Goal: Task Accomplishment & Management: Use online tool/utility

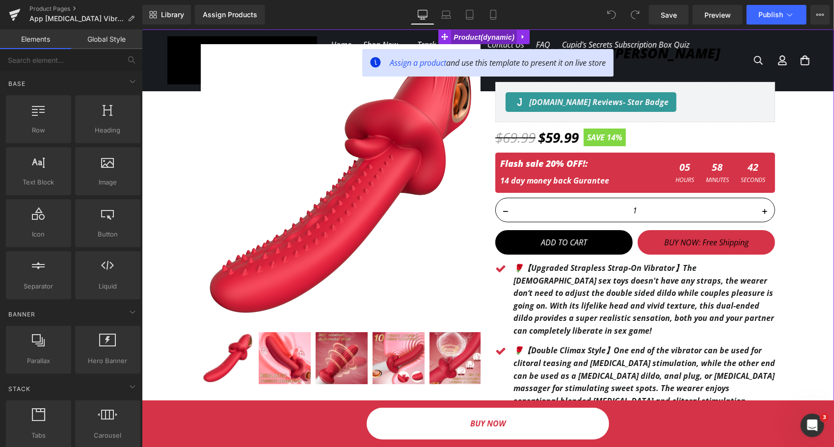
click at [494, 35] on span "Product" at bounding box center [484, 36] width 66 height 15
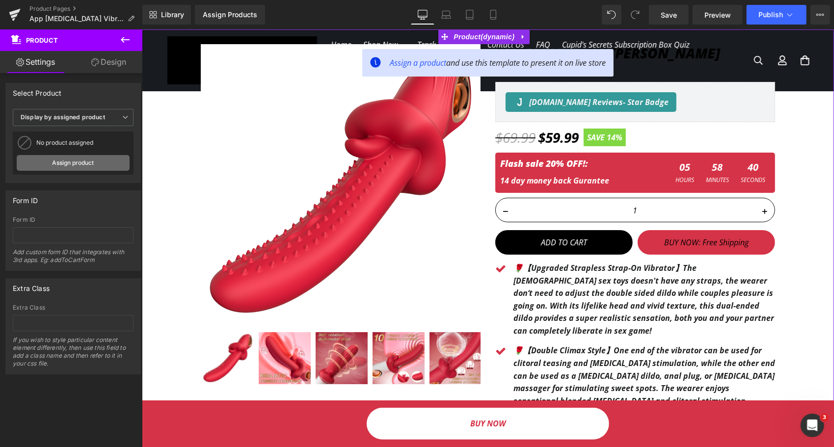
click at [84, 162] on link "Assign product" at bounding box center [73, 163] width 113 height 16
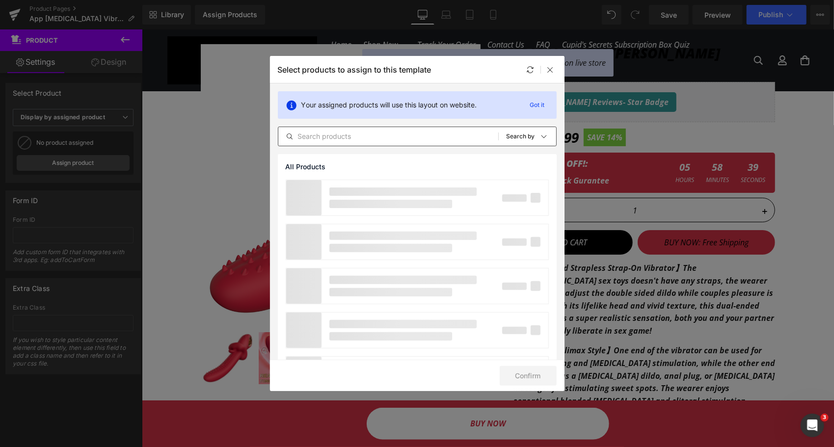
click at [341, 137] on input "text" at bounding box center [388, 137] width 220 height 12
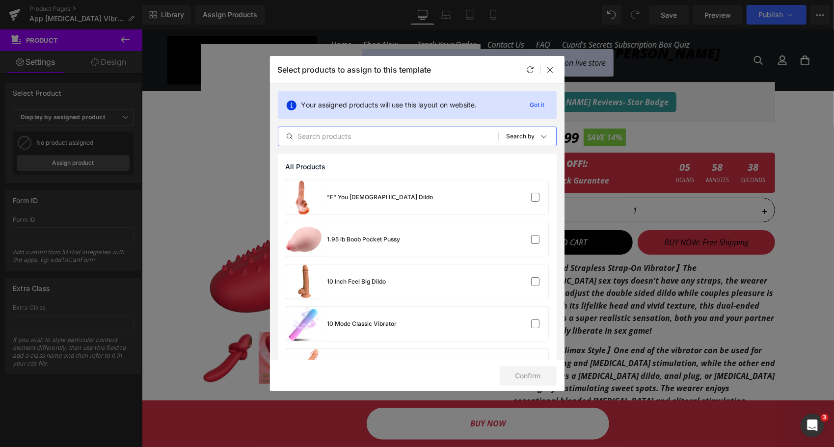
paste input "App [MEDICAL_DATA] Vibrating Ring"
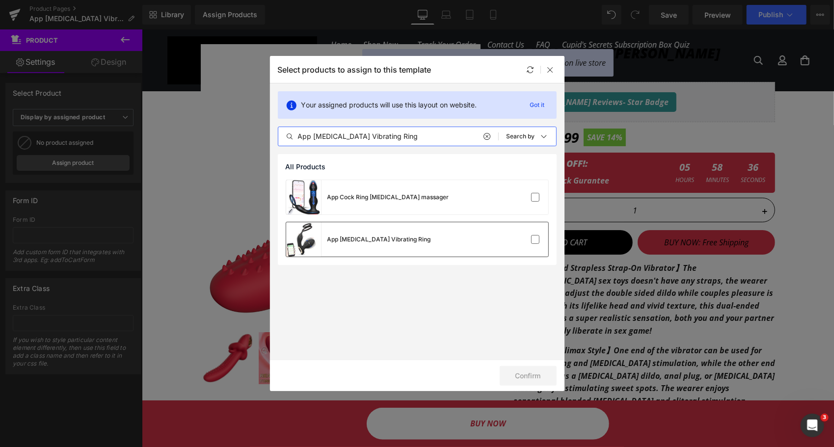
type input "App [MEDICAL_DATA] Vibrating Ring"
click at [358, 241] on div "App [MEDICAL_DATA] Vibrating Ring" at bounding box center [380, 239] width 104 height 9
click at [522, 371] on button "Confirm" at bounding box center [528, 376] width 57 height 20
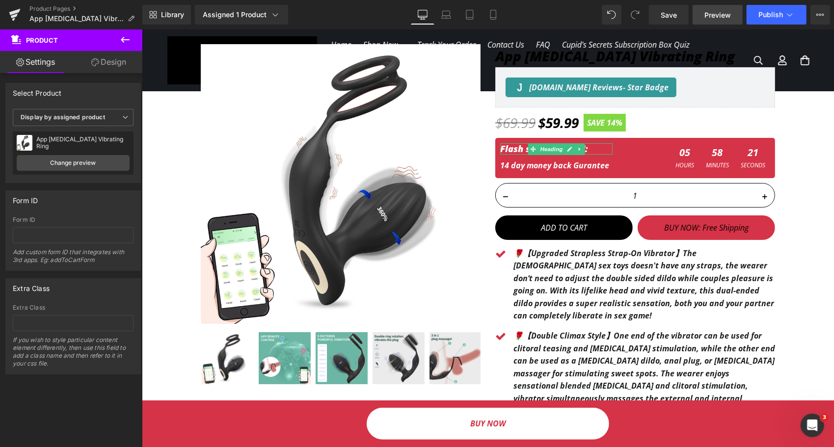
click at [717, 13] on span "Preview" at bounding box center [718, 15] width 27 height 10
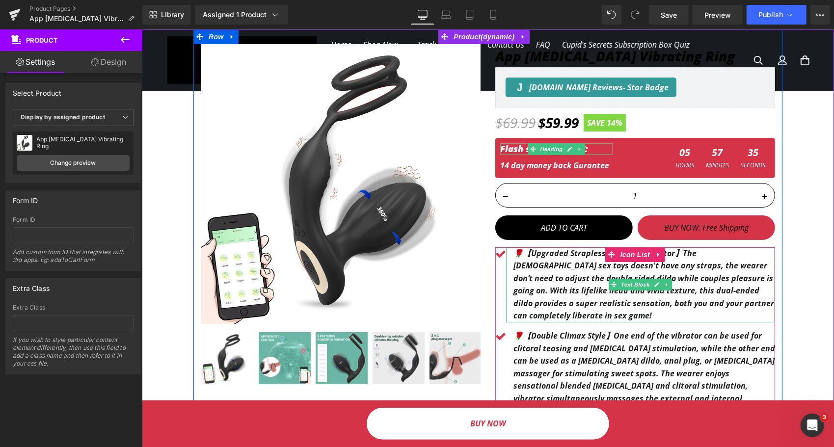
click at [550, 263] on b "🌹【Upgraded Strapless Strap-On Vibrator】The [DEMOGRAPHIC_DATA] sex toys doesn't …" at bounding box center [643, 285] width 261 height 74
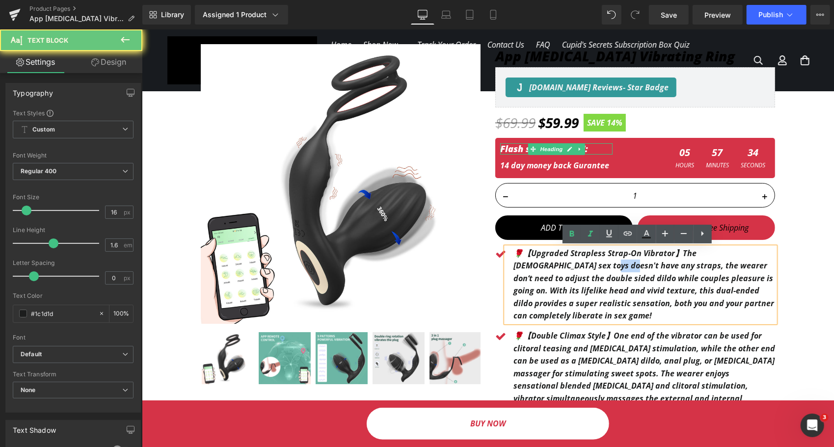
click at [550, 263] on b "🌹【Upgraded Strapless Strap-On Vibrator】The [DEMOGRAPHIC_DATA] sex toys doesn't …" at bounding box center [643, 285] width 261 height 74
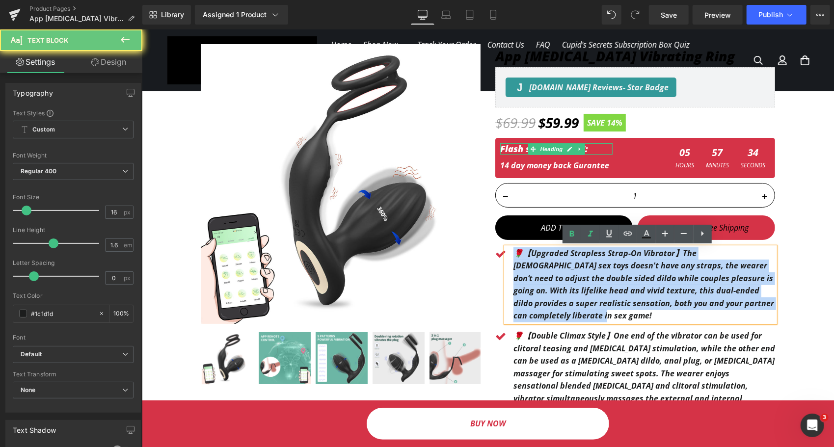
click at [548, 265] on b "🌹【Upgraded Strapless Strap-On Vibrator】The [DEMOGRAPHIC_DATA] sex toys doesn't …" at bounding box center [643, 285] width 261 height 74
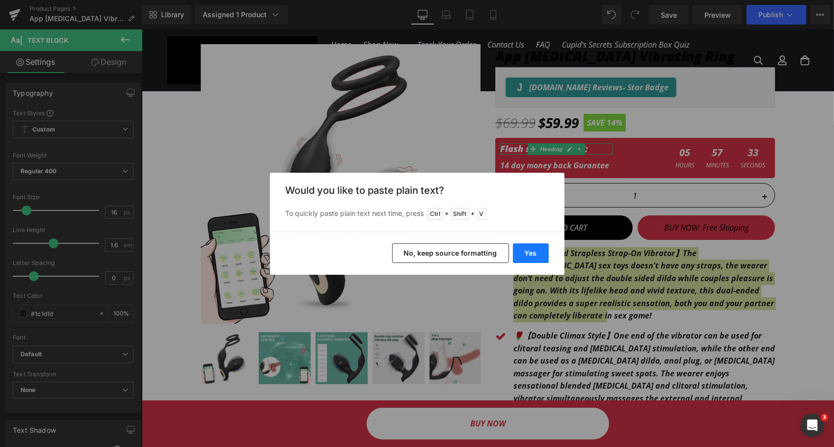
click at [529, 254] on button "Yes" at bounding box center [531, 254] width 36 height 20
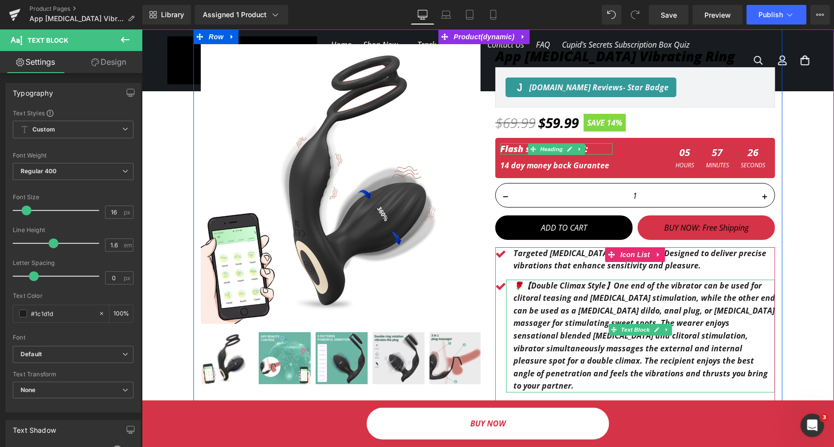
click at [553, 305] on p "🌹【Double Climax Style】One end of the vibrator can be used for clitoral teasing …" at bounding box center [644, 335] width 262 height 113
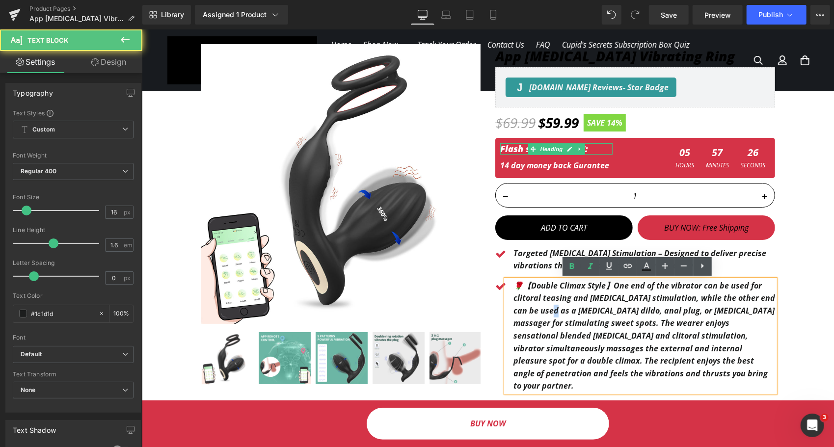
click at [553, 305] on p "🌹【Double Climax Style】One end of the vibrator can be used for clitoral teasing …" at bounding box center [644, 335] width 262 height 113
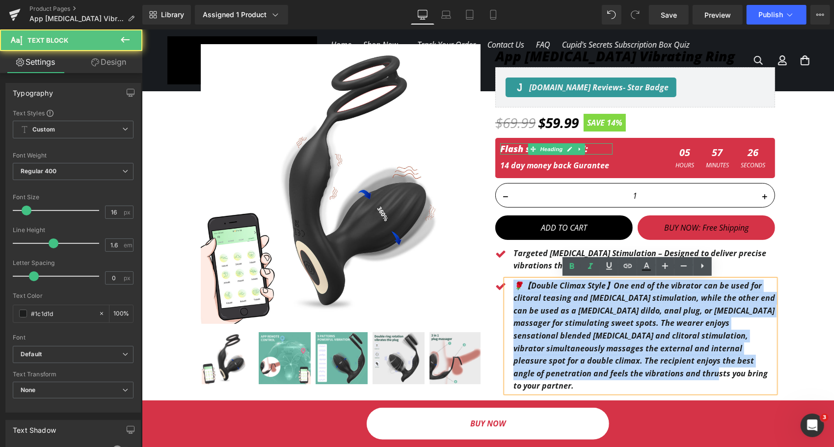
click at [553, 305] on p "🌹【Double Climax Style】One end of the vibrator can be used for clitoral teasing …" at bounding box center [644, 335] width 262 height 113
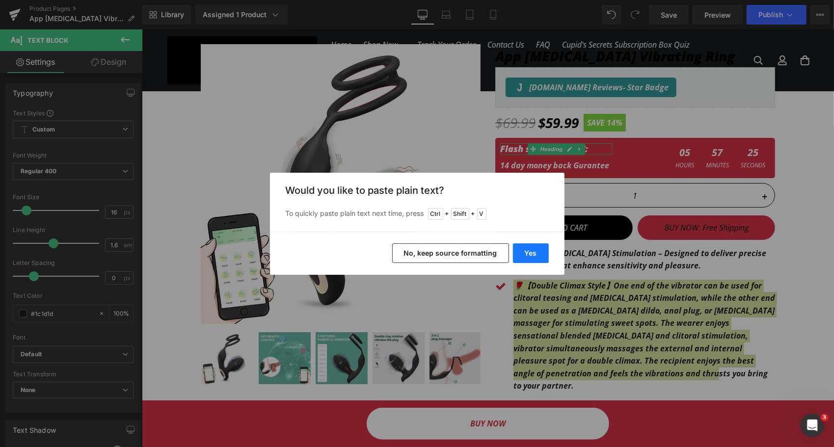
click at [520, 252] on button "Yes" at bounding box center [531, 254] width 36 height 20
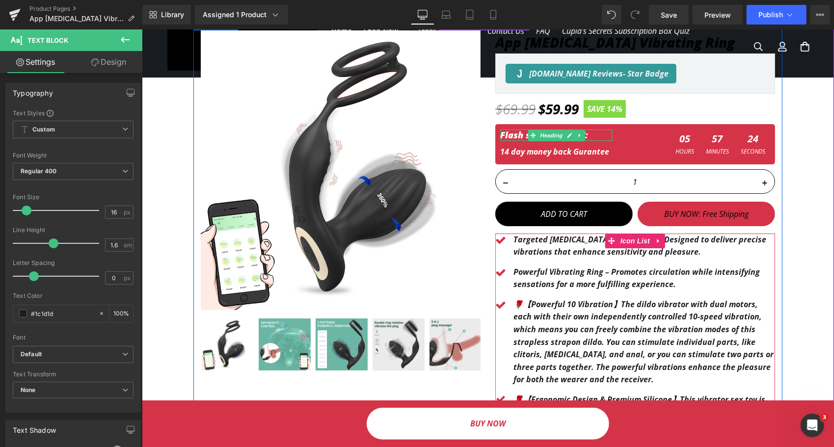
scroll to position [49, 0]
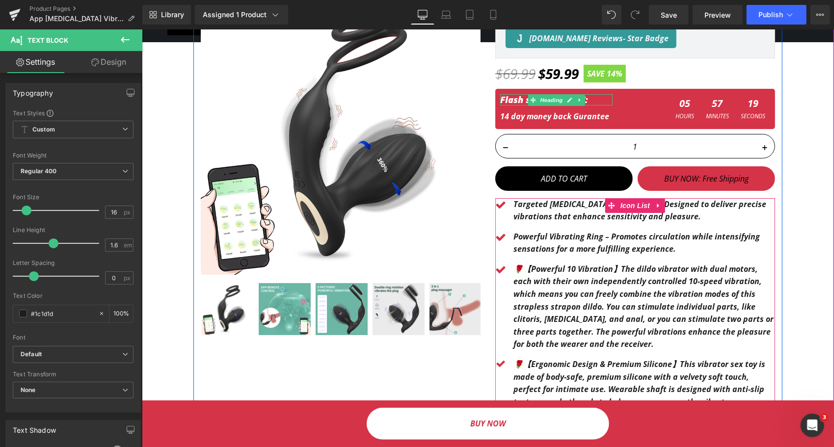
click at [553, 280] on b "🌹【Powerful 10 Vibration】The dildo vibrator with dual motors, each with their ow…" at bounding box center [643, 306] width 260 height 86
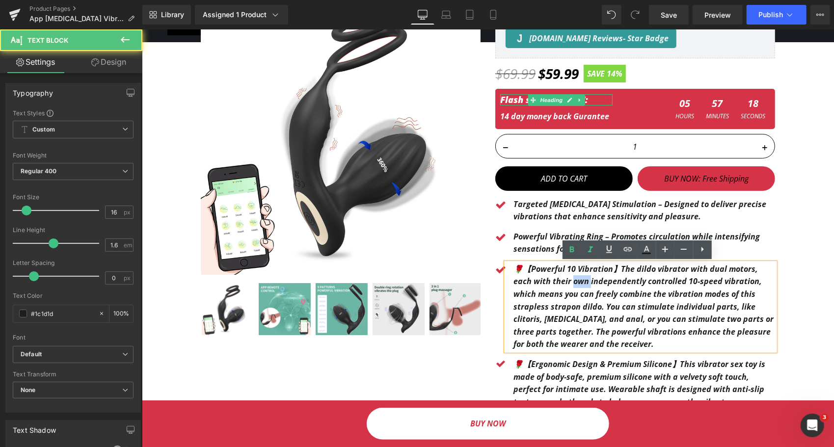
click at [553, 280] on b "🌹【Powerful 10 Vibration】The dildo vibrator with dual motors, each with their ow…" at bounding box center [643, 306] width 260 height 86
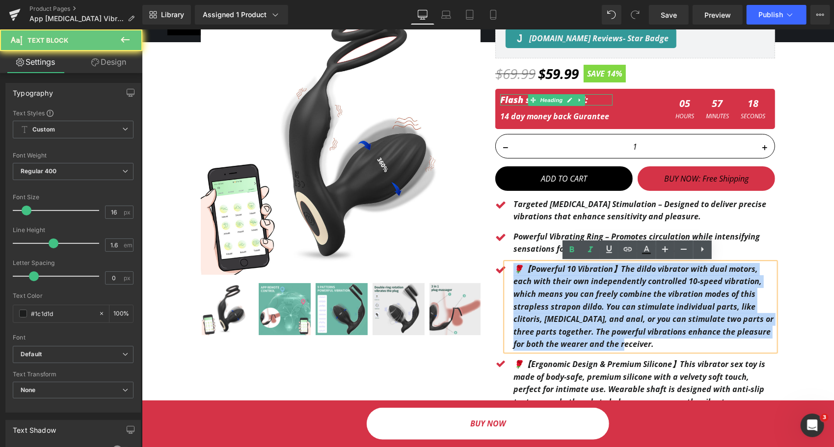
click at [553, 280] on b "🌹【Powerful 10 Vibration】The dildo vibrator with dual motors, each with their ow…" at bounding box center [643, 306] width 260 height 86
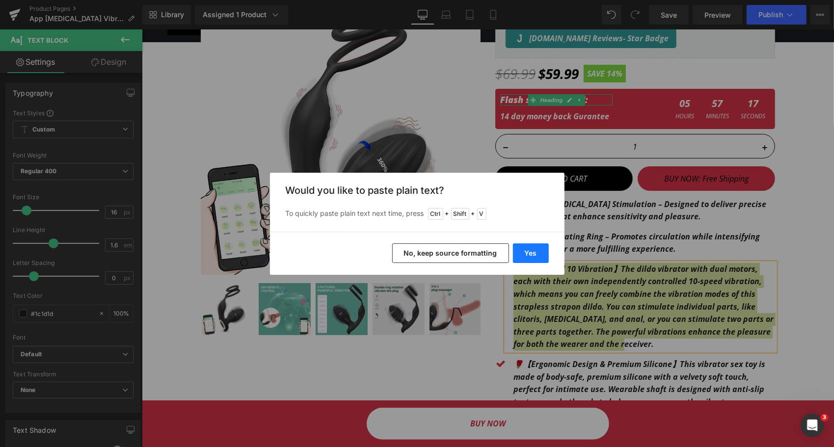
click at [524, 255] on button "Yes" at bounding box center [531, 254] width 36 height 20
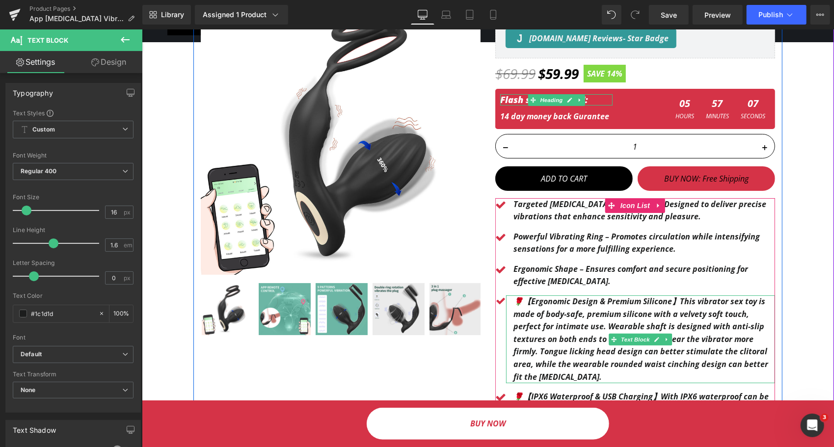
click at [550, 313] on b "🌹【Ergonomic Design & Premium Silicone】This vibrator sex toy is made of body-saf…" at bounding box center [640, 339] width 255 height 86
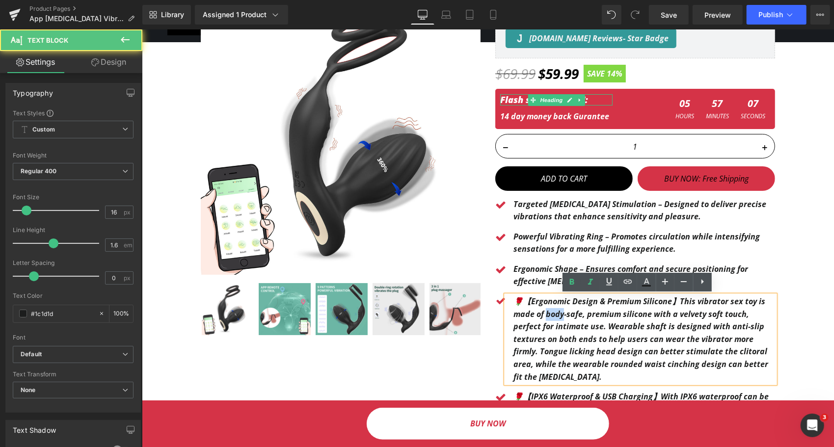
click at [550, 313] on b "🌹【Ergonomic Design & Premium Silicone】This vibrator sex toy is made of body-saf…" at bounding box center [640, 339] width 255 height 86
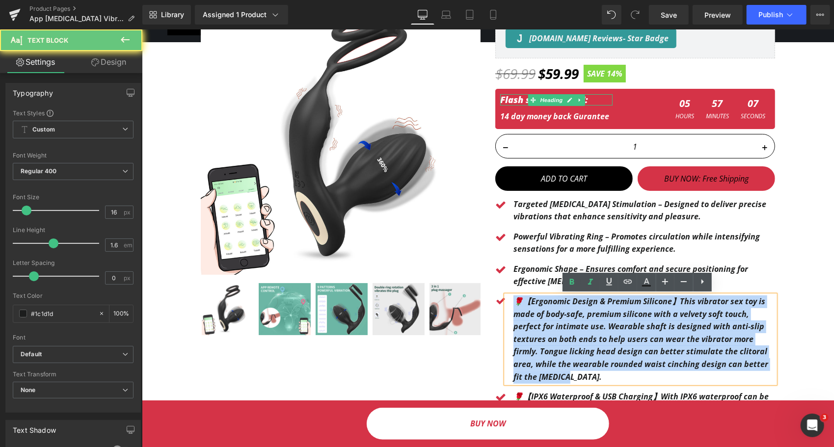
click at [550, 313] on b "🌹【Ergonomic Design & Premium Silicone】This vibrator sex toy is made of body-saf…" at bounding box center [640, 339] width 255 height 86
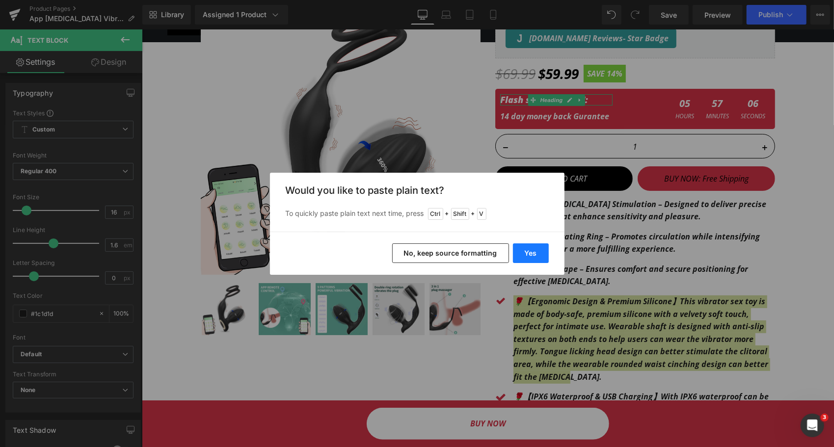
click at [533, 257] on button "Yes" at bounding box center [531, 254] width 36 height 20
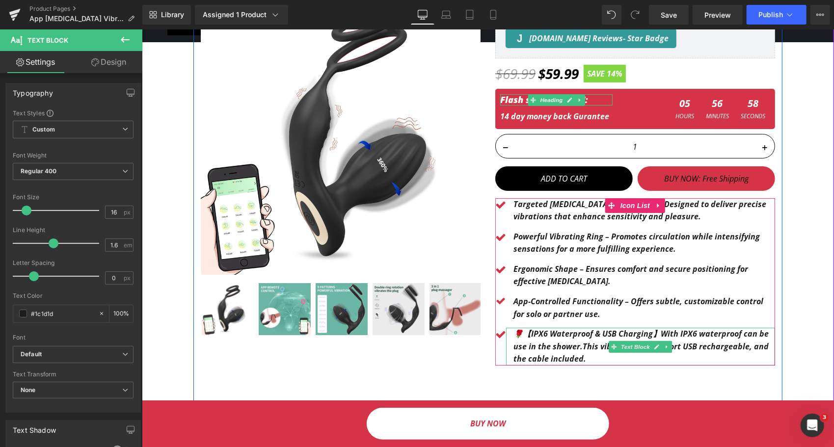
click at [538, 342] on b "🌹【IPX6 Waterproof & USB Charging】With IPX6 waterproof can be use in the shower.…" at bounding box center [640, 346] width 255 height 36
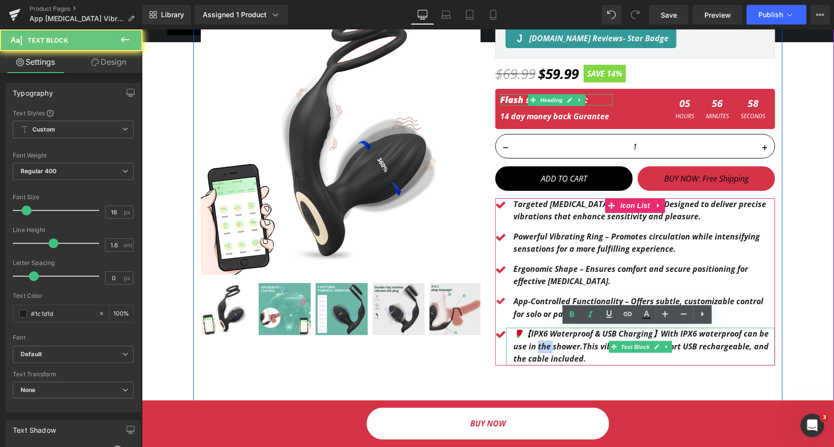
click at [538, 342] on b "🌹【IPX6 Waterproof & USB Charging】With IPX6 waterproof can be use in the shower.…" at bounding box center [640, 346] width 255 height 36
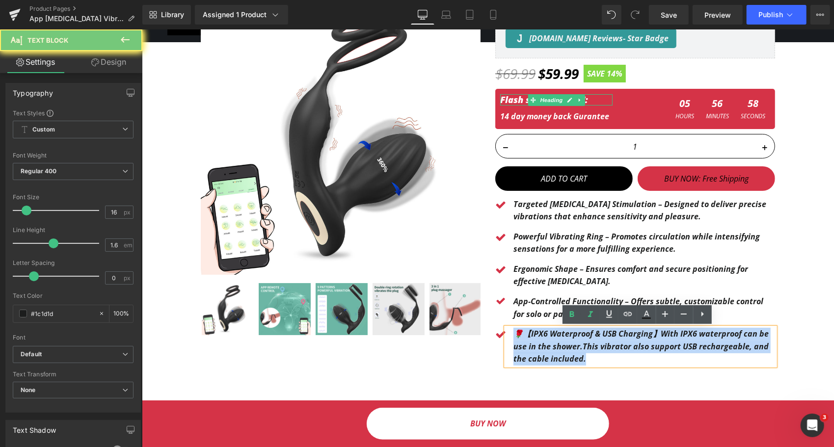
click at [538, 342] on b "🌹【IPX6 Waterproof & USB Charging】With IPX6 waterproof can be use in the shower.…" at bounding box center [640, 346] width 255 height 36
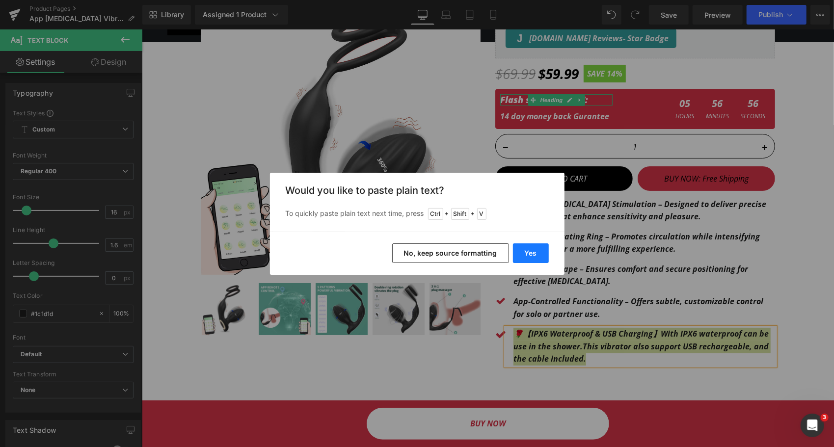
click at [532, 255] on button "Yes" at bounding box center [531, 254] width 36 height 20
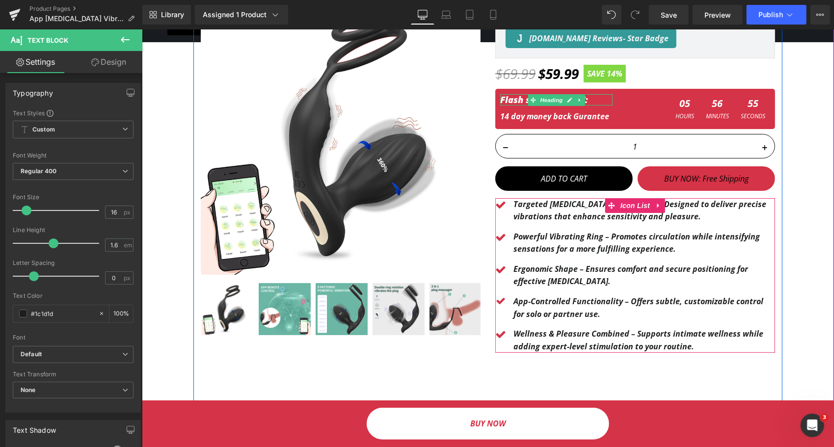
click at [646, 293] on ul "Icon Targeted [MEDICAL_DATA] Stimulation – Designed to deliver precise vibratio…" at bounding box center [635, 275] width 280 height 155
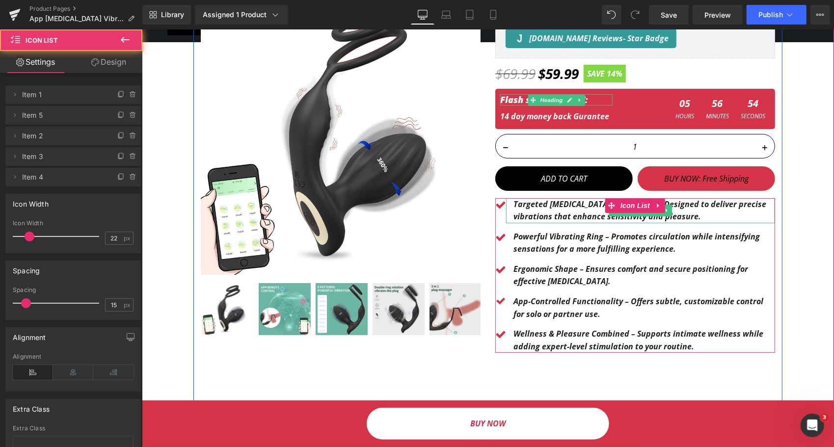
click at [718, 216] on p "Targeted [MEDICAL_DATA] Stimulation – Designed to deliver precise vibrations th…" at bounding box center [644, 210] width 262 height 25
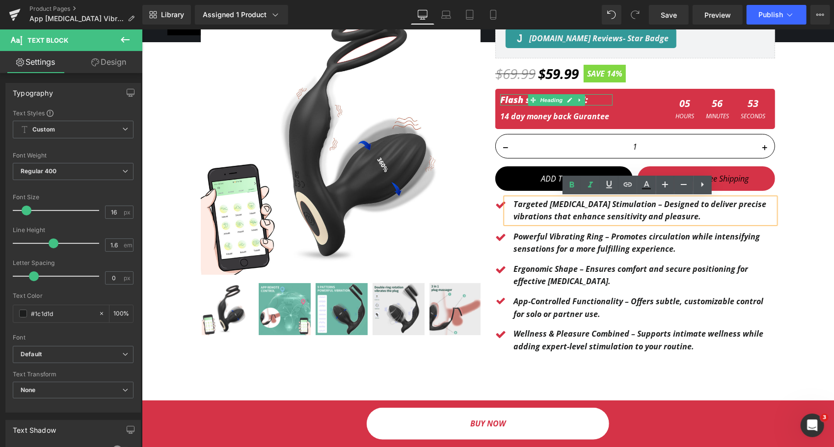
click at [614, 205] on b "Targeted [MEDICAL_DATA] Stimulation – Designed to deliver precise vibrations th…" at bounding box center [639, 210] width 253 height 24
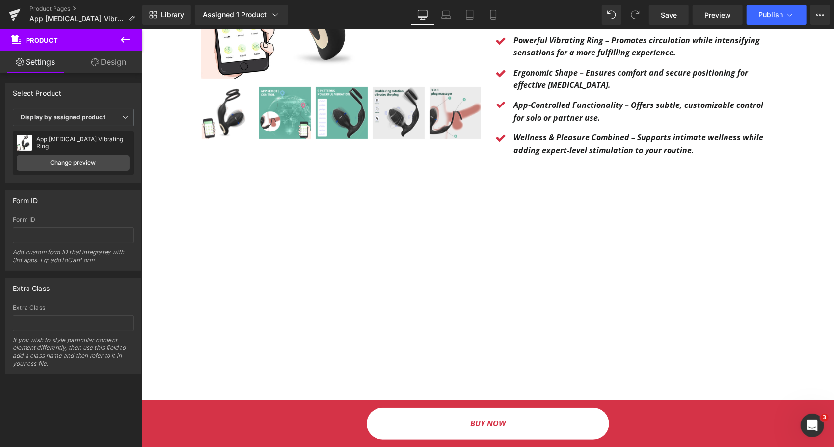
click at [434, 271] on div at bounding box center [627, 423] width 855 height 677
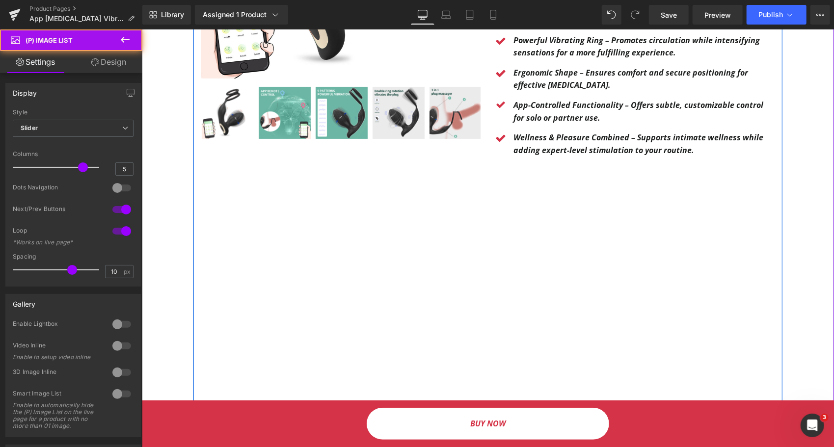
scroll to position [442, 0]
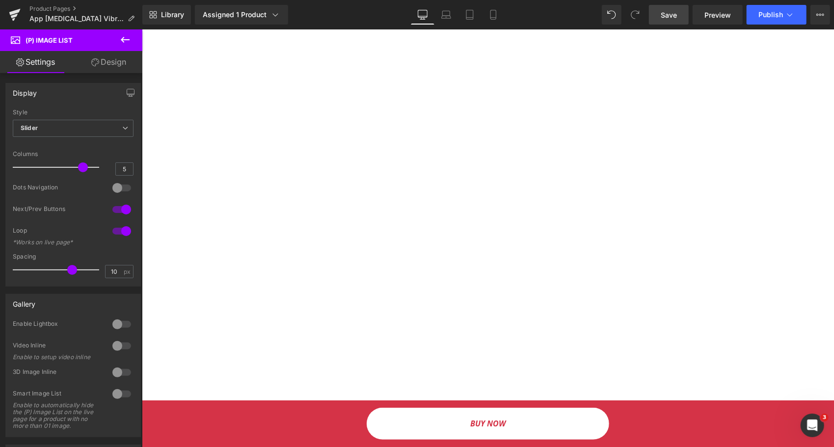
click at [671, 19] on span "Save" at bounding box center [669, 15] width 16 height 10
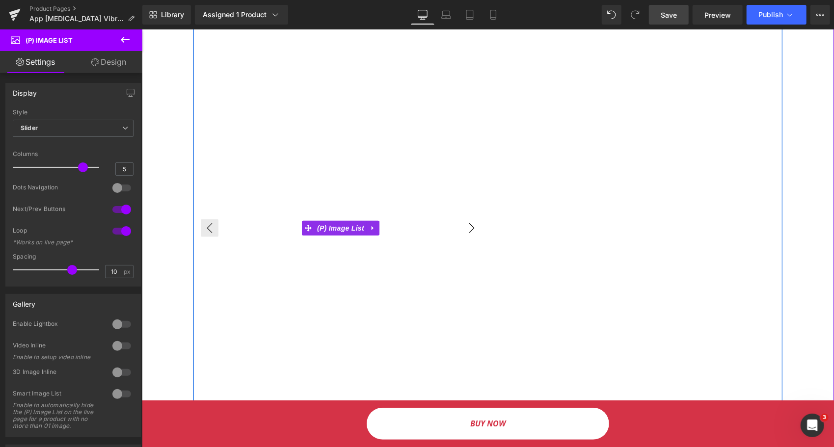
click at [463, 232] on button "›" at bounding box center [472, 228] width 18 height 18
click at [196, 227] on div "Sale Off (P) Image" at bounding box center [340, 84] width 295 height 965
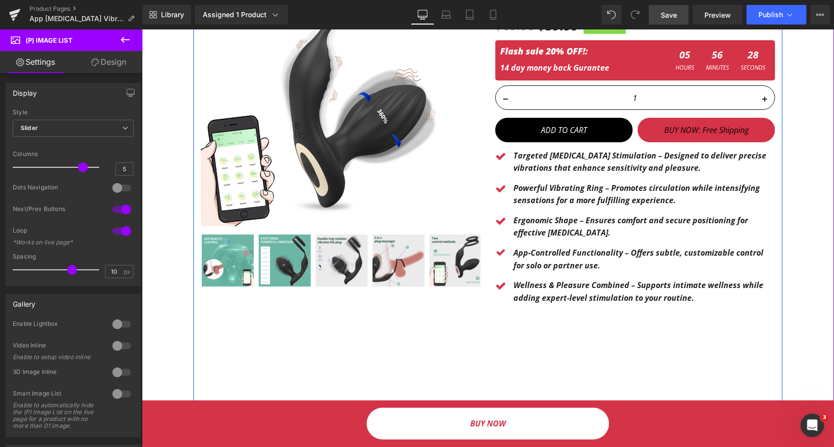
scroll to position [295, 0]
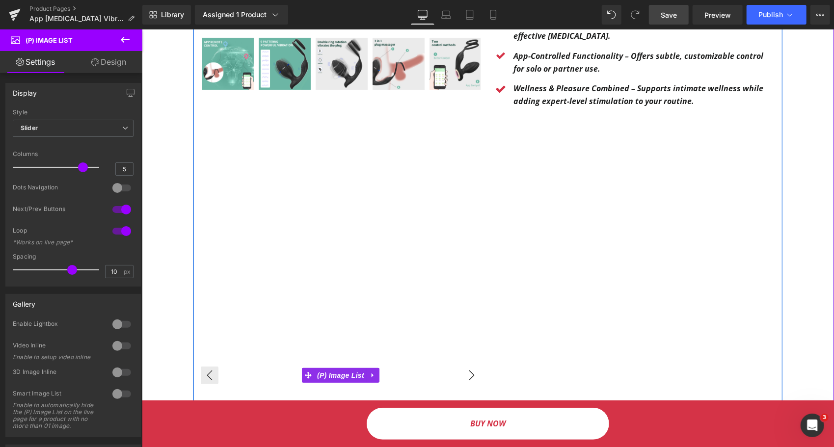
click at [472, 376] on button "›" at bounding box center [472, 375] width 18 height 18
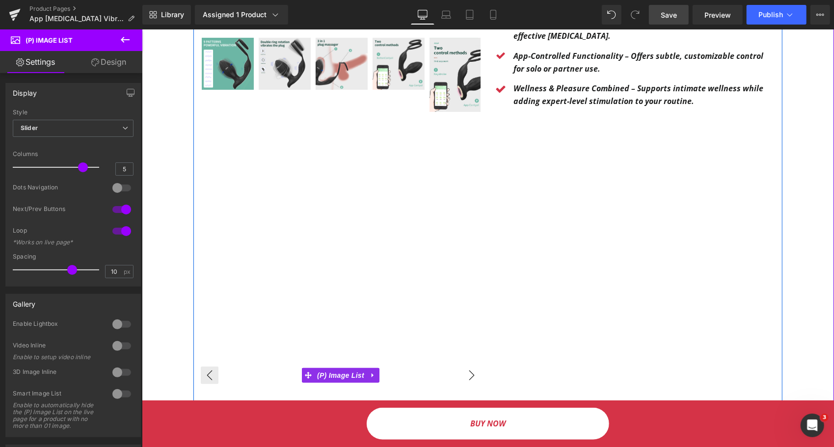
click at [470, 377] on button "›" at bounding box center [472, 375] width 18 height 18
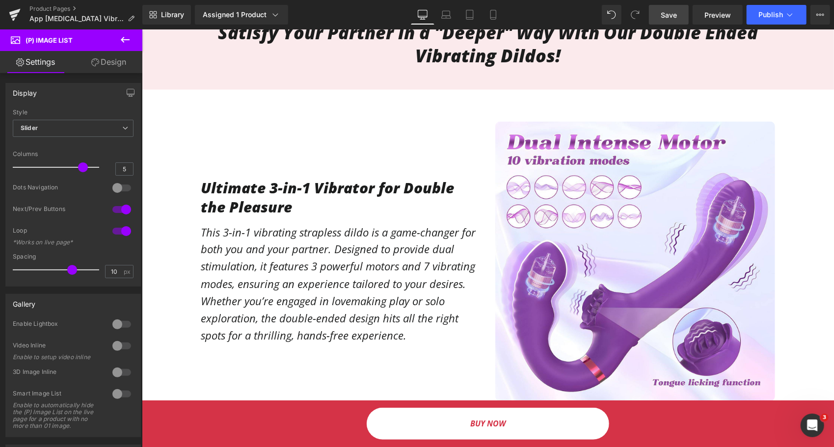
scroll to position [884, 0]
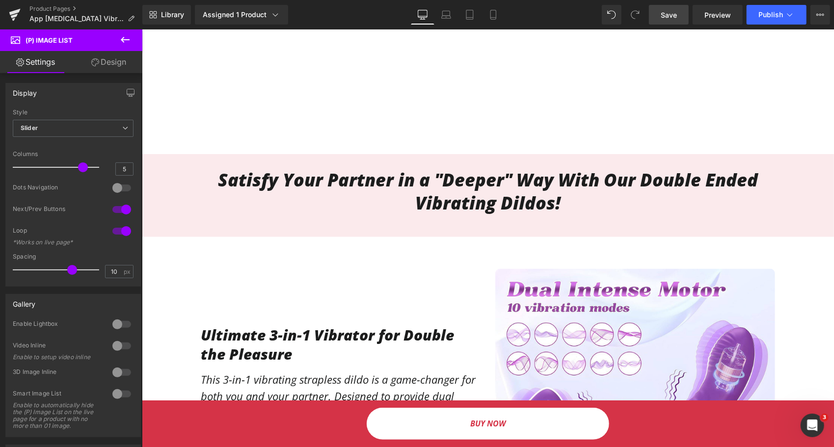
click at [445, 180] on h1 "Satisfy Your Partner in a "Deeper" Way With Our Double Ended Vibrating Dildos!" at bounding box center [487, 191] width 575 height 46
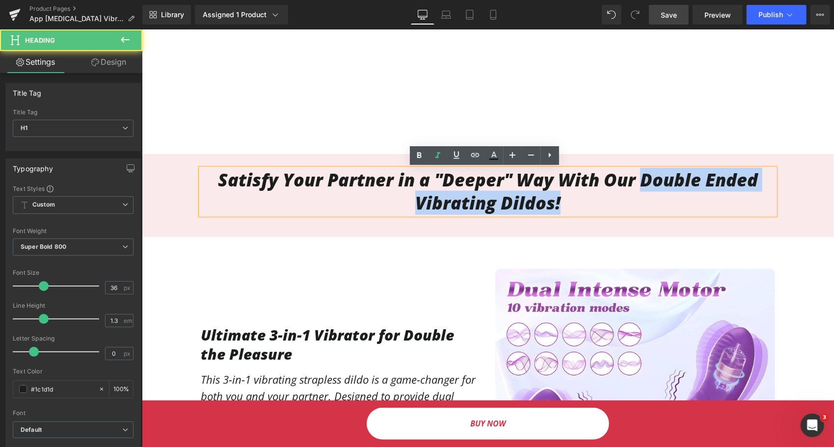
drag, startPoint x: 640, startPoint y: 192, endPoint x: 648, endPoint y: 204, distance: 14.2
click at [648, 204] on h1 "Satisfy Your Partner in a "Deeper" Way With Our Double Ended Vibrating Dildos!" at bounding box center [487, 191] width 575 height 46
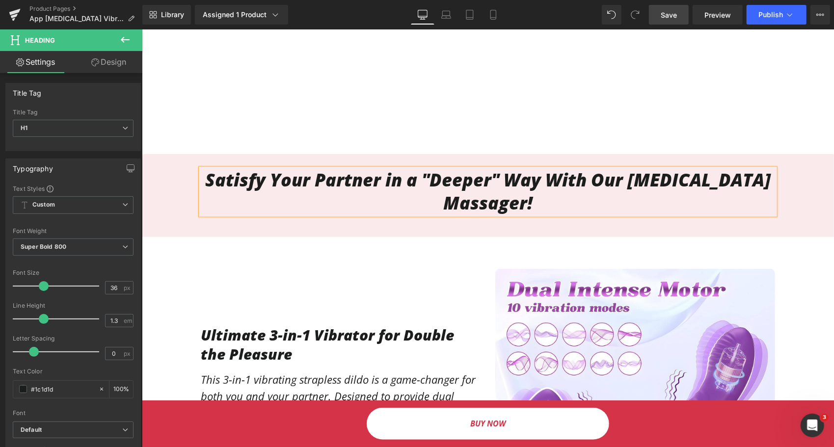
click at [559, 188] on h1 "Satisfy Your Partner in a "Deeper" Way With Our [MEDICAL_DATA] Massager!" at bounding box center [487, 191] width 575 height 46
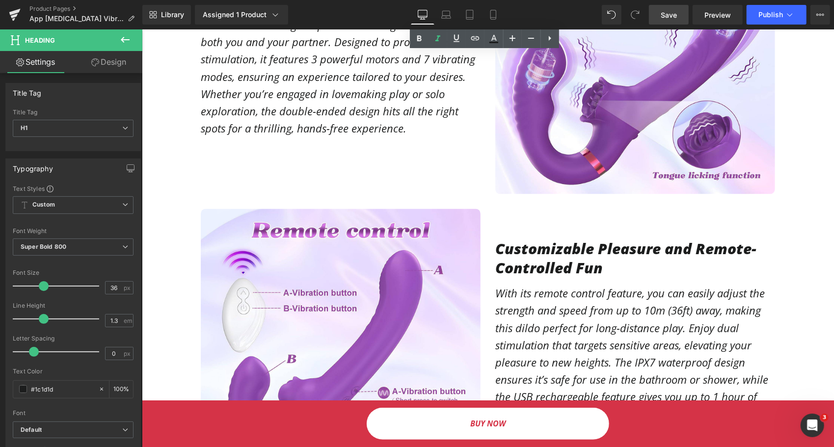
scroll to position [1130, 0]
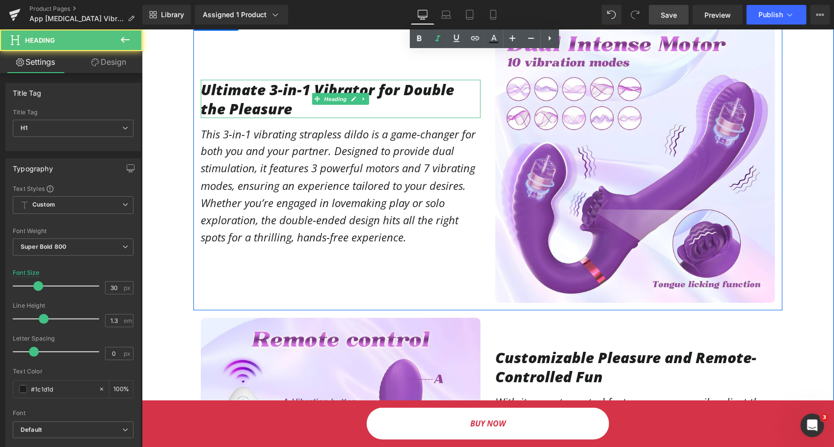
click at [265, 80] on h1 "Ultimate 3-in-1 Vibrator for Double the Pleasure" at bounding box center [340, 99] width 280 height 38
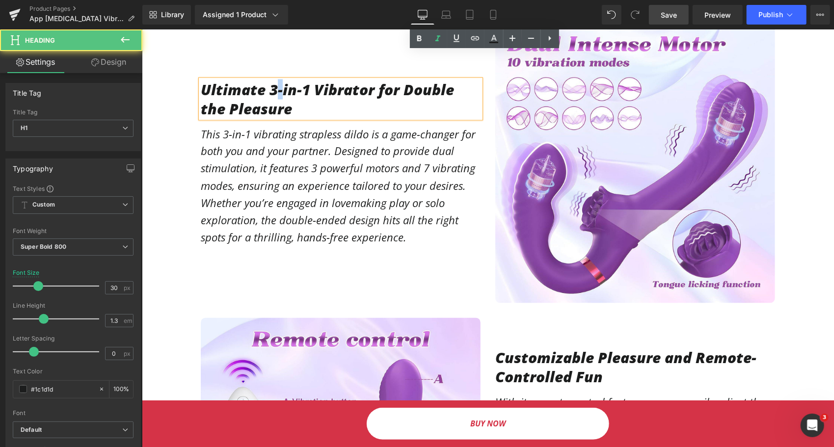
click at [265, 80] on h1 "Ultimate 3-in-1 Vibrator for Double the Pleasure" at bounding box center [340, 99] width 280 height 38
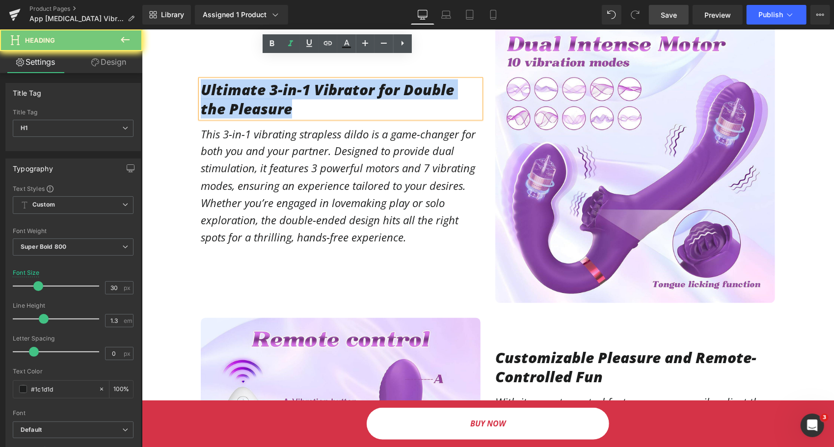
click at [265, 80] on h1 "Ultimate 3-in-1 Vibrator for Double the Pleasure" at bounding box center [340, 99] width 280 height 38
paste div
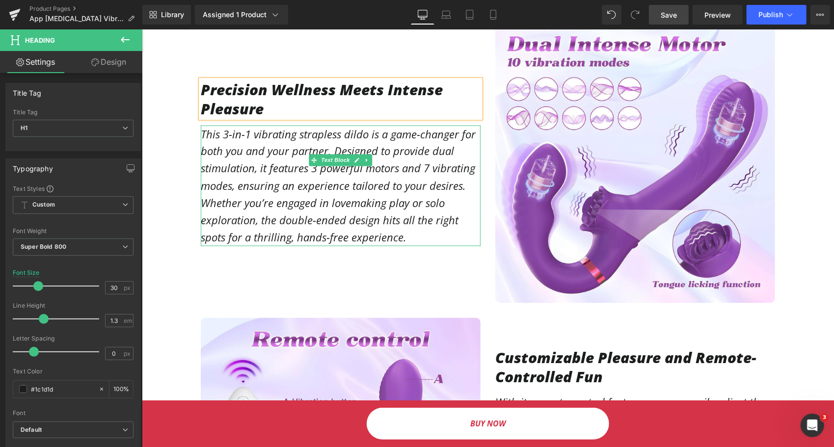
click at [281, 183] on p "This 3-in-1 vibrating strapless dildo is a game-changer for both you and your p…" at bounding box center [340, 185] width 280 height 121
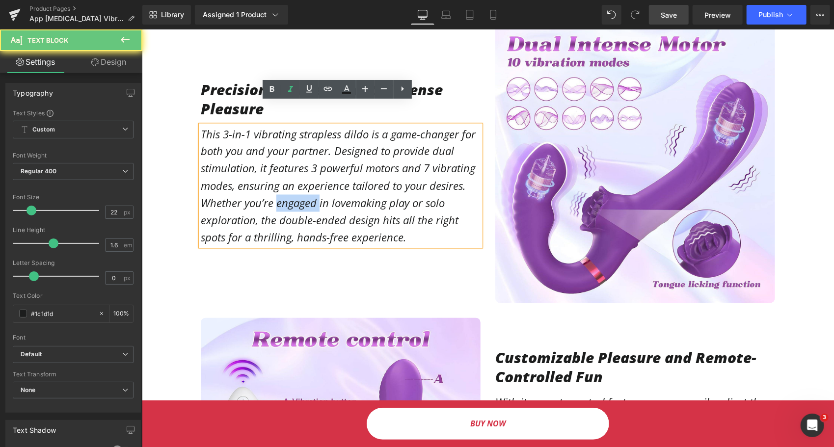
click at [281, 183] on p "This 3-in-1 vibrating strapless dildo is a game-changer for both you and your p…" at bounding box center [340, 185] width 280 height 121
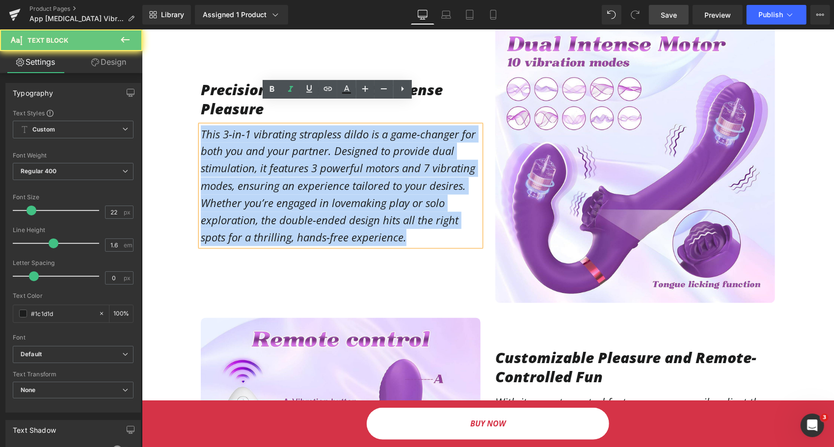
click at [281, 183] on p "This 3-in-1 vibrating strapless dildo is a game-changer for both you and your p…" at bounding box center [340, 185] width 280 height 121
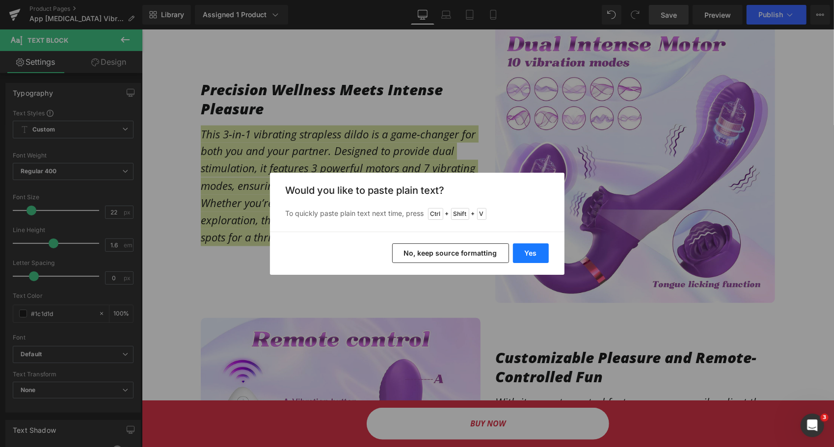
click at [526, 252] on button "Yes" at bounding box center [531, 254] width 36 height 20
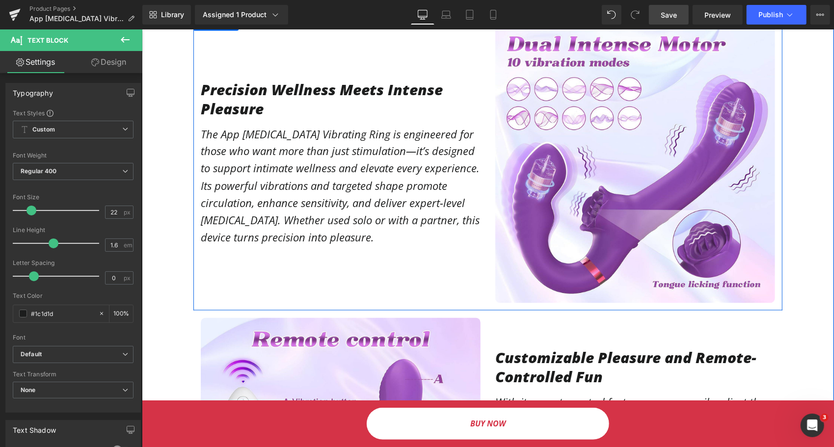
click at [299, 264] on div "Precision Wellness Meets Intense Pleasure Heading The App [MEDICAL_DATA] Vibrat…" at bounding box center [340, 163] width 295 height 280
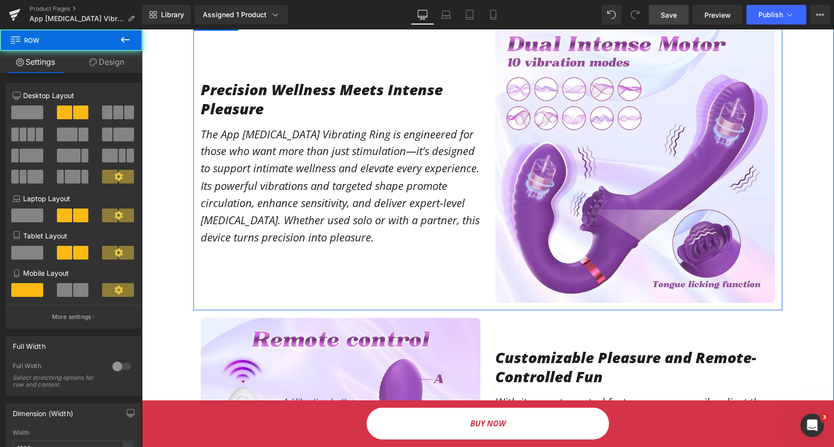
click at [269, 224] on div "Precision Wellness Meets Intense Pleasure Heading The App [MEDICAL_DATA] Vibrat…" at bounding box center [340, 163] width 295 height 280
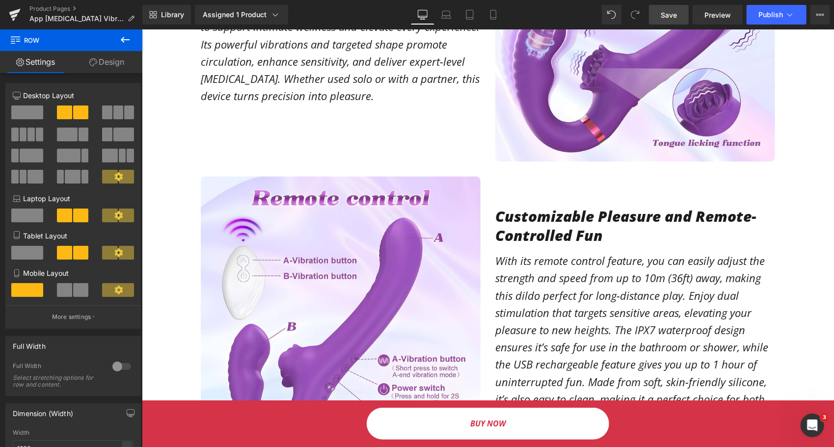
scroll to position [1277, 0]
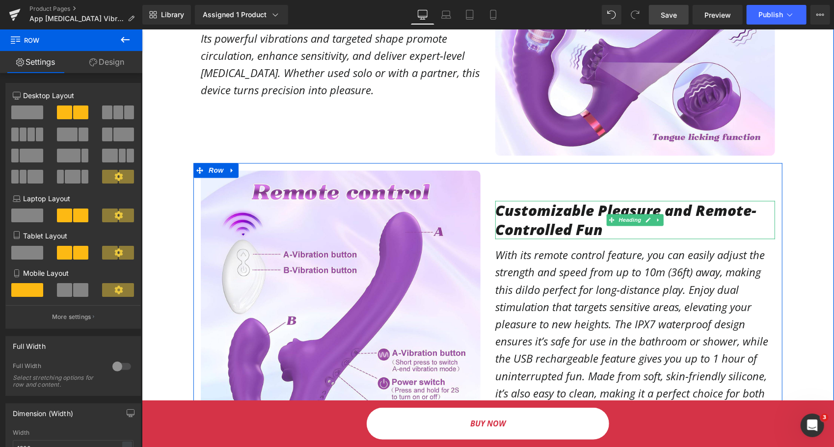
click at [580, 201] on h1 "Customizable Pleasure and Remote-Controlled Fun" at bounding box center [635, 220] width 280 height 38
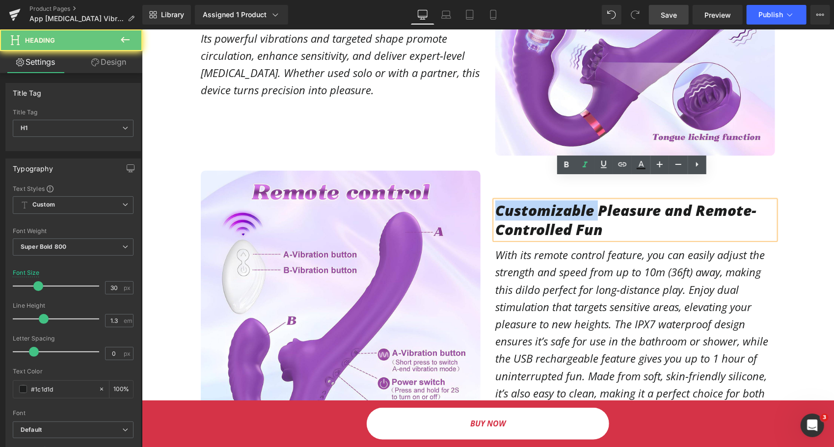
click at [580, 201] on h1 "Customizable Pleasure and Remote-Controlled Fun" at bounding box center [635, 220] width 280 height 38
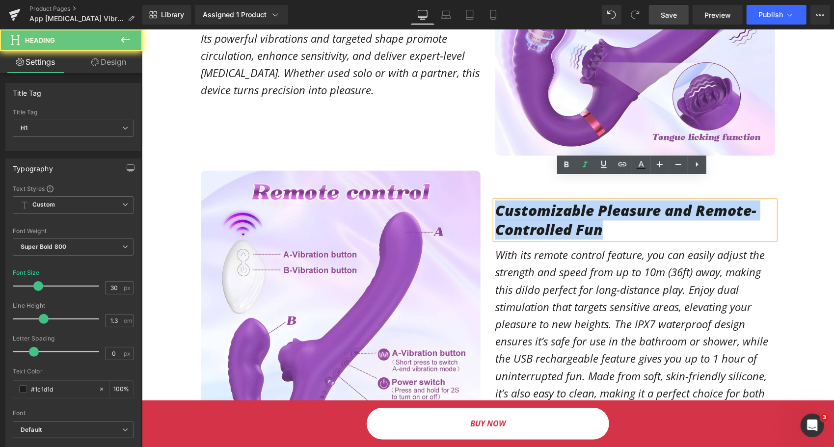
click at [580, 201] on h1 "Customizable Pleasure and Remote-Controlled Fun" at bounding box center [635, 220] width 280 height 38
paste div
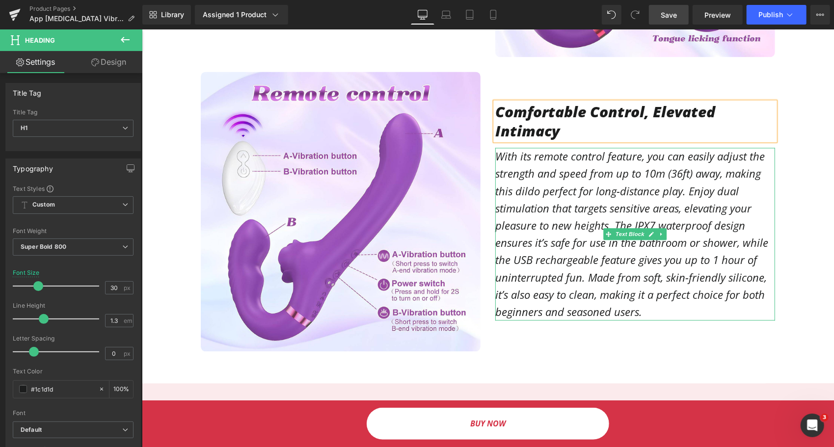
scroll to position [1385, 0]
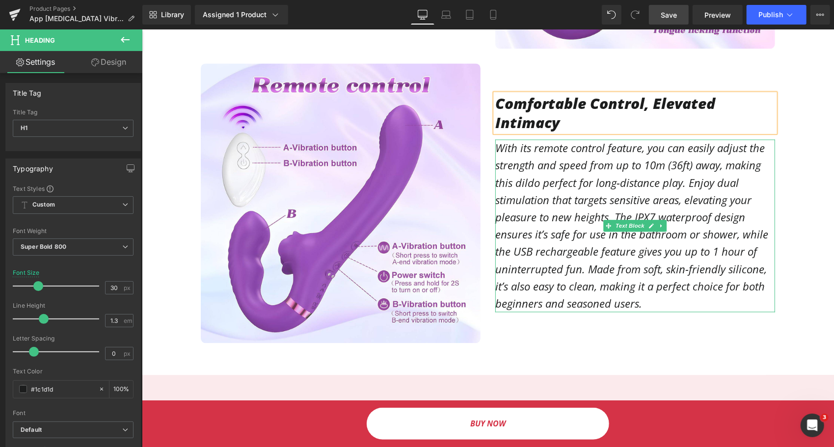
click at [555, 194] on p "With its remote control feature, you can easily adjust the strength and speed f…" at bounding box center [635, 225] width 280 height 173
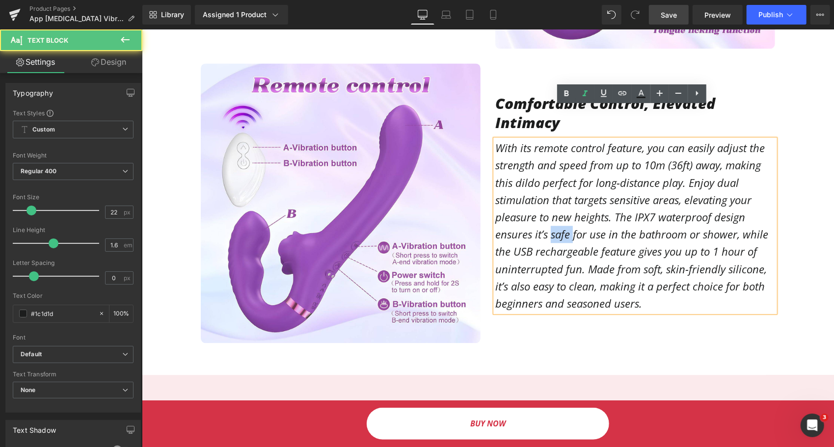
click at [555, 194] on p "With its remote control feature, you can easily adjust the strength and speed f…" at bounding box center [635, 225] width 280 height 173
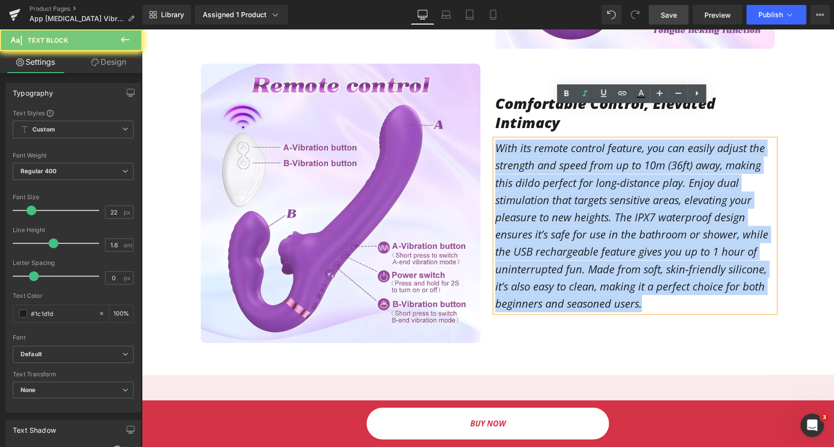
click at [555, 194] on p "With its remote control feature, you can easily adjust the strength and speed f…" at bounding box center [635, 225] width 280 height 173
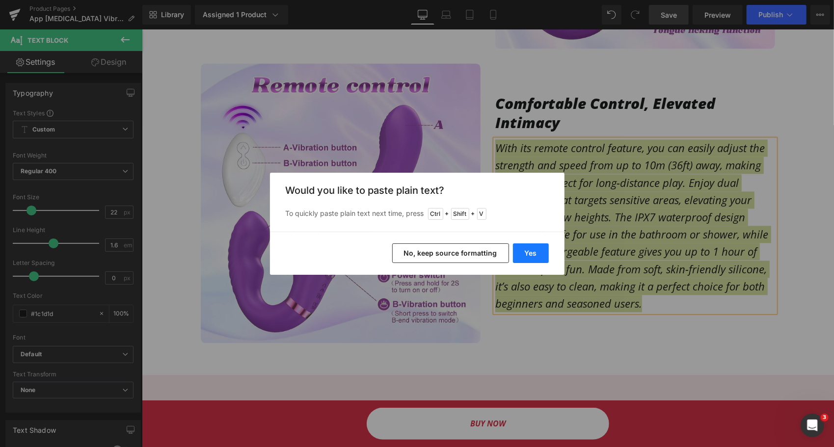
drag, startPoint x: 534, startPoint y: 250, endPoint x: 392, endPoint y: 221, distance: 145.4
click at [534, 250] on button "Yes" at bounding box center [531, 254] width 36 height 20
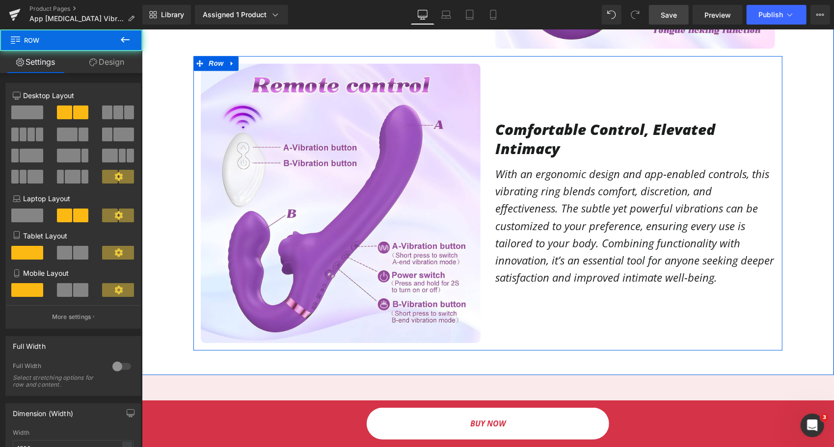
click at [529, 275] on div "Comfortable Control, Elevated Intimacy Heading With an ergonomic design and app…" at bounding box center [635, 203] width 295 height 280
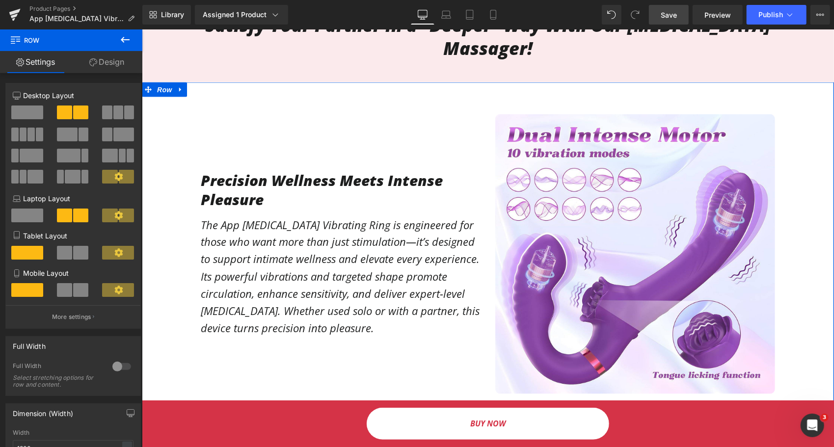
scroll to position [1041, 0]
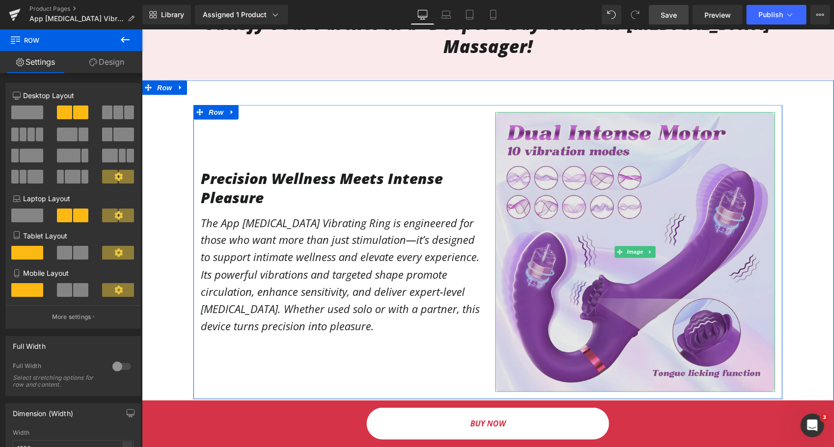
click at [656, 198] on img at bounding box center [635, 252] width 280 height 280
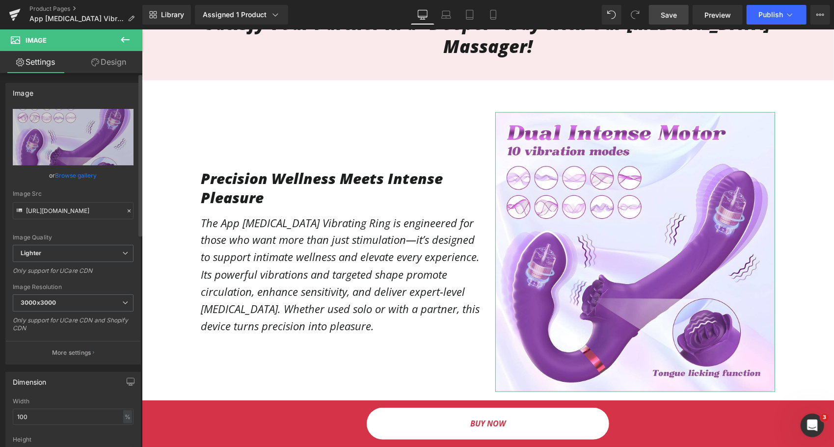
click at [69, 178] on link "Browse gallery" at bounding box center [76, 175] width 42 height 17
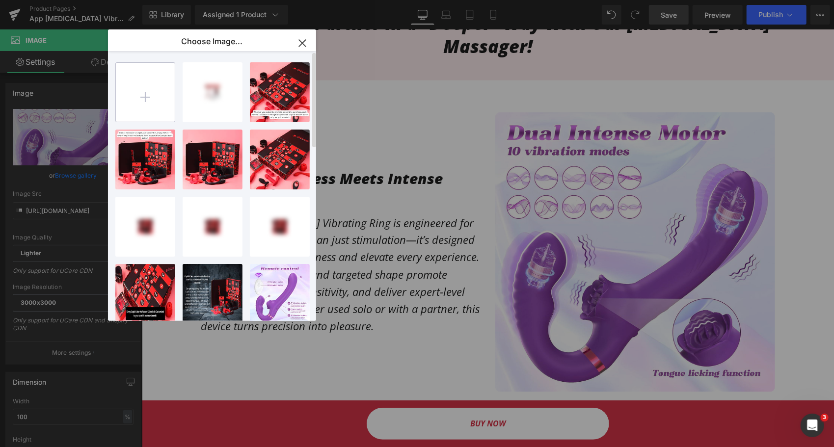
click at [137, 100] on input "file" at bounding box center [145, 92] width 59 height 59
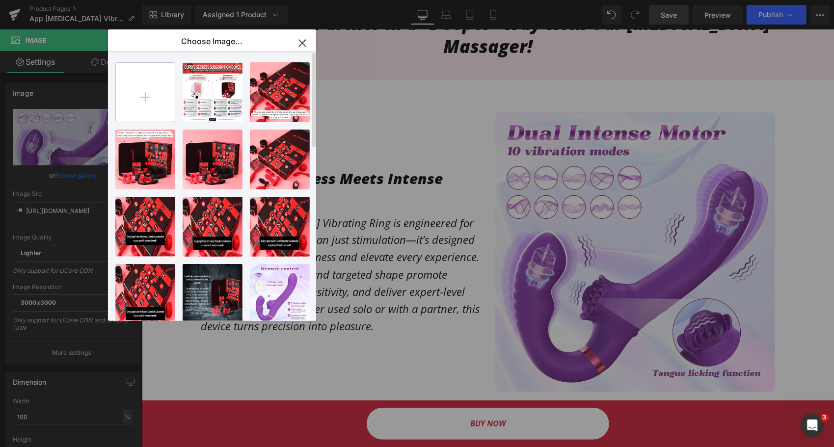
type input "C:\fakepath\Screenshot_16-9-2025_121456_admin.shopify.com.jpeg"
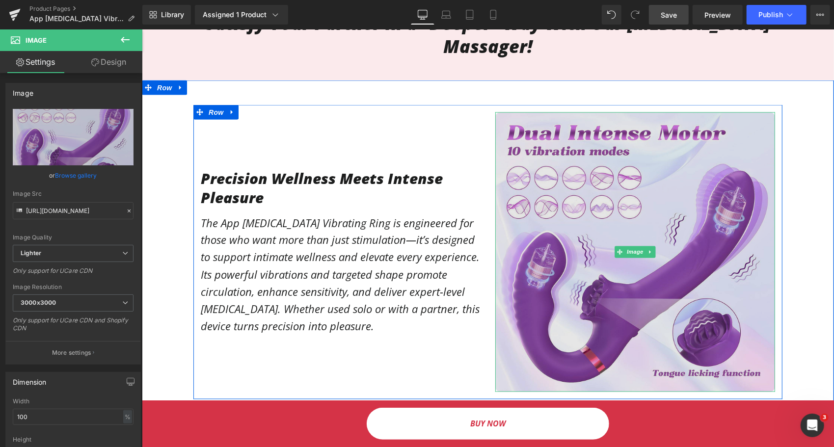
click at [578, 184] on img at bounding box center [635, 252] width 280 height 280
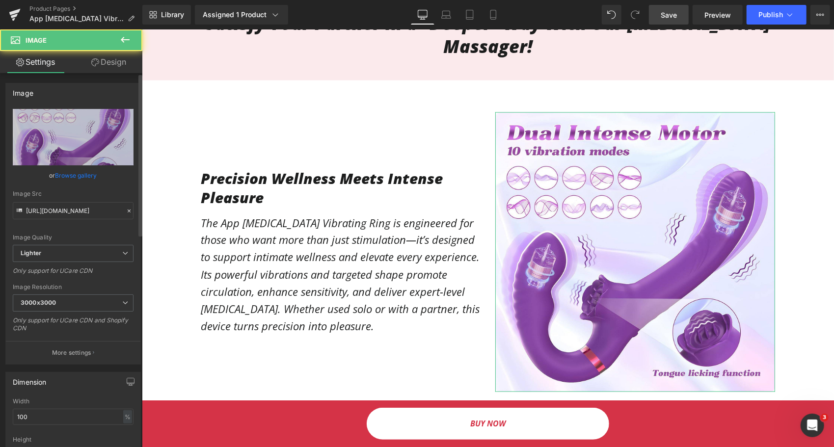
click at [84, 177] on link "Browse gallery" at bounding box center [76, 175] width 42 height 17
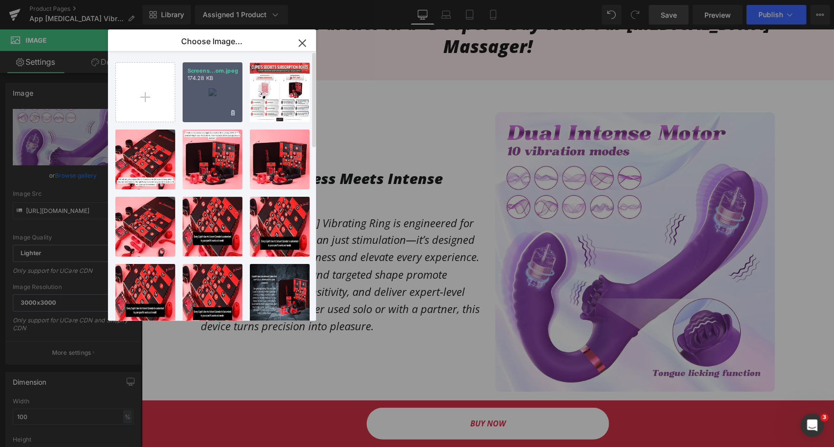
click at [218, 96] on div "Screens...om.jpeg 174.28 KB" at bounding box center [213, 92] width 60 height 60
type input "[URL][DOMAIN_NAME]"
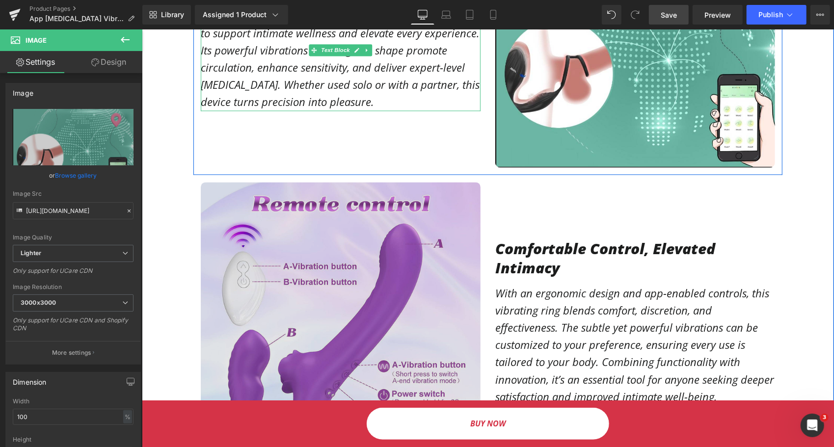
scroll to position [1286, 0]
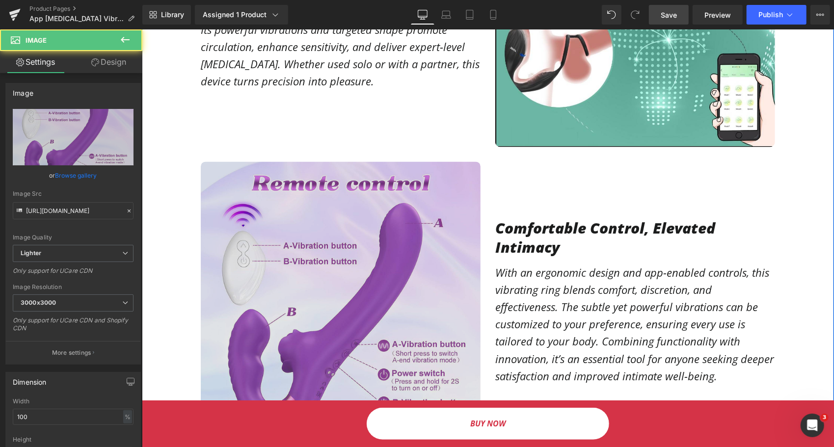
click at [328, 237] on img at bounding box center [340, 301] width 280 height 280
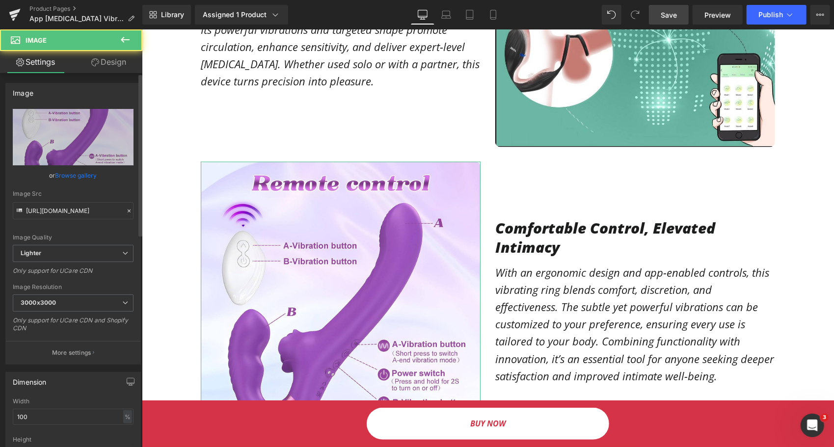
click at [75, 174] on link "Browse gallery" at bounding box center [76, 175] width 42 height 17
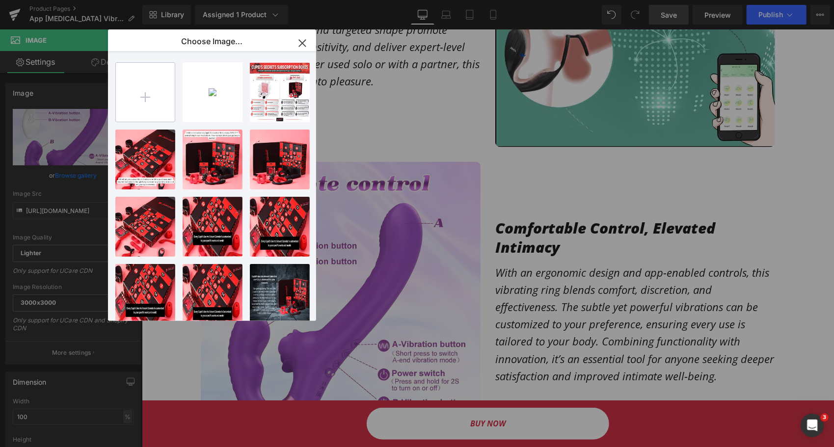
click at [149, 88] on input "file" at bounding box center [145, 92] width 59 height 59
type input "C:\fakepath\Screenshot_16-9-2025_121426_admin.shopify.com.jpeg"
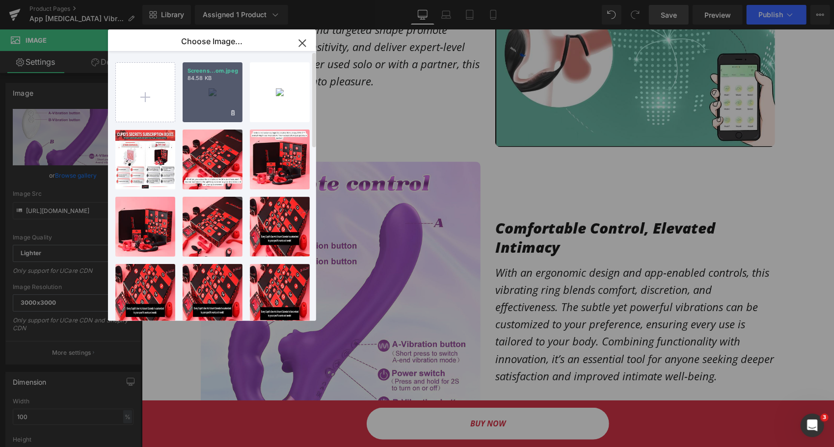
click at [206, 98] on div "Screens...om.jpeg 84.58 KB" at bounding box center [213, 92] width 60 height 60
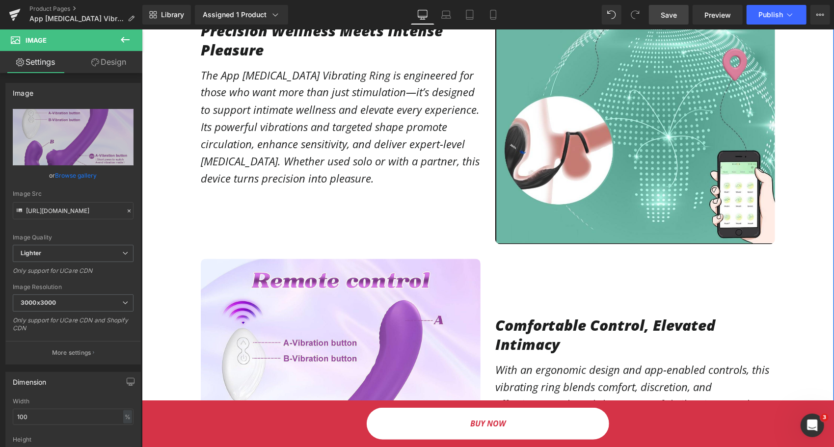
scroll to position [1335, 0]
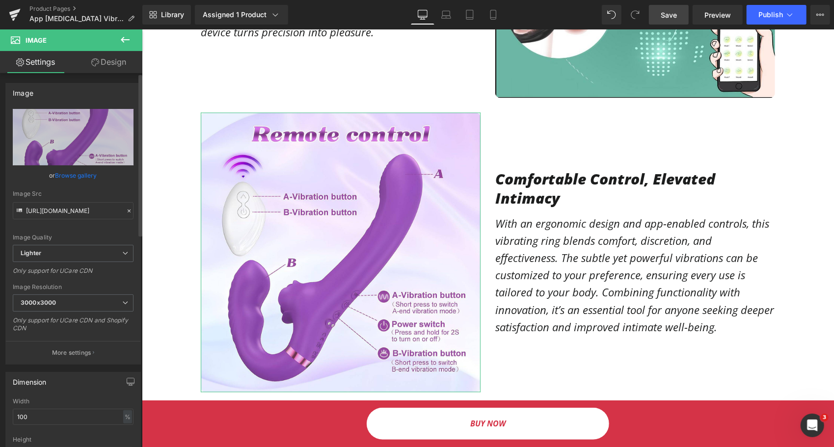
click at [83, 171] on link "Browse gallery" at bounding box center [76, 175] width 42 height 17
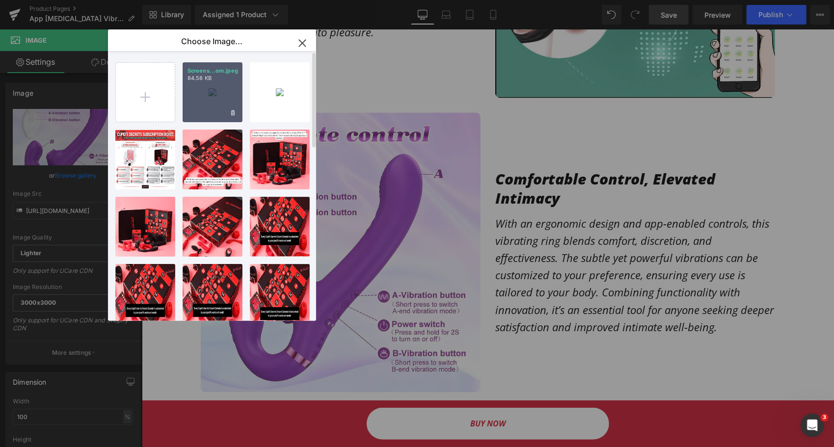
click at [217, 107] on div "Screens...om.jpeg 84.58 KB" at bounding box center [213, 92] width 60 height 60
type input "[URL][DOMAIN_NAME]"
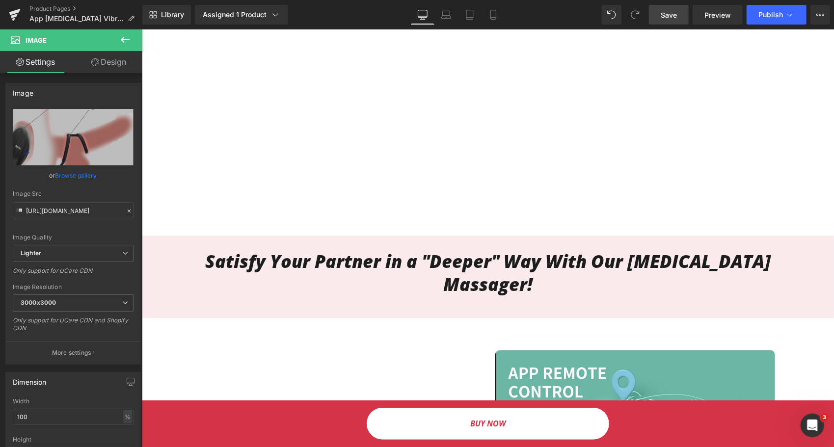
scroll to position [1090, 0]
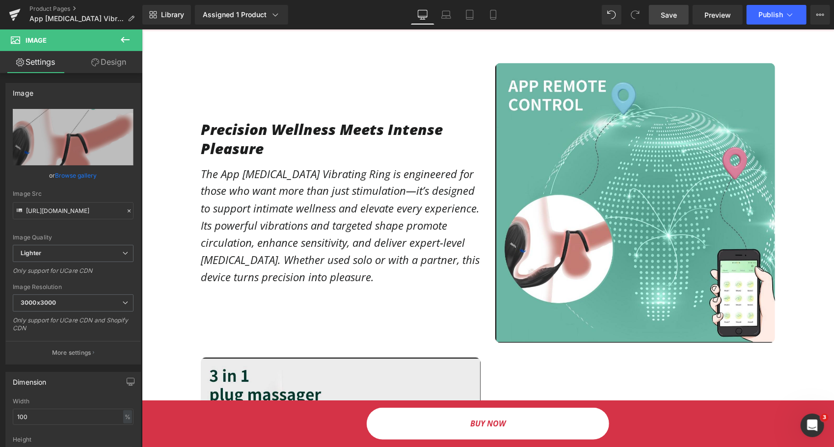
click at [654, 16] on link "Save" at bounding box center [669, 15] width 40 height 20
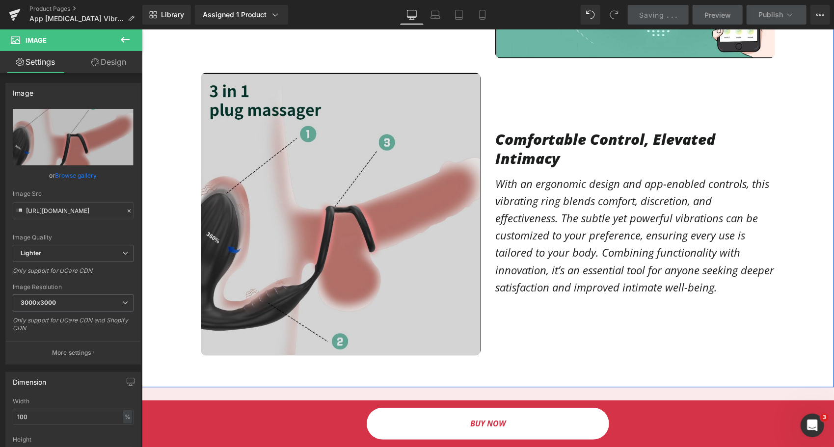
scroll to position [1385, 0]
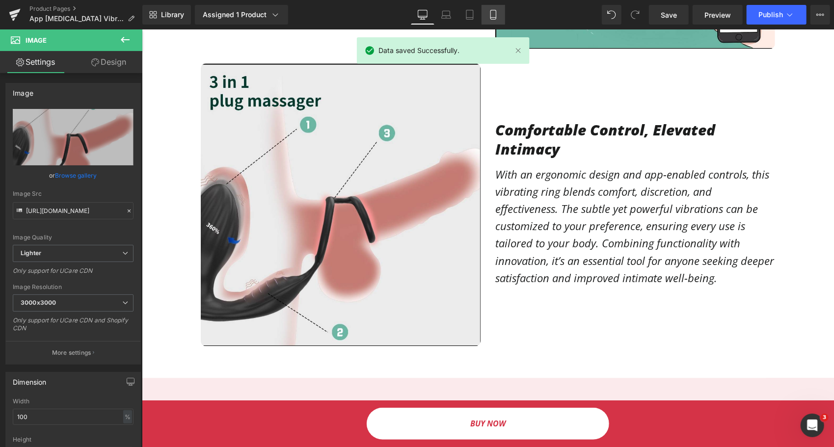
click at [492, 21] on link "Mobile" at bounding box center [494, 15] width 24 height 20
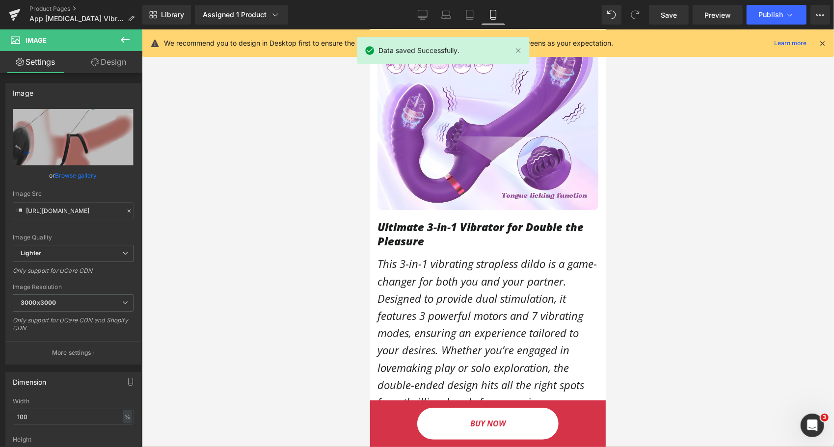
scroll to position [1341, 0]
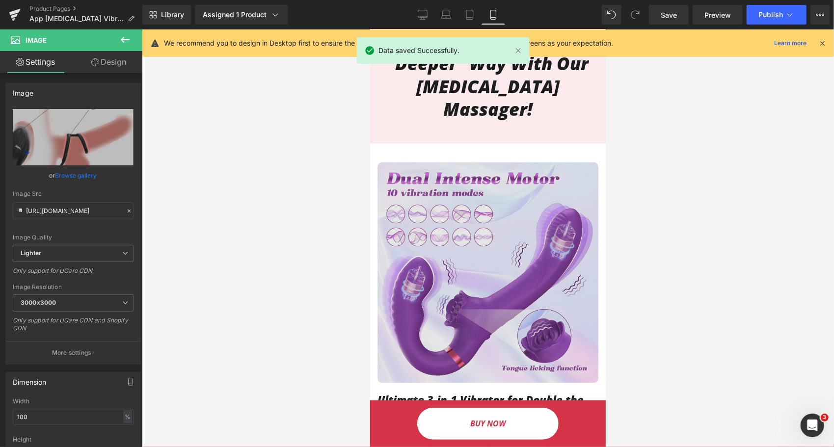
click at [426, 238] on img at bounding box center [487, 272] width 221 height 221
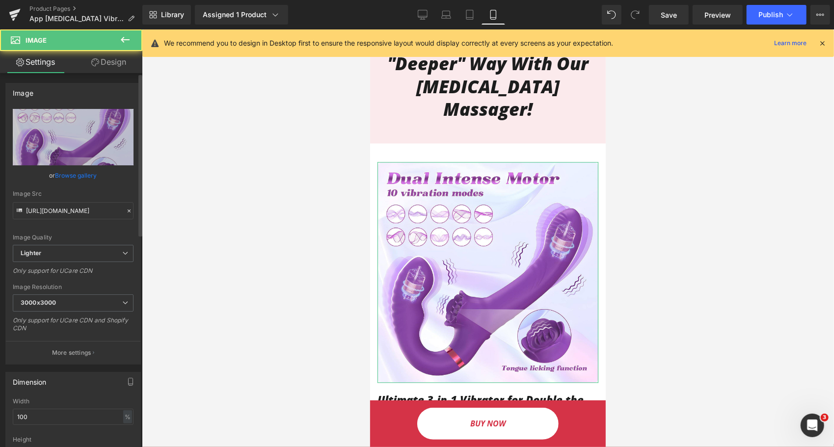
click at [83, 173] on link "Browse gallery" at bounding box center [76, 175] width 42 height 17
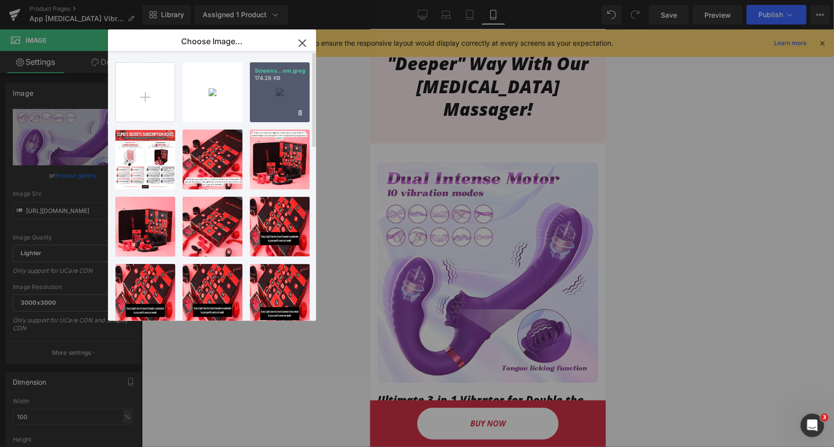
click at [272, 93] on div "Screens...om.jpeg 174.28 KB" at bounding box center [280, 92] width 60 height 60
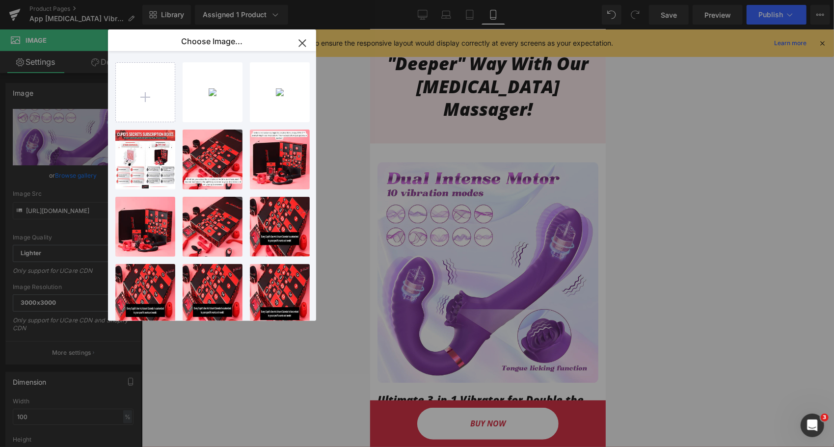
type input "[URL][DOMAIN_NAME]"
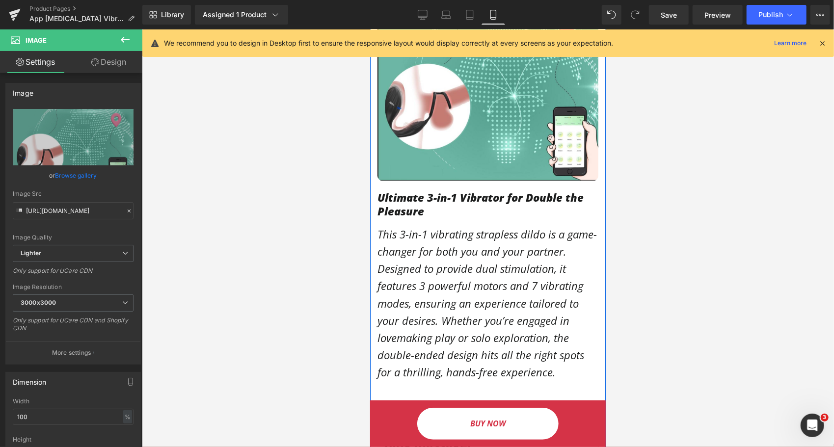
scroll to position [1538, 0]
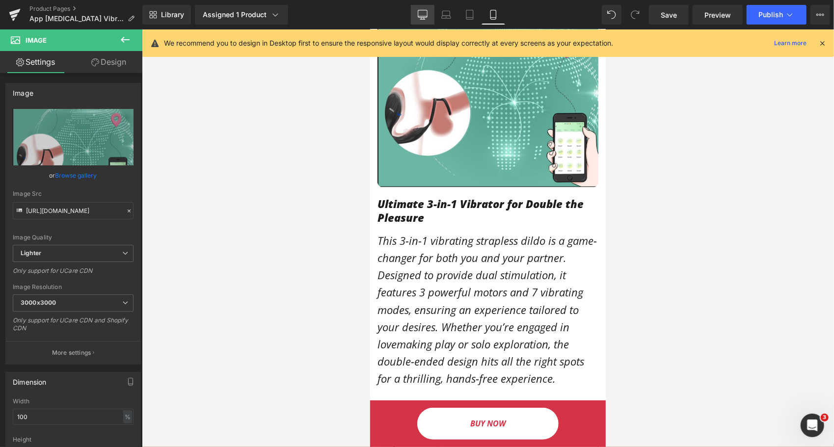
click at [429, 19] on link "Desktop" at bounding box center [423, 15] width 24 height 20
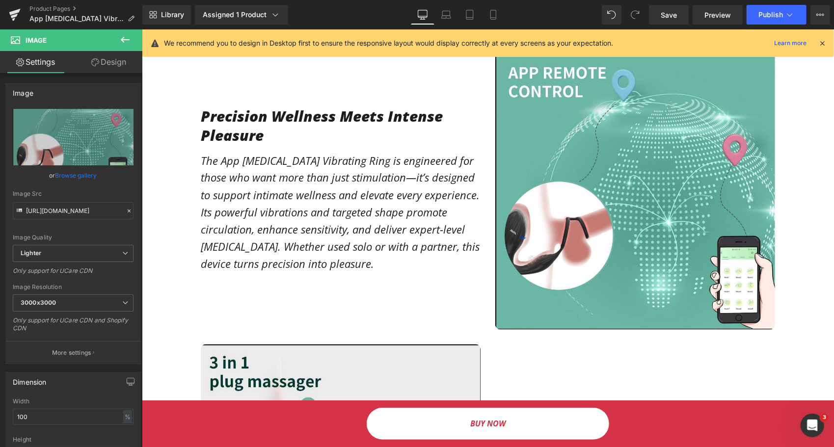
scroll to position [1130, 0]
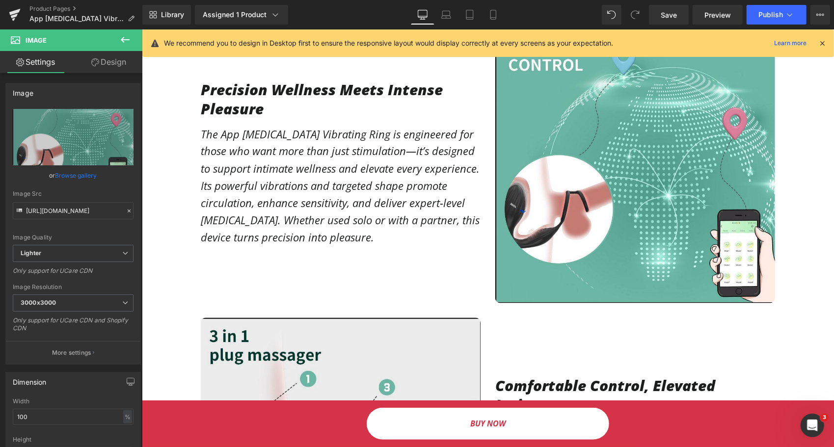
click at [333, 181] on p "The App [MEDICAL_DATA] Vibrating Ring is engineered for those who want more tha…" at bounding box center [340, 185] width 280 height 121
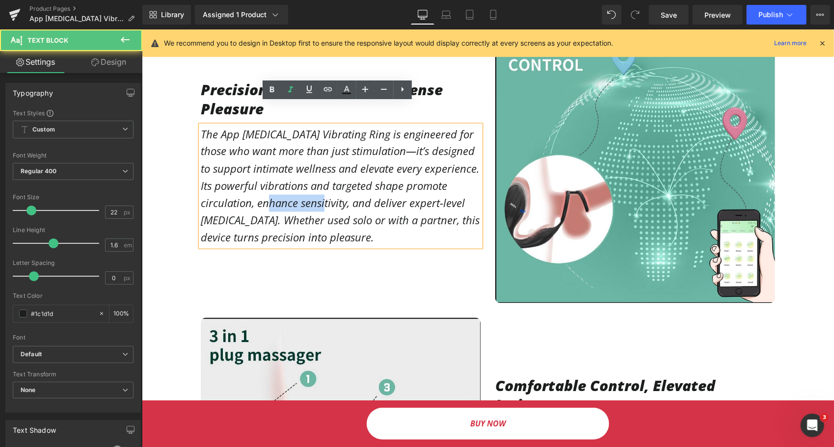
click at [333, 181] on p "The App [MEDICAL_DATA] Vibrating Ring is engineered for those who want more tha…" at bounding box center [340, 185] width 280 height 121
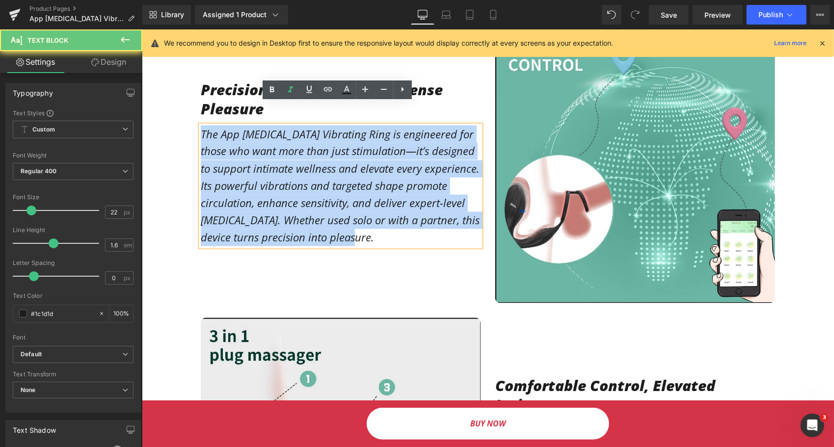
click at [333, 181] on p "The App [MEDICAL_DATA] Vibrating Ring is engineered for those who want more tha…" at bounding box center [340, 185] width 280 height 121
copy p "The App [MEDICAL_DATA] Vibrating Ring is engineered for those who want more tha…"
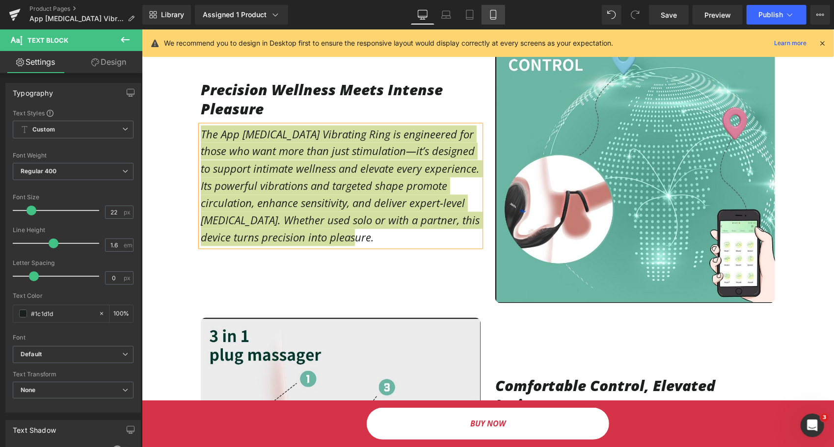
click at [497, 18] on icon at bounding box center [494, 15] width 10 height 10
type input "100"
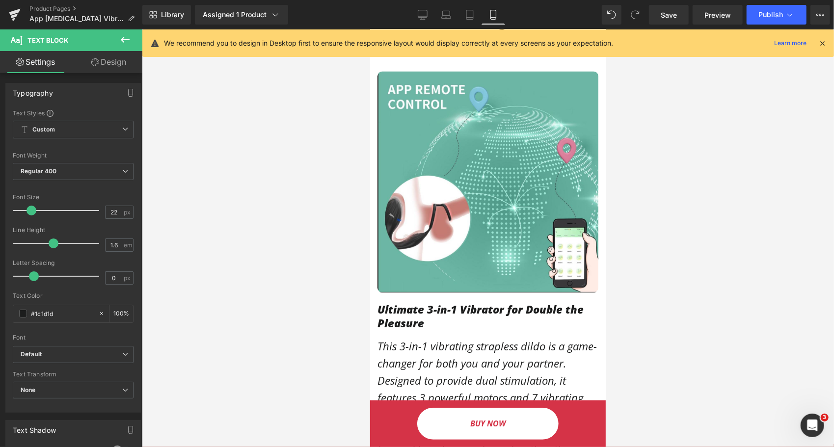
scroll to position [1572, 0]
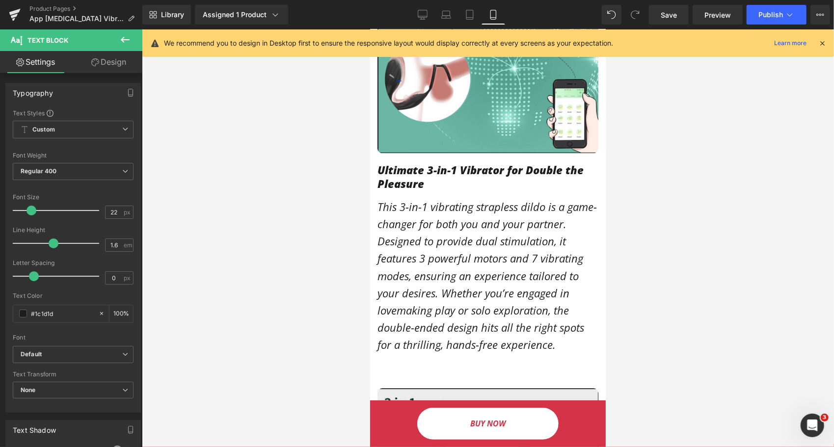
click at [419, 222] on p "This 3-in-1 vibrating strapless dildo is a game-changer for both you and your p…" at bounding box center [487, 276] width 221 height 156
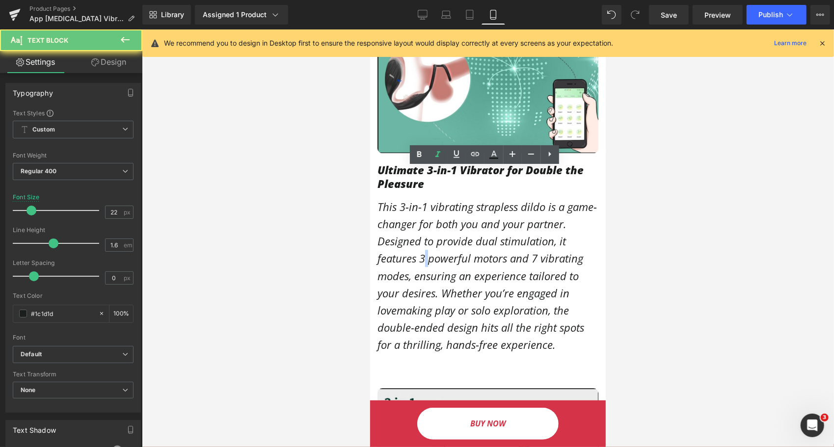
click at [419, 222] on p "This 3-in-1 vibrating strapless dildo is a game-changer for both you and your p…" at bounding box center [487, 276] width 221 height 156
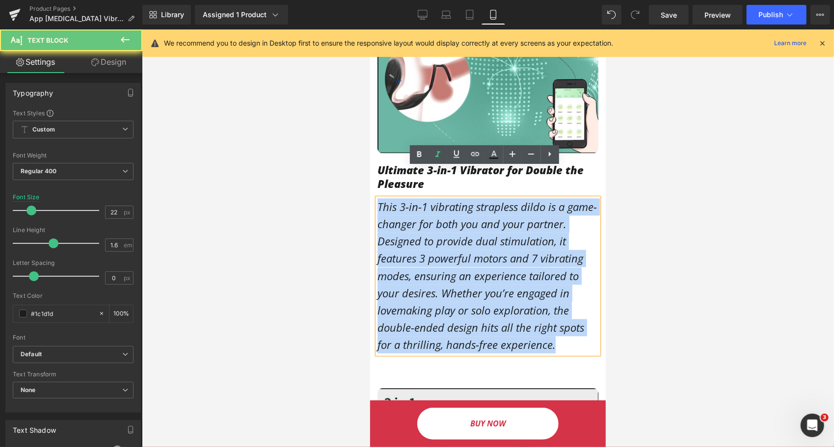
click at [419, 222] on p "This 3-in-1 vibrating strapless dildo is a game-changer for both you and your p…" at bounding box center [487, 276] width 221 height 156
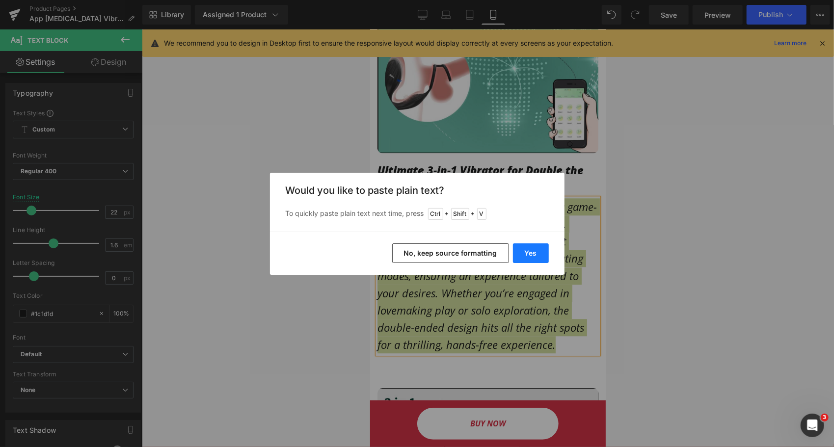
click at [537, 246] on button "Yes" at bounding box center [531, 254] width 36 height 20
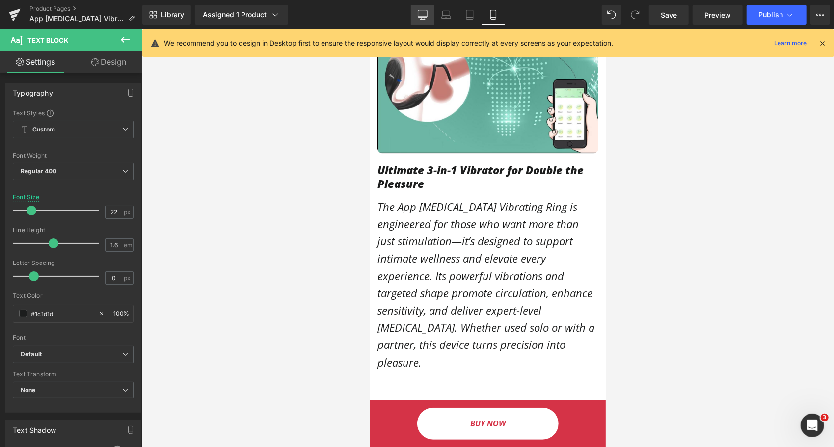
click at [429, 11] on link "Desktop" at bounding box center [423, 15] width 24 height 20
type input "16"
type input "100"
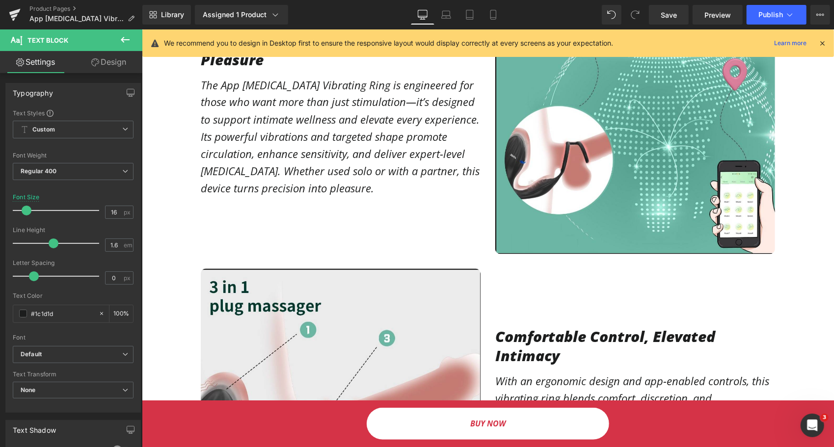
scroll to position [1031, 0]
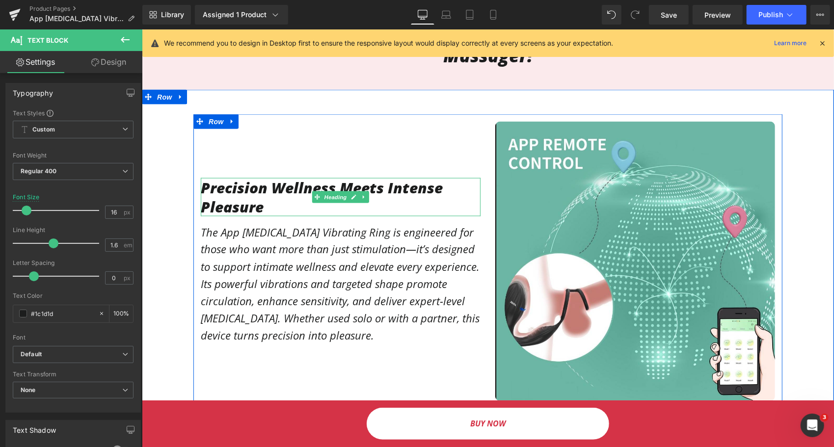
click at [286, 178] on h1 "Precision Wellness Meets Intense Pleasure" at bounding box center [340, 197] width 280 height 38
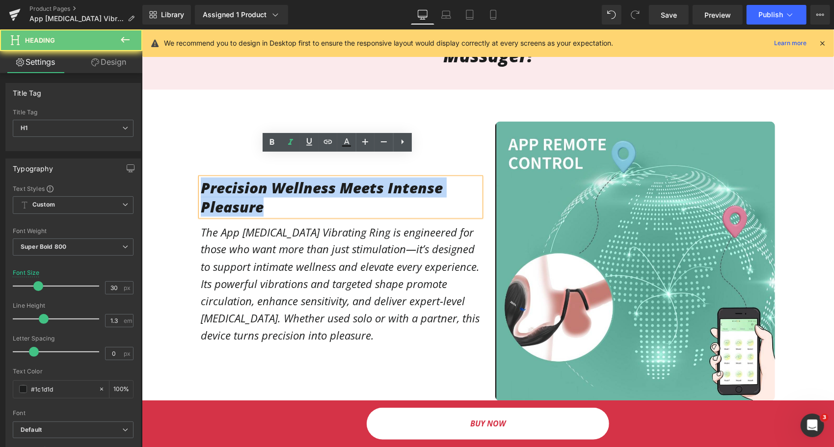
click at [286, 178] on h1 "Precision Wellness Meets Intense Pleasure" at bounding box center [340, 197] width 280 height 38
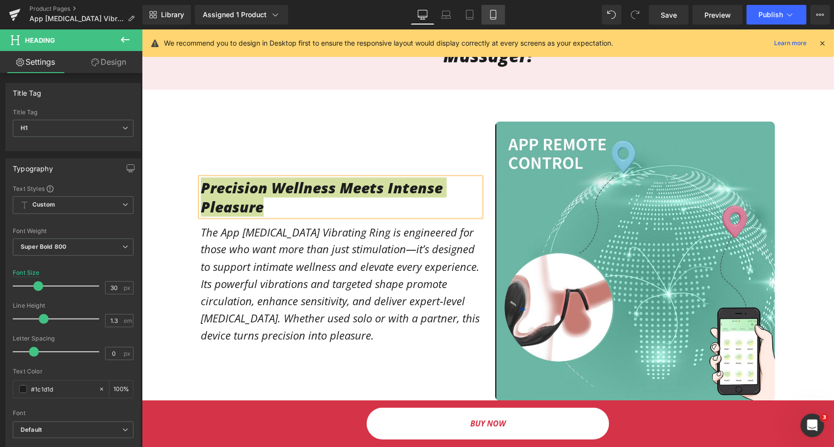
click at [491, 18] on icon at bounding box center [494, 15] width 10 height 10
type input "24"
type input "100"
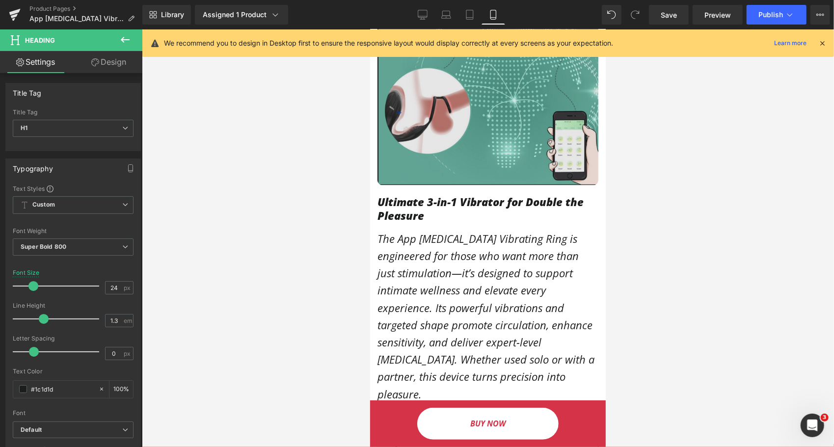
scroll to position [1523, 0]
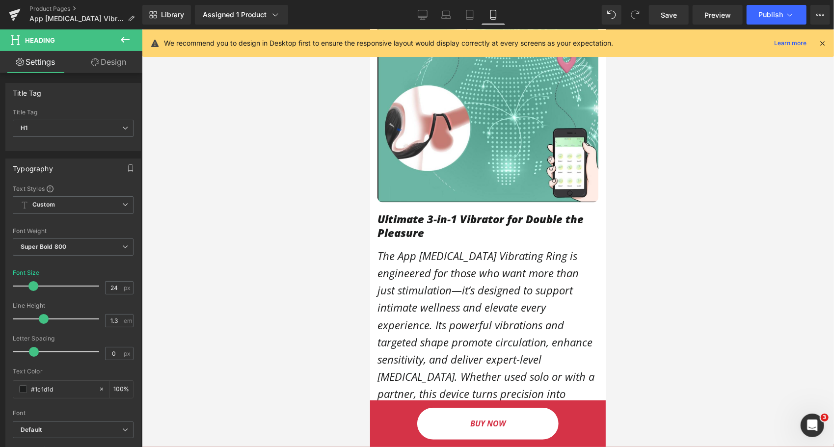
click at [404, 212] on h1 "Ultimate 3-in-1 Vibrator for Double the Pleasure" at bounding box center [487, 226] width 221 height 28
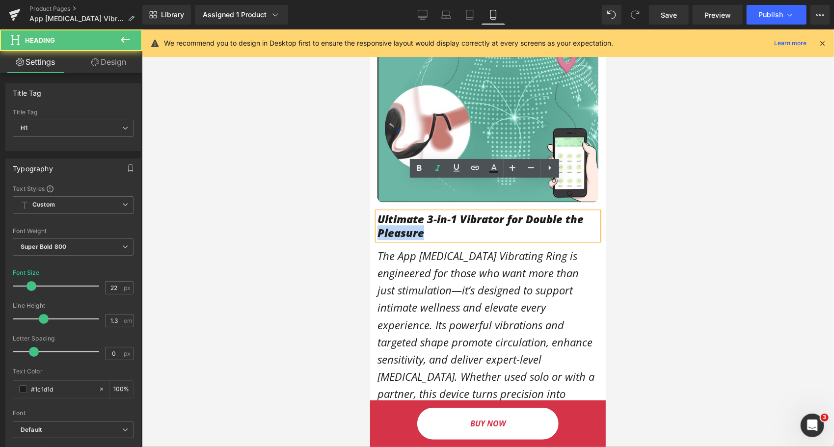
click at [404, 212] on h1 "Ultimate 3-in-1 Vibrator for Double the Pleasure" at bounding box center [487, 226] width 221 height 28
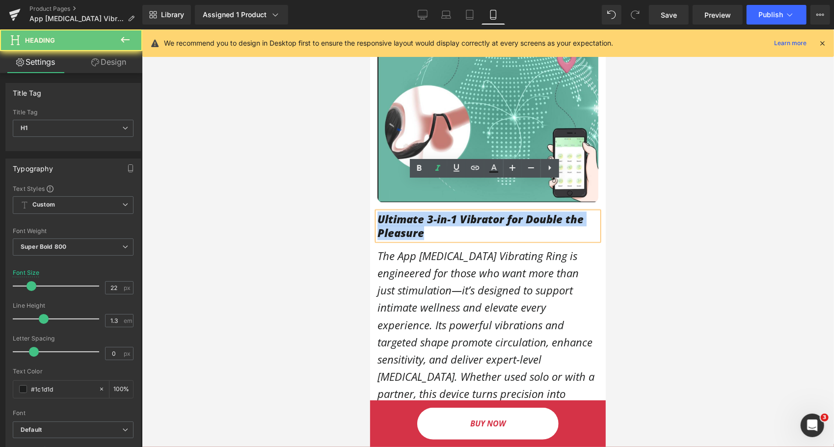
click at [404, 212] on h1 "Ultimate 3-in-1 Vibrator for Double the Pleasure" at bounding box center [487, 226] width 221 height 28
paste div
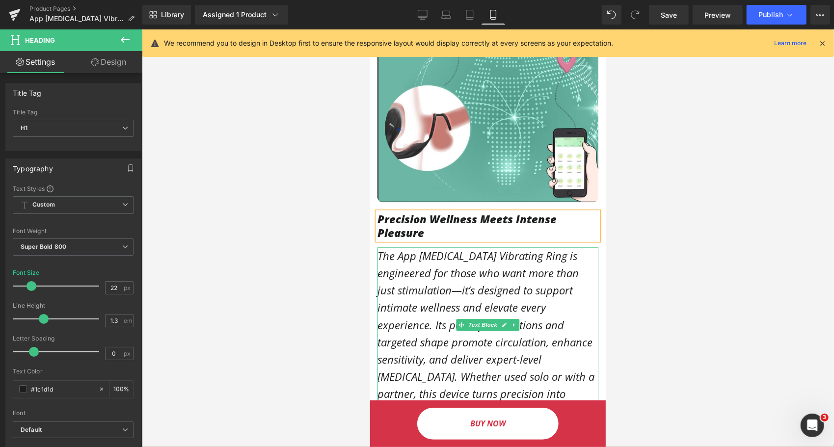
click at [456, 247] on p "The App [MEDICAL_DATA] Vibrating Ring is engineered for those who want more tha…" at bounding box center [487, 333] width 221 height 173
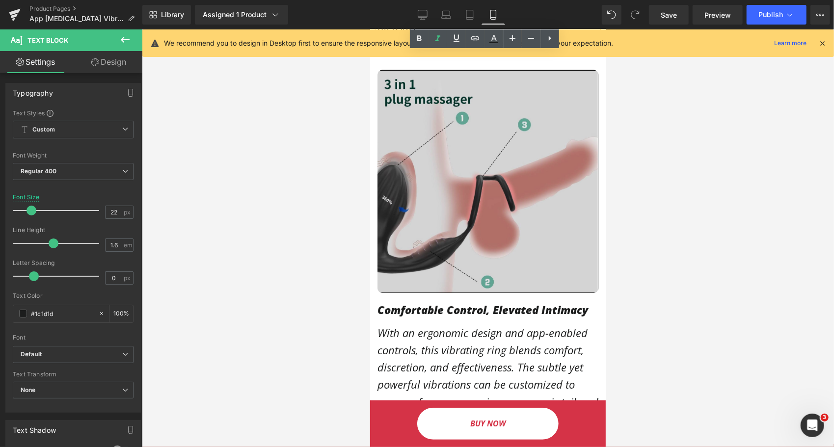
scroll to position [1915, 0]
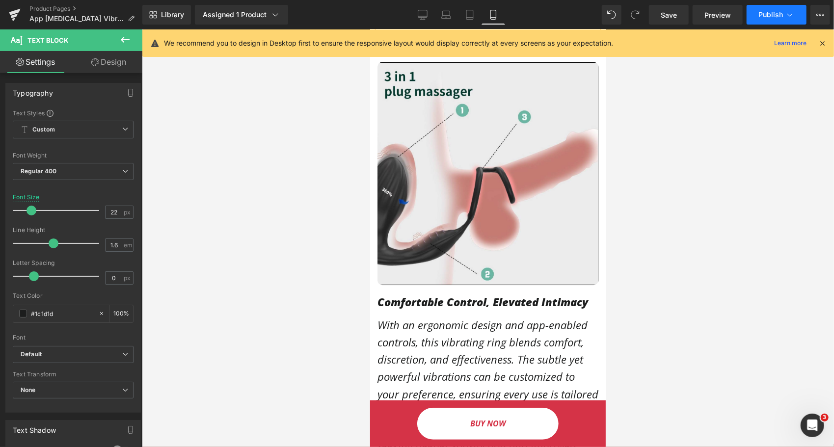
click at [774, 9] on button "Publish" at bounding box center [777, 15] width 60 height 20
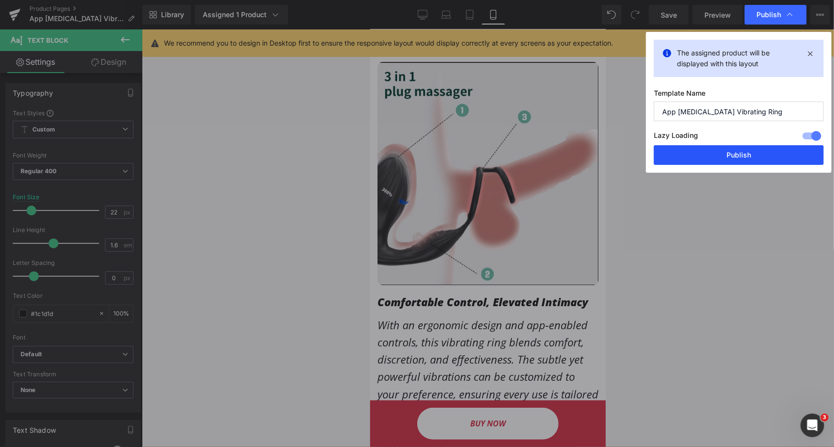
click at [735, 157] on button "Publish" at bounding box center [739, 155] width 170 height 20
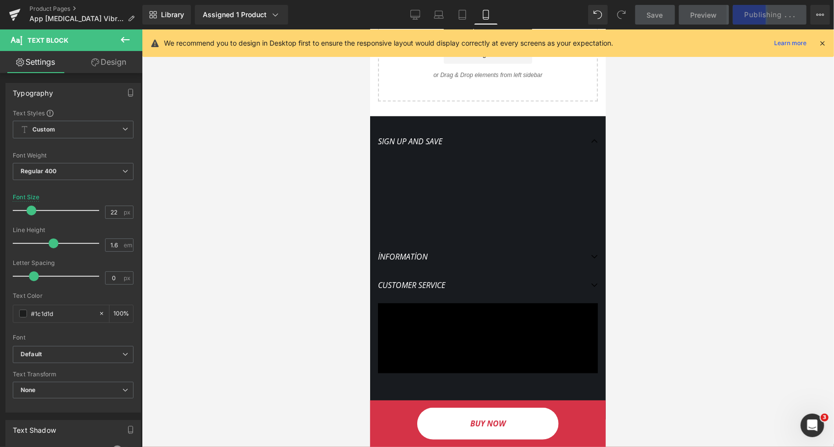
scroll to position [2978, 0]
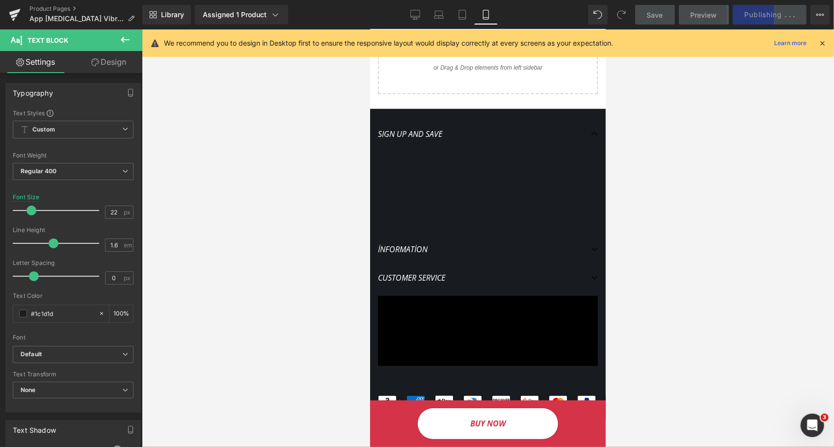
click at [490, 425] on div "BUY NOW Button" at bounding box center [488, 424] width 236 height 32
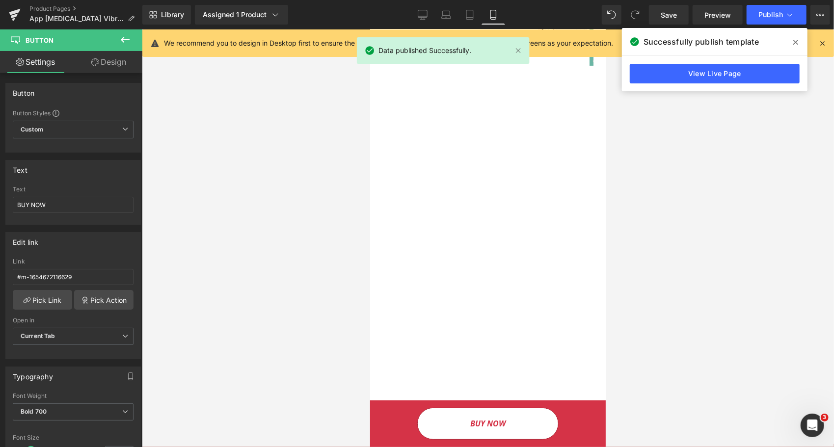
scroll to position [277, 0]
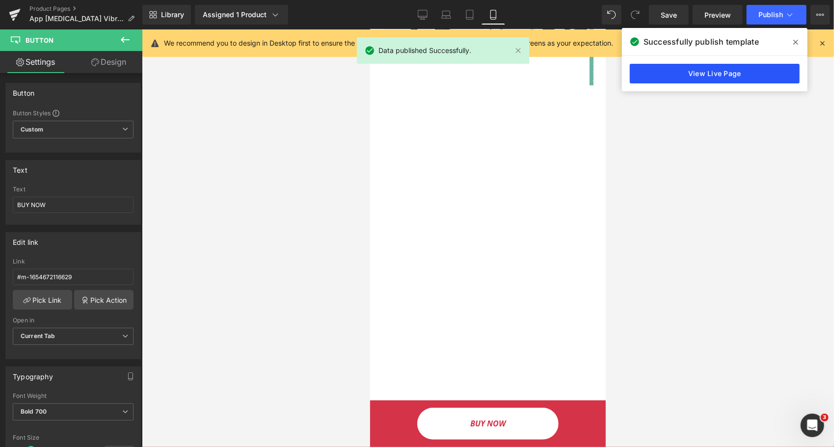
click at [721, 75] on link "View Live Page" at bounding box center [715, 74] width 170 height 20
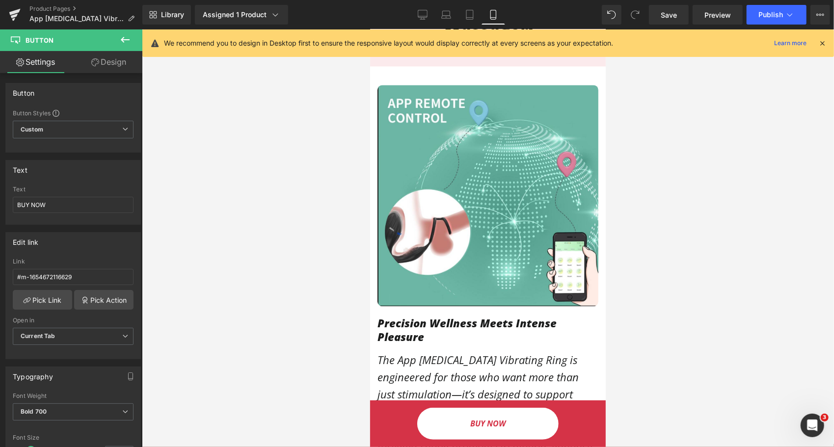
scroll to position [1554, 0]
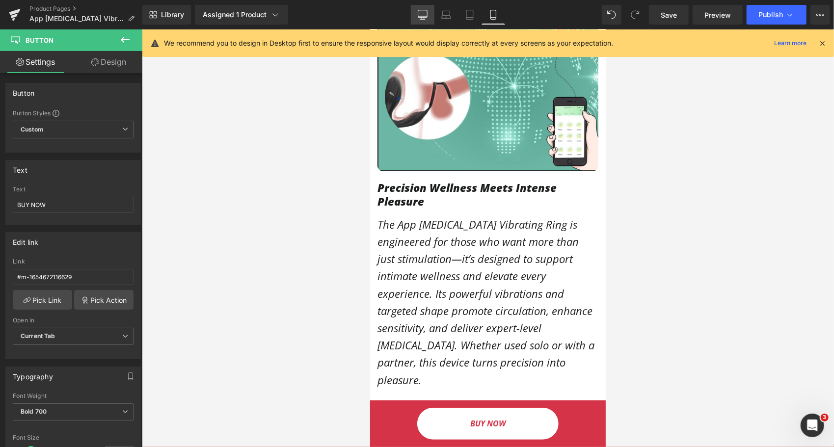
click at [427, 22] on link "Desktop" at bounding box center [423, 15] width 24 height 20
type input "100"
type input "35"
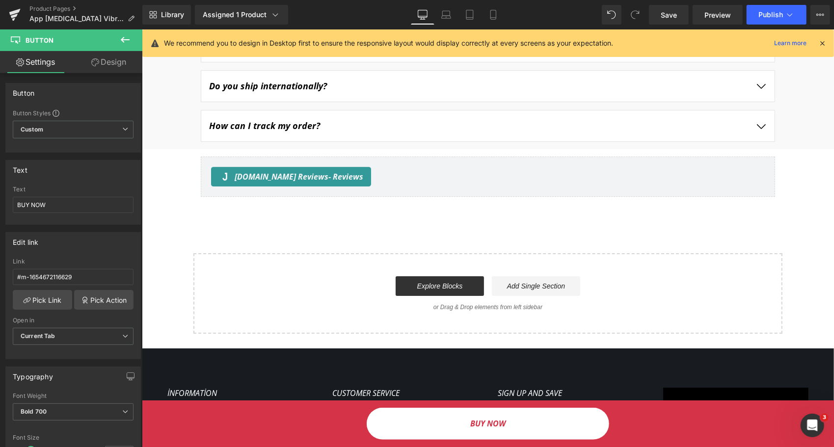
scroll to position [1963, 0]
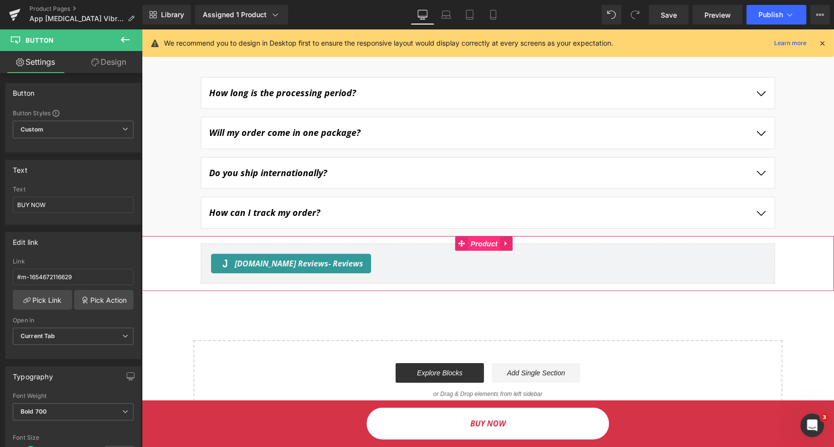
click at [482, 236] on span "Product" at bounding box center [484, 243] width 32 height 15
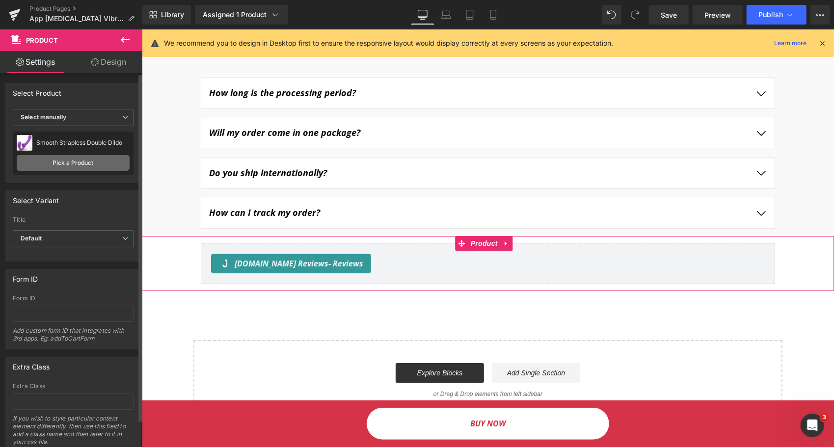
click at [67, 163] on link "Pick a Product" at bounding box center [73, 163] width 113 height 16
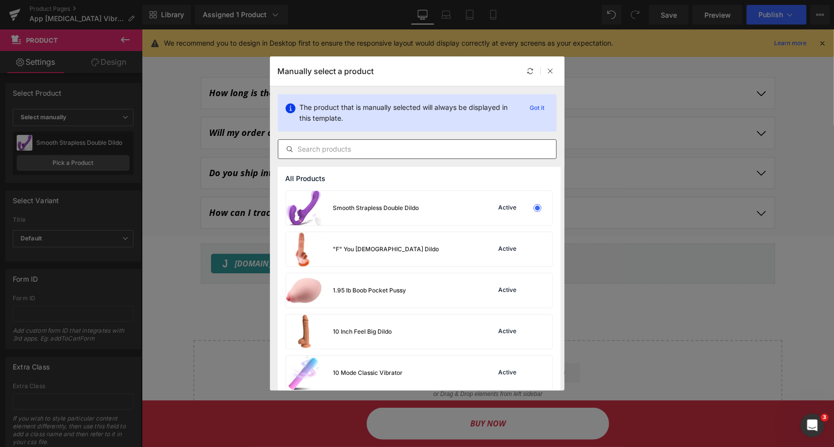
click at [380, 152] on input "text" at bounding box center [417, 149] width 278 height 12
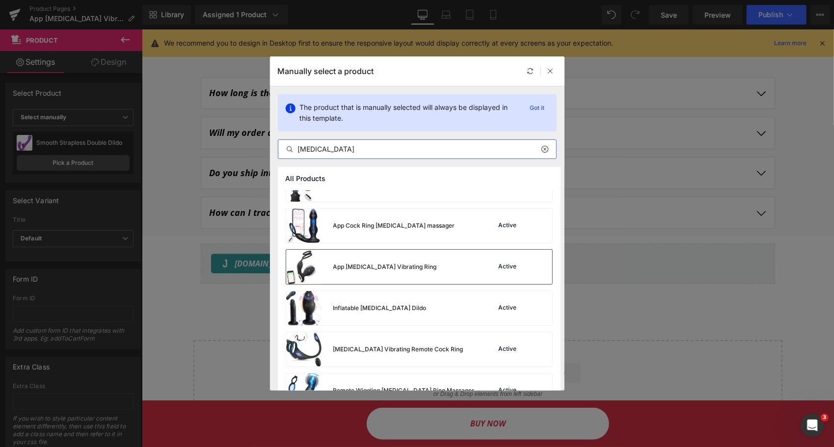
scroll to position [196, 0]
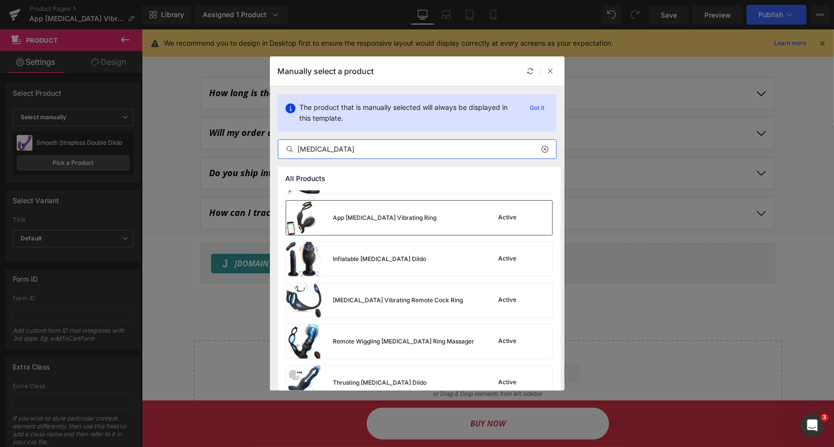
type input "[MEDICAL_DATA]"
click at [322, 232] on div "App [MEDICAL_DATA] Vibrating Ring" at bounding box center [361, 218] width 151 height 34
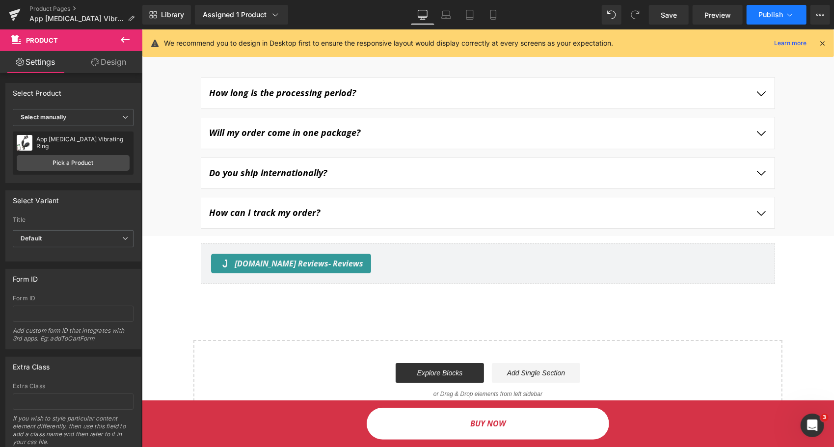
click at [783, 14] on span "Publish" at bounding box center [771, 15] width 25 height 8
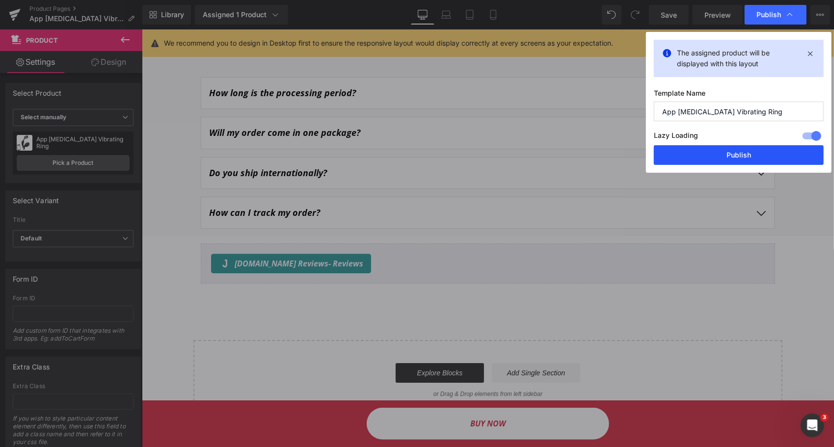
click at [728, 158] on button "Publish" at bounding box center [739, 155] width 170 height 20
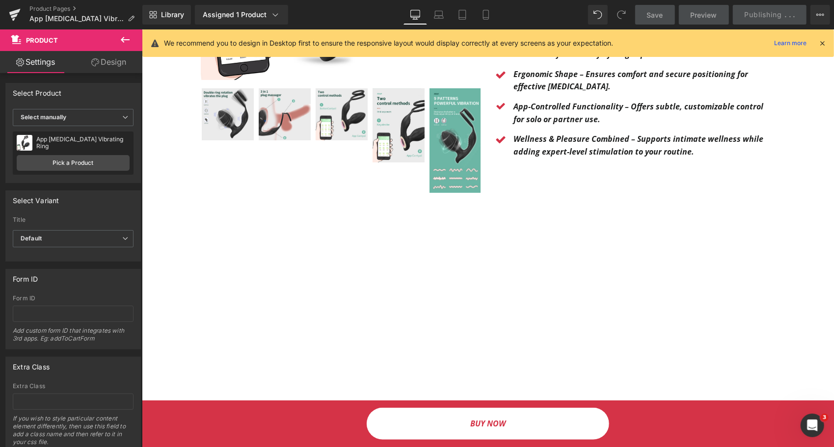
scroll to position [0, 0]
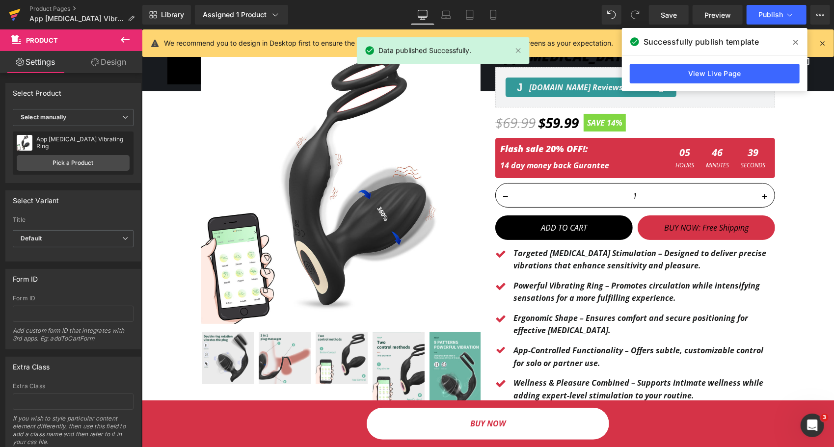
click at [10, 19] on icon at bounding box center [15, 14] width 12 height 25
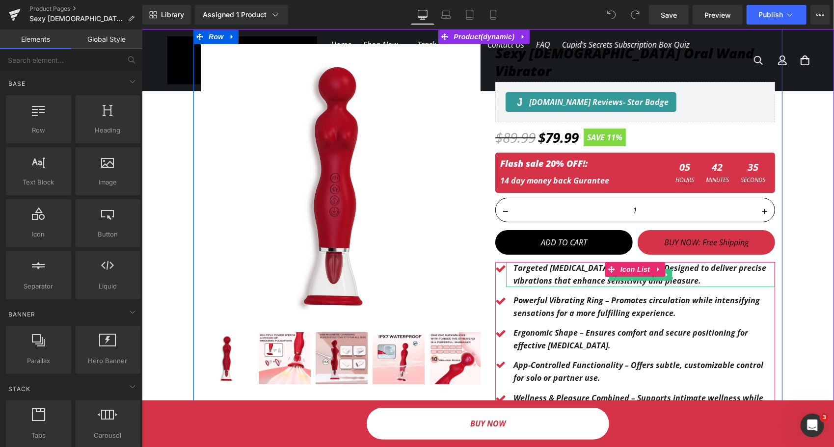
click at [552, 262] on b "Targeted [MEDICAL_DATA] Stimulation – Designed to deliver precise vibrations th…" at bounding box center [639, 274] width 253 height 24
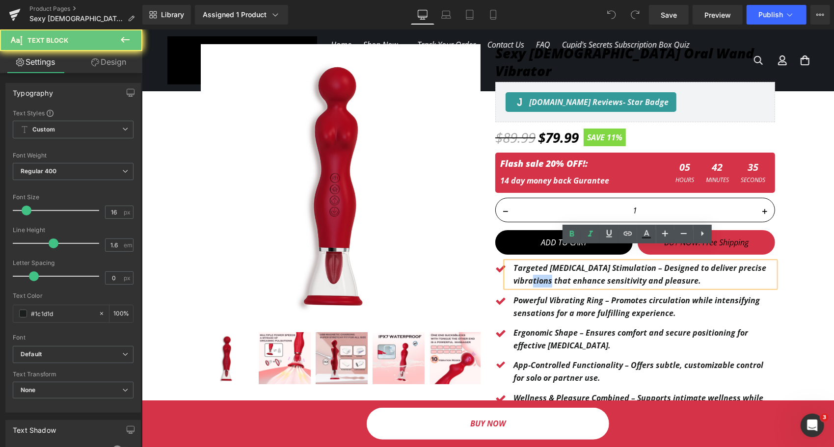
click at [552, 262] on b "Targeted [MEDICAL_DATA] Stimulation – Designed to deliver precise vibrations th…" at bounding box center [639, 274] width 253 height 24
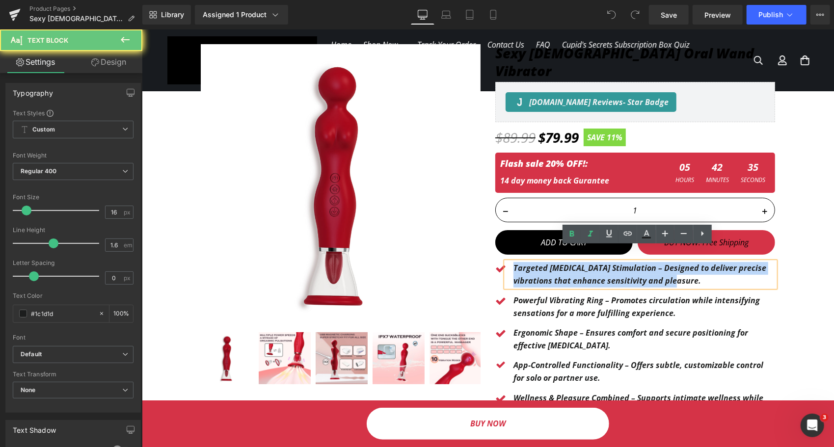
click at [552, 262] on b "Targeted [MEDICAL_DATA] Stimulation – Designed to deliver precise vibrations th…" at bounding box center [639, 274] width 253 height 24
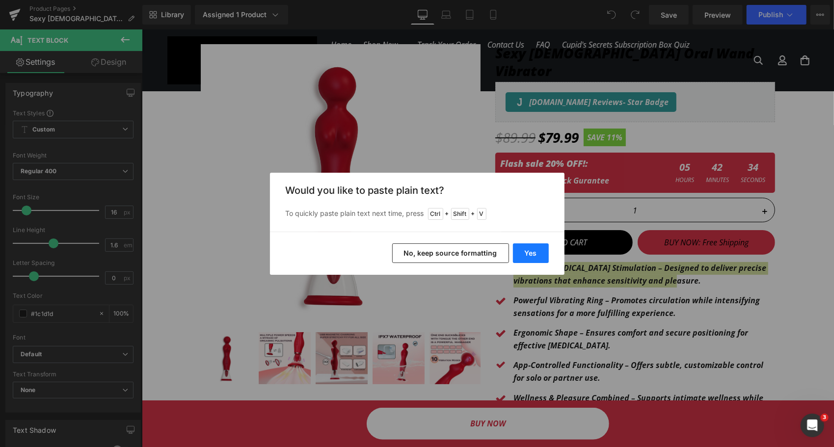
click at [527, 250] on button "Yes" at bounding box center [531, 254] width 36 height 20
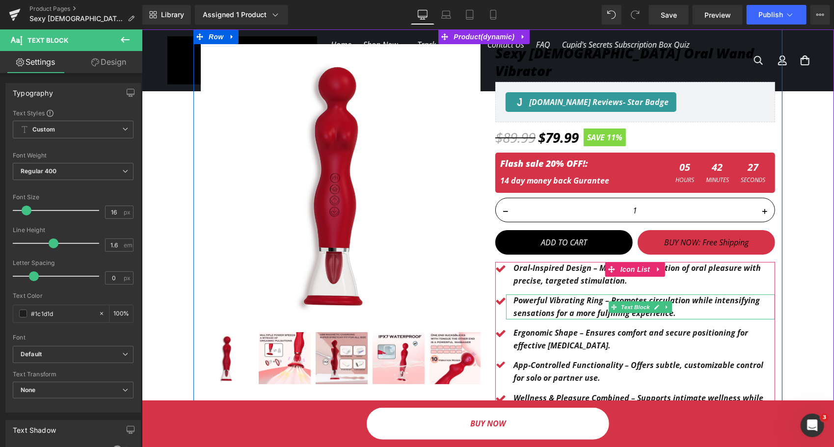
click at [553, 298] on b "Powerful Vibrating Ring – Promotes circulation while intensifying sensations fo…" at bounding box center [636, 307] width 247 height 24
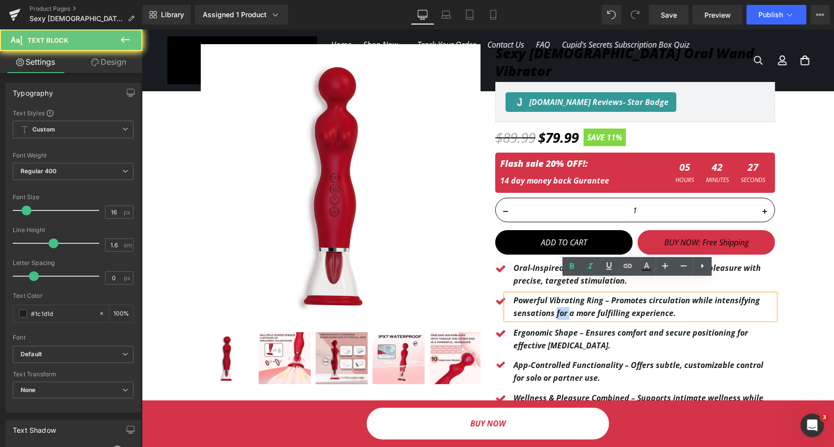
click at [552, 297] on b "Powerful Vibrating Ring – Promotes circulation while intensifying sensations fo…" at bounding box center [636, 307] width 247 height 24
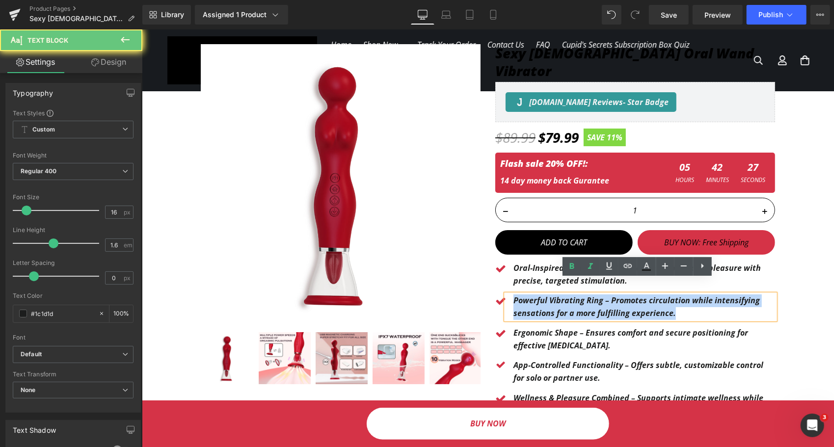
click at [552, 302] on b "Powerful Vibrating Ring – Promotes circulation while intensifying sensations fo…" at bounding box center [636, 307] width 247 height 24
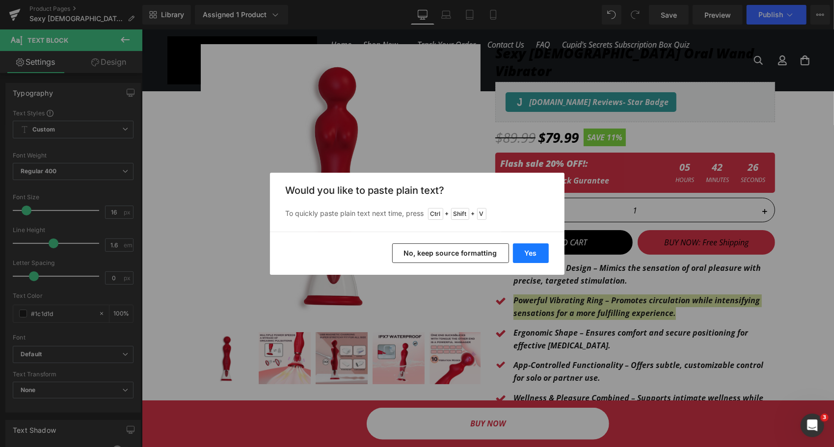
click at [525, 250] on button "Yes" at bounding box center [531, 254] width 36 height 20
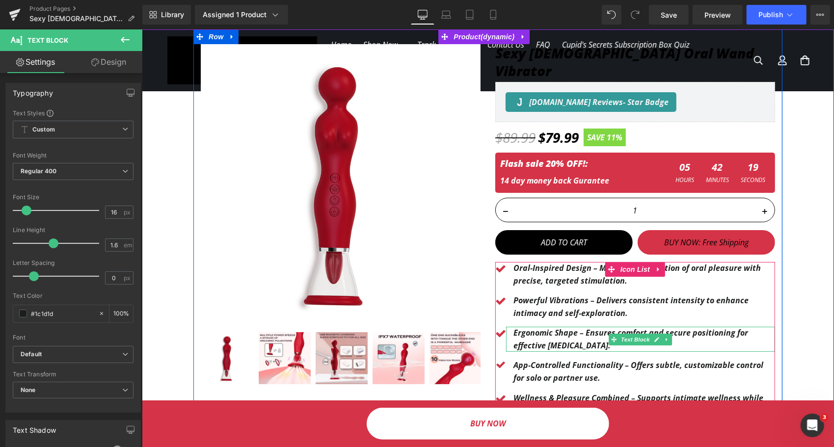
click at [554, 327] on p "Ergonomic Shape – Ensures comfort and secure positioning for effective [MEDICAL…" at bounding box center [644, 339] width 262 height 25
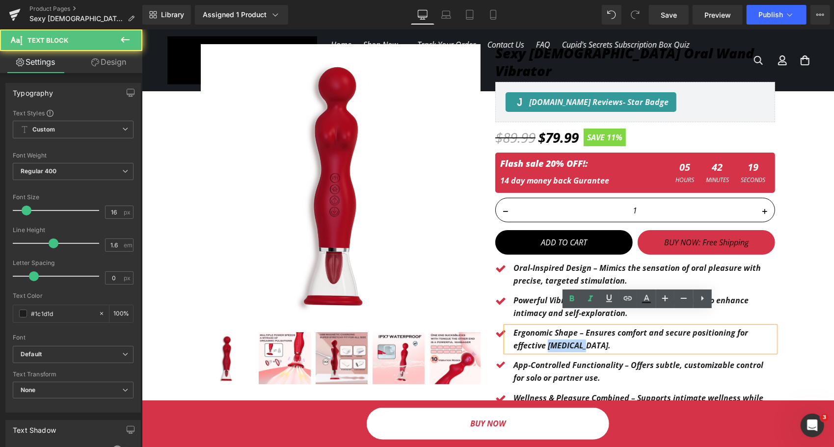
click at [554, 327] on p "Ergonomic Shape – Ensures comfort and secure positioning for effective [MEDICAL…" at bounding box center [644, 339] width 262 height 25
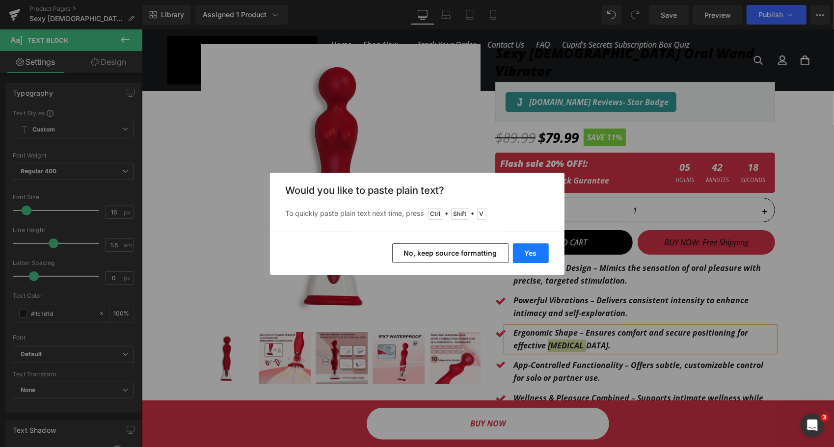
click at [521, 248] on button "Yes" at bounding box center [531, 254] width 36 height 20
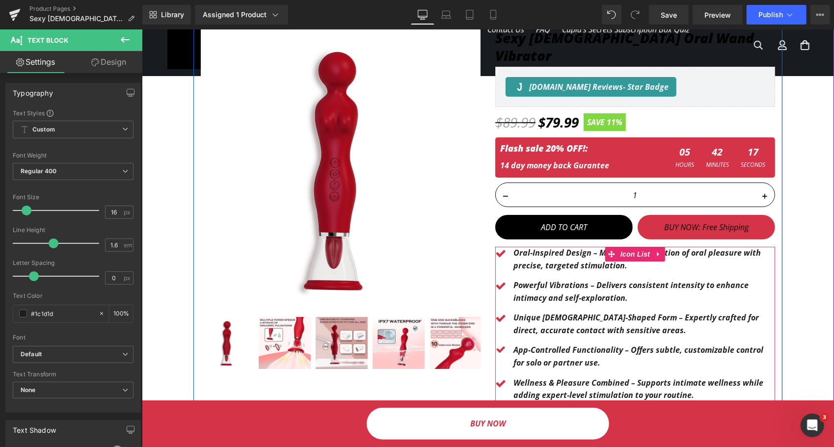
scroll to position [98, 0]
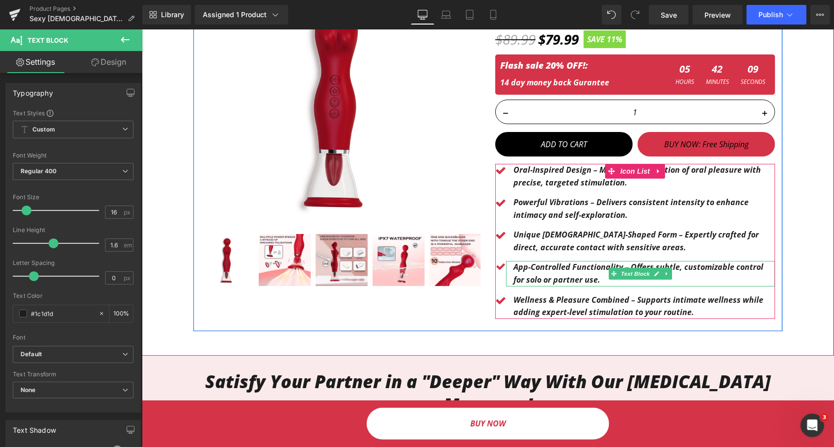
click at [573, 261] on p "App-Controlled Functionality – Offers subtle, customizable control for solo or …" at bounding box center [644, 273] width 262 height 25
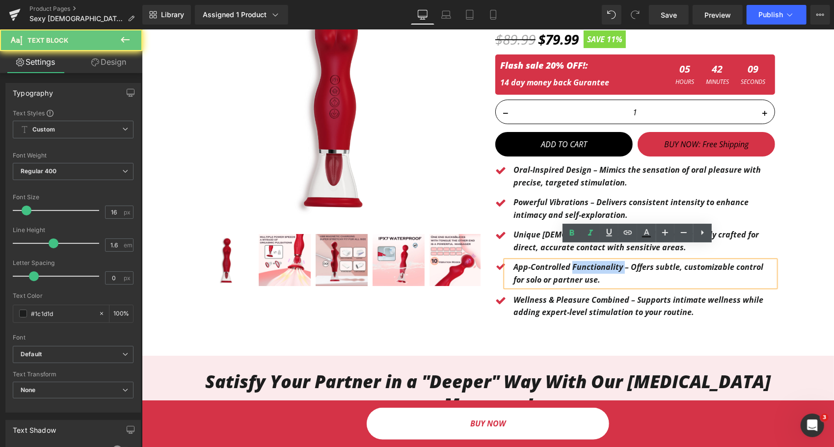
click at [573, 261] on p "App-Controlled Functionality – Offers subtle, customizable control for solo or …" at bounding box center [644, 273] width 262 height 25
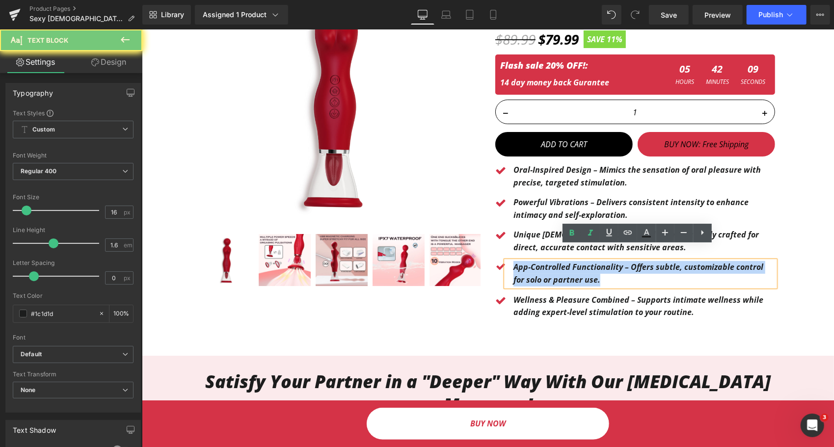
click at [573, 261] on p "App-Controlled Functionality – Offers subtle, customizable control for solo or …" at bounding box center [644, 273] width 262 height 25
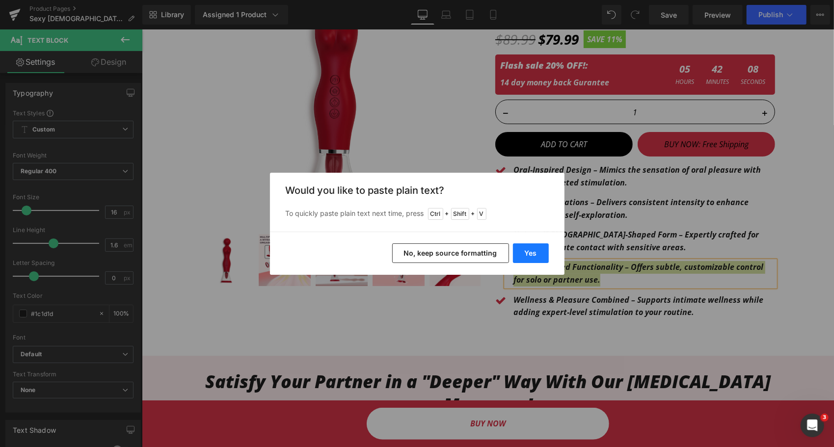
click at [530, 257] on button "Yes" at bounding box center [531, 254] width 36 height 20
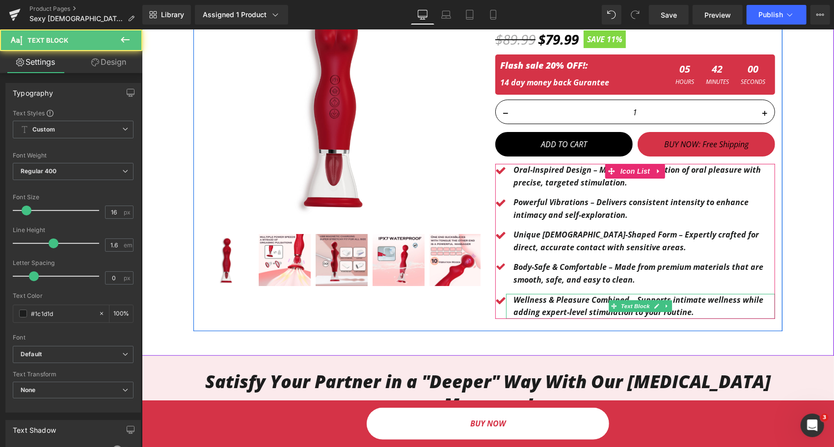
click at [544, 294] on p "Wellness & Pleasure Combined – Supports intimate wellness while adding expert-l…" at bounding box center [644, 306] width 262 height 25
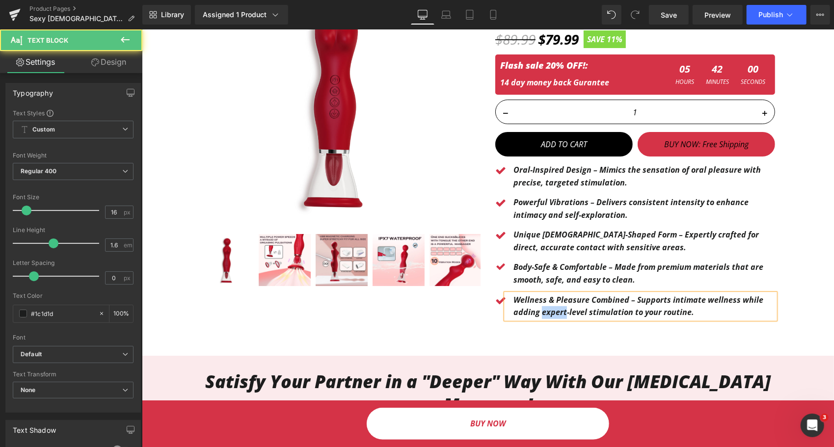
click at [544, 294] on p "Wellness & Pleasure Combined – Supports intimate wellness while adding expert-l…" at bounding box center [644, 306] width 262 height 25
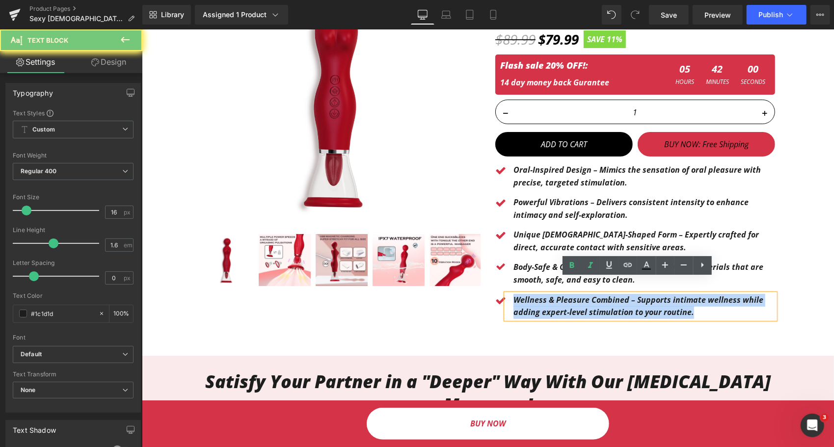
click at [544, 294] on p "Wellness & Pleasure Combined – Supports intimate wellness while adding expert-l…" at bounding box center [644, 306] width 262 height 25
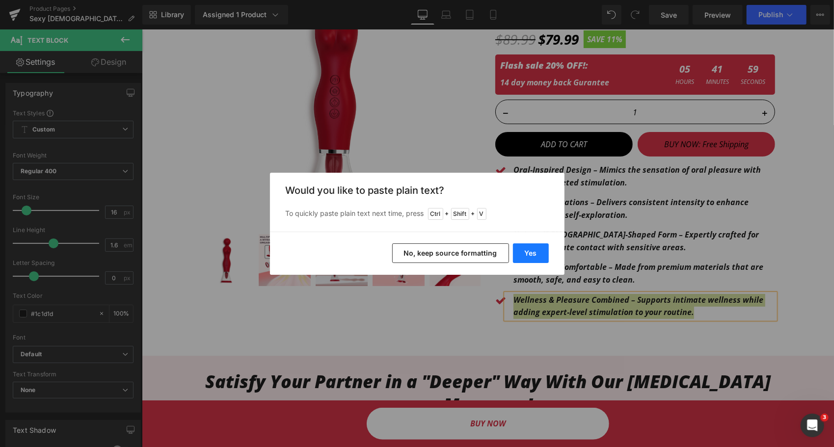
click at [532, 252] on button "Yes" at bounding box center [531, 254] width 36 height 20
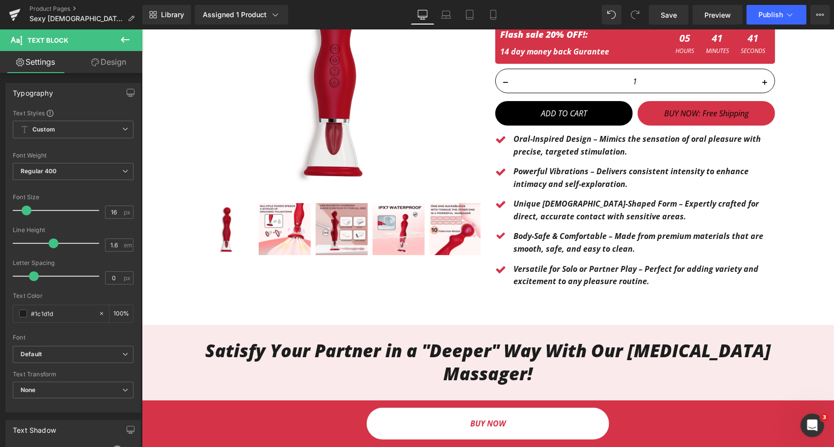
scroll to position [0, 0]
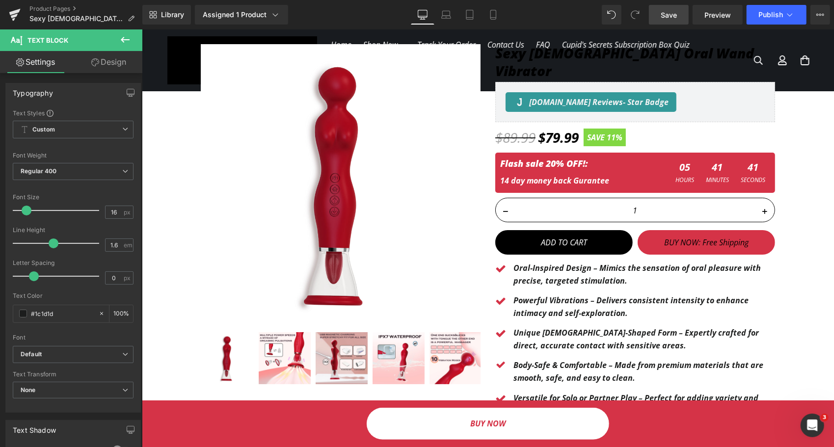
click at [676, 10] on span "Save" at bounding box center [669, 15] width 16 height 10
click at [117, 39] on button at bounding box center [125, 40] width 34 height 22
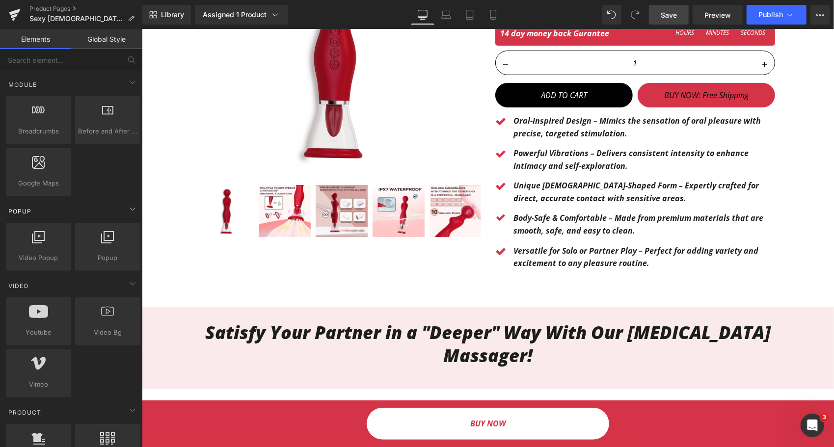
scroll to position [589, 0]
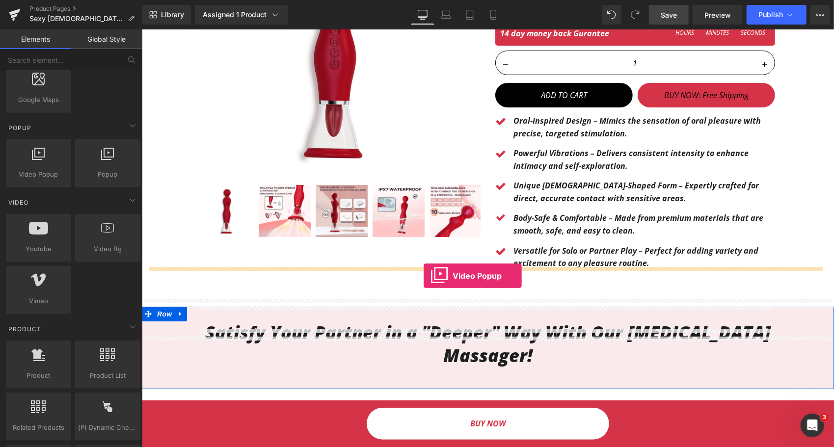
drag, startPoint x: 178, startPoint y: 192, endPoint x: 423, endPoint y: 276, distance: 258.9
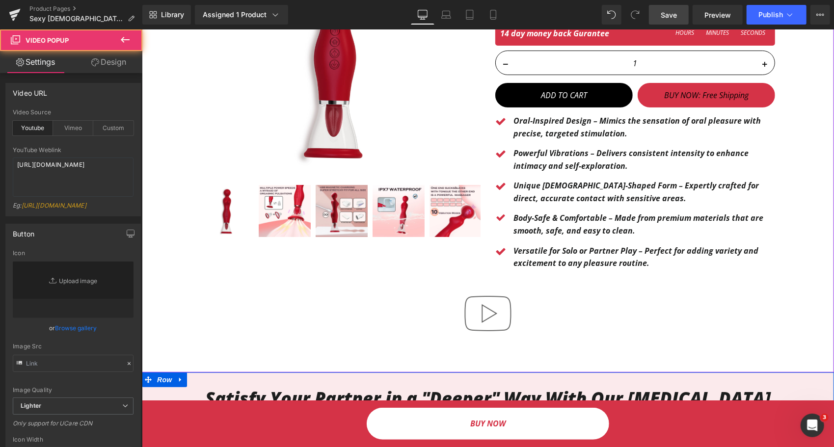
type input "//d1um8515vdn9kb.cloudfront.net/images/youtube-play-button.png"
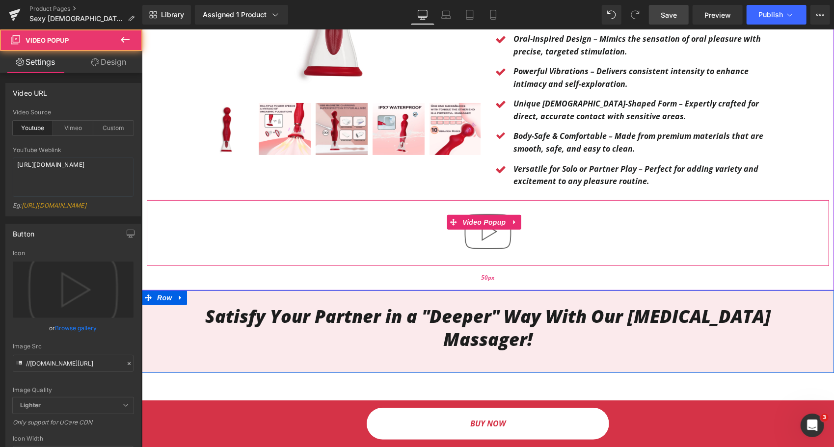
scroll to position [246, 0]
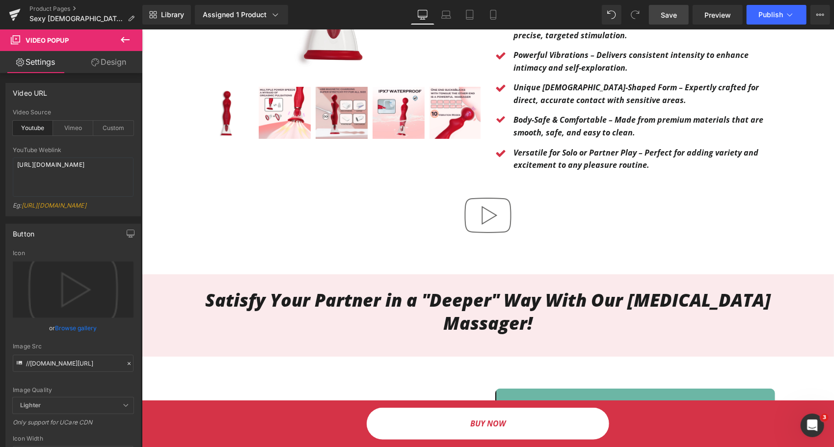
click at [473, 200] on img at bounding box center [487, 215] width 63 height 63
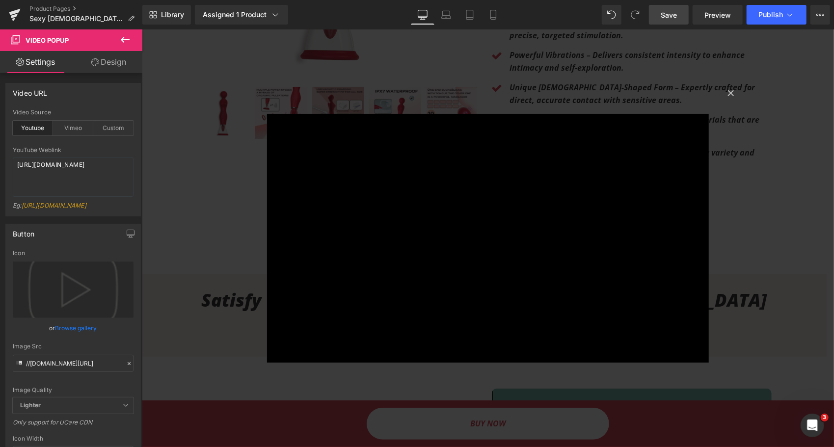
click at [724, 167] on div "× Loading..." at bounding box center [487, 238] width 693 height 418
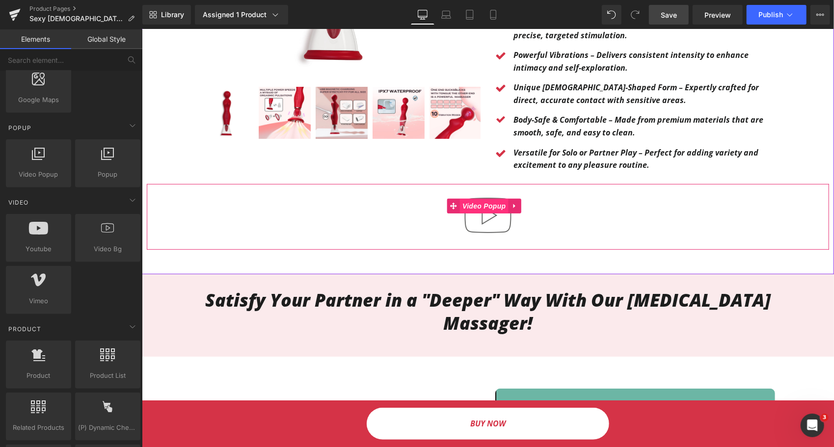
click at [479, 198] on span "Video Popup" at bounding box center [484, 205] width 48 height 15
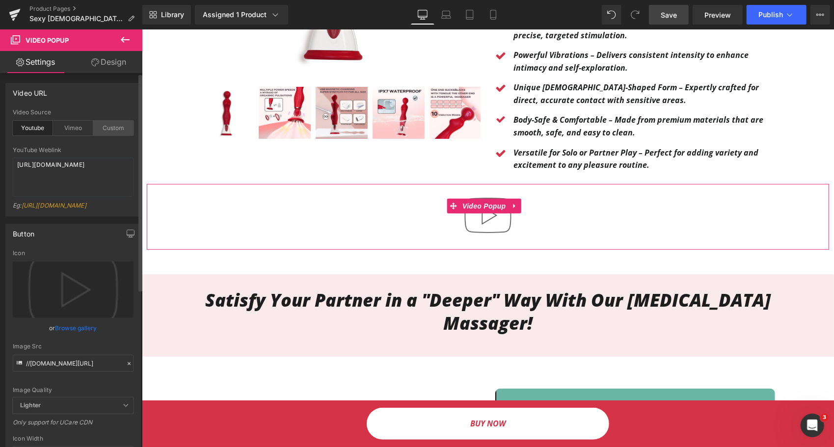
click at [108, 129] on div "Custom" at bounding box center [113, 128] width 40 height 15
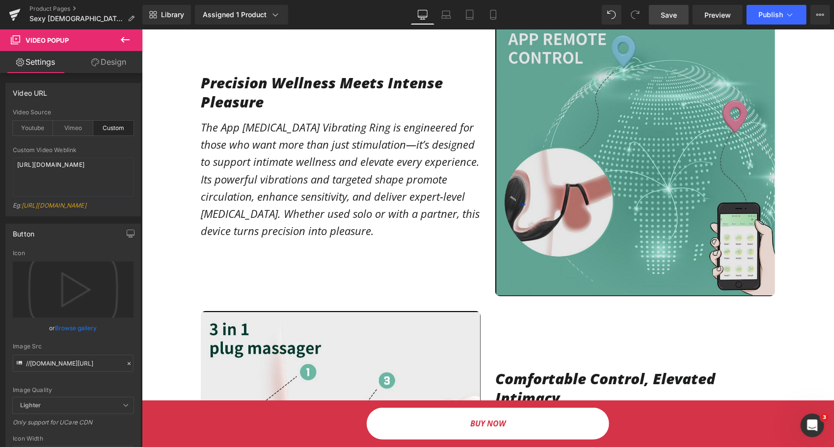
scroll to position [638, 0]
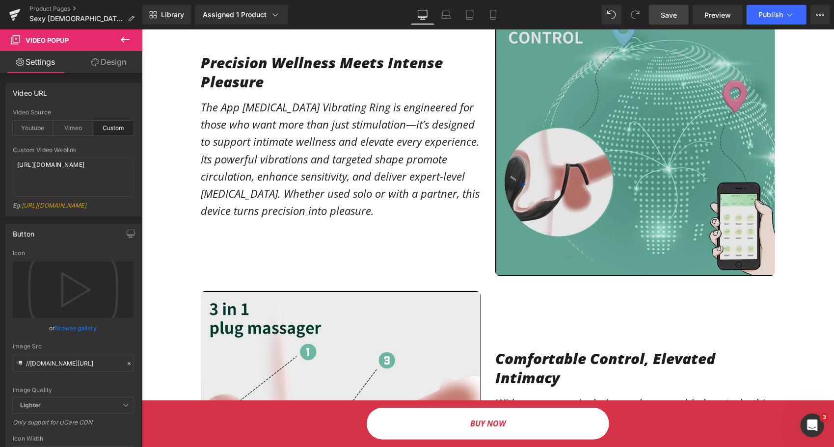
click at [592, 114] on img at bounding box center [635, 136] width 280 height 280
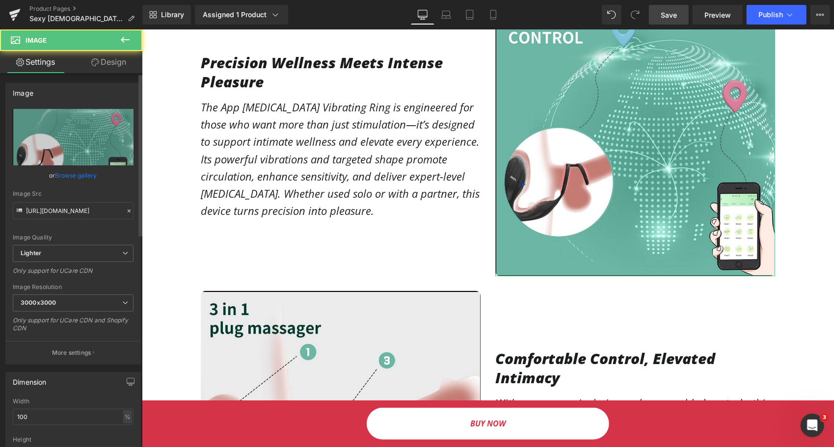
click at [66, 178] on link "Browse gallery" at bounding box center [76, 175] width 42 height 17
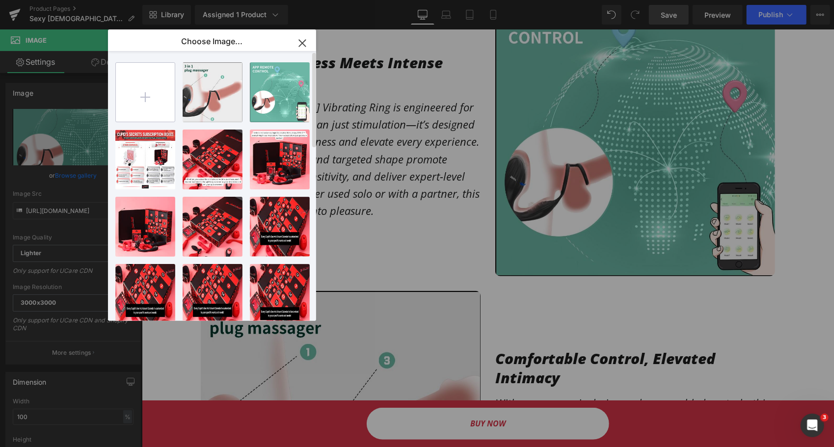
click at [137, 90] on input "file" at bounding box center [145, 92] width 59 height 59
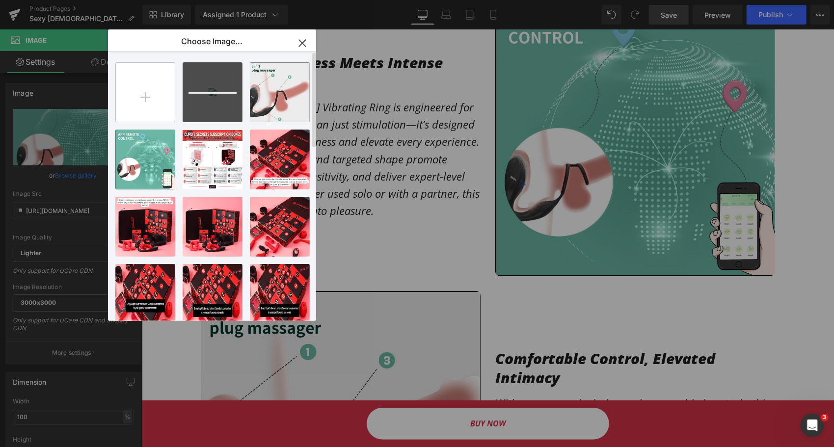
click at [150, 107] on input "file" at bounding box center [145, 92] width 59 height 59
type input "C:\fakepath\BIU-001_2.jpg"
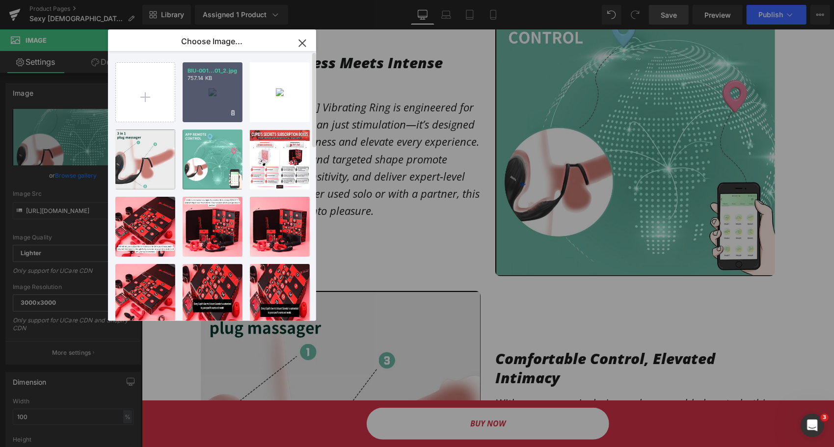
click at [214, 103] on div "BIU-001...01_2.jpg 757.14 KB" at bounding box center [213, 92] width 60 height 60
type input "https://ucarecdn.com/15587842-6379-4595-bf9c-c4c5758f943f/-/format/auto/-/previ…"
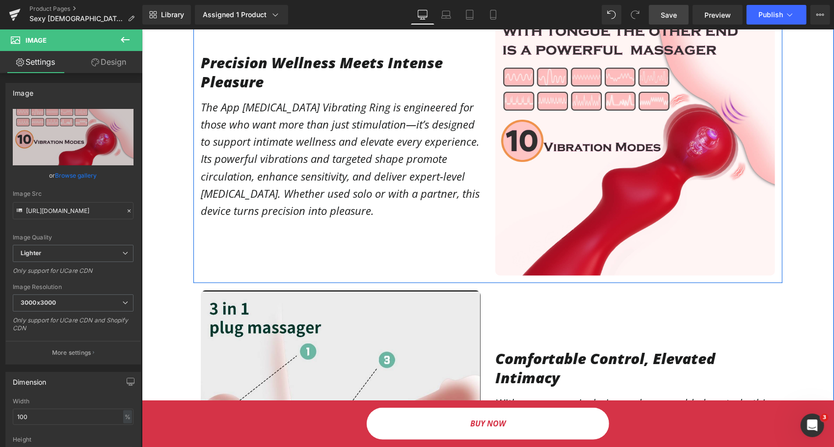
scroll to position [786, 0]
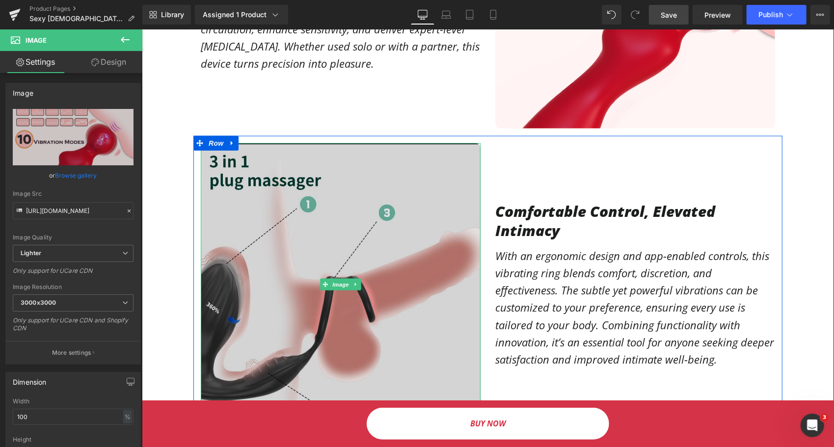
click at [288, 237] on img at bounding box center [340, 284] width 280 height 283
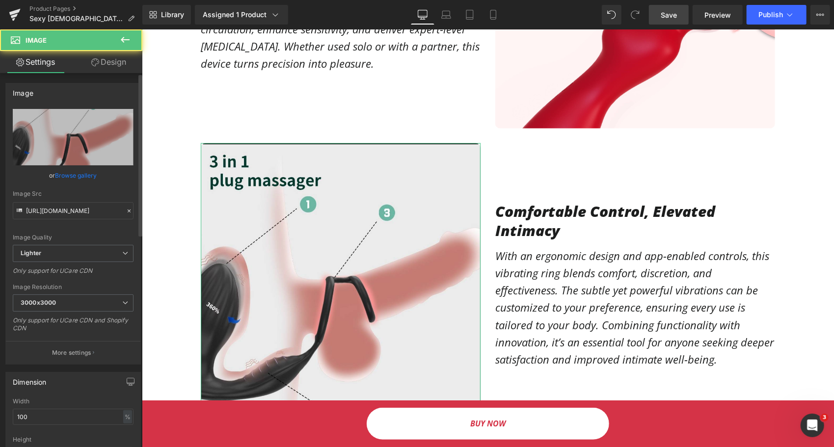
click at [68, 170] on link "Browse gallery" at bounding box center [76, 175] width 42 height 17
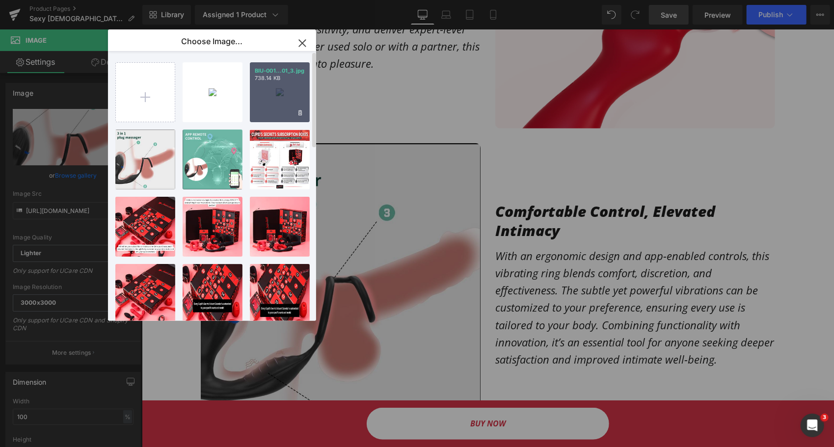
click at [298, 86] on div "BIU-001...01_3.jpg 738.14 KB" at bounding box center [280, 92] width 60 height 60
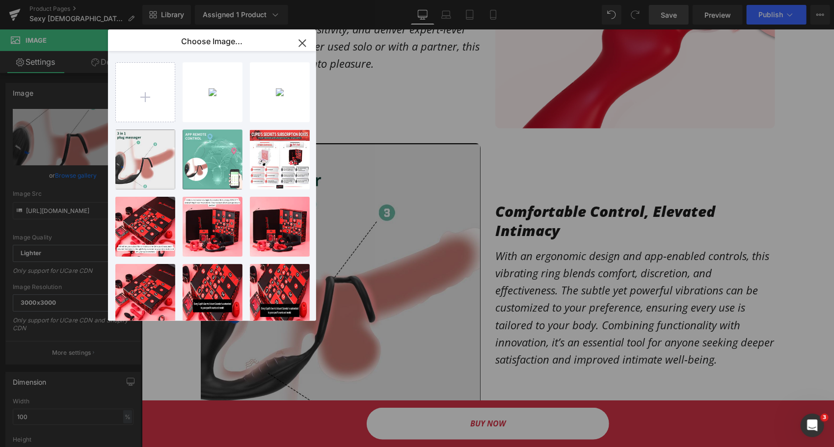
type input "https://ucarecdn.com/cead9bb1-0e64-4583-b7dc-18907e8518c7/-/format/auto/-/previ…"
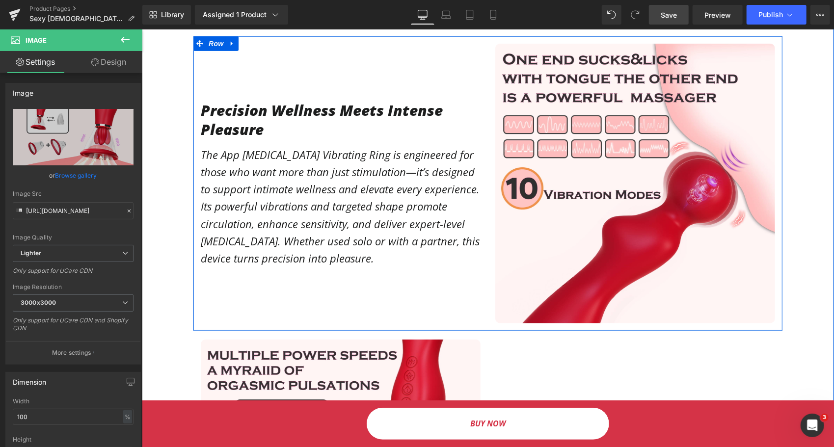
scroll to position [589, 0]
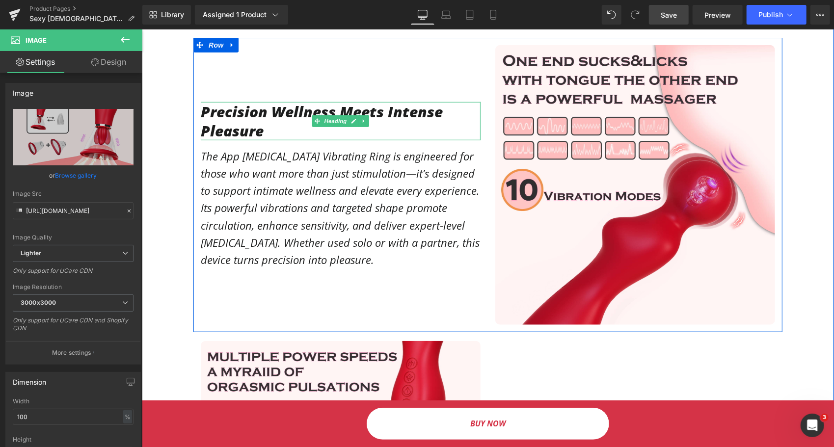
click at [231, 102] on h1 "Precision Wellness Meets Intense Pleasure" at bounding box center [340, 121] width 280 height 38
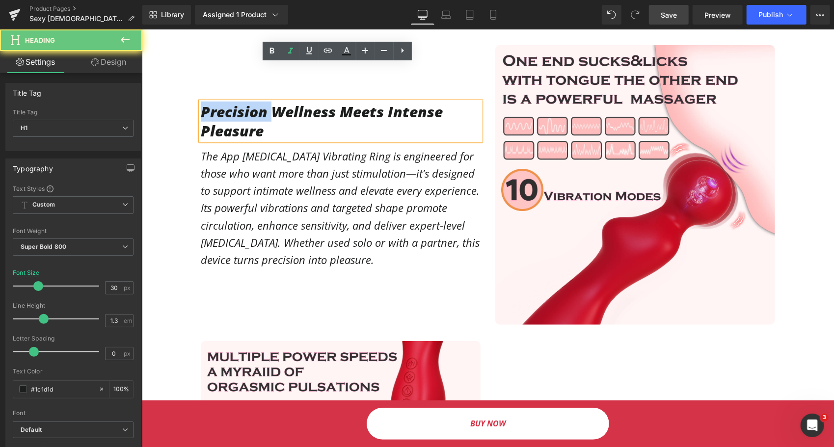
click at [231, 102] on h1 "Precision Wellness Meets Intense Pleasure" at bounding box center [340, 121] width 280 height 38
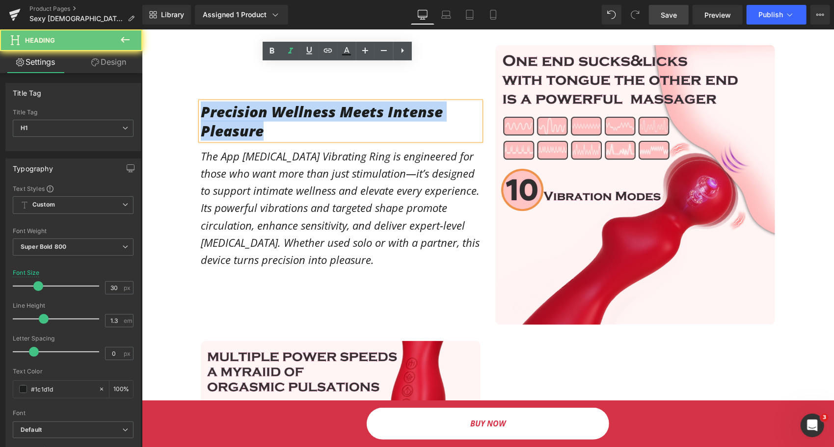
click at [231, 102] on h1 "Precision Wellness Meets Intense Pleasure" at bounding box center [340, 121] width 280 height 38
paste div
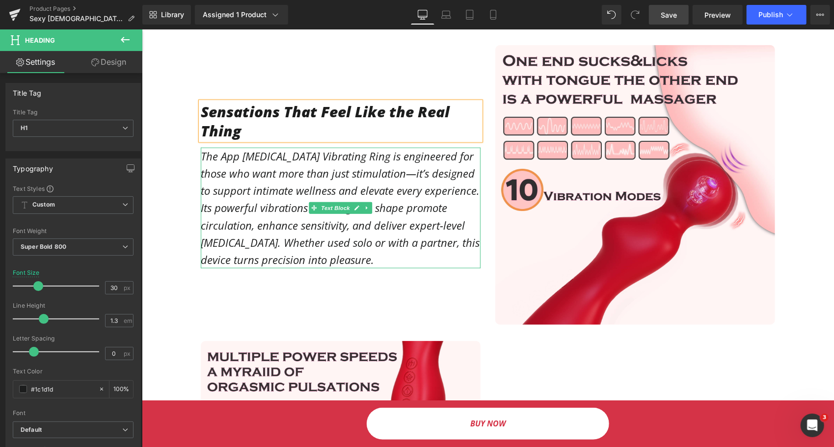
click at [288, 169] on p "The App [MEDICAL_DATA] Vibrating Ring is engineered for those who want more tha…" at bounding box center [340, 207] width 280 height 121
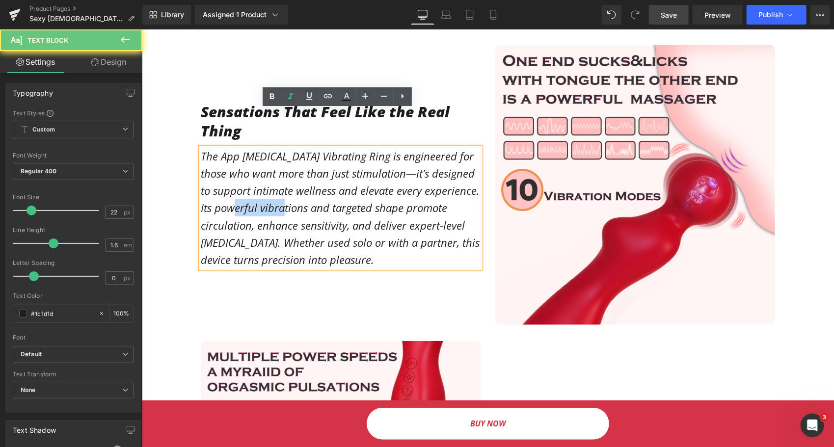
click at [288, 169] on p "The App [MEDICAL_DATA] Vibrating Ring is engineered for those who want more tha…" at bounding box center [340, 207] width 280 height 121
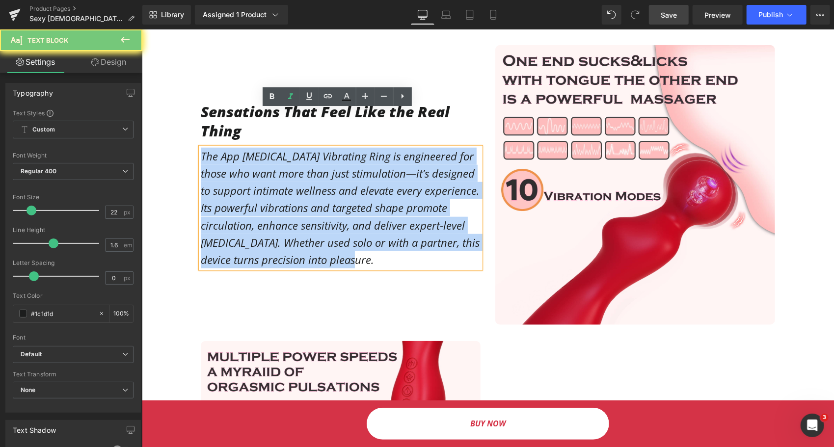
click at [288, 169] on p "The App [MEDICAL_DATA] Vibrating Ring is engineered for those who want more tha…" at bounding box center [340, 207] width 280 height 121
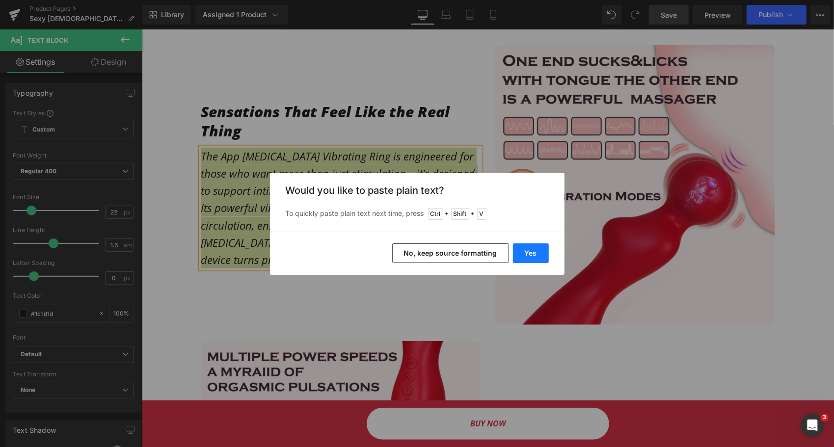
click at [539, 255] on button "Yes" at bounding box center [531, 254] width 36 height 20
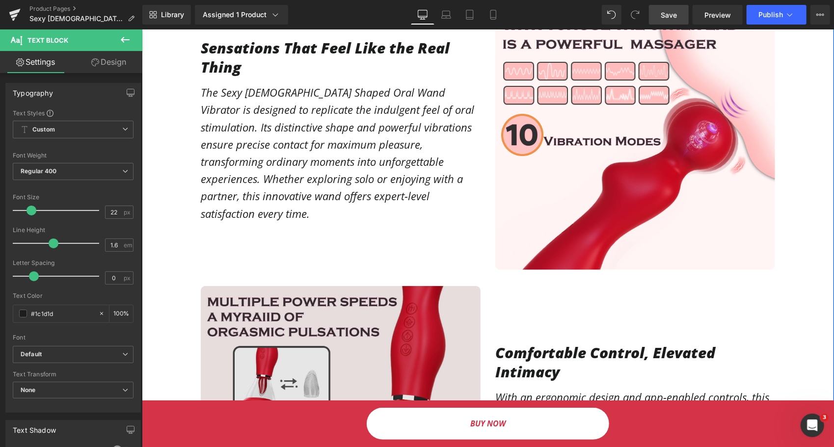
scroll to position [835, 0]
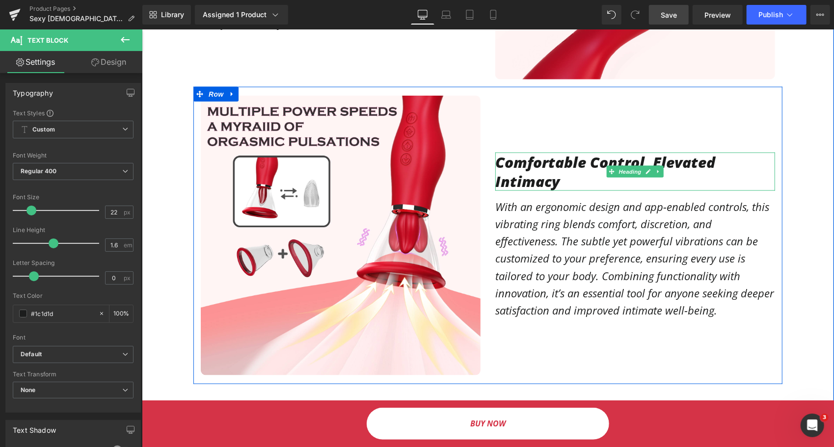
click at [547, 152] on h1 "Comfortable Control, Elevated Intimacy" at bounding box center [635, 171] width 280 height 38
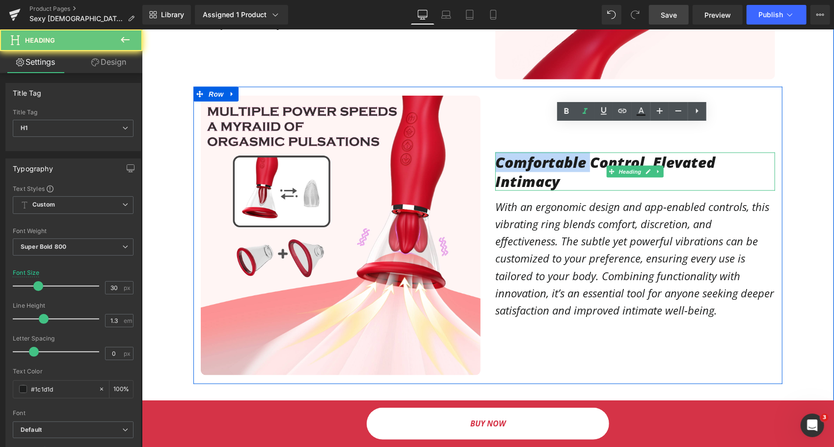
click at [547, 152] on h1 "Comfortable Control, Elevated Intimacy" at bounding box center [635, 171] width 280 height 38
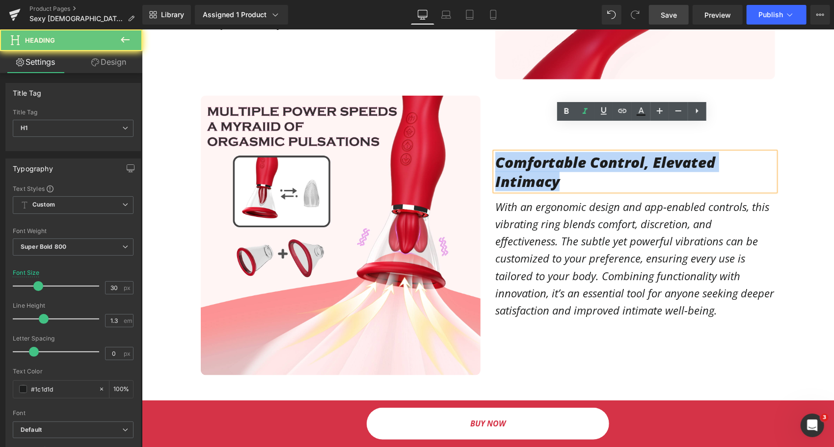
click at [547, 152] on h1 "Comfortable Control, Elevated Intimacy" at bounding box center [635, 171] width 280 height 38
paste div
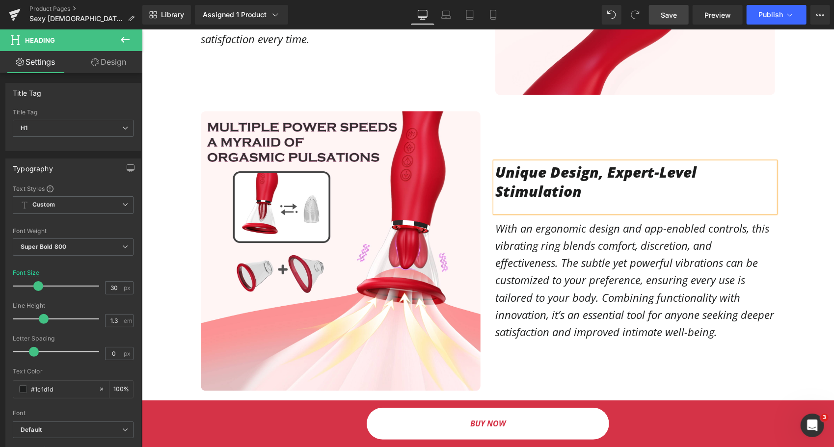
scroll to position [825, 0]
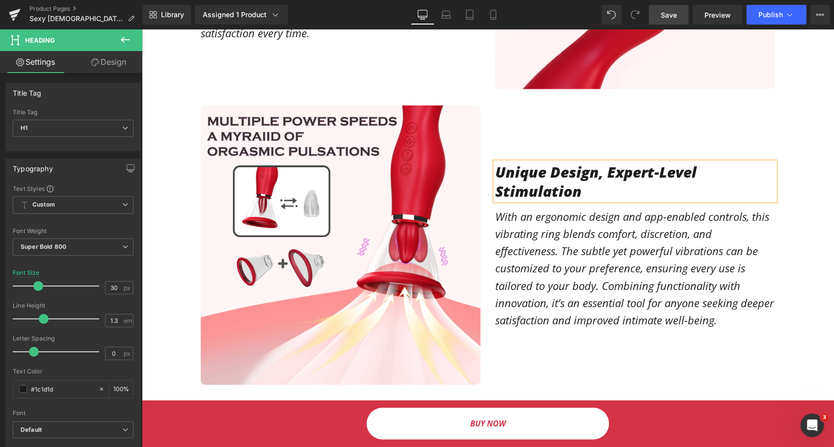
click at [537, 223] on p "With an ergonomic design and app-enabled controls, this vibrating ring blends c…" at bounding box center [635, 268] width 280 height 121
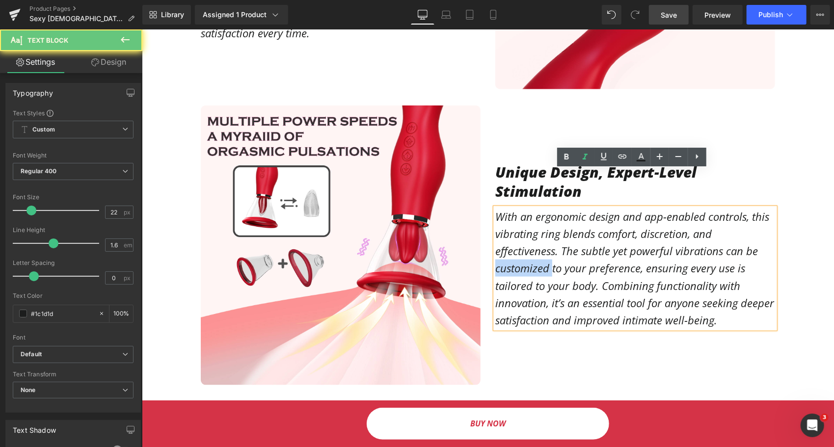
click at [537, 223] on p "With an ergonomic design and app-enabled controls, this vibrating ring blends c…" at bounding box center [635, 268] width 280 height 121
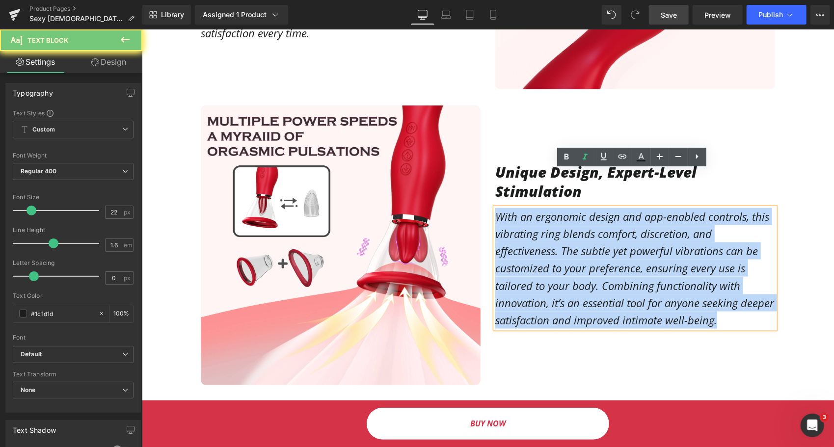
click at [537, 225] on p "With an ergonomic design and app-enabled controls, this vibrating ring blends c…" at bounding box center [635, 268] width 280 height 121
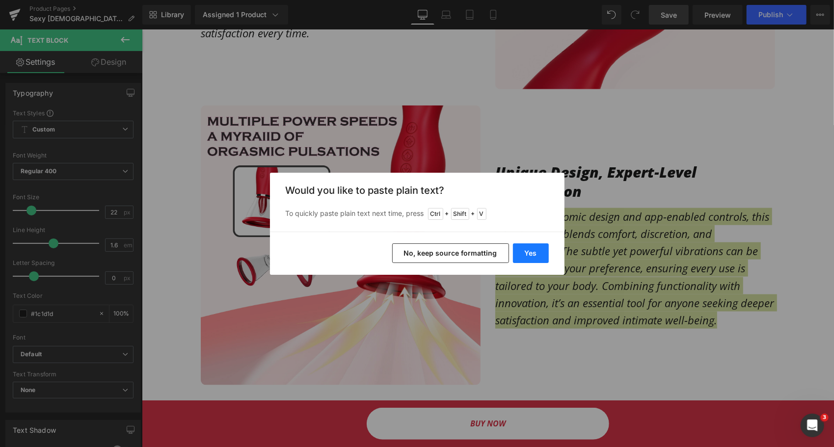
click at [525, 257] on button "Yes" at bounding box center [531, 254] width 36 height 20
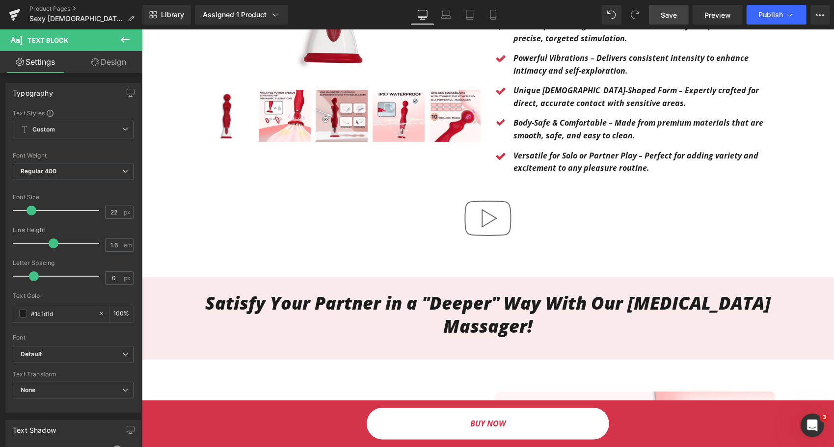
scroll to position [236, 0]
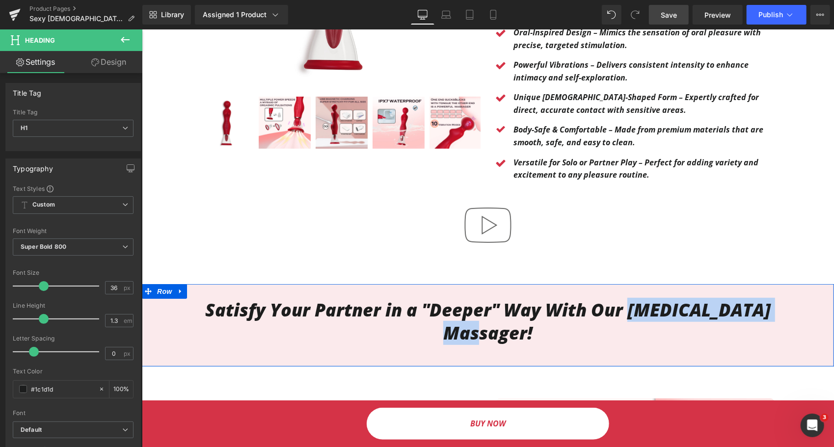
drag, startPoint x: 611, startPoint y: 298, endPoint x: 780, endPoint y: 298, distance: 168.5
click at [780, 298] on div "Satisfy Your Partner in a "Deeper" Way With Our Prostate Massager! Heading Row" at bounding box center [487, 321] width 693 height 61
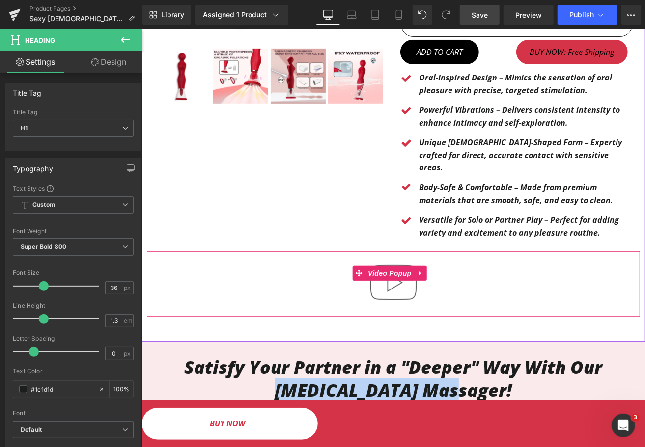
click at [528, 265] on div at bounding box center [392, 284] width 493 height 66
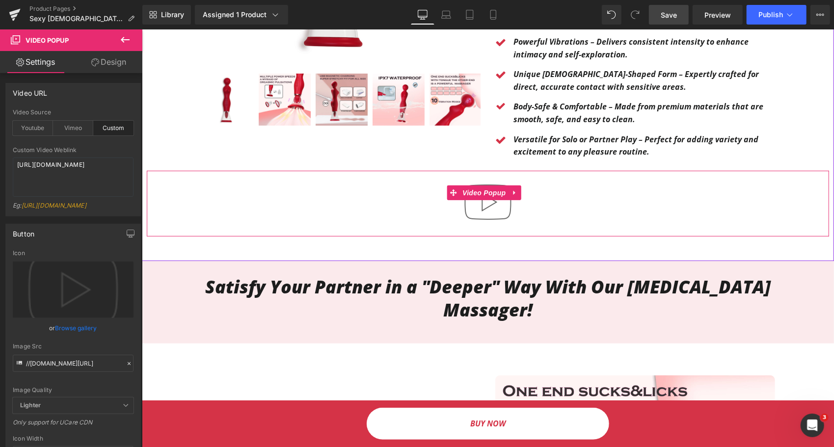
scroll to position [334, 0]
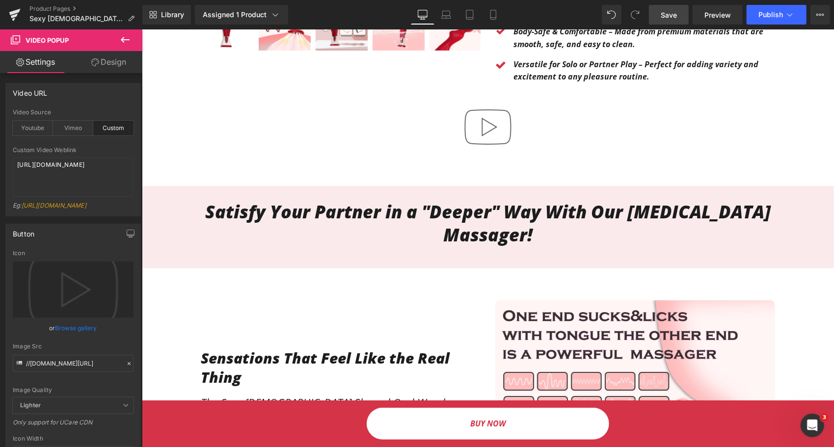
click at [619, 200] on h1 "Satisfy Your Partner in a "Deeper" Way With Our [MEDICAL_DATA] Massager!" at bounding box center [487, 223] width 575 height 46
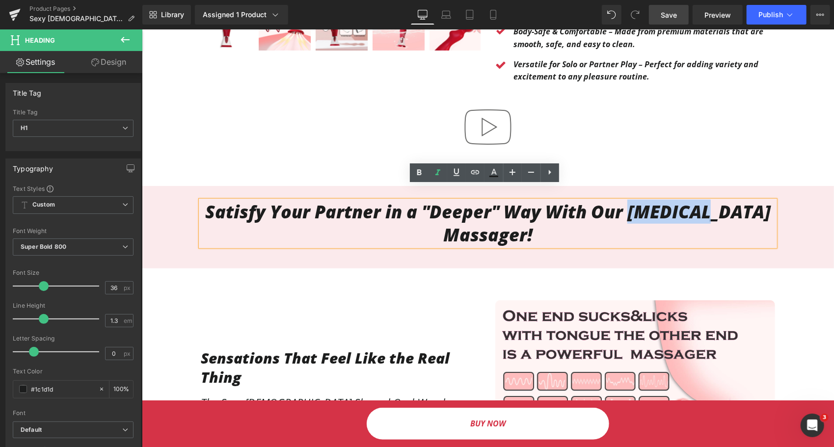
drag, startPoint x: 608, startPoint y: 199, endPoint x: 681, endPoint y: 204, distance: 72.9
click at [681, 204] on h1 "Satisfy Your Partner in a "Deeper" Way With Our [MEDICAL_DATA] Massager!" at bounding box center [487, 223] width 575 height 46
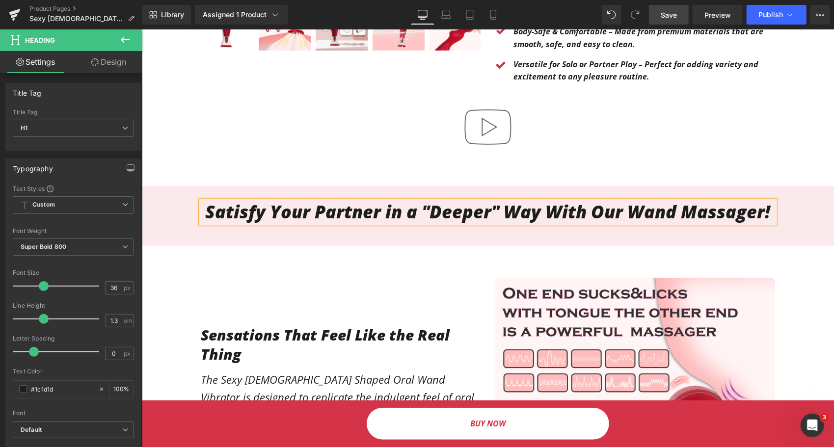
click at [756, 202] on h1 "Satisfy Your Partner in a "Deeper" Way With Our Wand Massager!" at bounding box center [487, 211] width 575 height 23
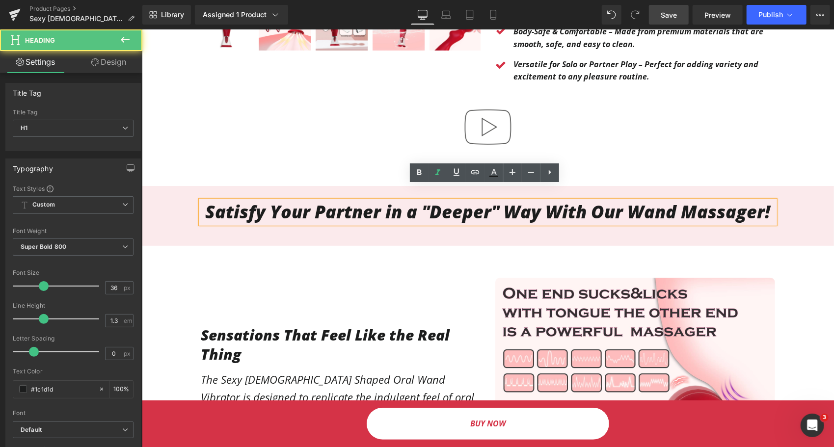
click at [141, 29] on div "50px" at bounding box center [141, 29] width 0 height 0
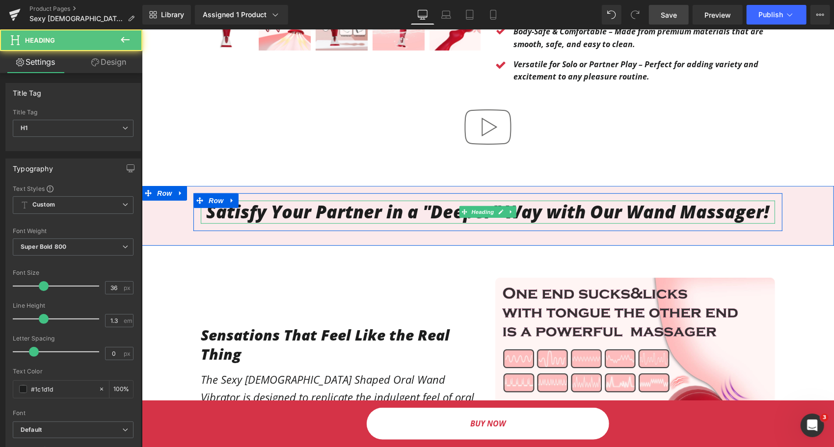
click at [557, 200] on h1 "Satisfy Your Partner in a "Deeper" Way with Our Wand Massager!" at bounding box center [487, 211] width 575 height 23
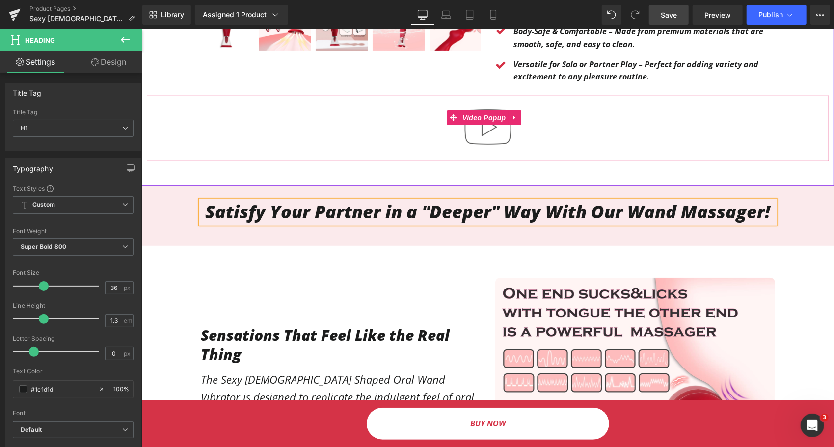
click at [369, 127] on div at bounding box center [487, 128] width 683 height 66
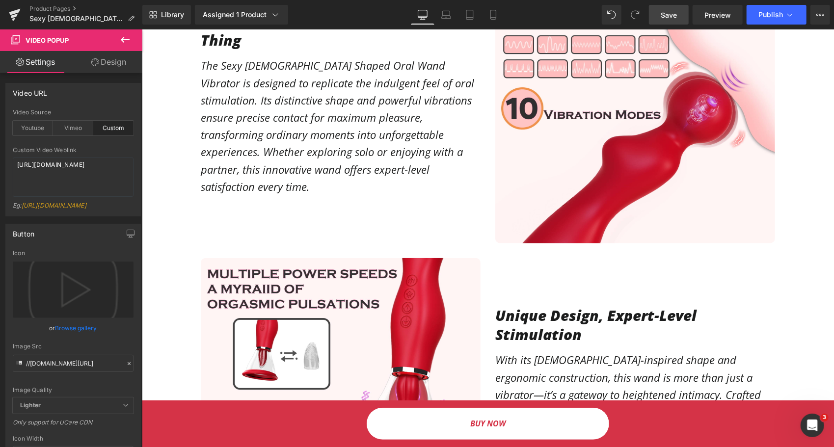
scroll to position [589, 0]
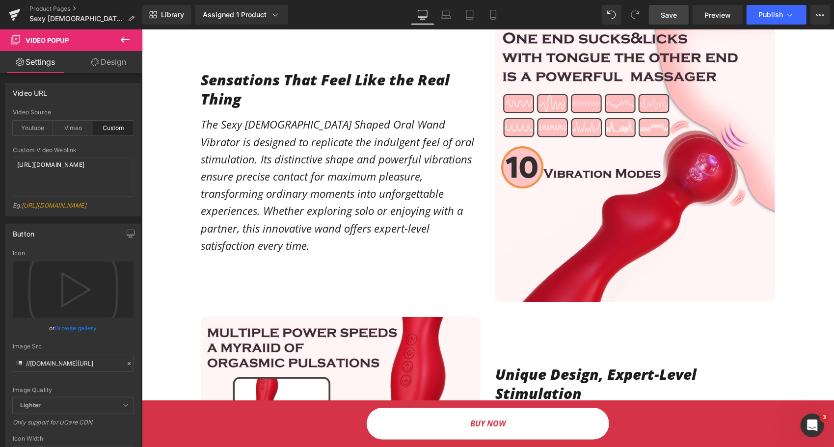
click at [339, 200] on p "The Sexy Lady Shaped Oral Wand Vibrator is designed to replicate the indulgent …" at bounding box center [340, 184] width 280 height 139
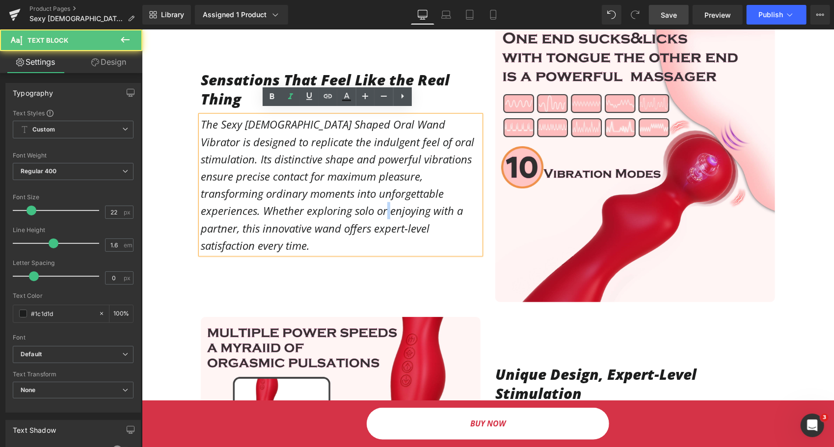
click at [339, 200] on p "The Sexy Lady Shaped Oral Wand Vibrator is designed to replicate the indulgent …" at bounding box center [340, 184] width 280 height 139
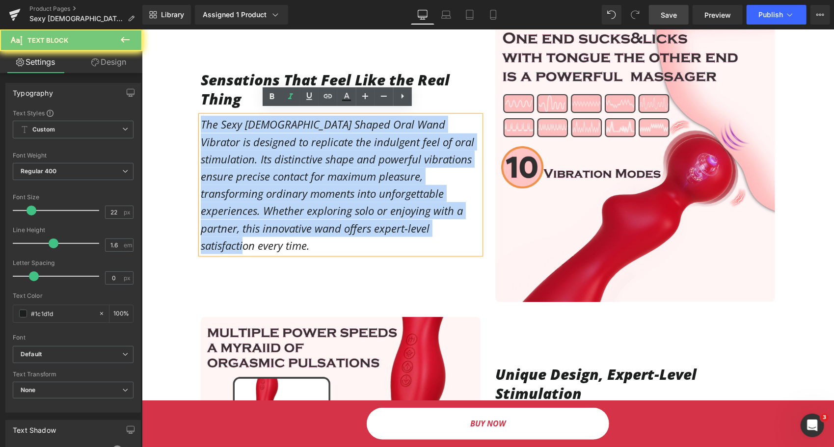
click at [339, 200] on p "The Sexy Lady Shaped Oral Wand Vibrator is designed to replicate the indulgent …" at bounding box center [340, 184] width 280 height 139
copy p "The Sexy Lady Shaped Oral Wand Vibrator is designed to replicate the indulgent …"
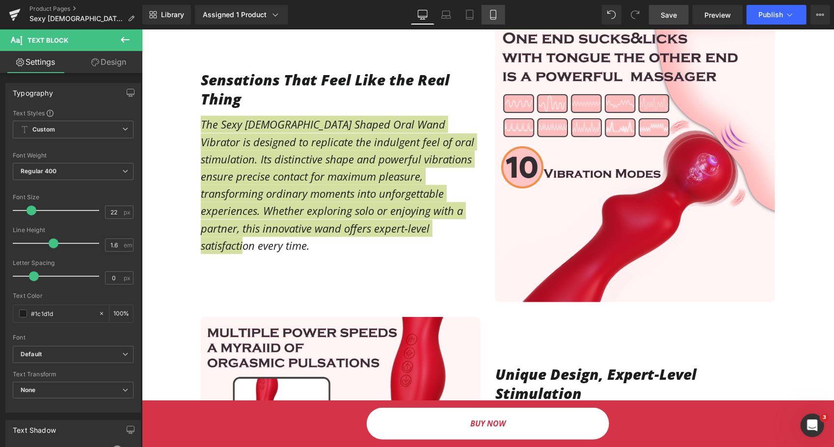
click at [499, 20] on link "Mobile" at bounding box center [494, 15] width 24 height 20
type input "100"
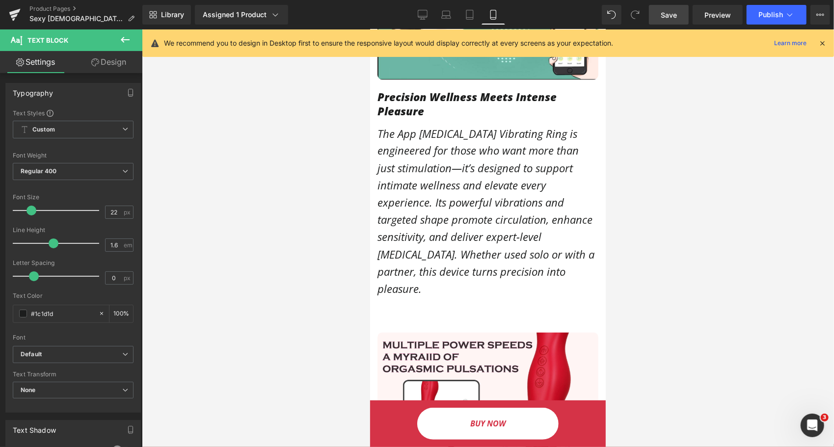
scroll to position [1130, 0]
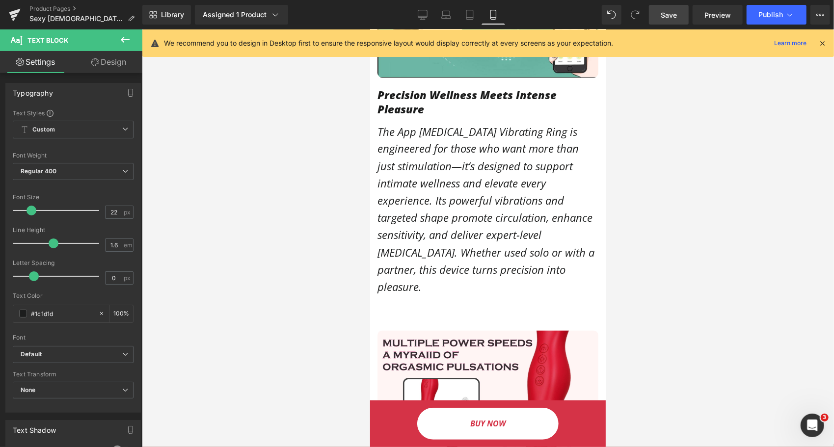
click at [448, 197] on p "The App [MEDICAL_DATA] Vibrating Ring is engineered for those who want more tha…" at bounding box center [487, 209] width 221 height 173
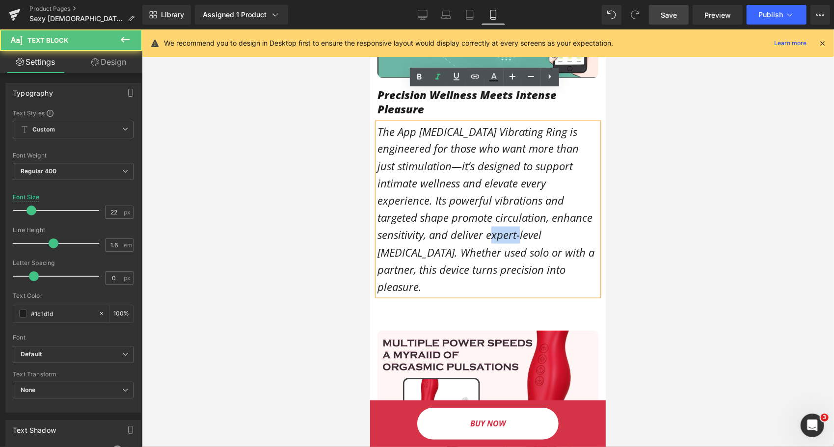
click at [448, 197] on p "The App [MEDICAL_DATA] Vibrating Ring is engineered for those who want more tha…" at bounding box center [487, 209] width 221 height 173
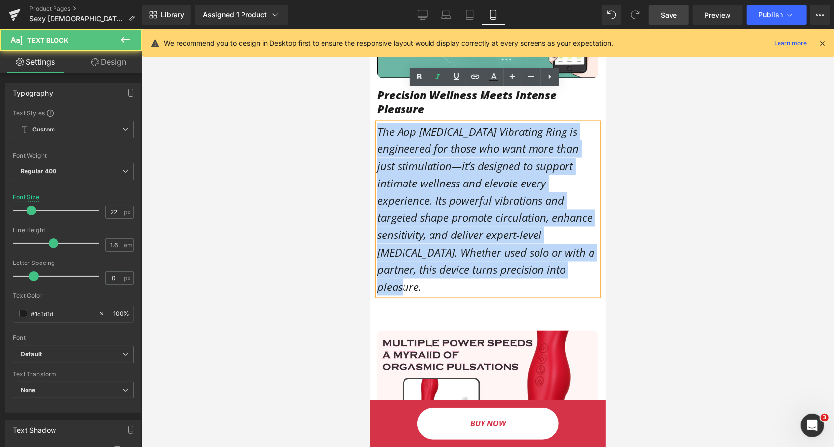
click at [448, 197] on p "The App [MEDICAL_DATA] Vibrating Ring is engineered for those who want more tha…" at bounding box center [487, 209] width 221 height 173
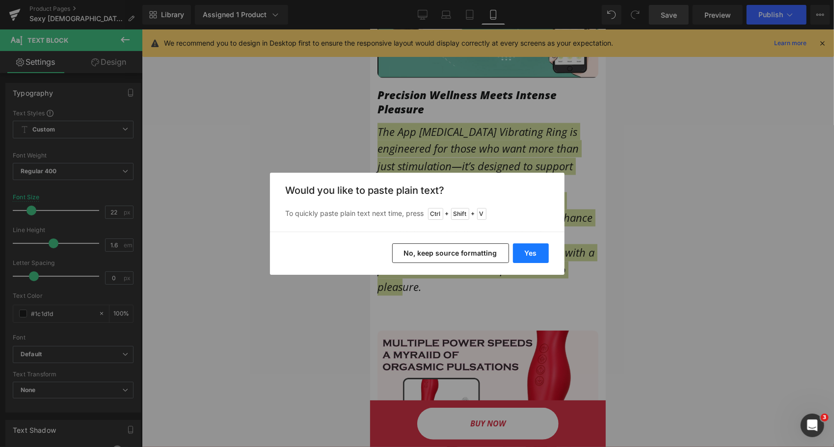
click at [535, 247] on button "Yes" at bounding box center [531, 254] width 36 height 20
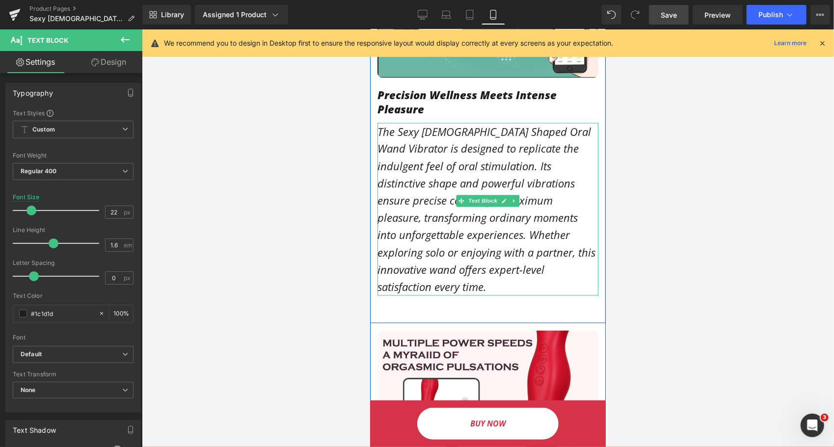
scroll to position [1031, 0]
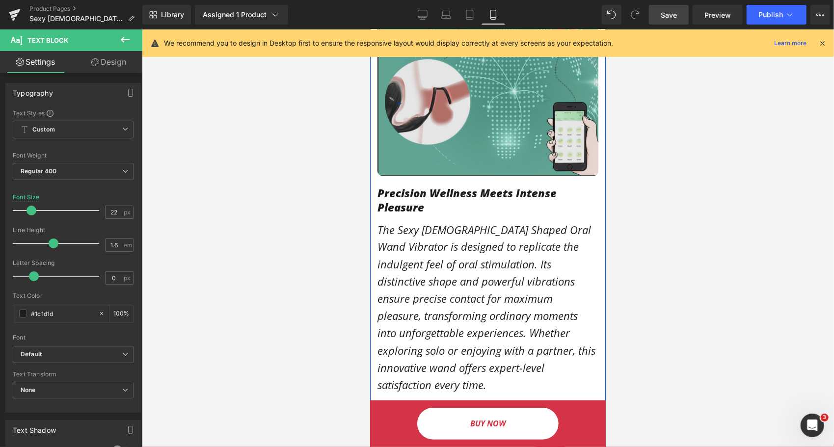
click at [450, 119] on img at bounding box center [487, 65] width 221 height 221
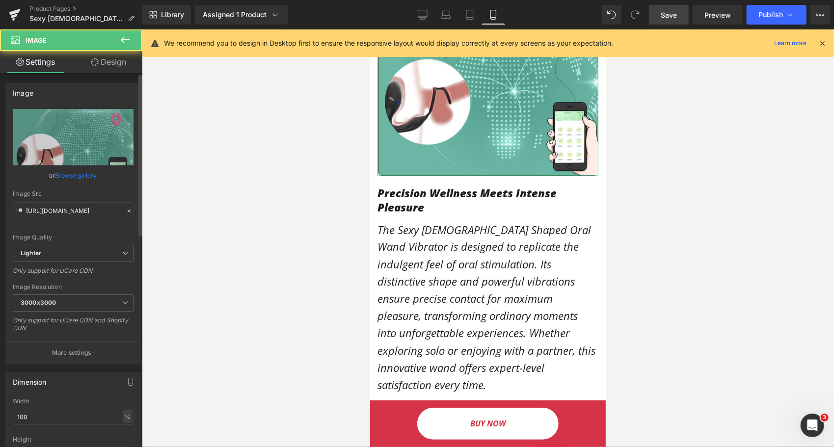
click at [63, 170] on link "Browse gallery" at bounding box center [76, 175] width 42 height 17
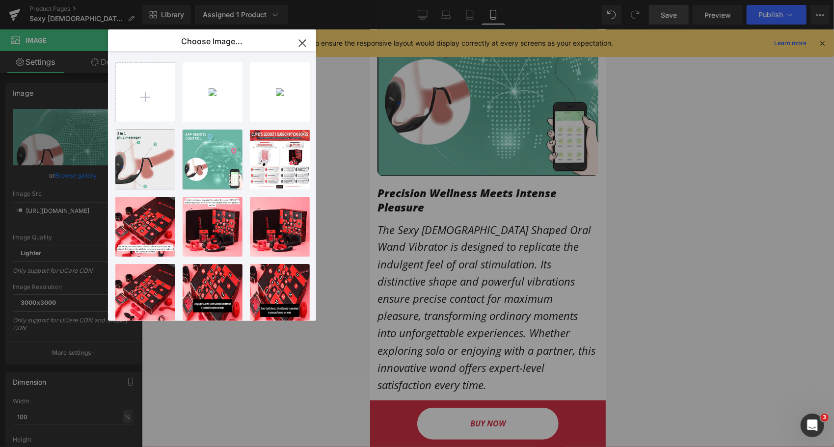
click at [0, 0] on div "BIU-001...01_2.jpg 757.14 KB" at bounding box center [0, 0] width 0 height 0
type input "https://ucarecdn.com/15587842-6379-4595-bf9c-c4c5758f943f/-/format/auto/-/previ…"
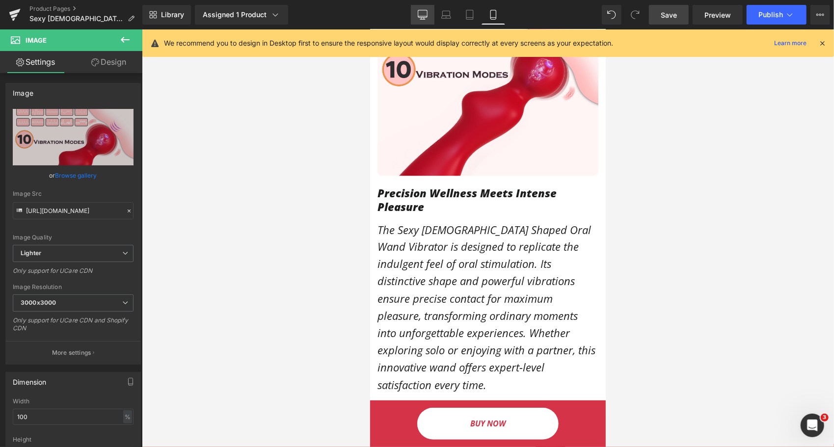
click at [426, 15] on icon at bounding box center [423, 15] width 10 height 10
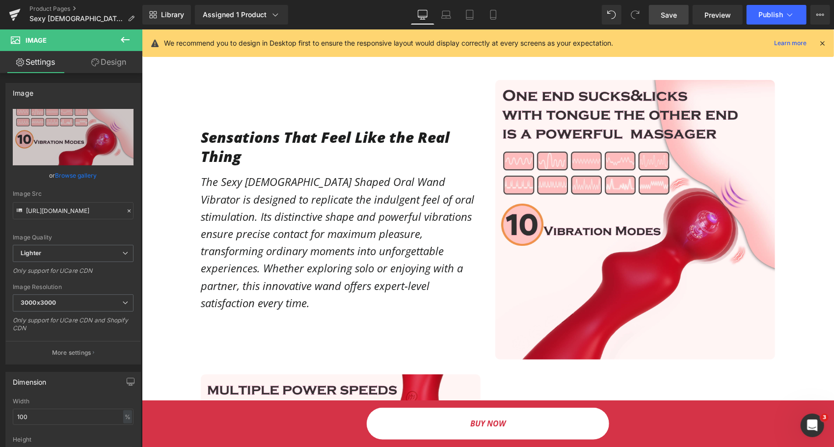
scroll to position [540, 0]
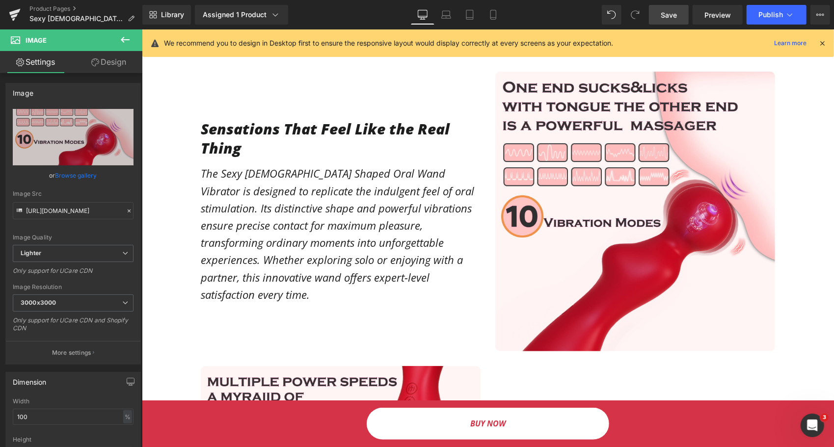
click at [269, 119] on h1 "Sensations That Feel Like the Real Thing" at bounding box center [340, 138] width 280 height 38
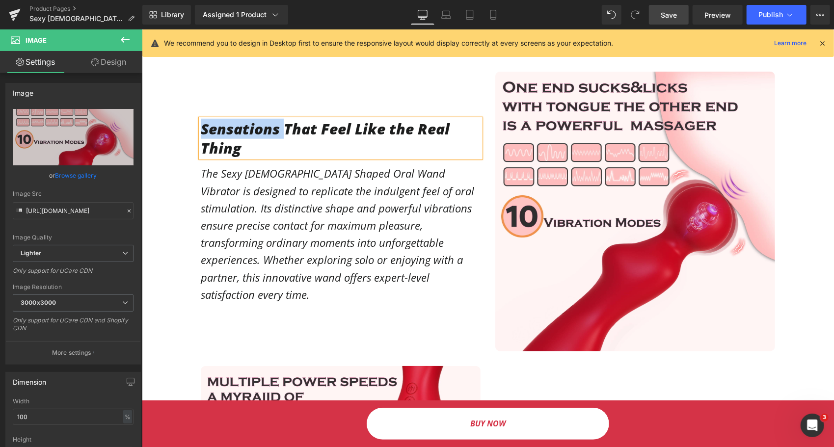
click at [269, 119] on h1 "Sensations That Feel Like the Real Thing" at bounding box center [340, 138] width 280 height 38
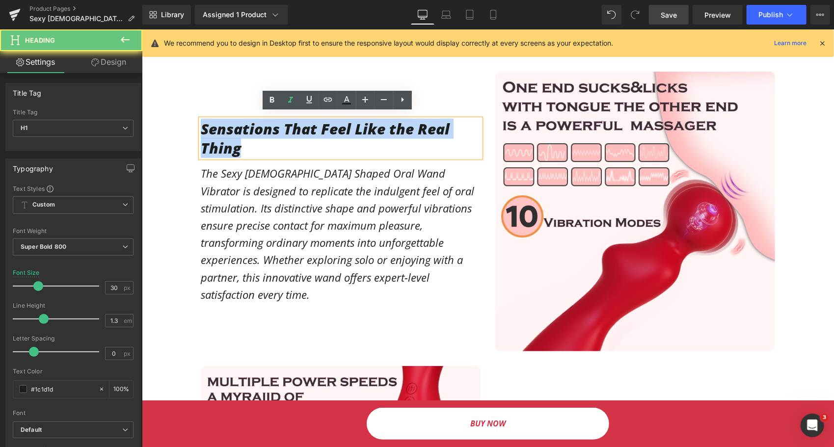
click at [269, 119] on h1 "Sensations That Feel Like the Real Thing" at bounding box center [340, 138] width 280 height 38
copy h1 "Sensations That Feel Like the Real Thing"
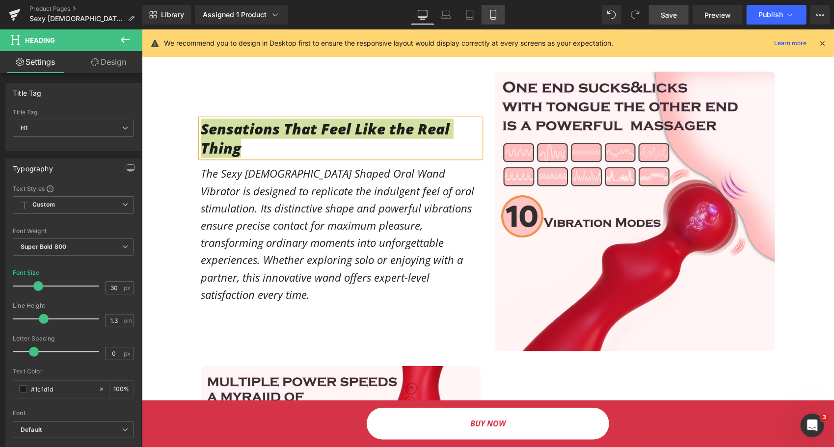
click at [503, 15] on link "Mobile" at bounding box center [494, 15] width 24 height 20
type input "24"
type input "100"
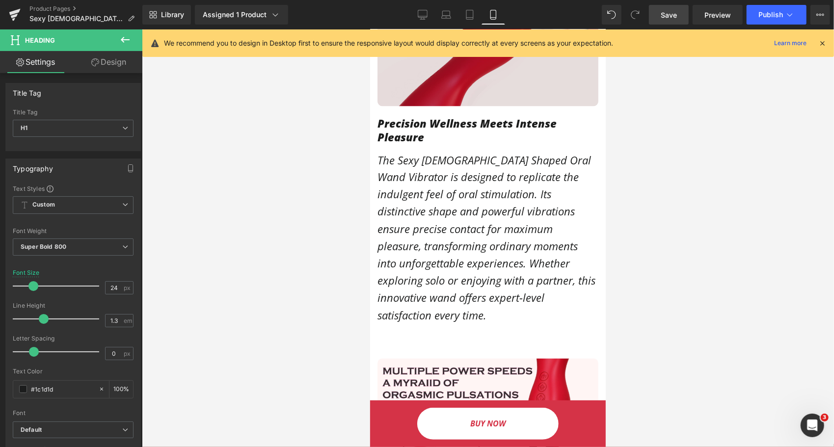
scroll to position [1130, 0]
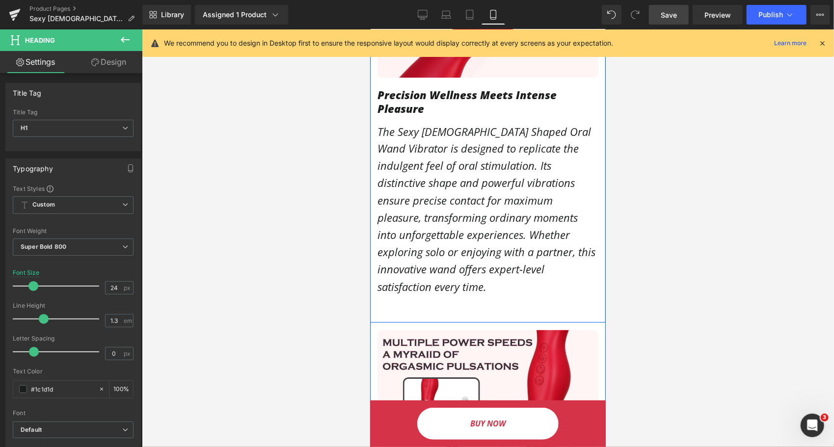
click at [420, 87] on h1 "Precision Wellness Meets Intense Pleasure" at bounding box center [487, 101] width 221 height 28
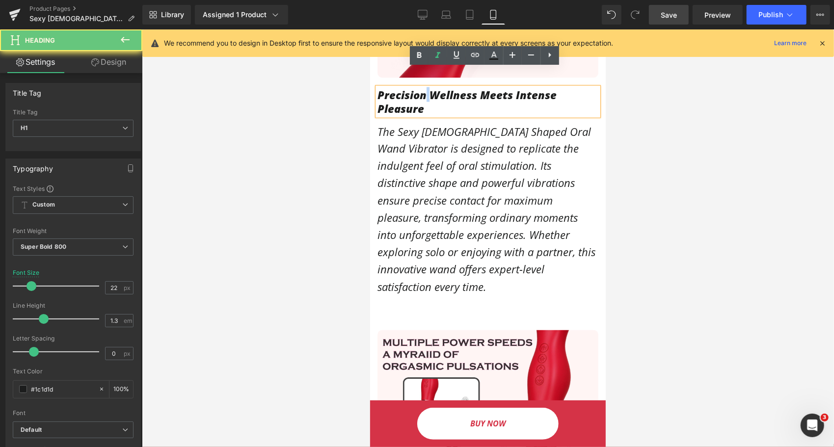
click at [420, 87] on h1 "Precision Wellness Meets Intense Pleasure" at bounding box center [487, 101] width 221 height 28
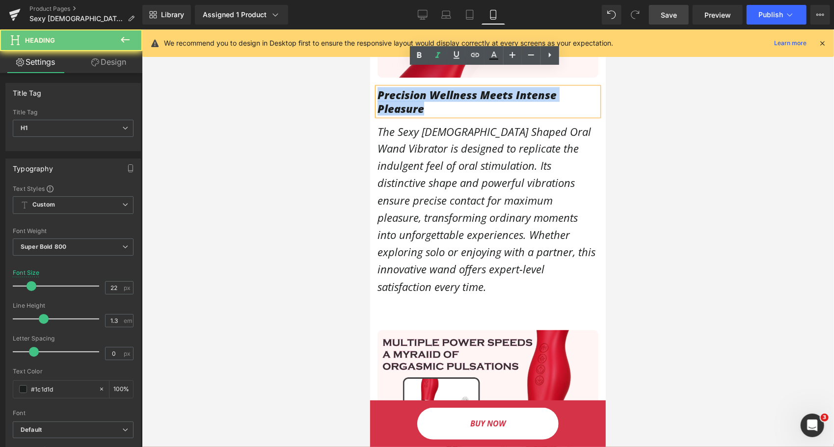
click at [420, 87] on h1 "Precision Wellness Meets Intense Pleasure" at bounding box center [487, 101] width 221 height 28
paste div
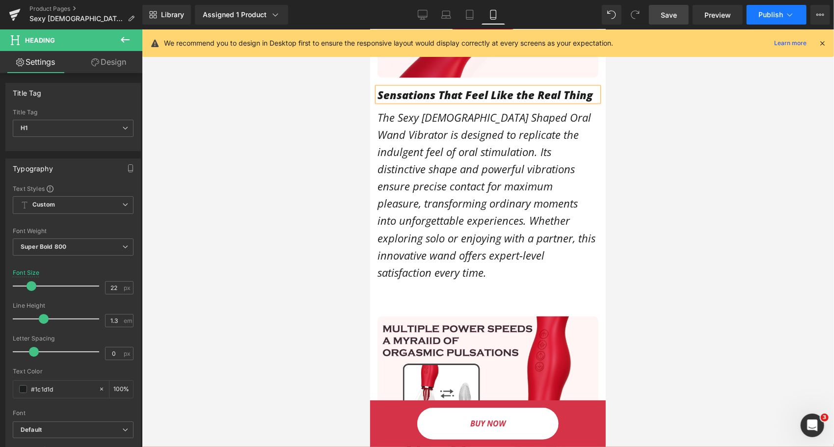
click at [775, 17] on span "Publish" at bounding box center [771, 15] width 25 height 8
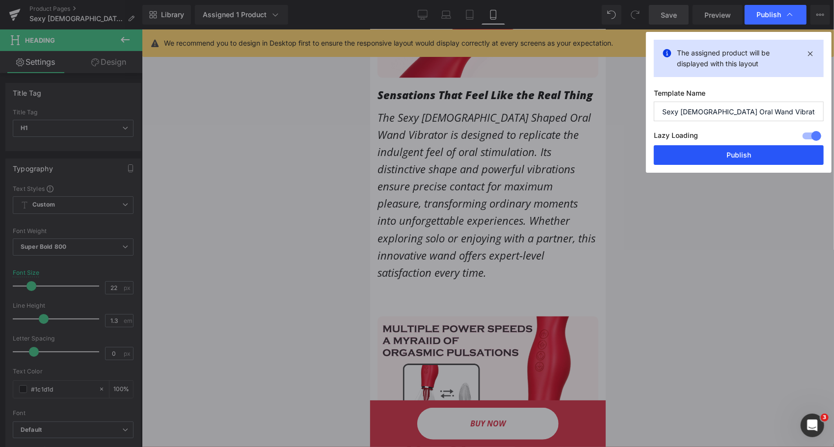
click at [728, 150] on button "Publish" at bounding box center [739, 155] width 170 height 20
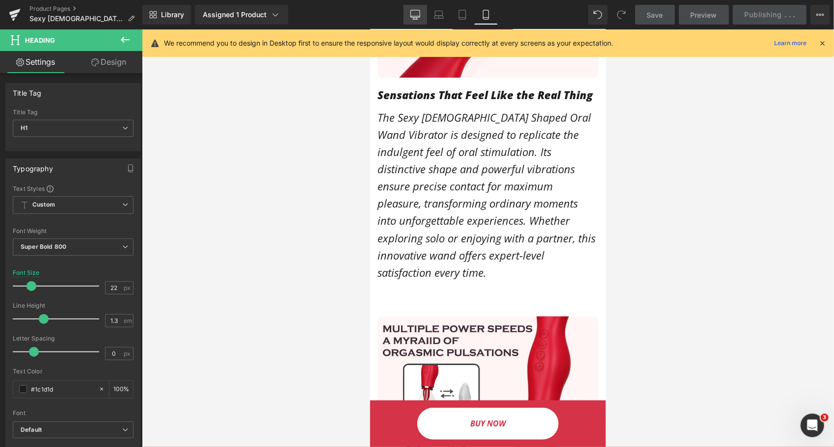
click at [417, 12] on icon at bounding box center [416, 15] width 10 height 10
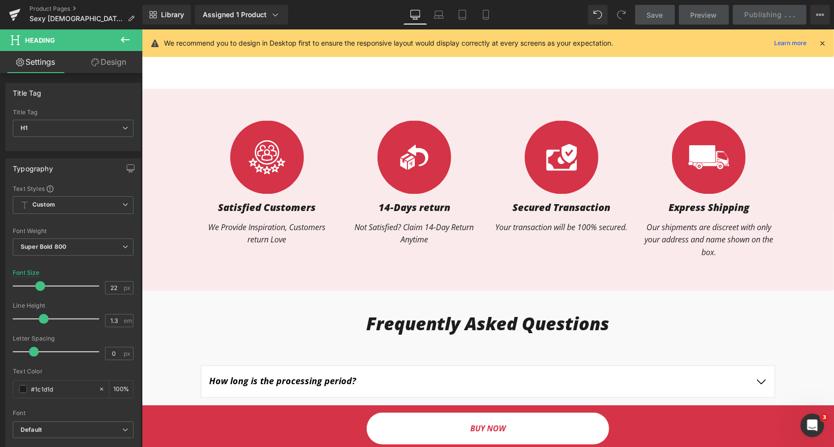
type input "32"
type input "100"
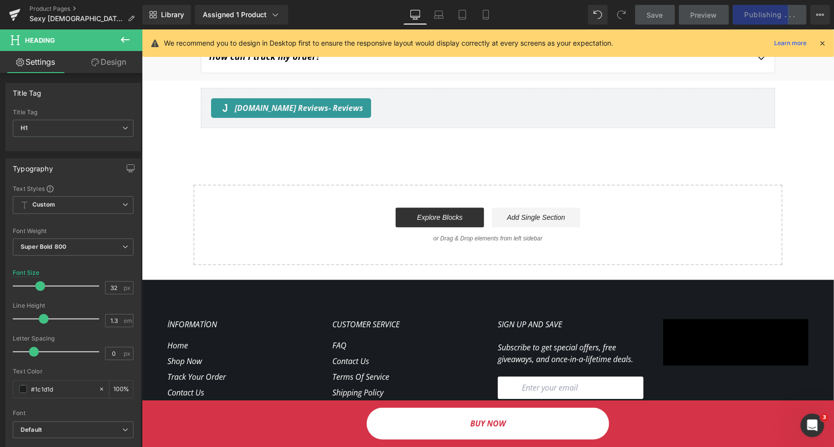
scroll to position [1427, 0]
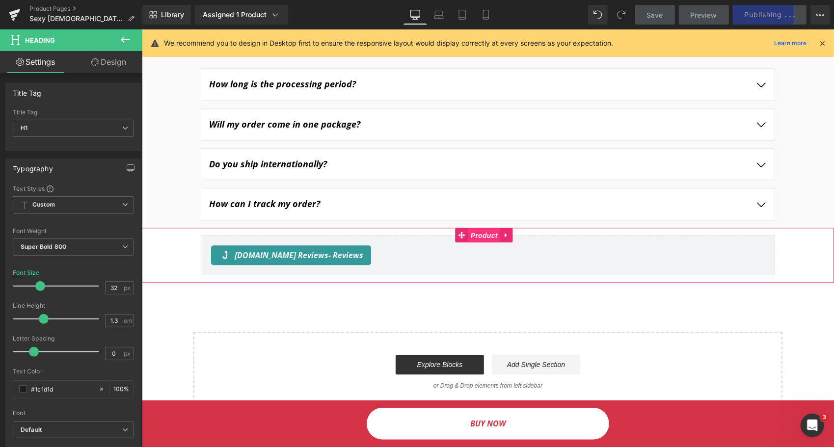
click at [478, 228] on span "Product" at bounding box center [484, 235] width 32 height 15
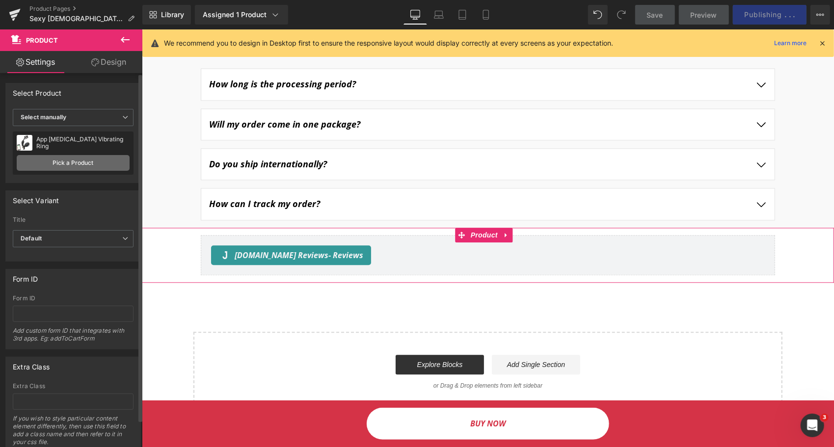
click at [41, 162] on link "Pick a Product" at bounding box center [73, 163] width 113 height 16
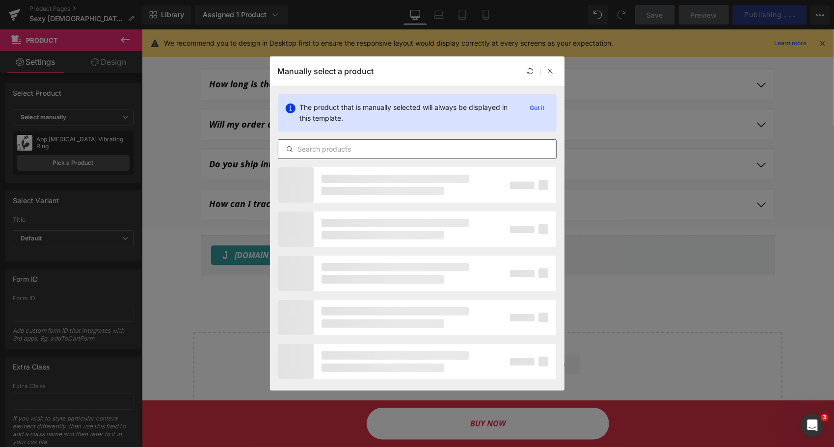
click at [341, 148] on input "text" at bounding box center [417, 149] width 278 height 12
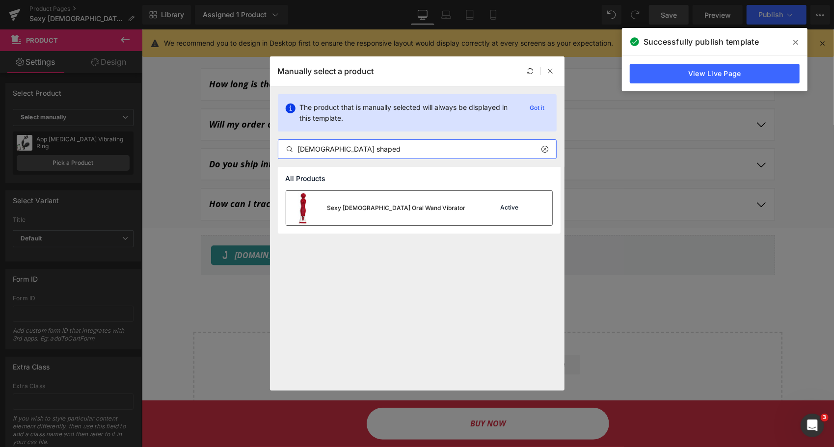
type input "lady shaped"
click at [344, 212] on div "Sexy Lady Oral Wand Vibrator" at bounding box center [397, 208] width 139 height 9
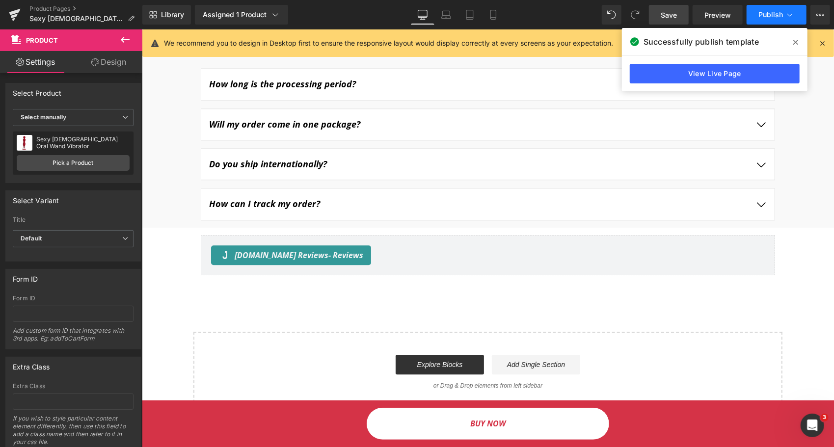
click at [783, 21] on button "Publish" at bounding box center [777, 15] width 60 height 20
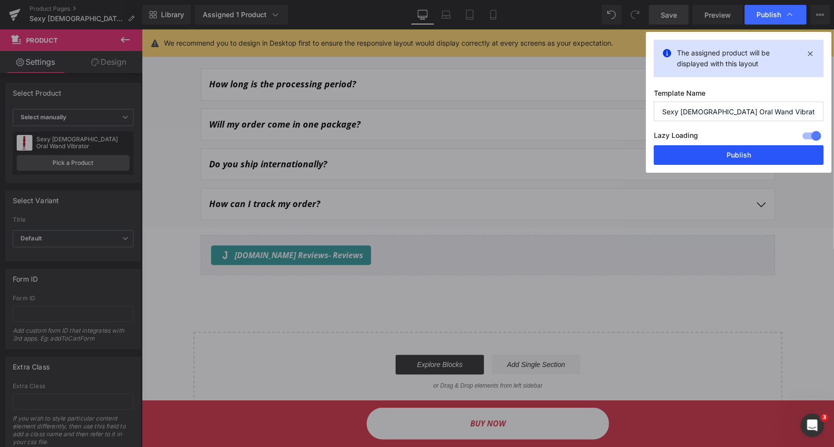
click at [758, 156] on button "Publish" at bounding box center [739, 155] width 170 height 20
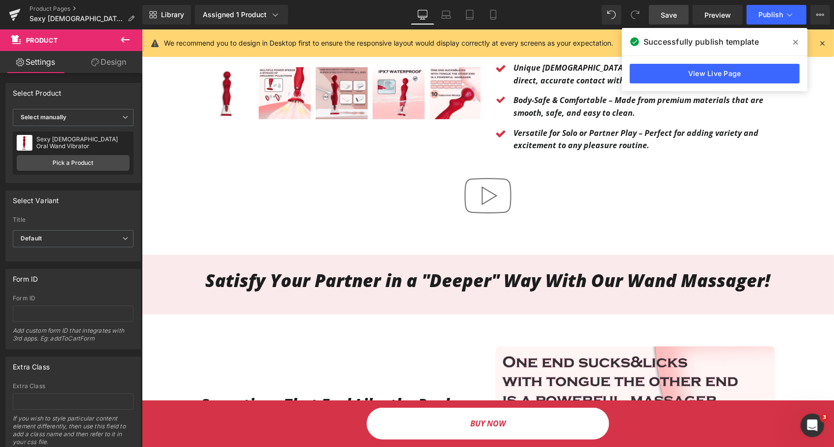
scroll to position [246, 0]
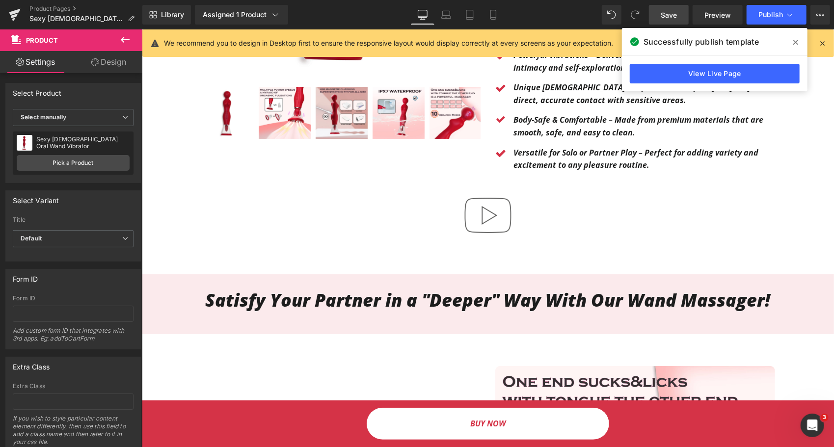
click at [472, 206] on img at bounding box center [487, 215] width 63 height 63
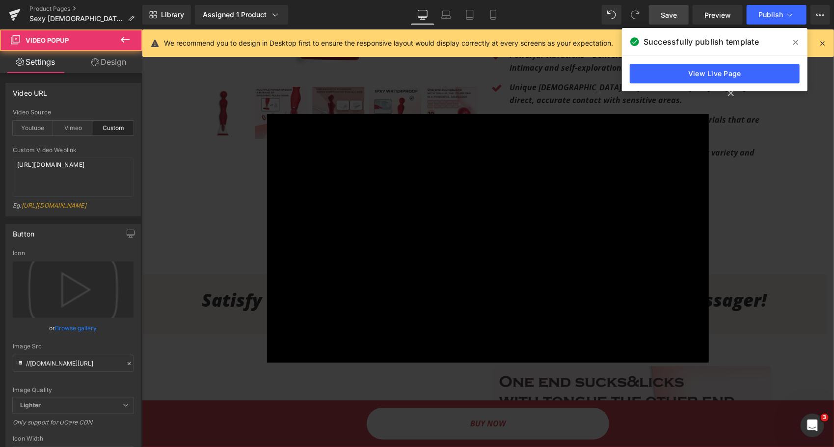
drag, startPoint x: 715, startPoint y: 150, endPoint x: 672, endPoint y: 159, distance: 44.2
click at [715, 149] on div "× Loading..." at bounding box center [487, 238] width 693 height 418
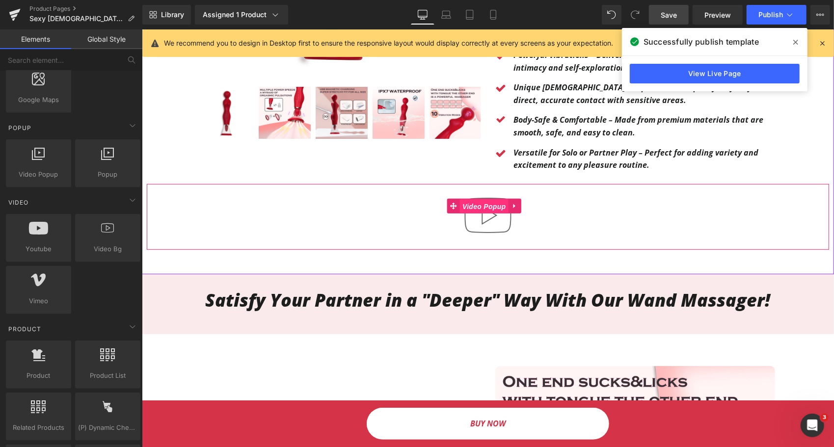
click at [483, 199] on span "Video Popup" at bounding box center [484, 206] width 48 height 15
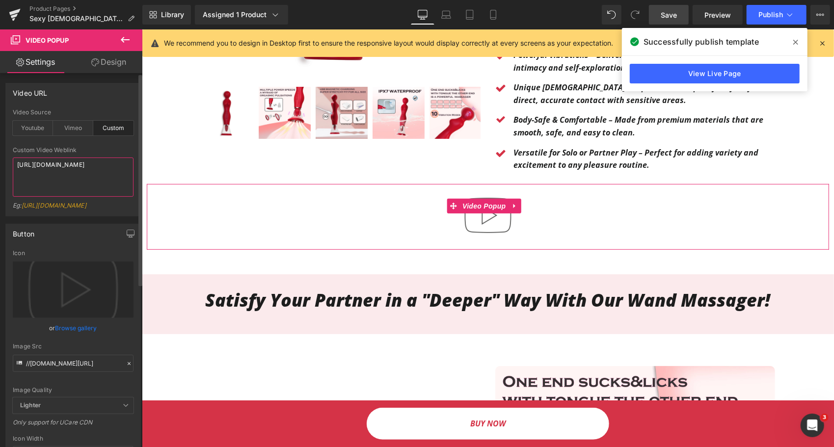
click at [62, 179] on textarea "https://cdn.shopify.com/s/files/1/0263/4153/9917/files/Stamped_Reviews.mp4?v=15…" at bounding box center [73, 177] width 121 height 39
paste textarea "videos/c/o/v/6f3f686d1ee24108b97b803c572a9226.mp4"
type textarea "https://cdn.shopify.com/videos/c/o/v/6f3f686d1ee24108b97b803c572a9226.mp4"
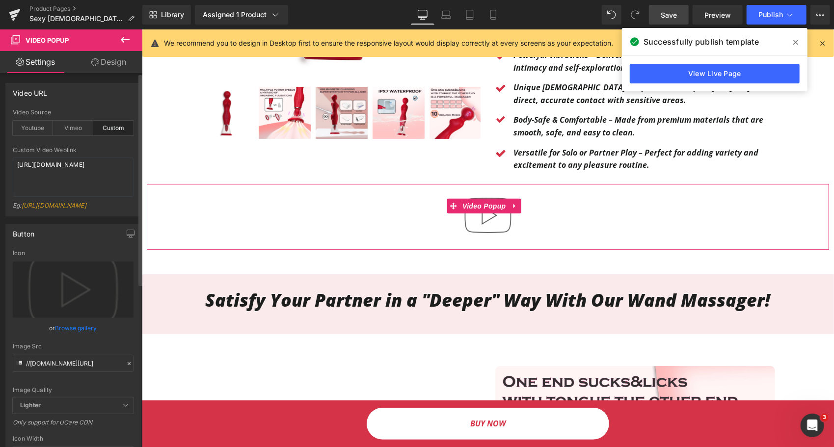
click at [130, 164] on div "custom Video Source Youtube Vimeo Custom YouTube Weblink https://www.youtube.co…" at bounding box center [73, 162] width 135 height 107
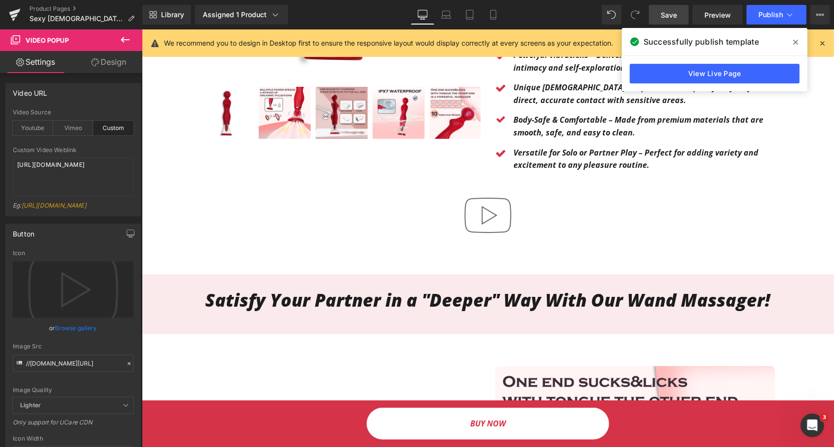
click at [796, 42] on icon at bounding box center [796, 42] width 5 height 5
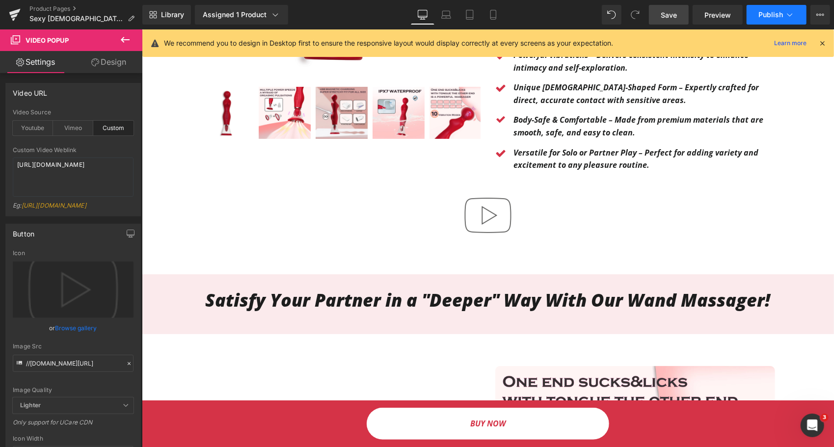
click at [773, 20] on button "Publish" at bounding box center [777, 15] width 60 height 20
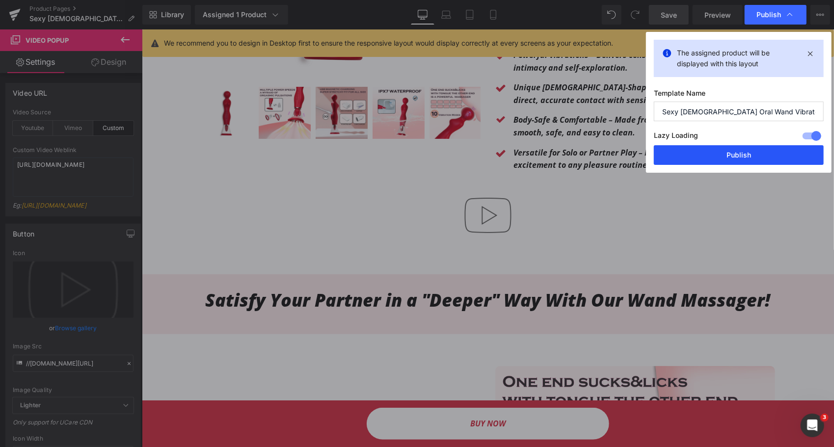
click at [765, 146] on button "Publish" at bounding box center [739, 155] width 170 height 20
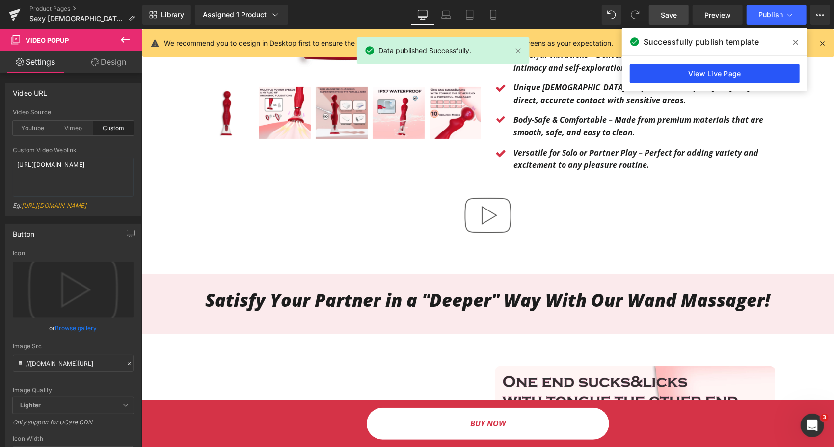
click at [724, 81] on link "View Live Page" at bounding box center [715, 74] width 170 height 20
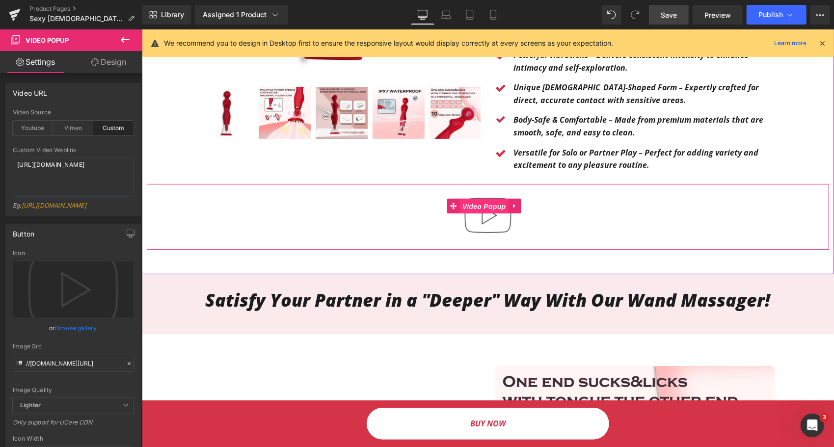
click at [482, 199] on span "Video Popup" at bounding box center [484, 206] width 48 height 15
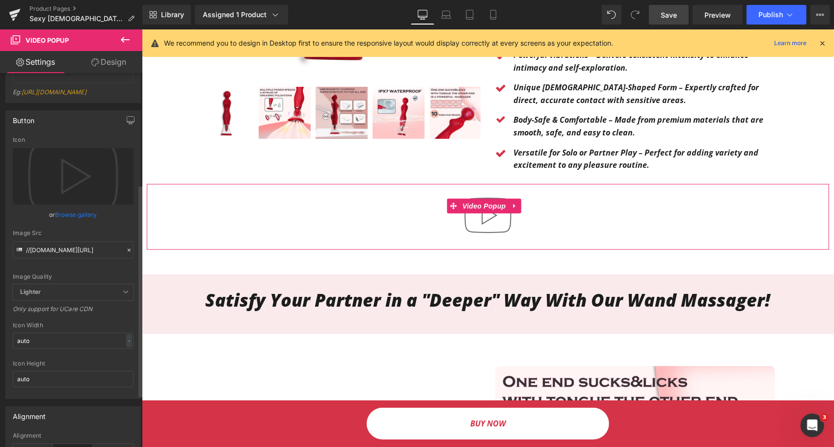
scroll to position [98, 0]
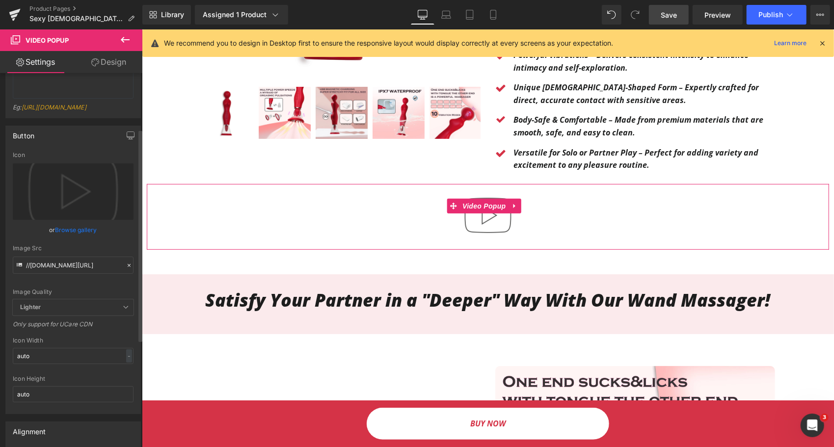
click at [70, 239] on link "Browse gallery" at bounding box center [76, 230] width 42 height 17
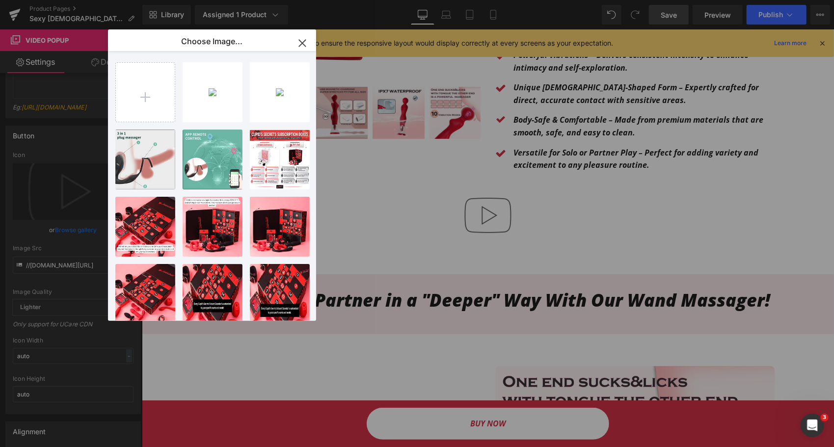
click at [9, 0] on div "Video Popup You are previewing how the will restyle your page. You can not edit…" at bounding box center [417, 0] width 834 height 0
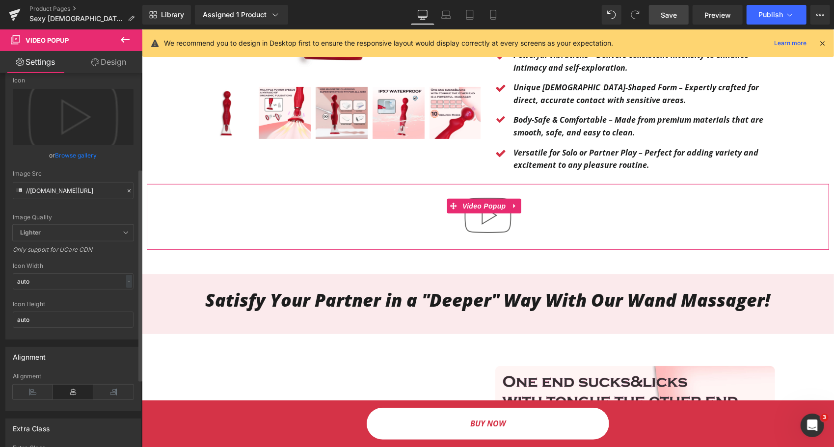
scroll to position [140, 0]
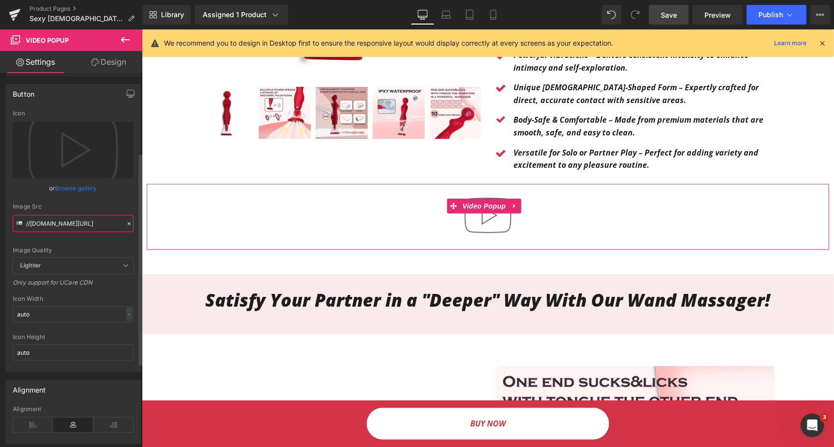
click at [59, 232] on input "//d1um8515vdn9kb.cloudfront.net/images/youtube-play-button.png" at bounding box center [73, 223] width 121 height 17
click at [126, 227] on icon at bounding box center [129, 224] width 7 height 7
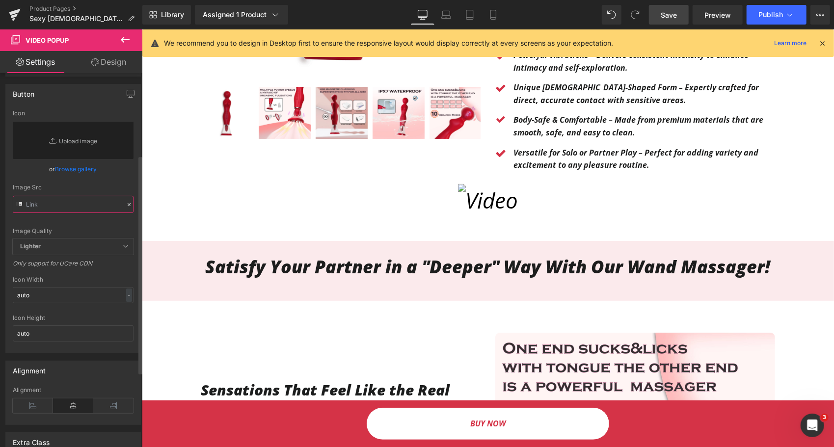
click at [74, 213] on input "text" at bounding box center [73, 204] width 121 height 17
click at [57, 206] on div "Image Quality Lighter Lightest Lighter Lighter Lightest Only support for UCare …" at bounding box center [73, 174] width 121 height 129
click at [603, 11] on span at bounding box center [612, 15] width 20 height 20
type textarea "https://cdn.shopify.com/videos/c/o/v/6f3f686d1ee24108b97b803c572a9226.mp4"
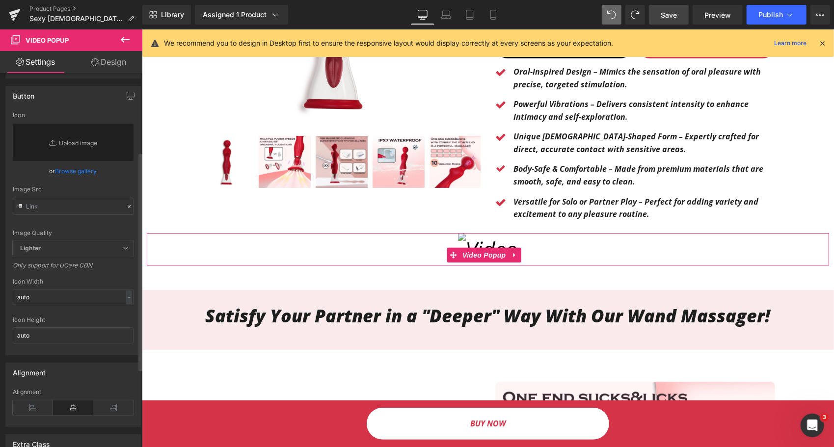
scroll to position [219, 0]
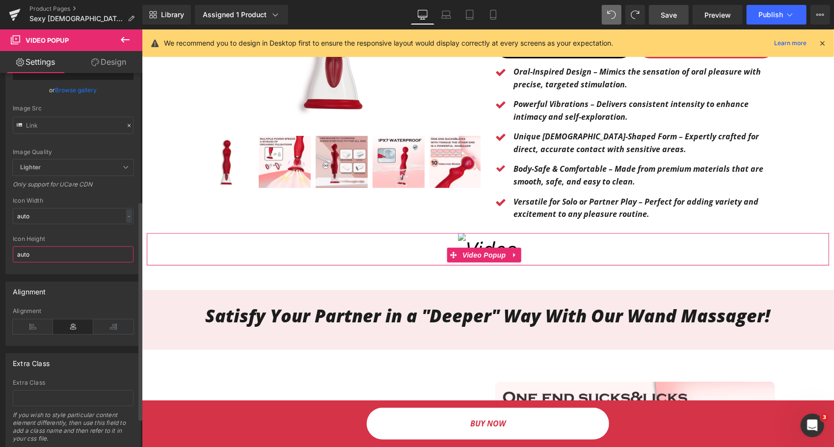
click at [54, 263] on input "auto" at bounding box center [73, 255] width 121 height 16
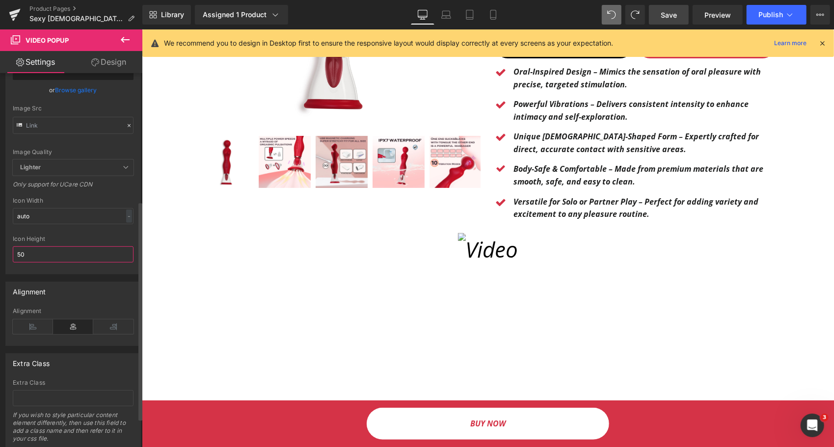
type input "5"
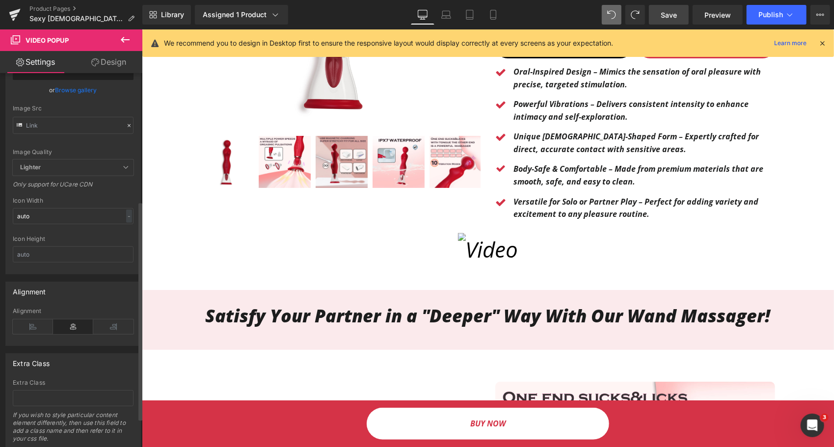
click at [52, 227] on div "Icon Width auto - % px" at bounding box center [73, 216] width 121 height 38
click at [49, 233] on div "Icon Width auto - % px" at bounding box center [73, 216] width 121 height 38
click at [49, 224] on input "auto" at bounding box center [73, 216] width 121 height 16
type input "500"
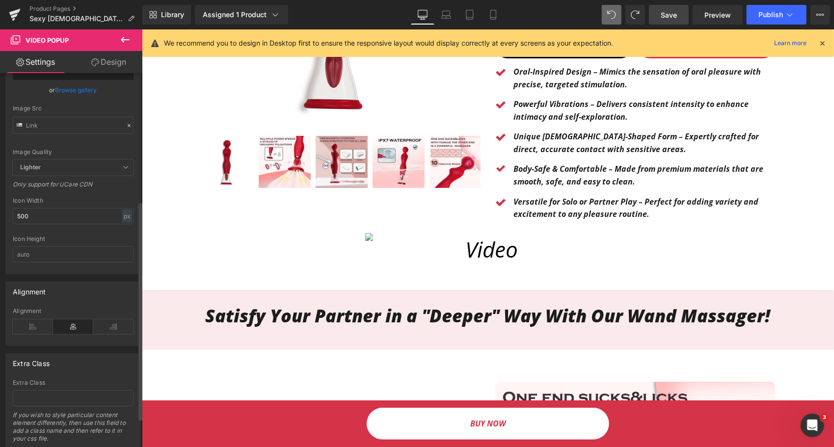
click at [103, 204] on div "Icon Width" at bounding box center [73, 200] width 121 height 7
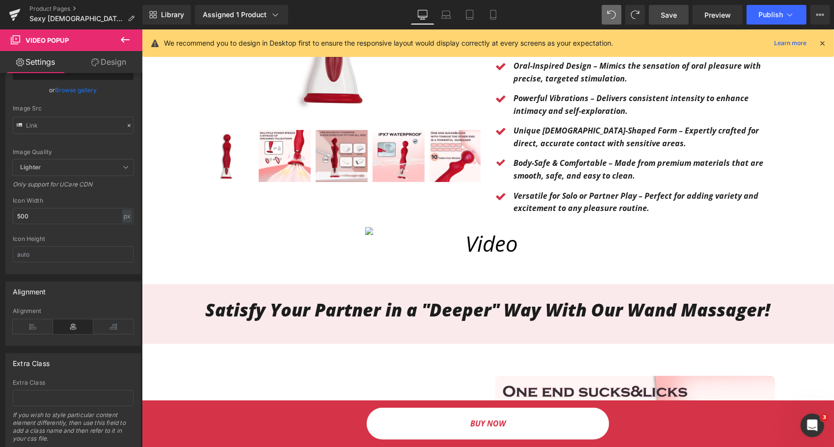
scroll to position [196, 0]
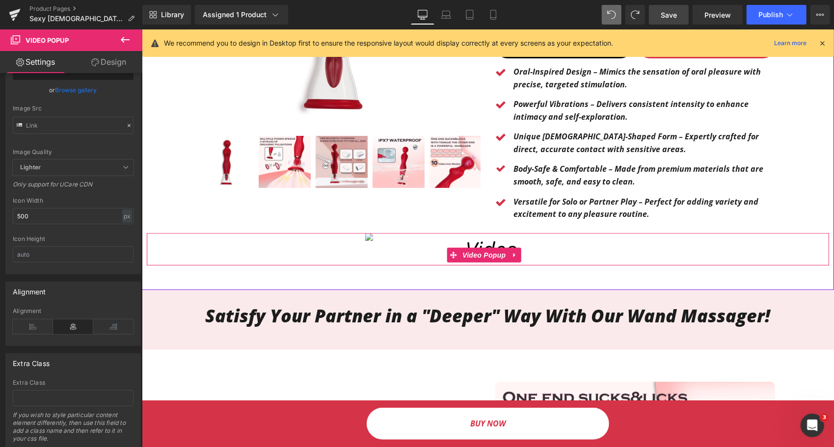
click at [404, 243] on img at bounding box center [488, 249] width 246 height 32
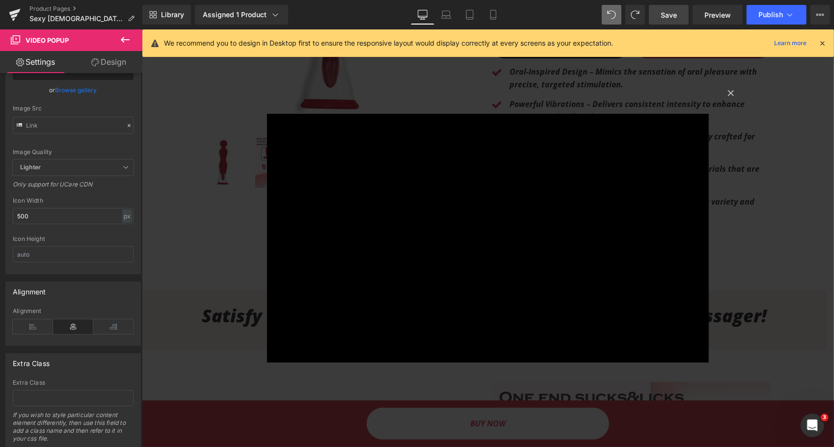
click at [226, 293] on div "× Loading..." at bounding box center [487, 238] width 693 height 418
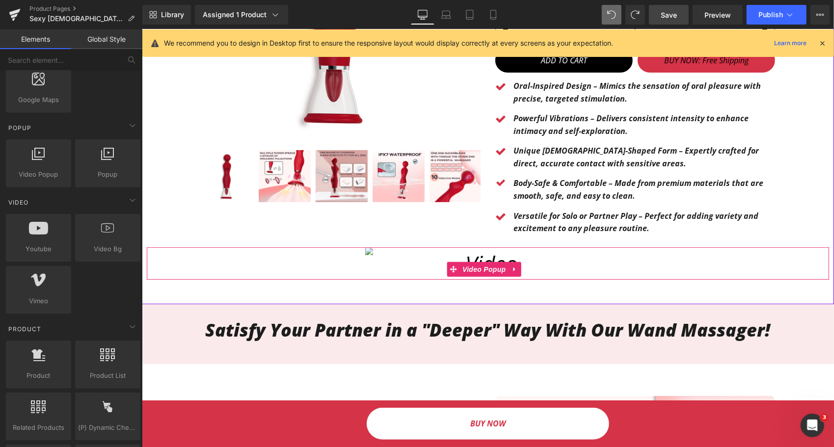
scroll to position [147, 0]
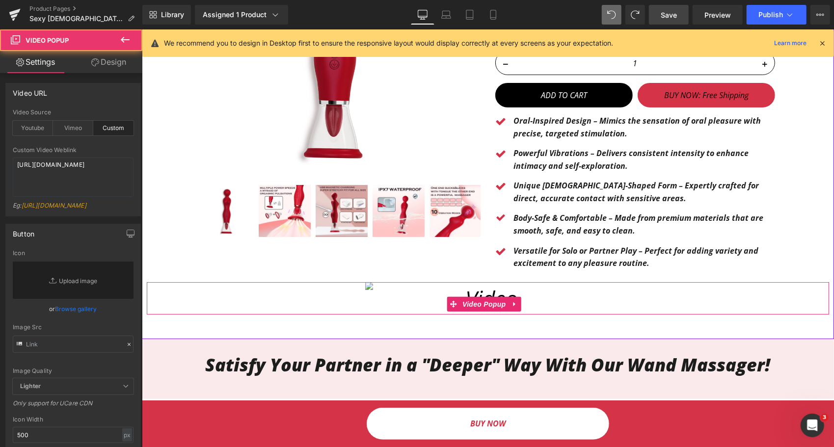
click at [415, 290] on img at bounding box center [488, 298] width 246 height 32
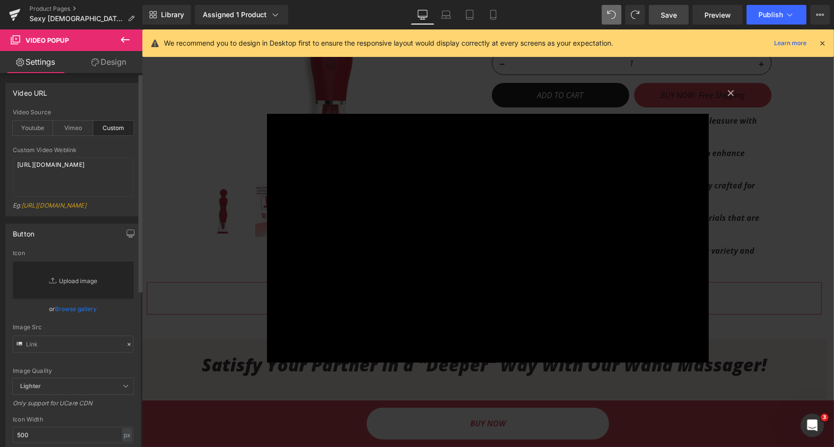
click at [67, 299] on link "Replace Image" at bounding box center [73, 280] width 121 height 37
type input "C:\fakepath\Screenshot_16-9-2025_12292_app.gempages.net.jpeg"
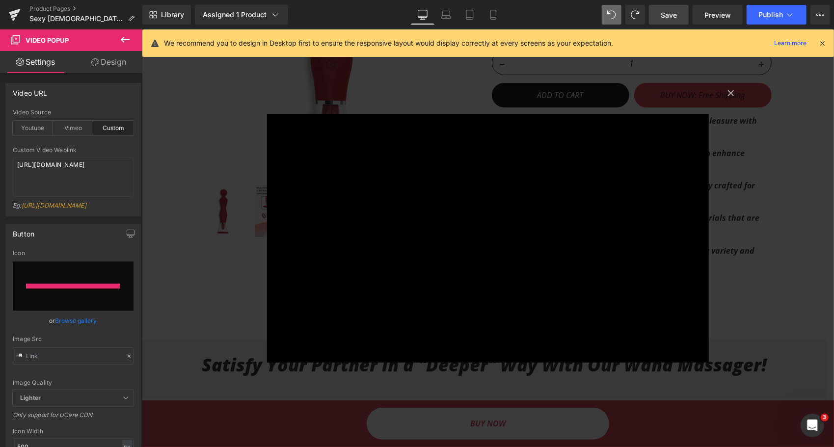
type input "https://ucarecdn.com/78d2e172-4668-4902-b8f3-36ac42a2a4f1/-/format/auto/-/previ…"
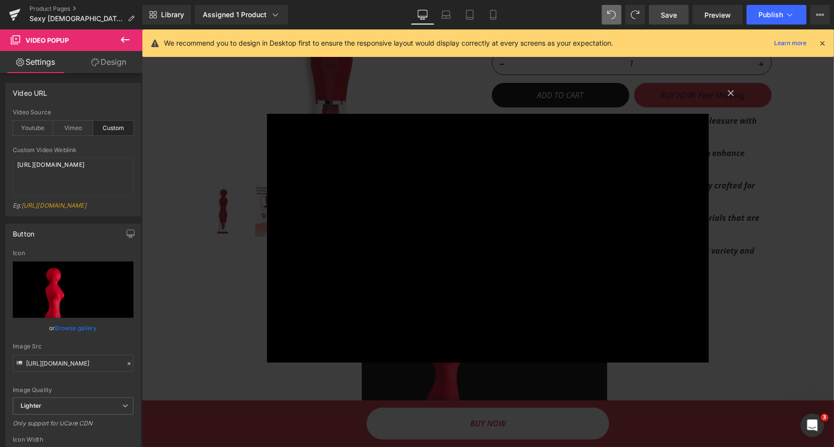
click at [203, 277] on div "× Loading..." at bounding box center [487, 238] width 693 height 418
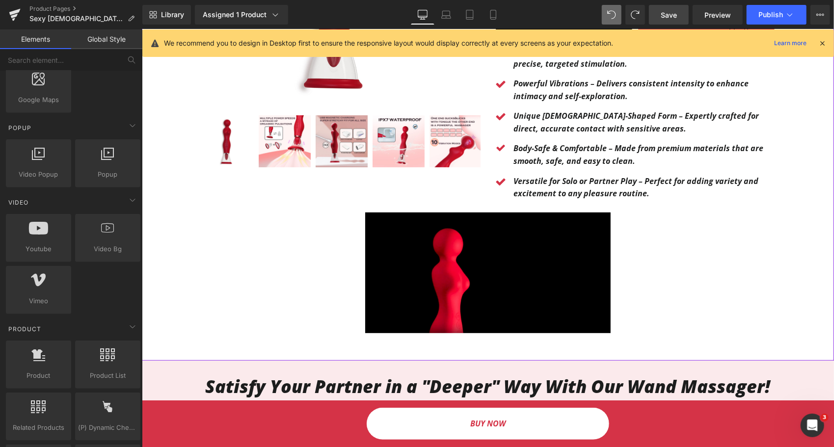
scroll to position [246, 0]
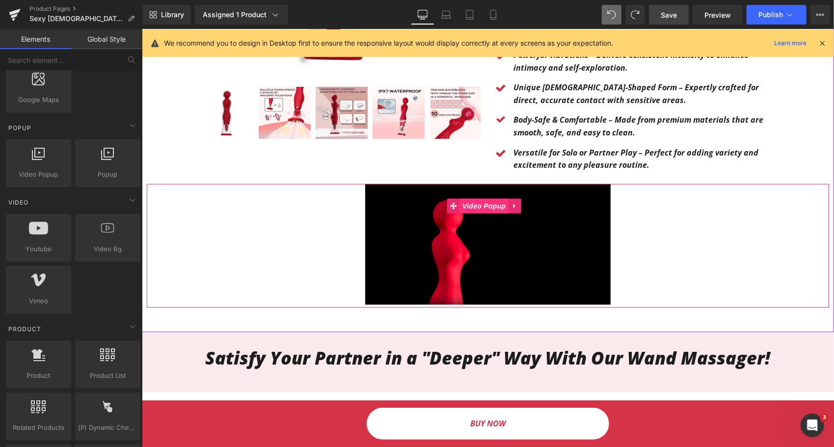
click at [494, 198] on span "Video Popup" at bounding box center [484, 205] width 48 height 15
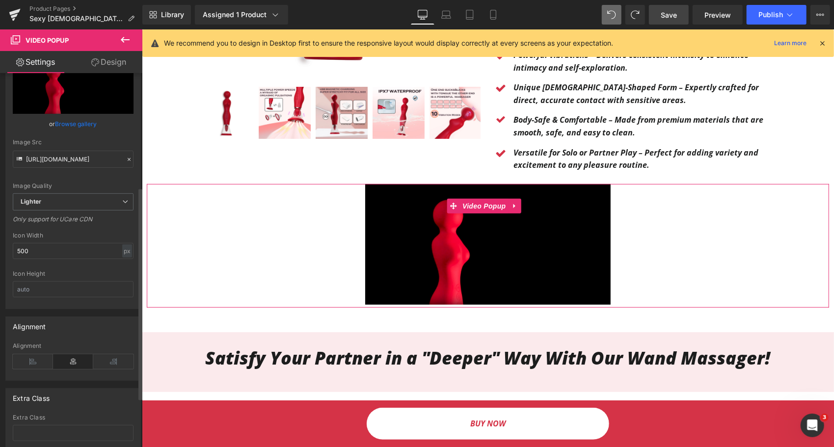
scroll to position [239, 0]
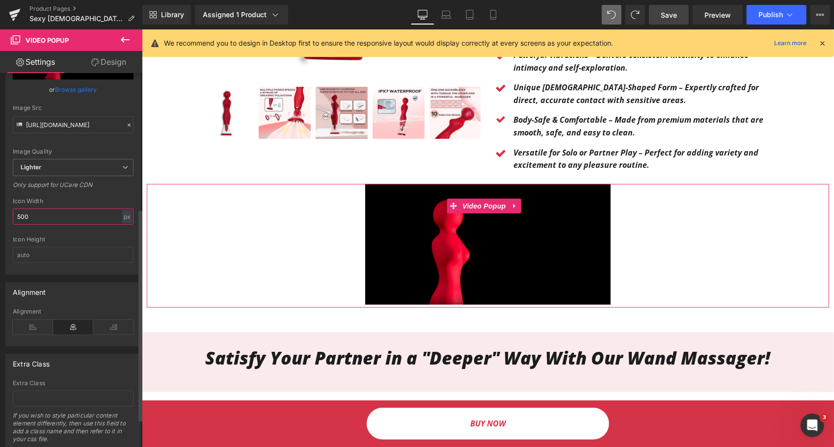
click at [74, 225] on input "500" at bounding box center [73, 217] width 121 height 16
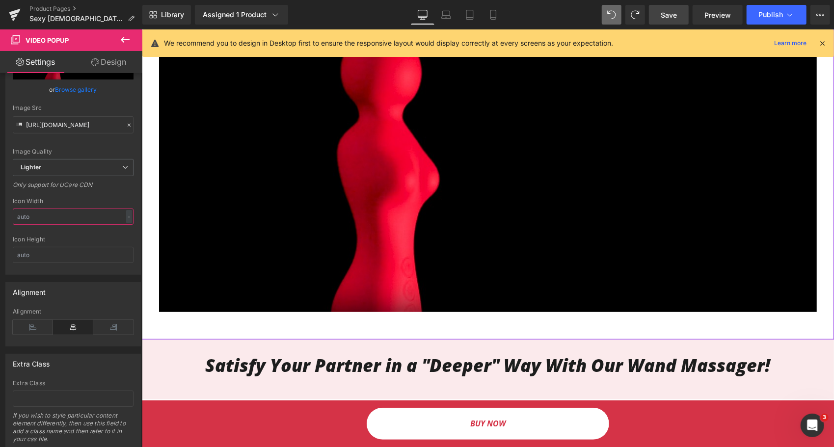
scroll to position [393, 0]
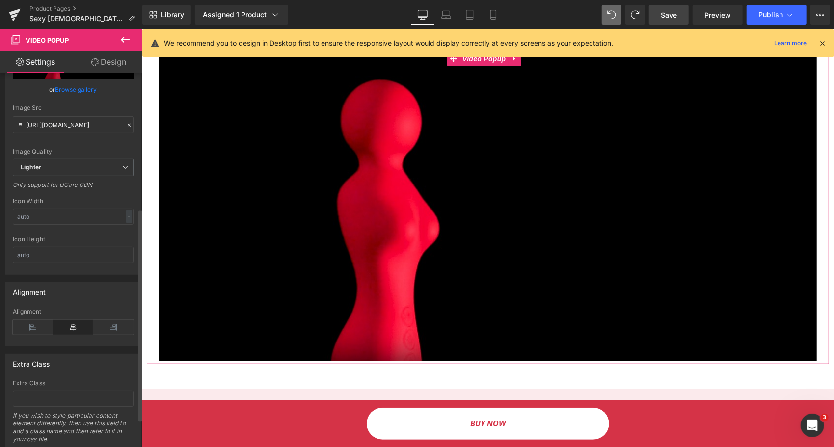
click at [76, 205] on div "Icon Width" at bounding box center [73, 201] width 121 height 7
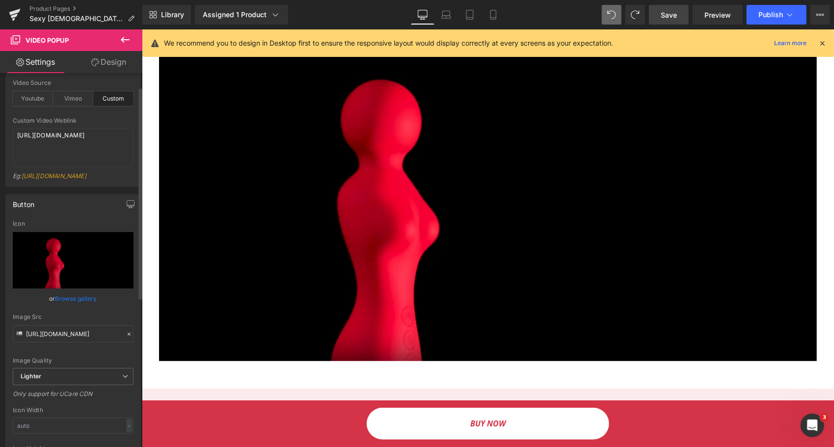
scroll to position [0, 0]
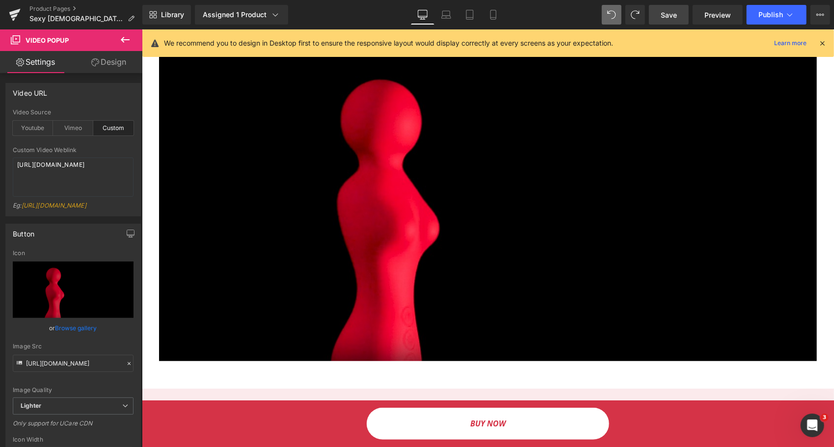
click at [91, 61] on icon at bounding box center [95, 62] width 8 height 8
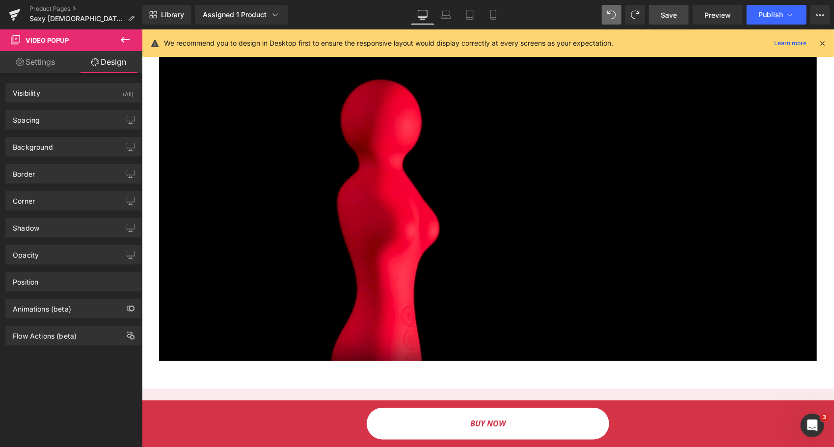
click at [46, 59] on link "Settings" at bounding box center [35, 62] width 71 height 22
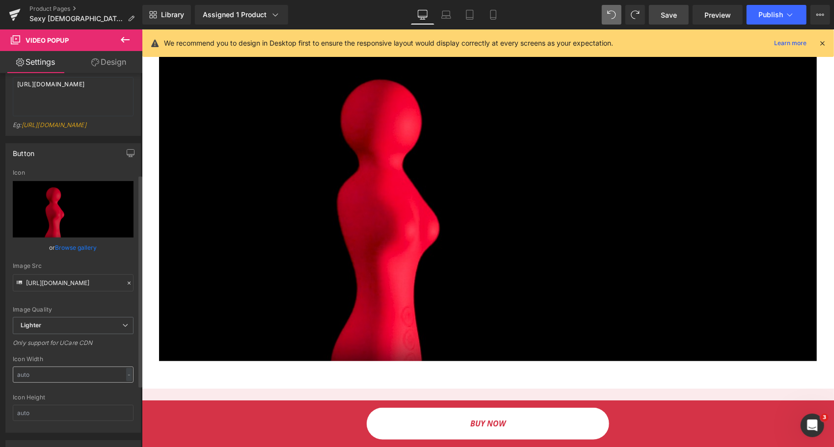
scroll to position [49, 0]
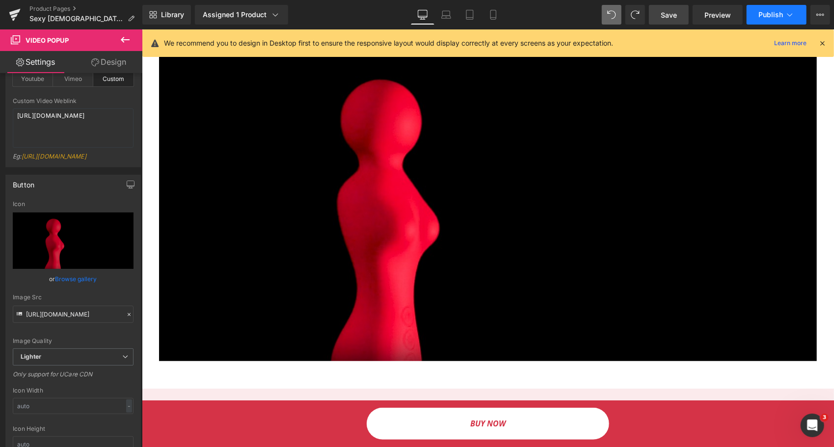
click at [754, 16] on button "Publish" at bounding box center [777, 15] width 60 height 20
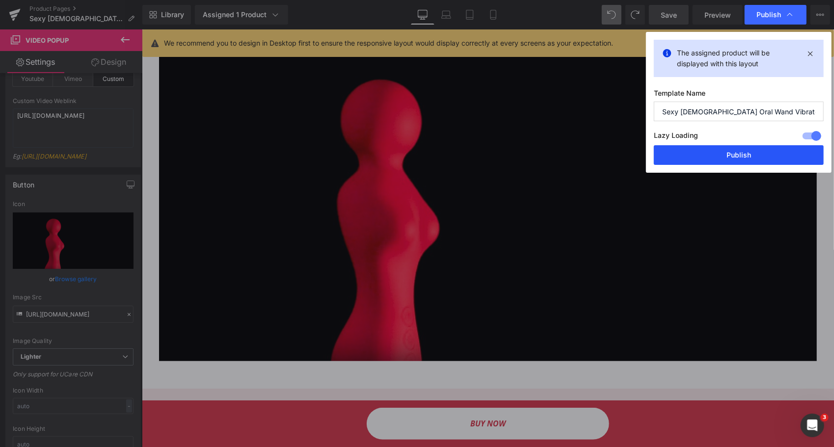
click at [723, 153] on button "Publish" at bounding box center [739, 155] width 170 height 20
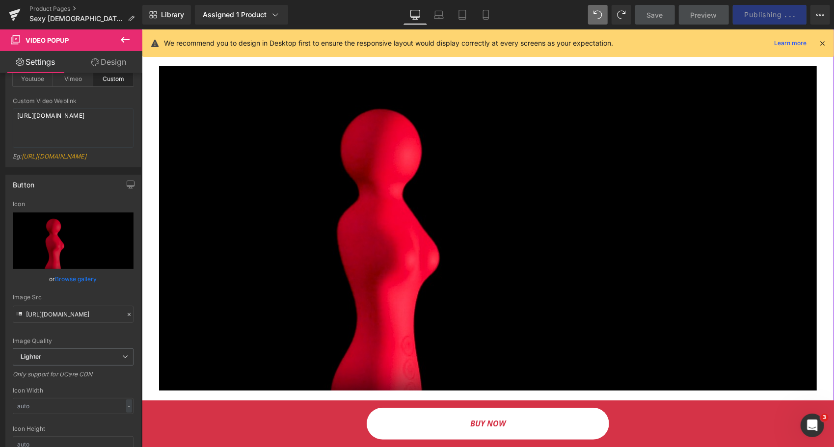
scroll to position [196, 0]
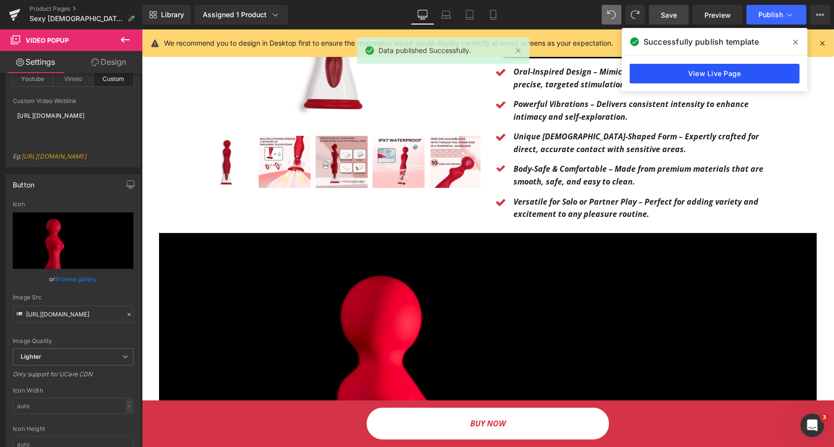
click at [697, 72] on link "View Live Page" at bounding box center [715, 74] width 170 height 20
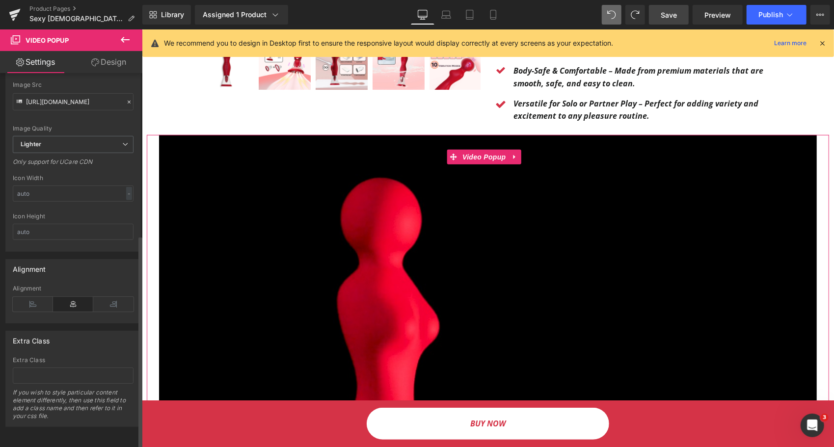
scroll to position [288, 0]
click at [44, 193] on input "text" at bounding box center [73, 194] width 121 height 16
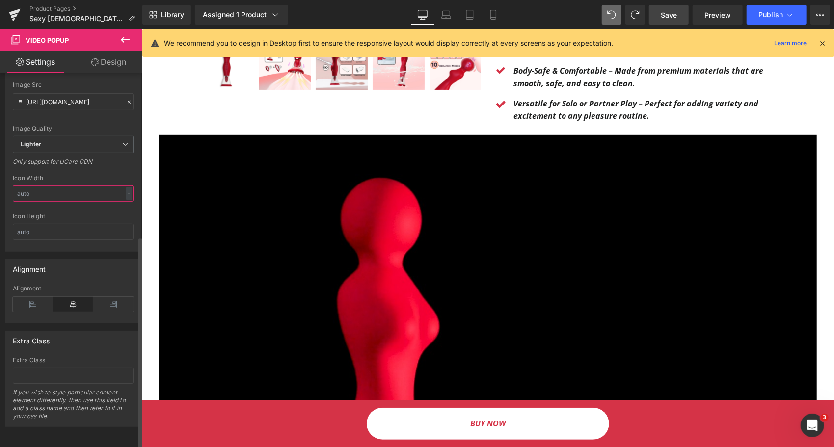
type input "500"
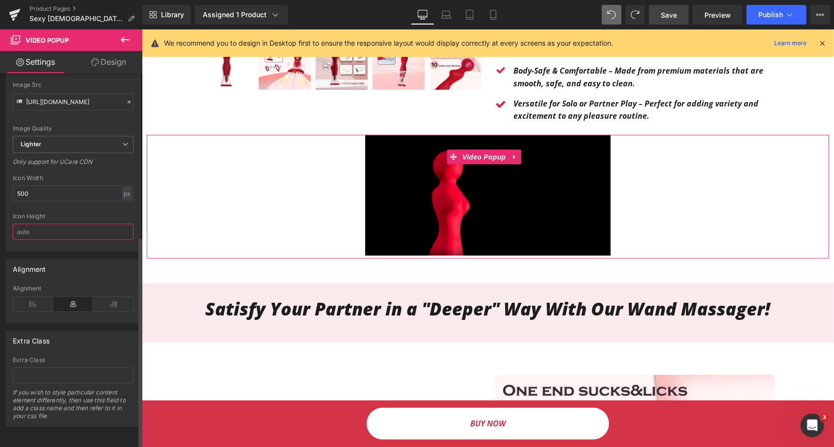
click at [41, 227] on input "text" at bounding box center [73, 232] width 121 height 16
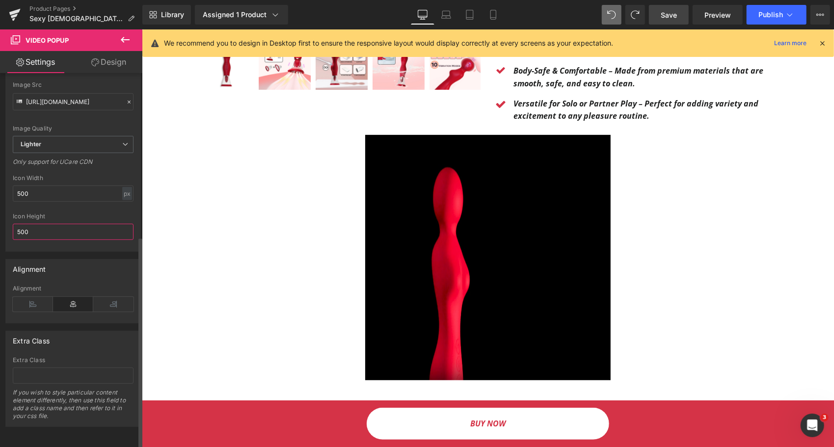
type input "500"
drag, startPoint x: 41, startPoint y: 201, endPoint x: 42, endPoint y: 195, distance: 5.5
click at [41, 199] on div "Icon Width 500 px % px" at bounding box center [73, 194] width 121 height 38
click at [42, 191] on input "500" at bounding box center [73, 194] width 121 height 16
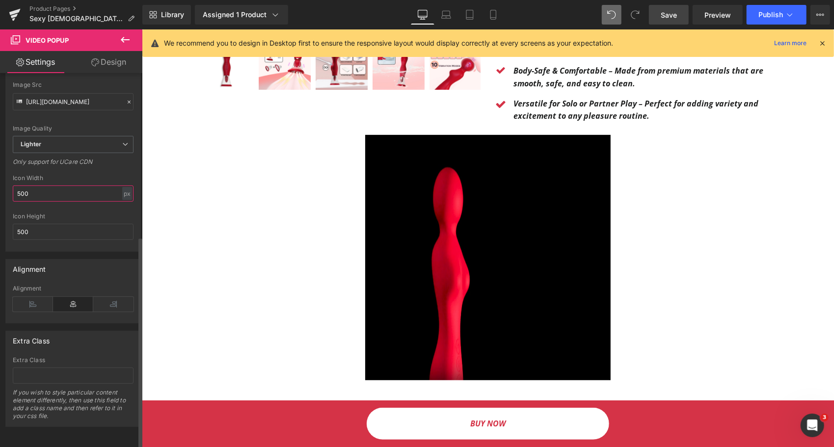
click at [42, 191] on input "500" at bounding box center [73, 194] width 121 height 16
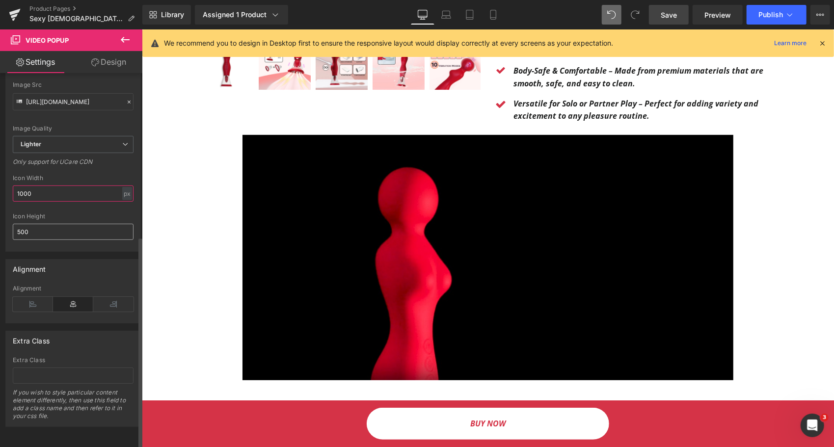
type input "1000"
click at [27, 224] on input "500" at bounding box center [73, 232] width 121 height 16
click at [26, 224] on input "500" at bounding box center [73, 232] width 121 height 16
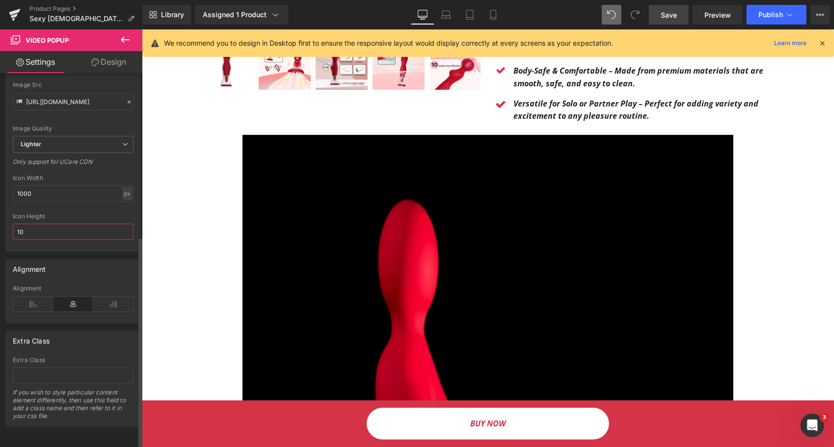
type input "1"
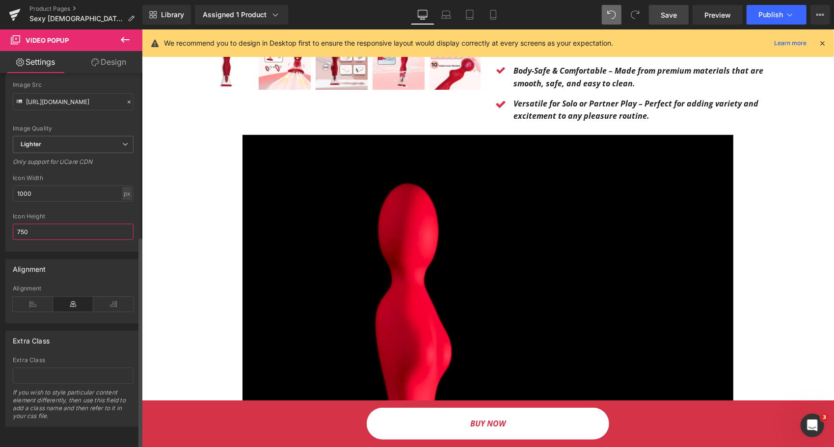
type input "750"
click at [57, 213] on div "Icon Height" at bounding box center [73, 216] width 121 height 7
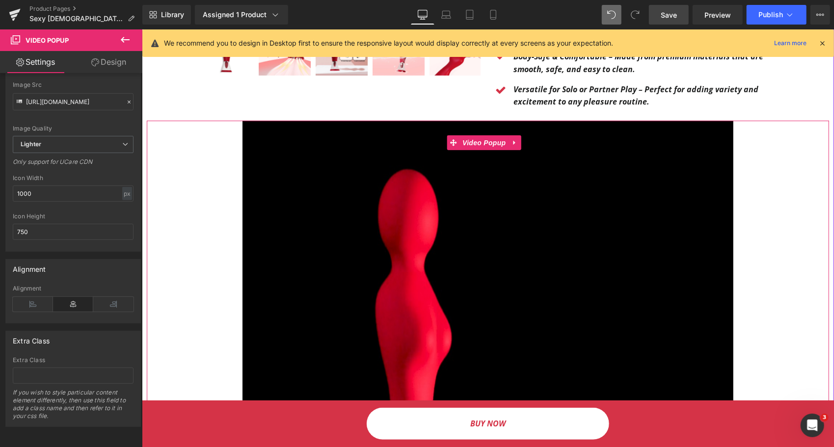
scroll to position [344, 0]
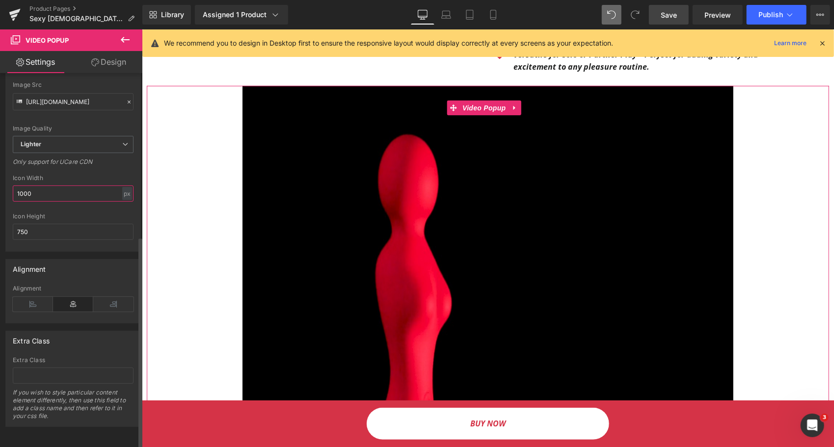
click at [48, 186] on input "1000" at bounding box center [73, 194] width 121 height 16
click at [38, 224] on input "750" at bounding box center [73, 232] width 121 height 16
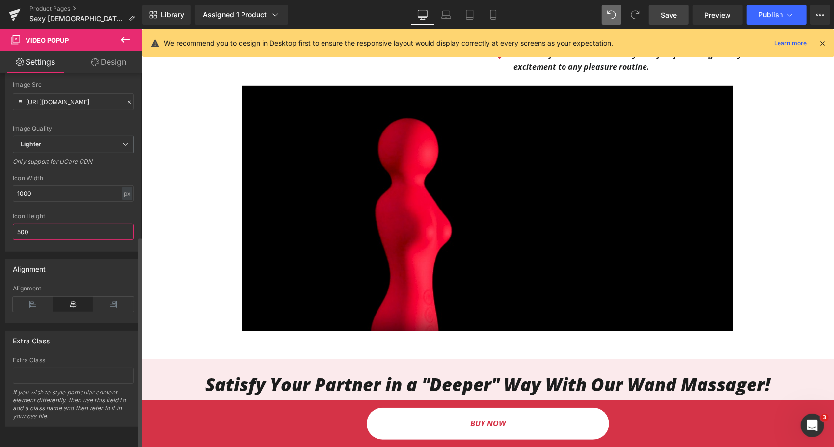
type input "500"
click at [56, 213] on div "Icon Height" at bounding box center [73, 216] width 121 height 7
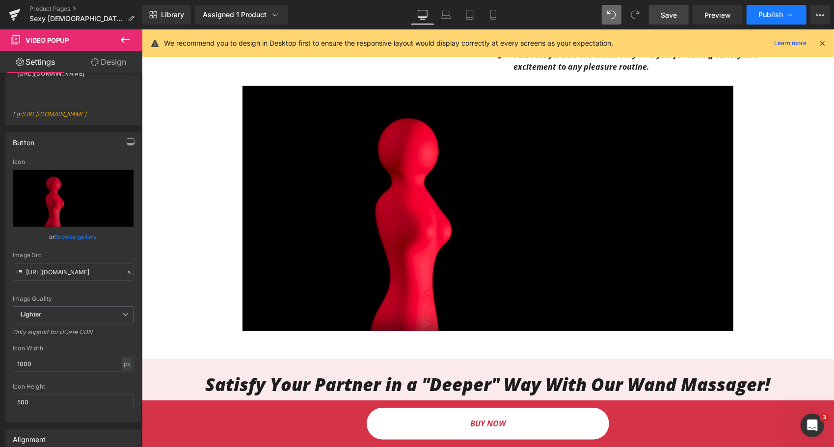
click at [798, 12] on button "Publish" at bounding box center [777, 15] width 60 height 20
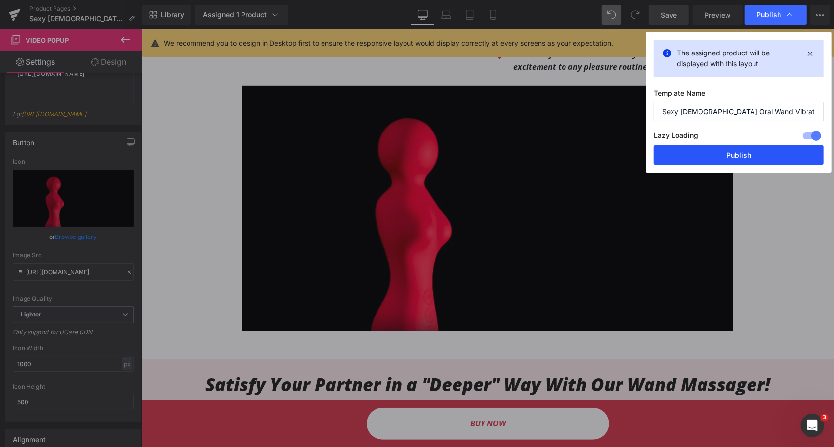
click at [742, 153] on button "Publish" at bounding box center [739, 155] width 170 height 20
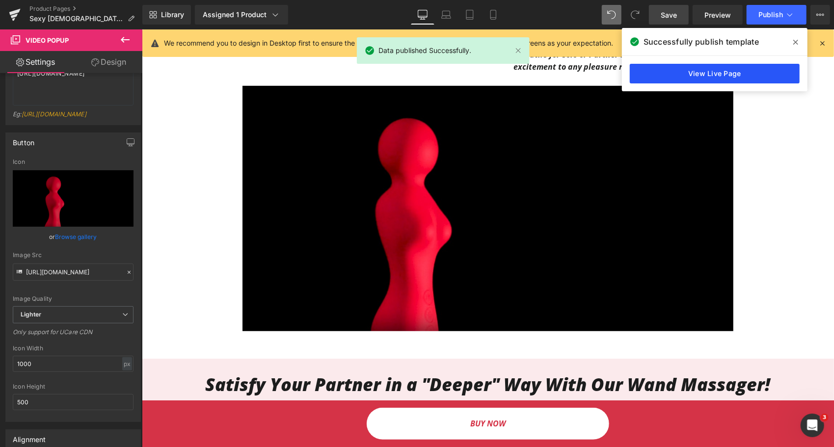
click at [658, 71] on link "View Live Page" at bounding box center [715, 74] width 170 height 20
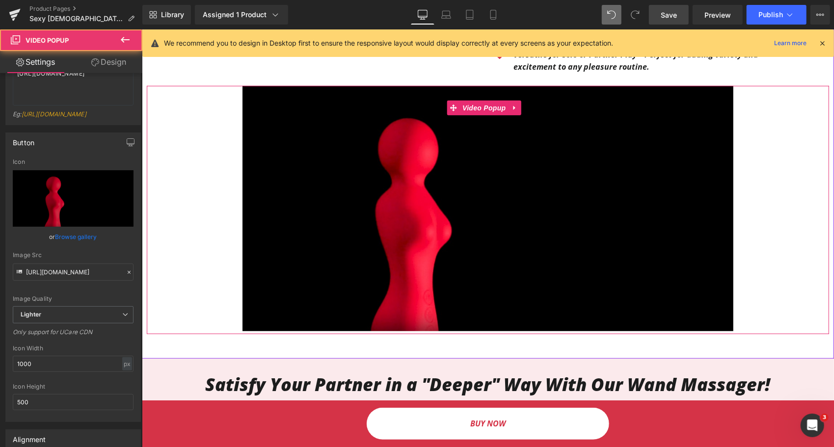
click at [399, 224] on img at bounding box center [487, 208] width 491 height 246
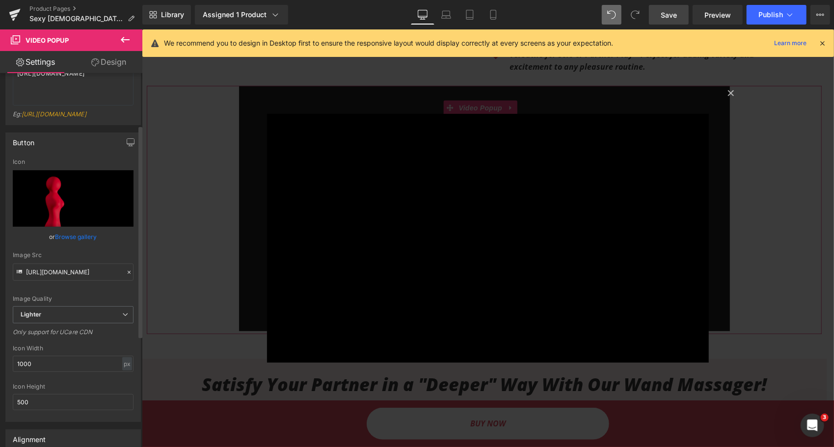
click at [68, 246] on link "Browse gallery" at bounding box center [76, 236] width 42 height 17
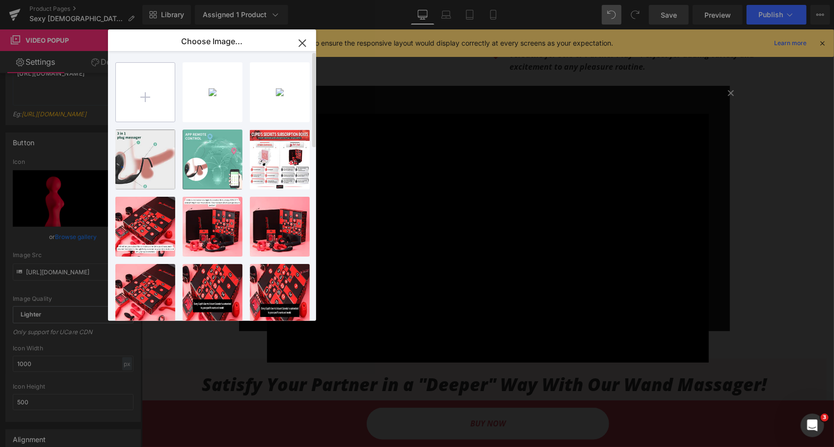
click at [166, 93] on input "file" at bounding box center [145, 92] width 59 height 59
type input "C:\fakepath\Untitled design (46).png"
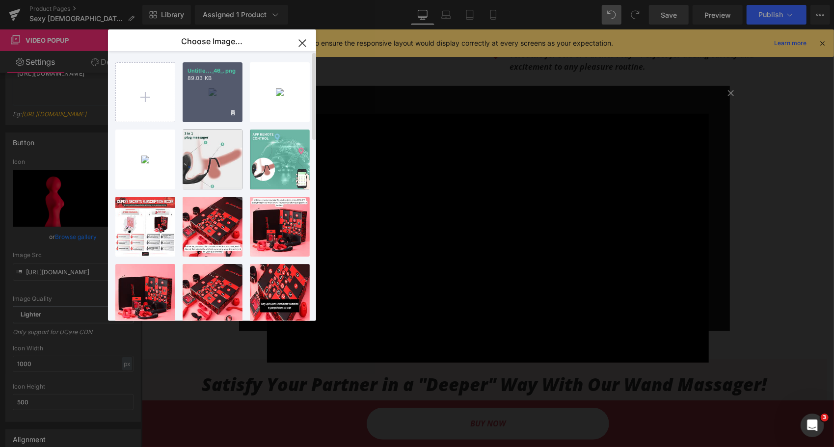
click at [210, 92] on div "Untitle..._46_.png 89.03 KB" at bounding box center [213, 92] width 60 height 60
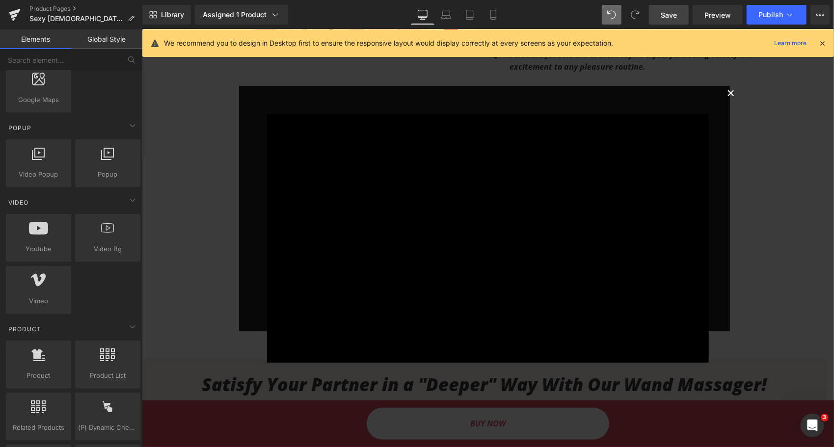
click at [735, 89] on button "×" at bounding box center [731, 92] width 20 height 20
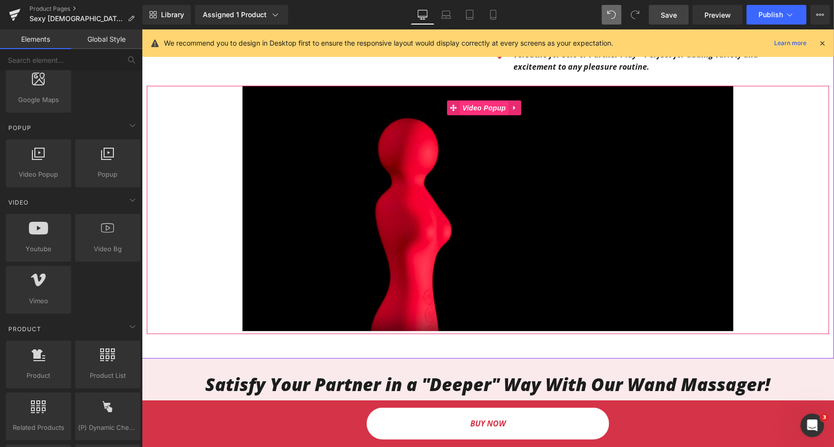
click at [486, 100] on span "Video Popup" at bounding box center [484, 107] width 48 height 15
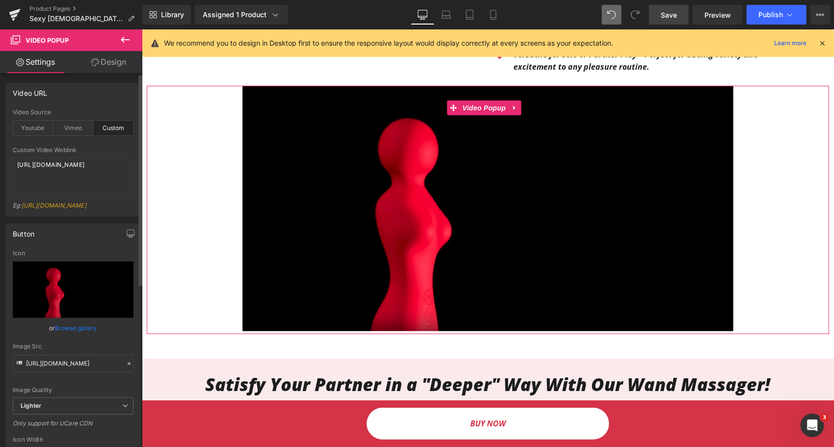
click at [76, 337] on link "Browse gallery" at bounding box center [76, 328] width 42 height 17
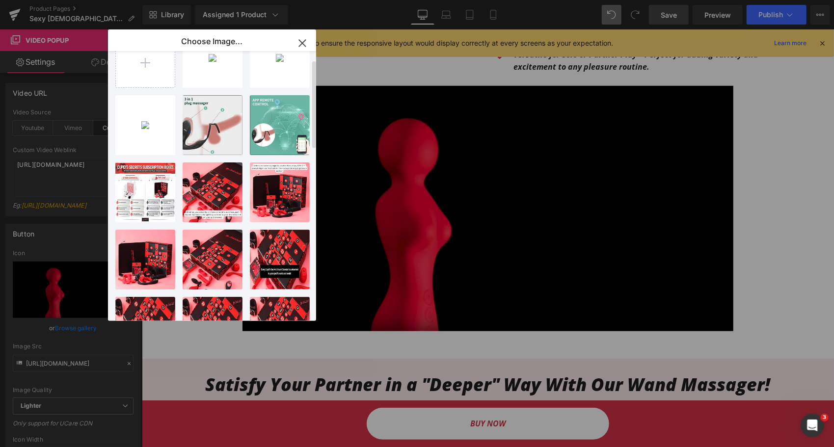
scroll to position [0, 0]
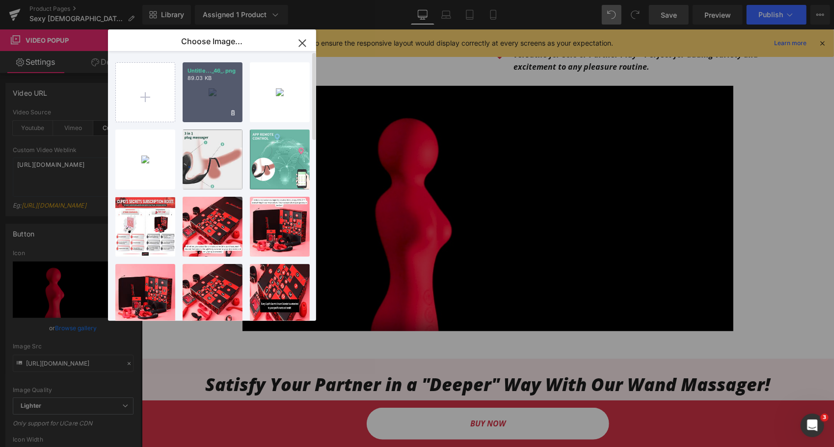
click at [211, 92] on div "Untitle..._46_.png 89.03 KB" at bounding box center [213, 92] width 60 height 60
type input "https://ucarecdn.com/3fe14747-d69c-49d5-8012-e2d7b8edf548/-/format/auto/-/previ…"
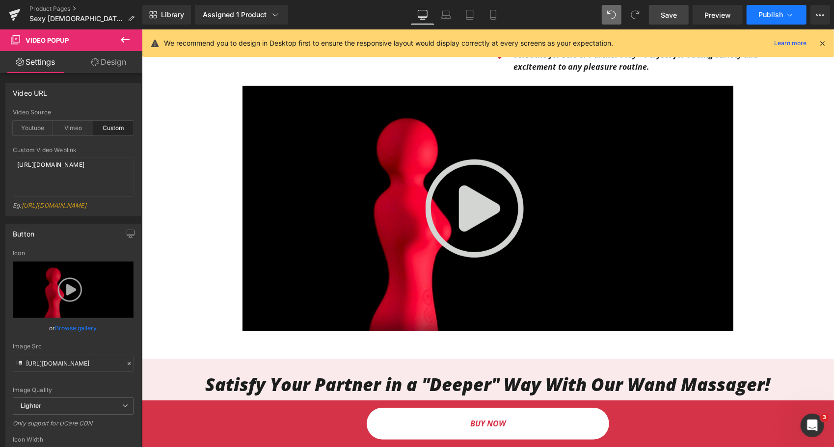
click at [789, 17] on icon at bounding box center [790, 15] width 10 height 10
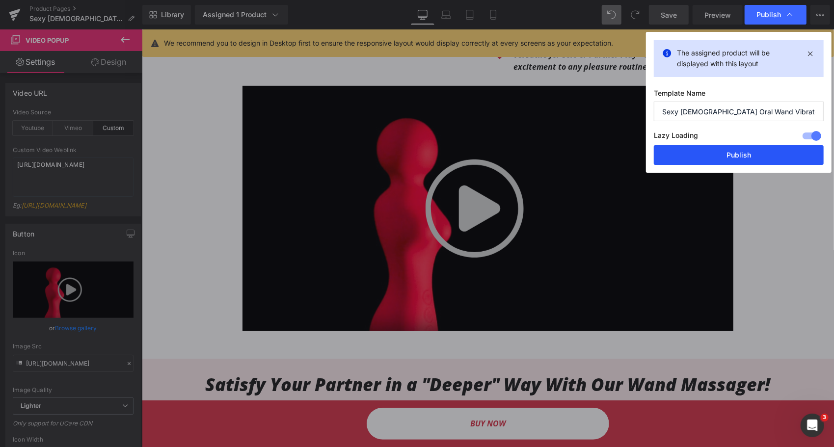
click at [744, 154] on button "Publish" at bounding box center [739, 155] width 170 height 20
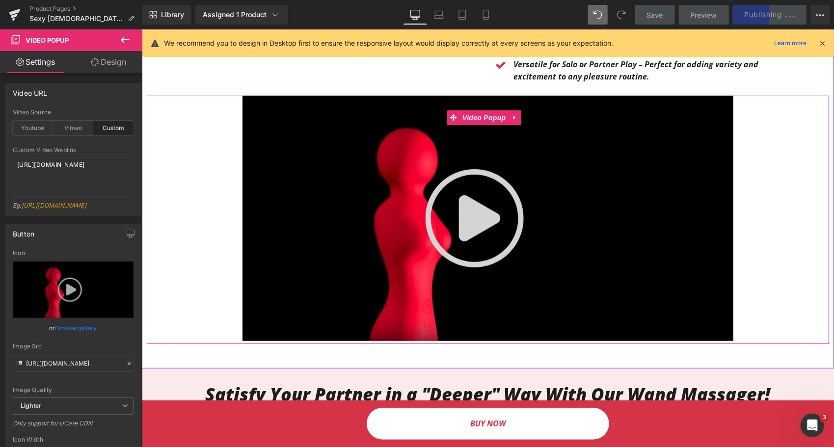
scroll to position [344, 0]
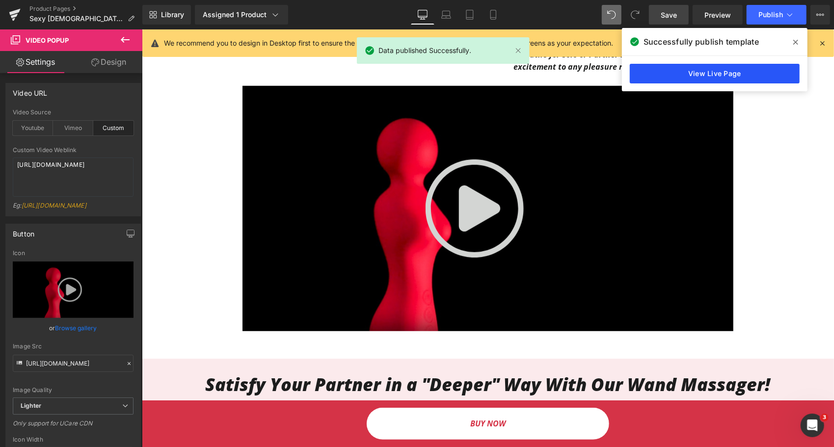
click at [712, 75] on link "View Live Page" at bounding box center [715, 74] width 170 height 20
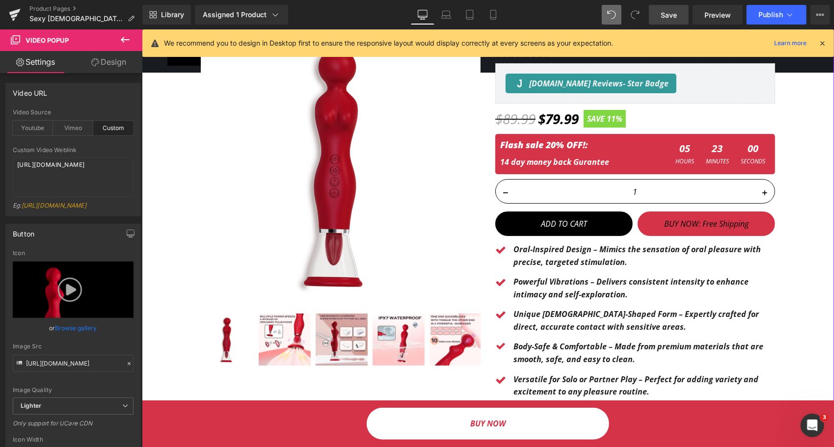
scroll to position [0, 0]
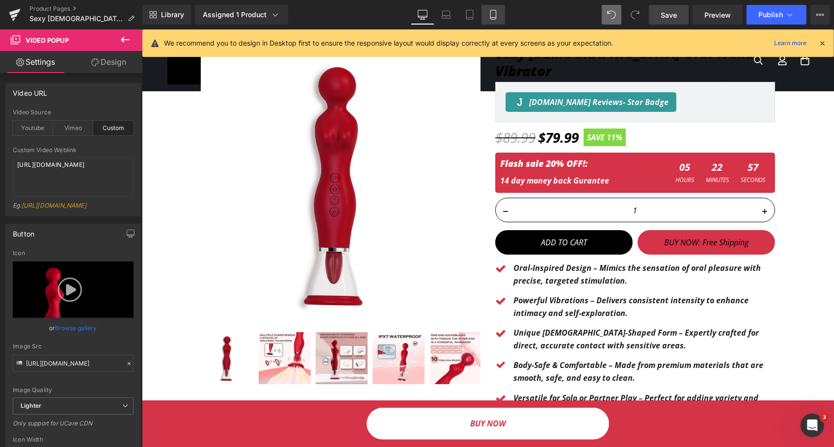
click at [496, 21] on link "Mobile" at bounding box center [494, 15] width 24 height 20
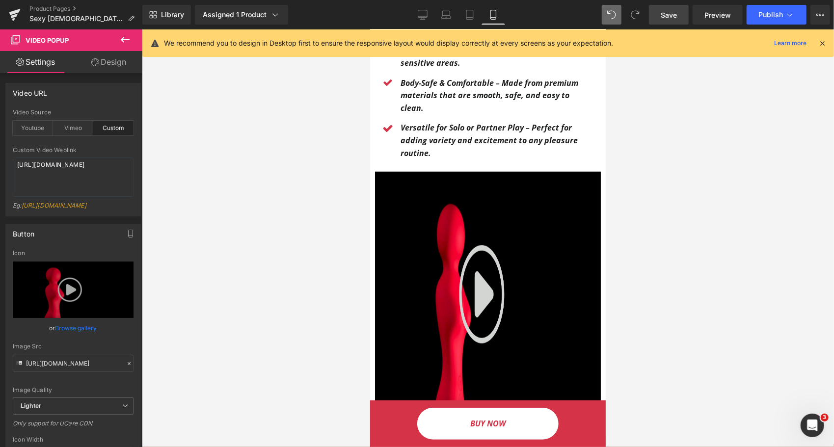
scroll to position [596, 0]
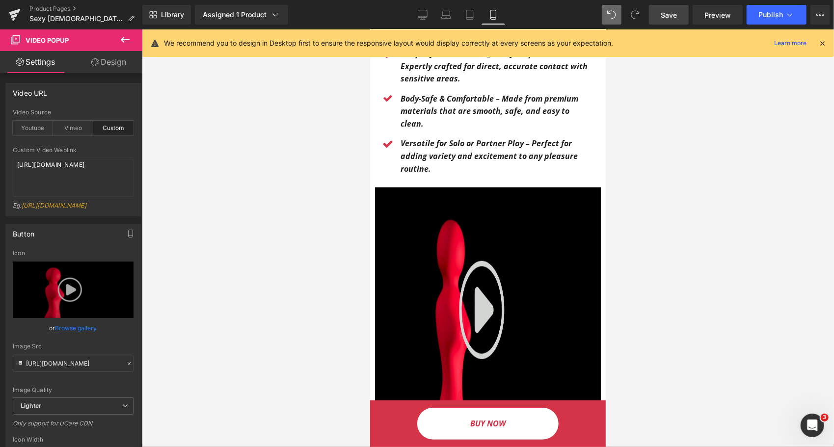
click at [450, 196] on div "Video Popup" at bounding box center [488, 311] width 226 height 249
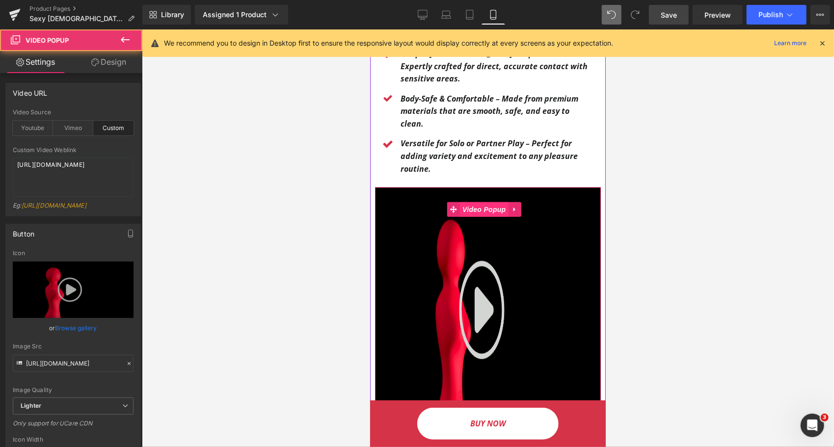
click at [480, 202] on span "Video Popup" at bounding box center [484, 209] width 48 height 15
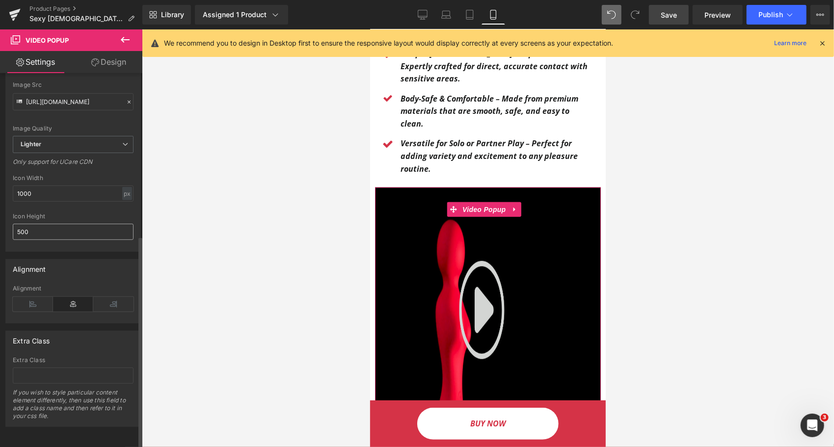
scroll to position [288, 0]
click at [38, 186] on input "1000" at bounding box center [73, 194] width 121 height 16
type input "500"
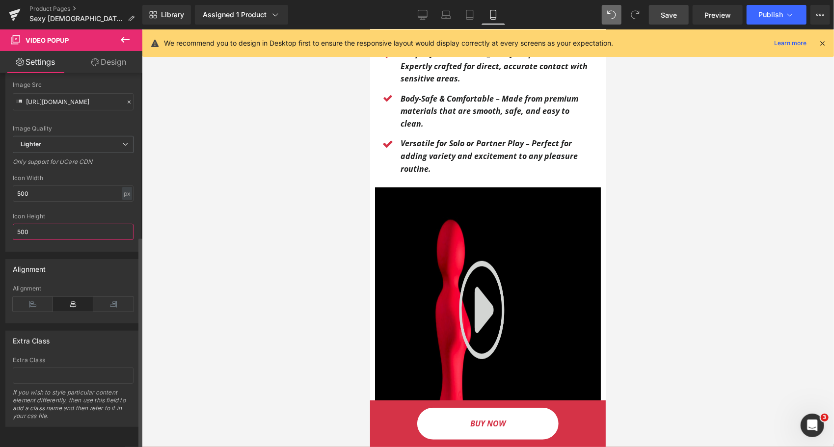
click at [47, 230] on input "500" at bounding box center [73, 232] width 121 height 16
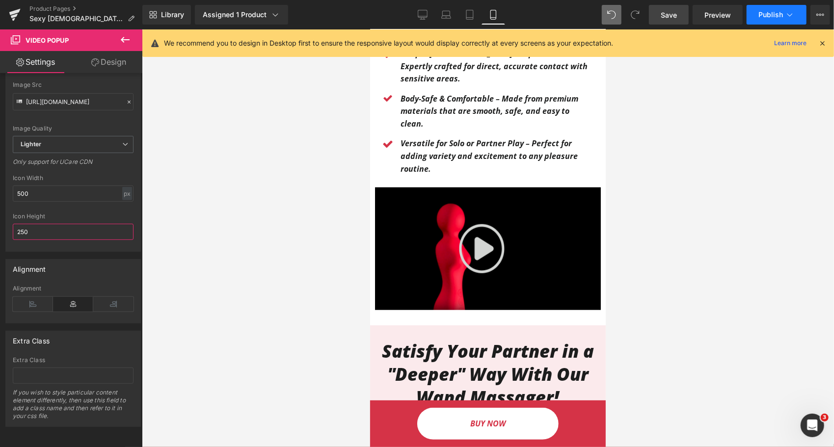
type input "250"
click at [779, 18] on span "Publish" at bounding box center [771, 15] width 25 height 8
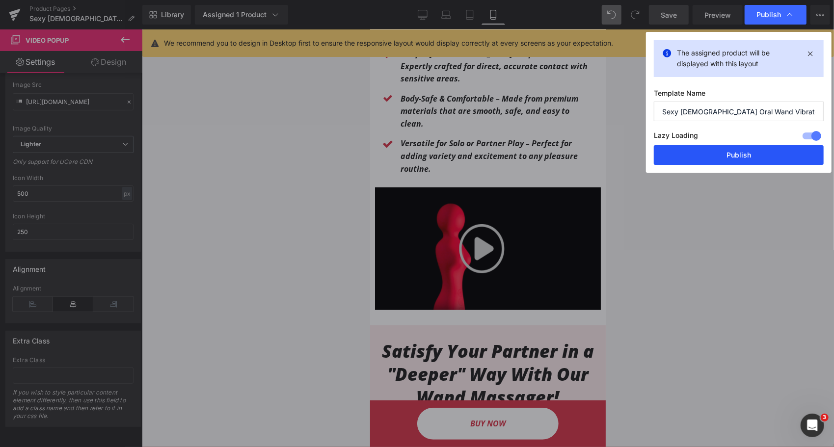
click at [746, 152] on button "Publish" at bounding box center [739, 155] width 170 height 20
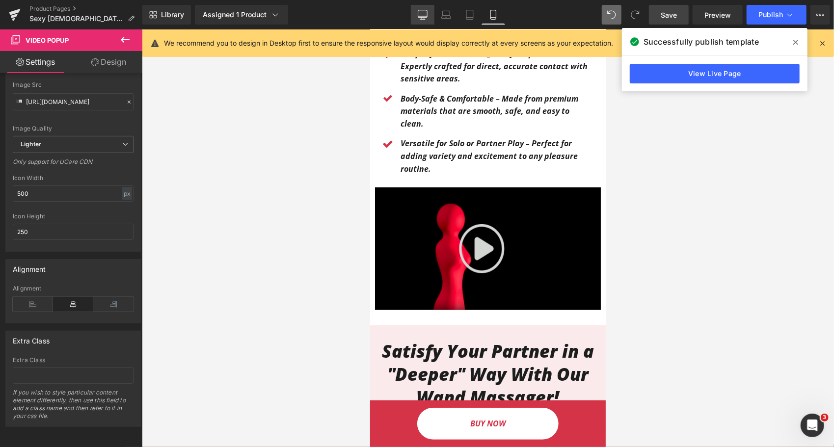
click at [414, 14] on link "Desktop" at bounding box center [423, 15] width 24 height 20
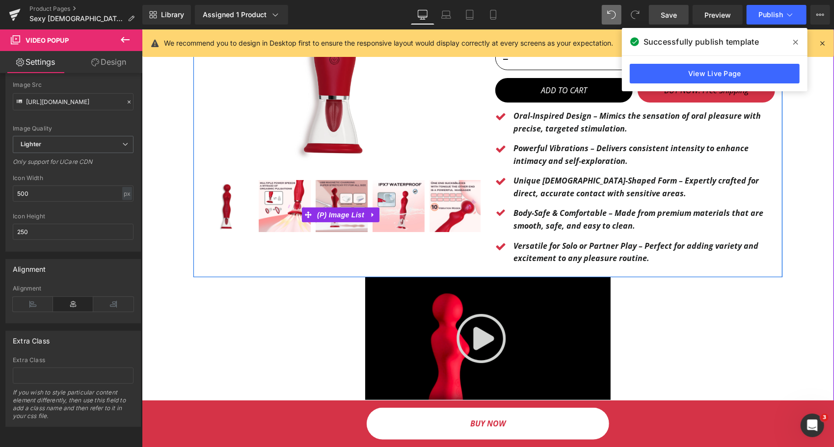
scroll to position [152, 0]
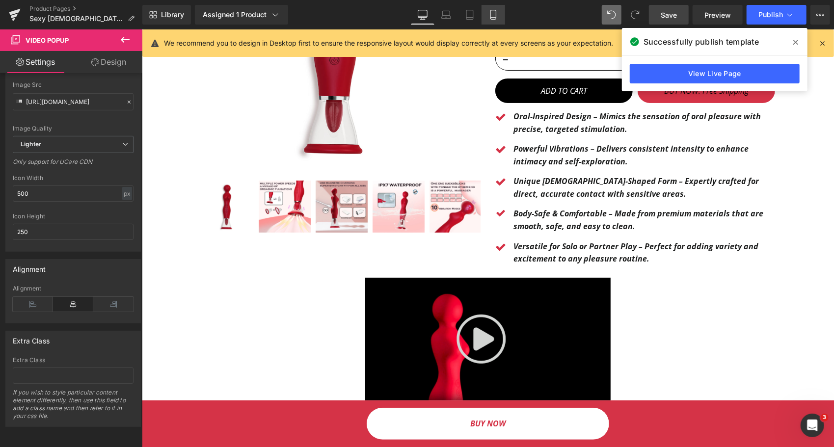
click at [489, 20] on link "Mobile" at bounding box center [494, 15] width 24 height 20
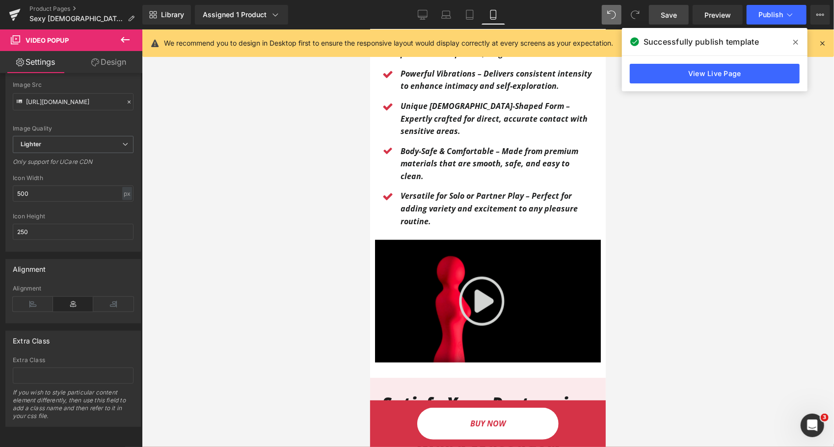
scroll to position [551, 0]
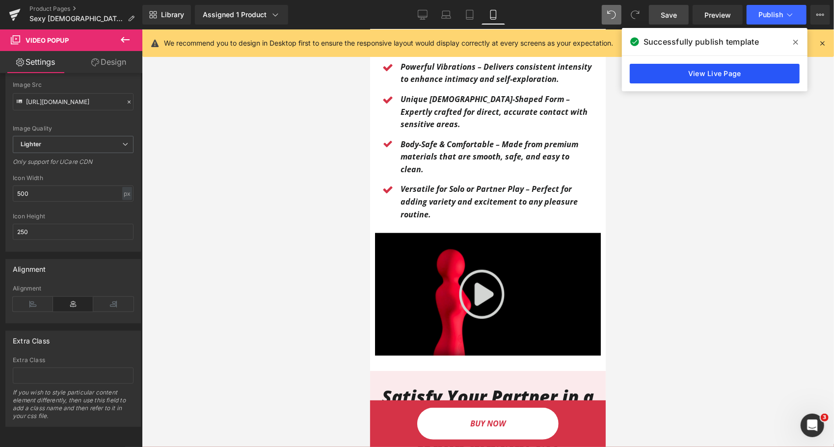
click at [711, 74] on link "View Live Page" at bounding box center [715, 74] width 170 height 20
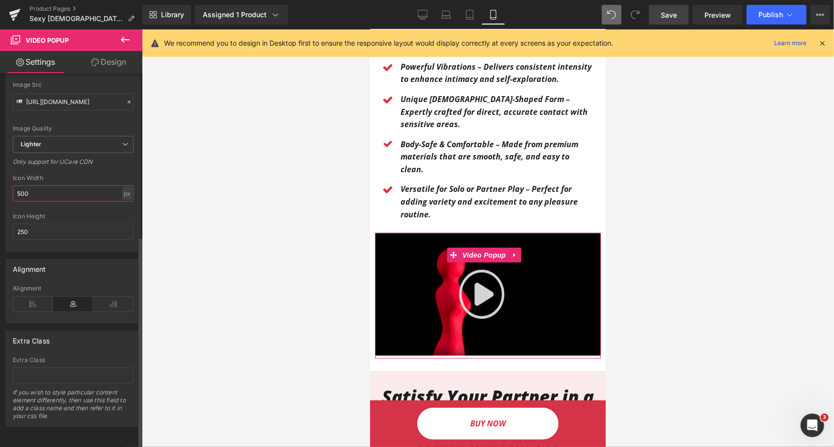
click at [39, 195] on input "500" at bounding box center [73, 194] width 121 height 16
type input "750"
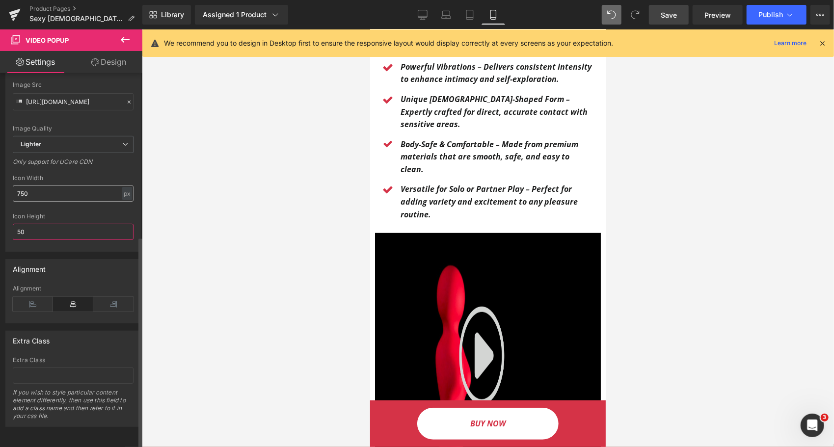
type input "5"
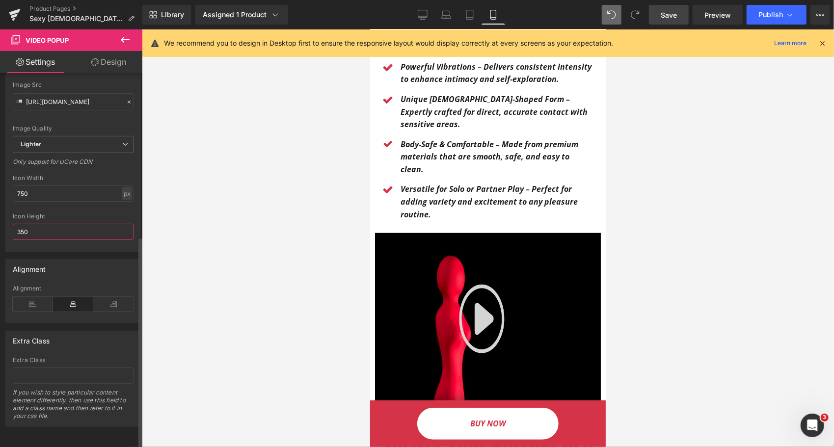
type input "350"
click at [51, 213] on div "Icon Height" at bounding box center [73, 216] width 121 height 7
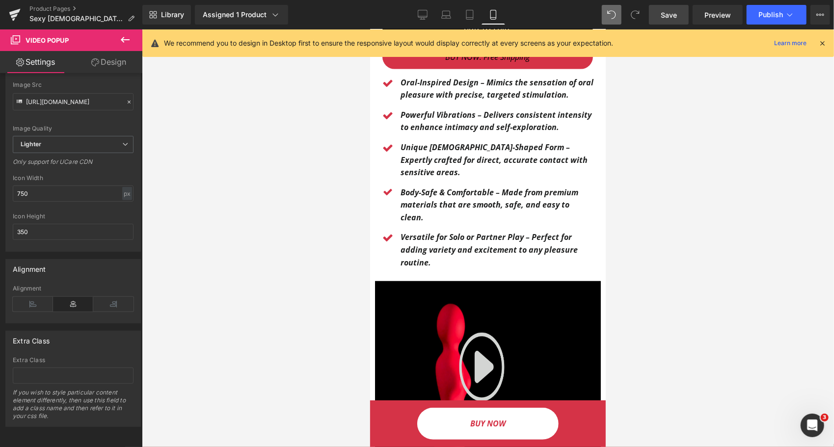
scroll to position [403, 0]
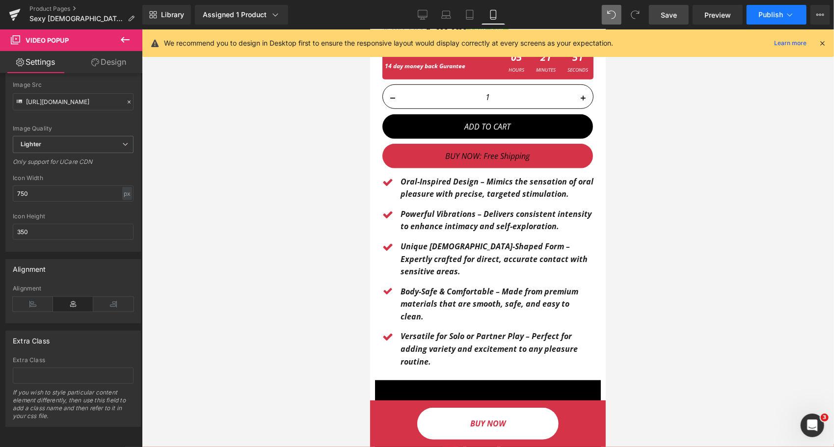
click at [786, 15] on icon at bounding box center [790, 15] width 10 height 10
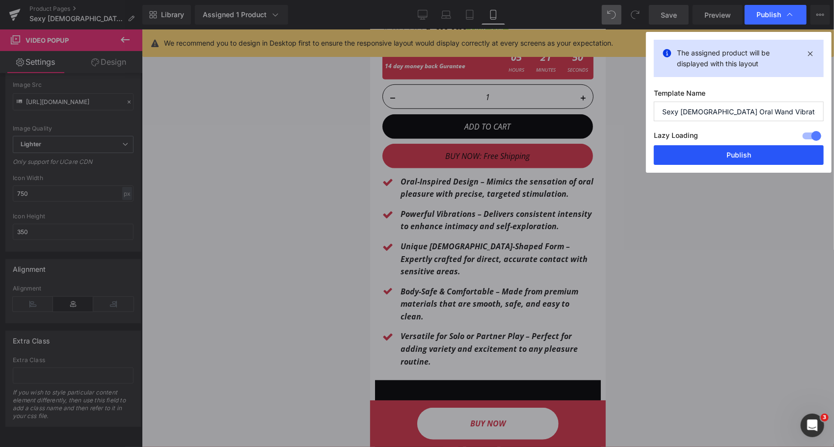
click at [744, 156] on button "Publish" at bounding box center [739, 155] width 170 height 20
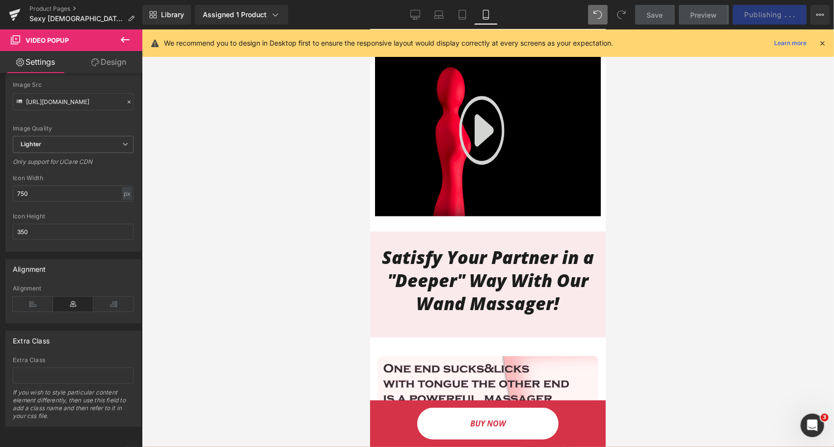
scroll to position [747, 0]
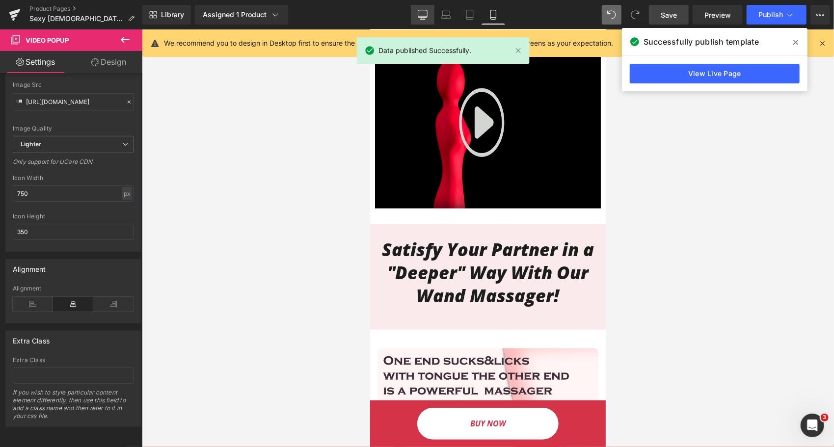
click at [426, 17] on icon at bounding box center [422, 13] width 9 height 7
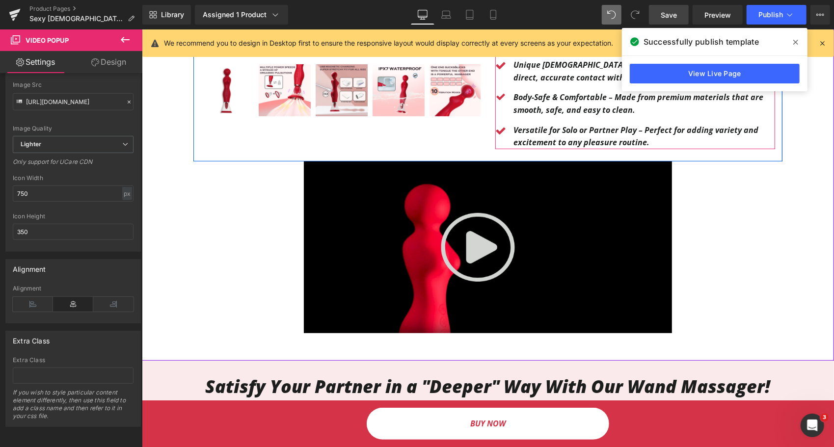
scroll to position [297, 0]
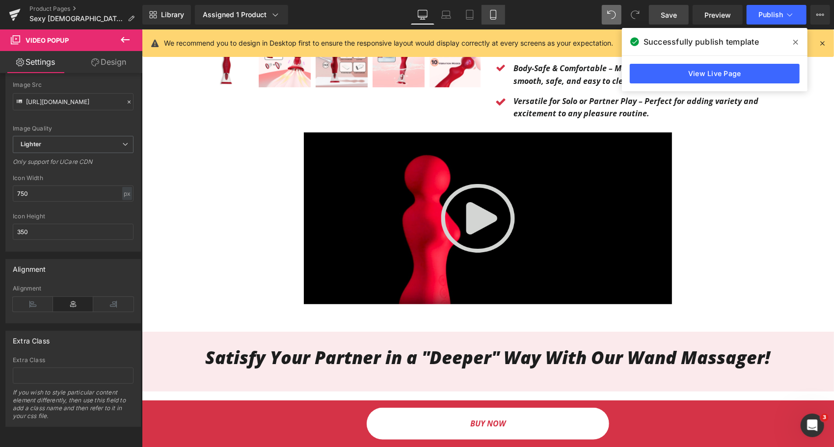
click at [495, 19] on icon at bounding box center [493, 14] width 5 height 9
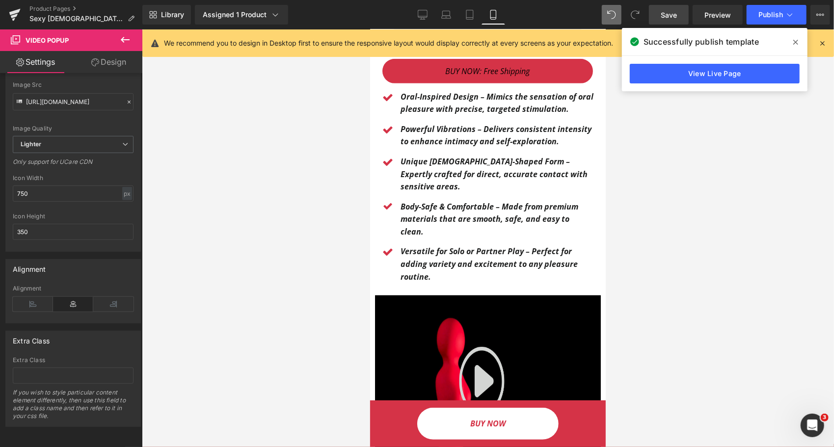
scroll to position [450, 0]
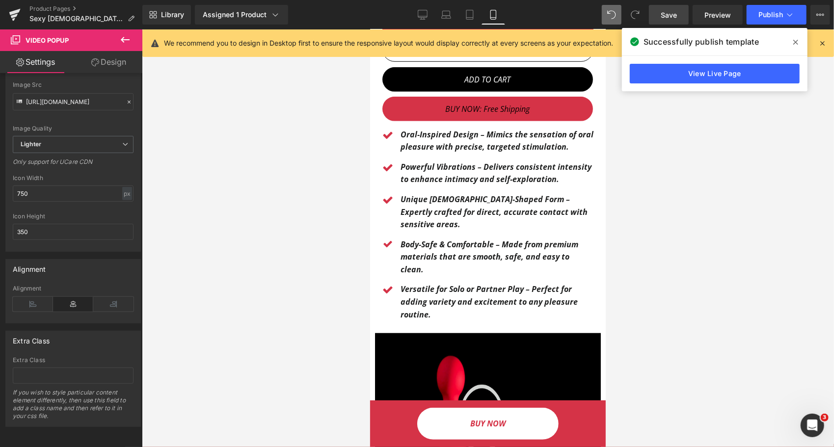
click at [796, 42] on icon at bounding box center [796, 42] width 5 height 5
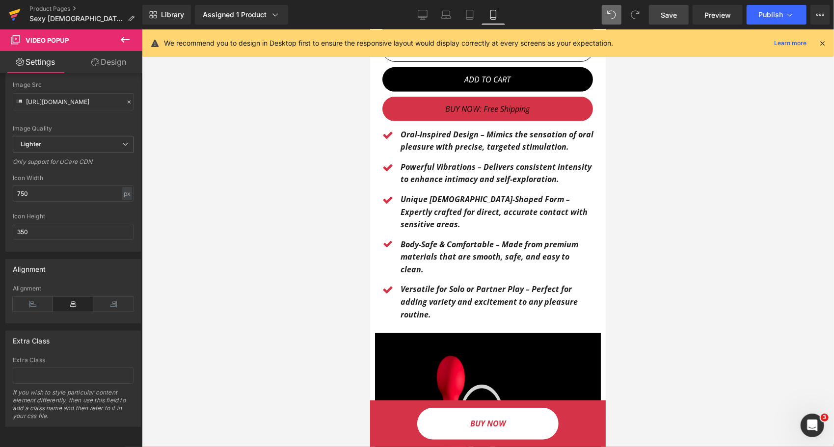
click at [18, 16] on icon at bounding box center [15, 14] width 12 height 25
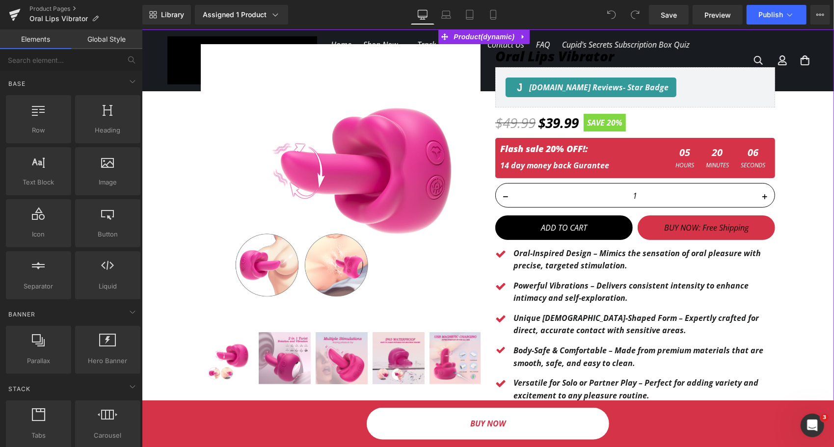
scroll to position [246, 0]
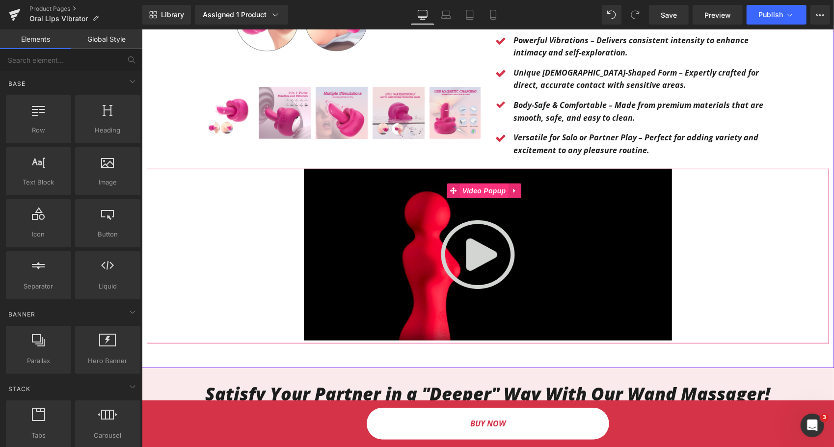
click at [503, 188] on span "Video Popup" at bounding box center [484, 190] width 48 height 15
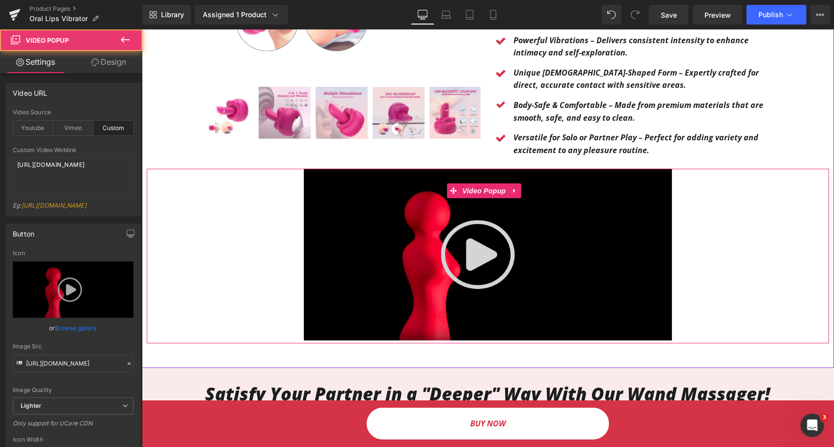
click at [513, 191] on icon at bounding box center [514, 190] width 7 height 7
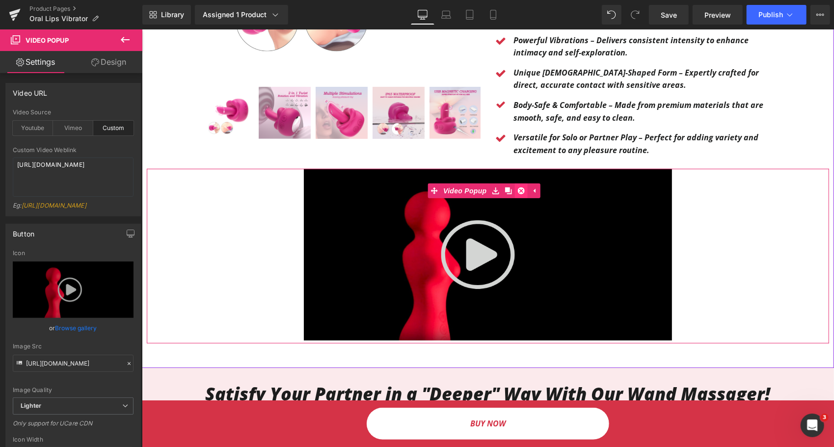
click at [520, 190] on icon at bounding box center [521, 190] width 7 height 7
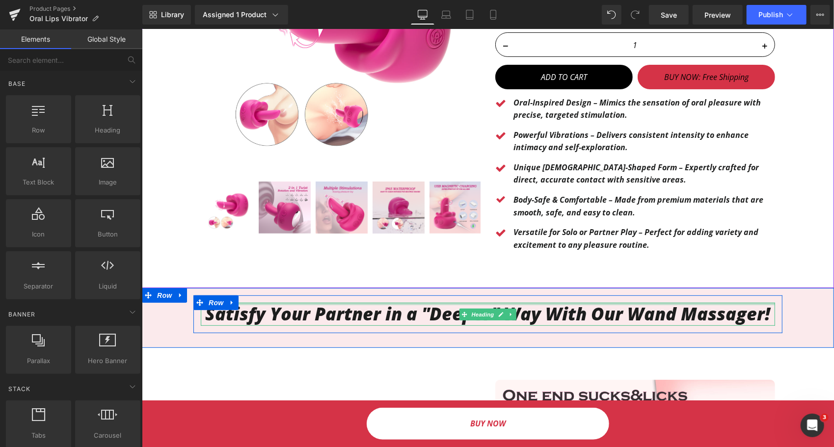
scroll to position [147, 0]
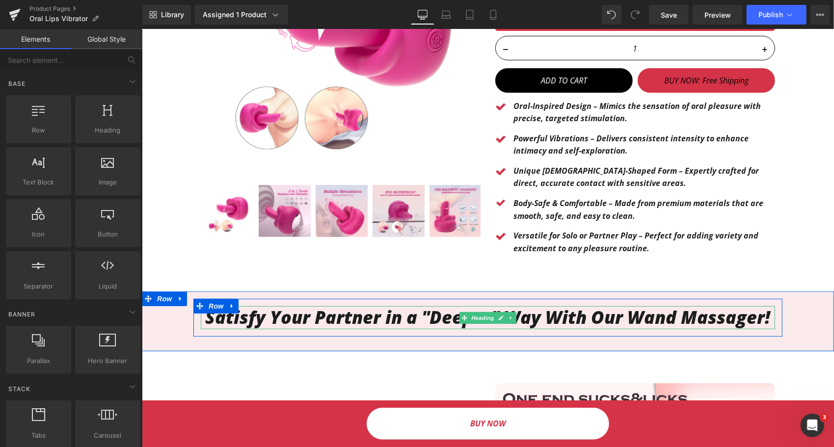
click at [633, 322] on h1 "Satisfy Your Partner in a "Deeper" Way With Our Wand Massager!" at bounding box center [487, 317] width 575 height 23
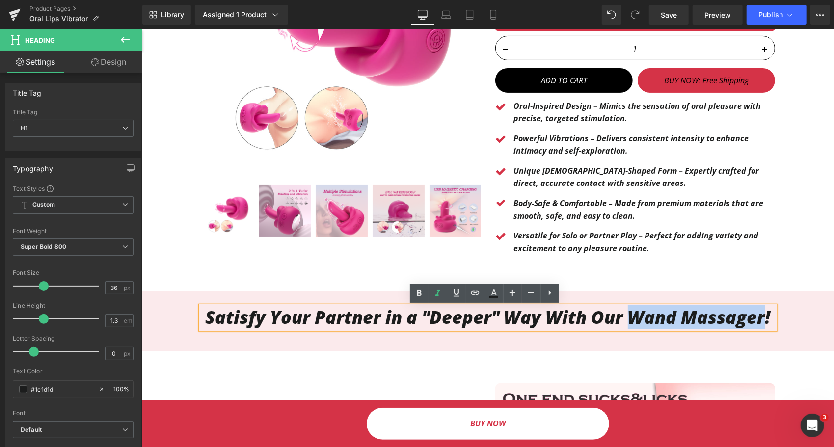
drag, startPoint x: 623, startPoint y: 317, endPoint x: 755, endPoint y: 323, distance: 132.2
click at [755, 323] on h1 "Satisfy Your Partner in a "Deeper" Way With Our Wand Massager!" at bounding box center [487, 317] width 575 height 23
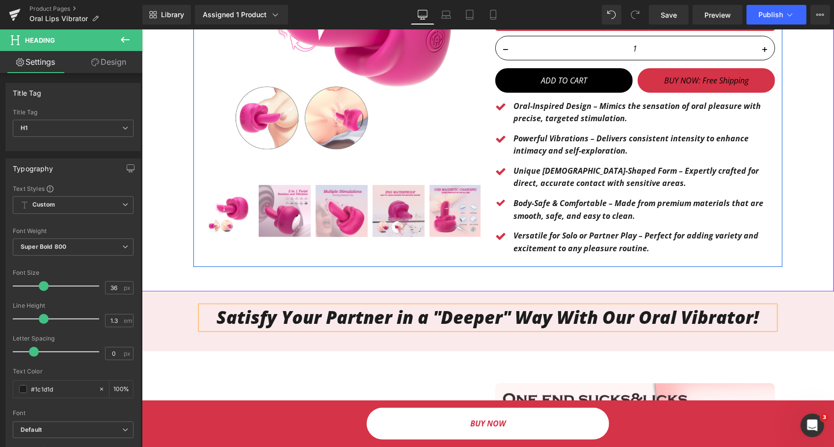
click at [771, 257] on div "Oral Lips Vibrator (P) Title Judge.me Reviews - Star Badge Judge.me Reviews $49…" at bounding box center [635, 78] width 295 height 365
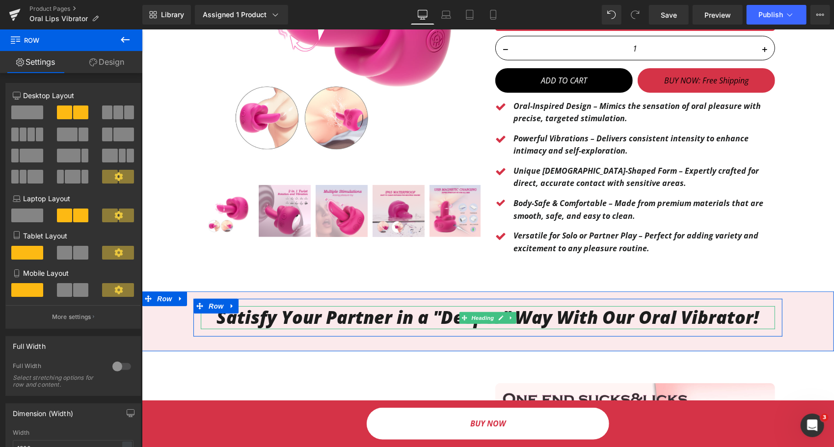
click at [743, 325] on h1 "Satisfy Your Partner in a "Deeper" Way With Our Oral Vibrator!" at bounding box center [487, 317] width 575 height 23
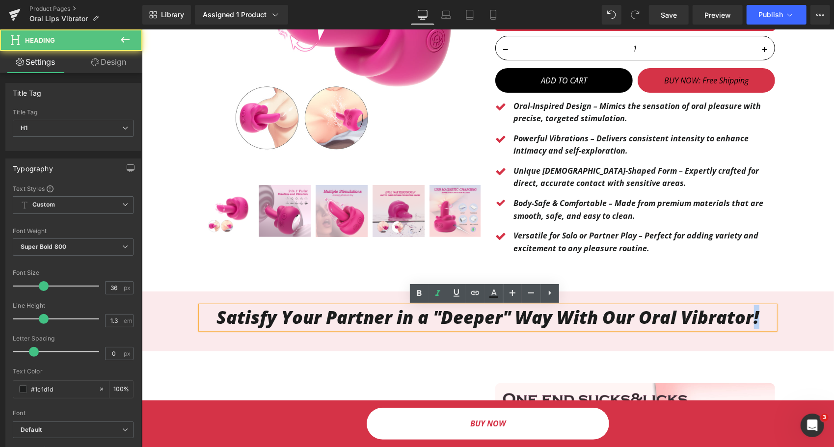
click at [743, 324] on h1 "Satisfy Your Partner in a "Deeper" Way With Our Oral Vibrator!" at bounding box center [487, 317] width 575 height 23
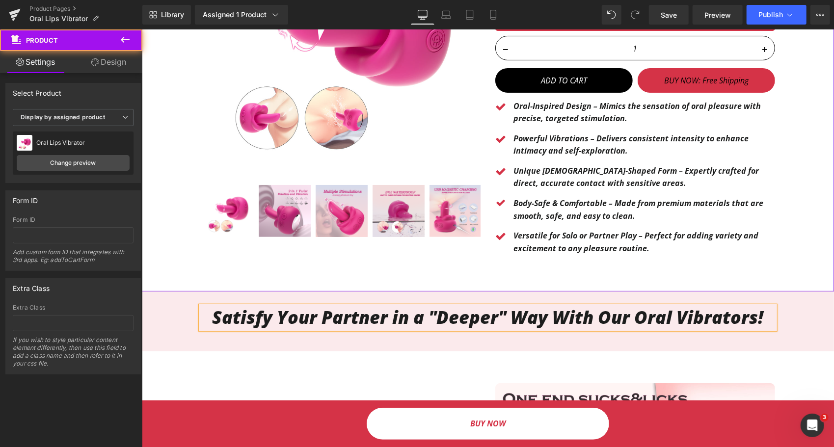
click at [801, 251] on div "Sale Off (P) Image ‹" at bounding box center [487, 74] width 683 height 385
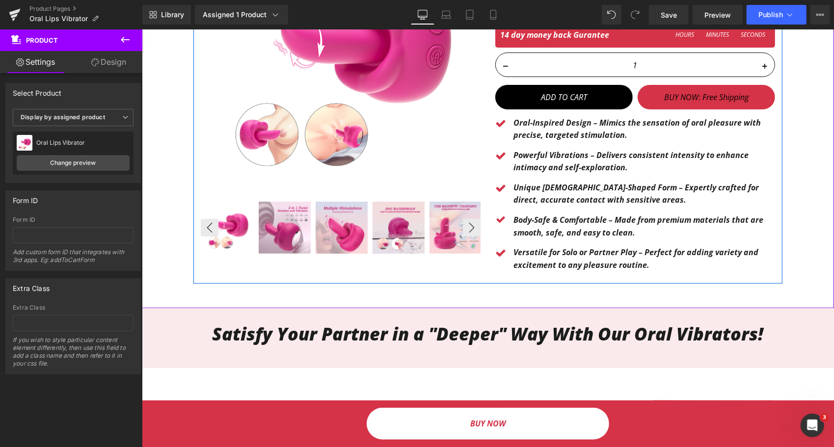
scroll to position [49, 0]
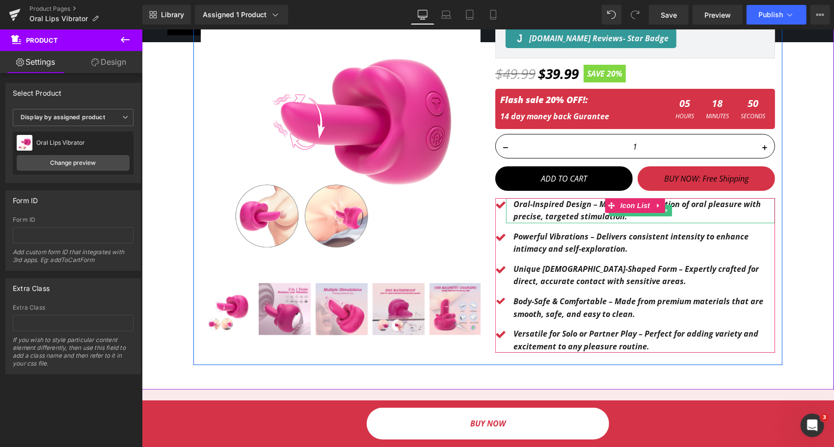
click at [525, 210] on p "Oral-Inspired Design – Mimics the sensation of oral pleasure with precise, targ…" at bounding box center [644, 210] width 262 height 25
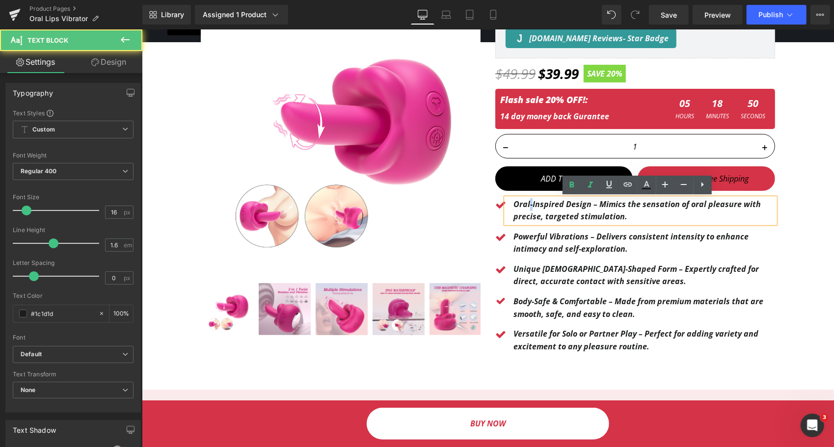
click at [525, 210] on p "Oral-Inspired Design – Mimics the sensation of oral pleasure with precise, targ…" at bounding box center [644, 210] width 262 height 25
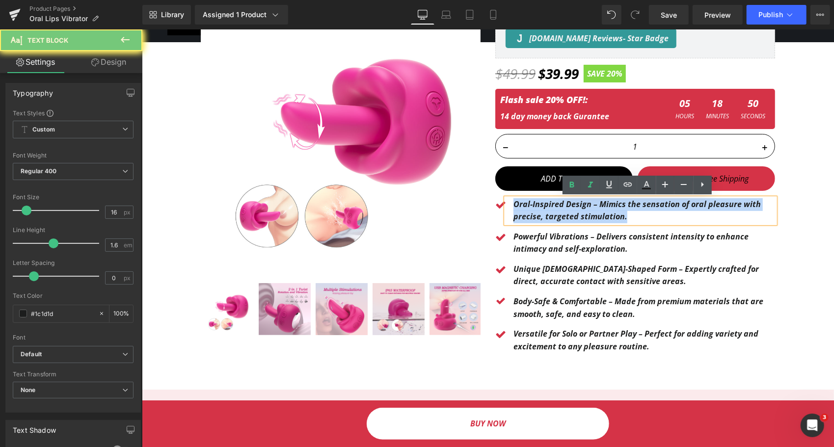
click at [525, 209] on p "Oral-Inspired Design – Mimics the sensation of oral pleasure with precise, targ…" at bounding box center [644, 210] width 262 height 25
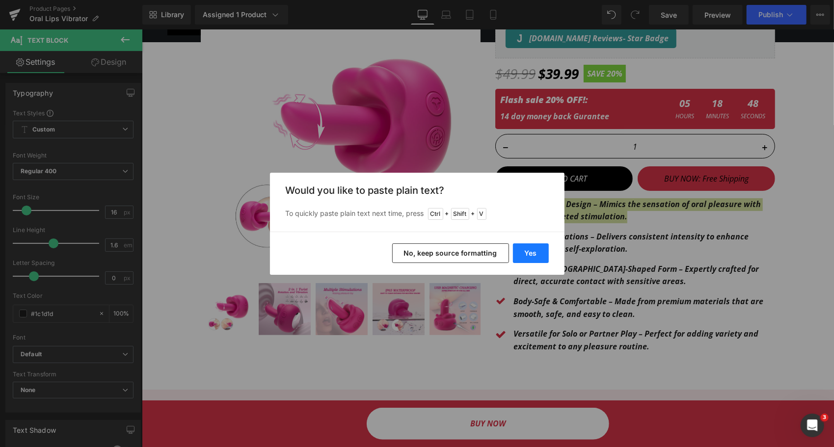
click at [529, 255] on button "Yes" at bounding box center [531, 254] width 36 height 20
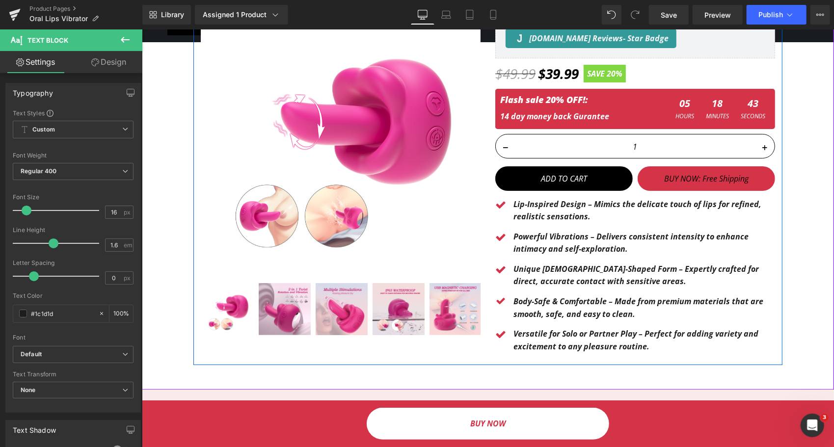
click at [523, 238] on b "Powerful Vibrations – Delivers consistent intensity to enhance intimacy and sel…" at bounding box center [630, 243] width 235 height 24
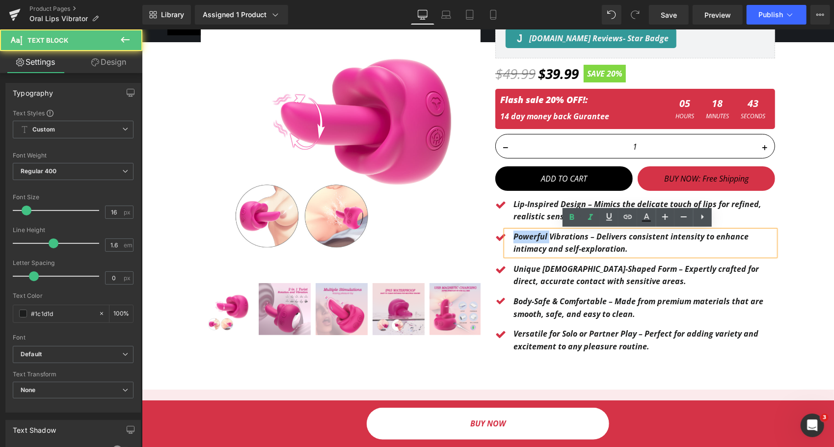
click at [523, 238] on b "Powerful Vibrations – Delivers consistent intensity to enhance intimacy and sel…" at bounding box center [630, 243] width 235 height 24
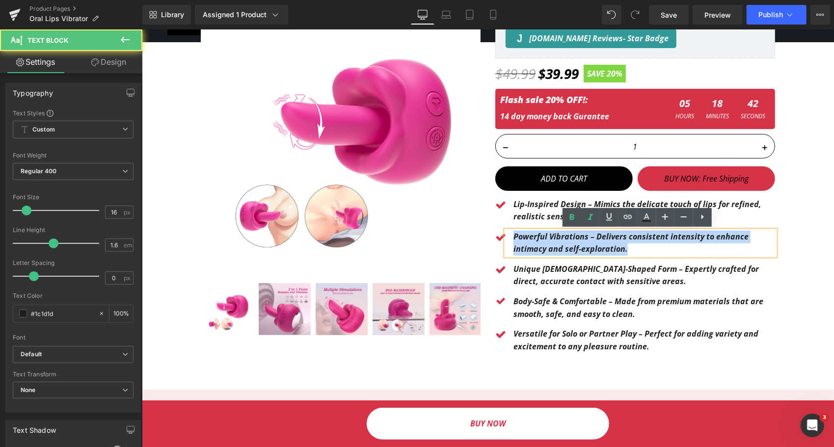
click at [523, 238] on b "Powerful Vibrations – Delivers consistent intensity to enhance intimacy and sel…" at bounding box center [630, 243] width 235 height 24
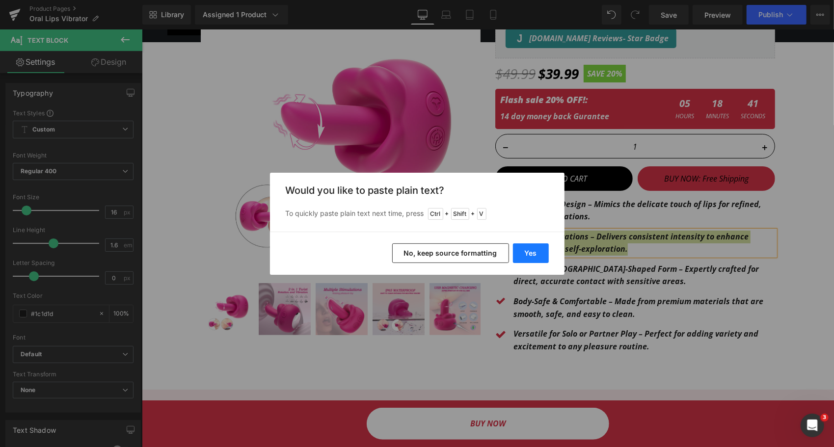
click at [527, 256] on button "Yes" at bounding box center [531, 254] width 36 height 20
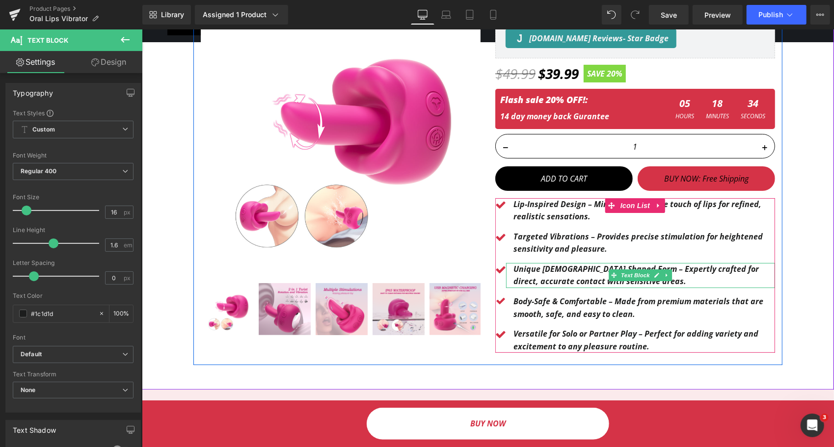
click at [539, 273] on p "Unique Lady-Shaped Form – Expertly crafted for direct, accurate contact with se…" at bounding box center [644, 275] width 262 height 25
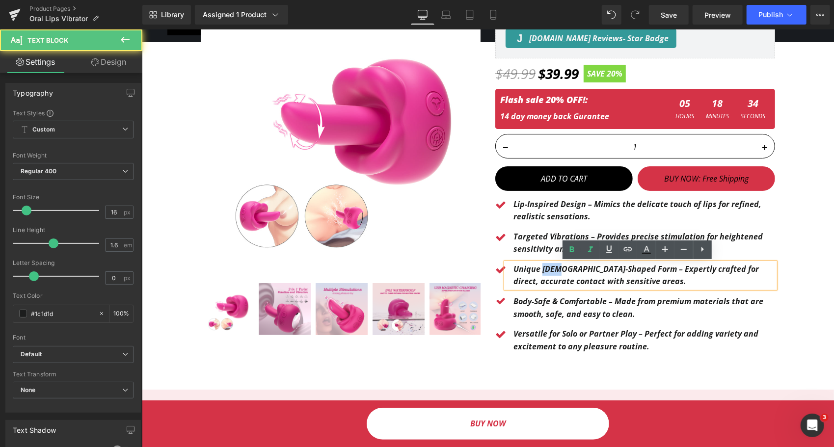
click at [539, 273] on p "Unique Lady-Shaped Form – Expertly crafted for direct, accurate contact with se…" at bounding box center [644, 275] width 262 height 25
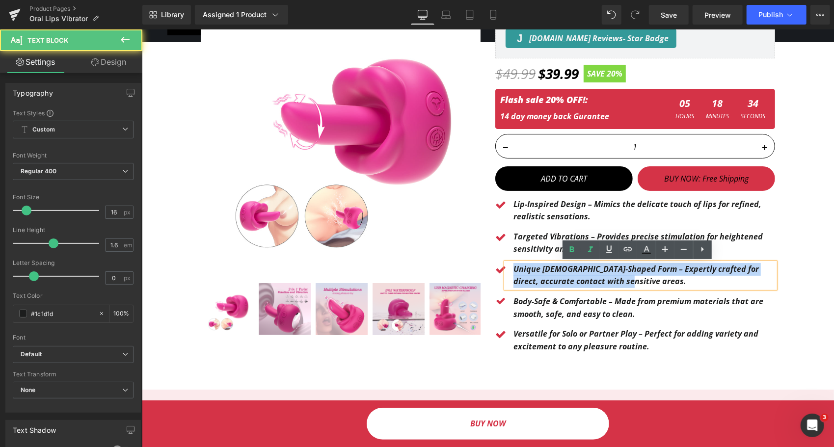
click at [539, 274] on p "Unique Lady-Shaped Form – Expertly crafted for direct, accurate contact with se…" at bounding box center [644, 275] width 262 height 25
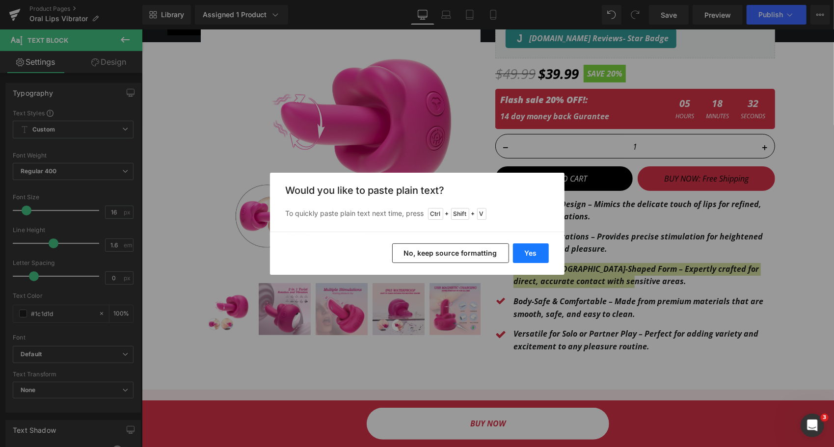
click at [524, 256] on button "Yes" at bounding box center [531, 254] width 36 height 20
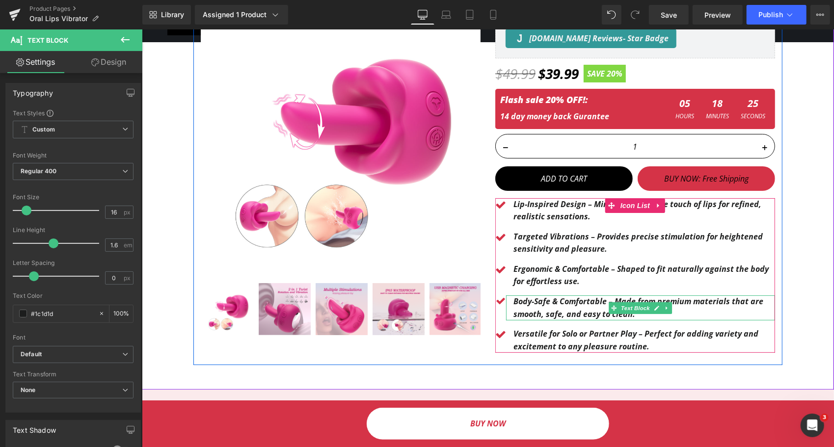
click at [534, 305] on b "Body-Safe & Comfortable – Made from premium materials that are smooth, safe, an…" at bounding box center [638, 308] width 250 height 24
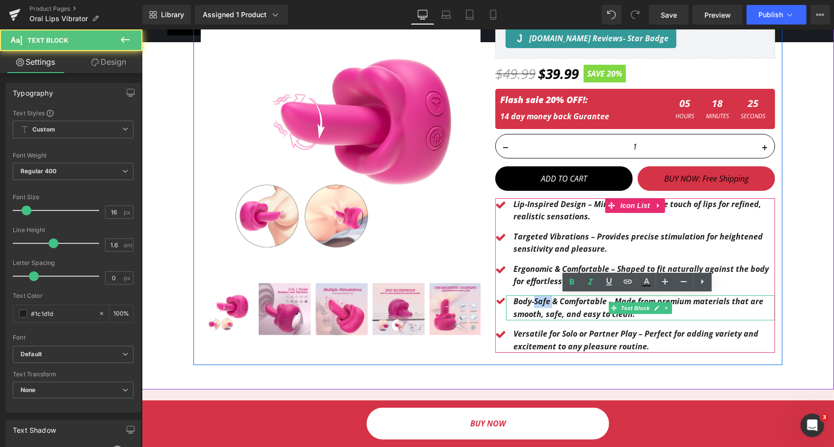
click at [534, 305] on b "Body-Safe & Comfortable – Made from premium materials that are smooth, safe, an…" at bounding box center [638, 308] width 250 height 24
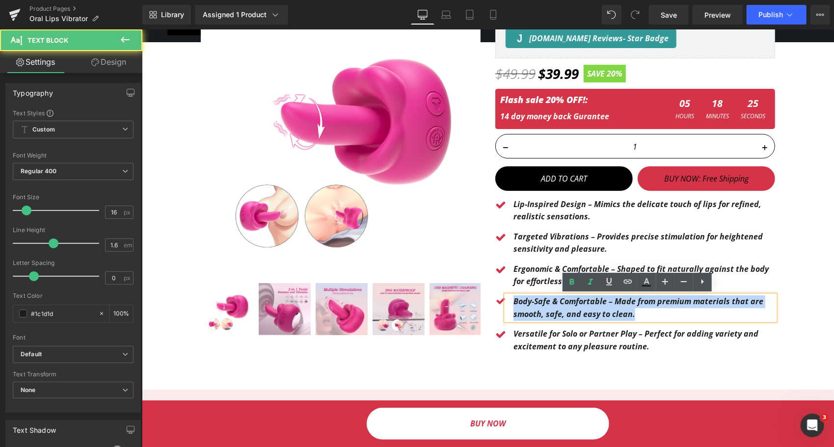
click at [534, 305] on b "Body-Safe & Comfortable – Made from premium materials that are smooth, safe, an…" at bounding box center [638, 308] width 250 height 24
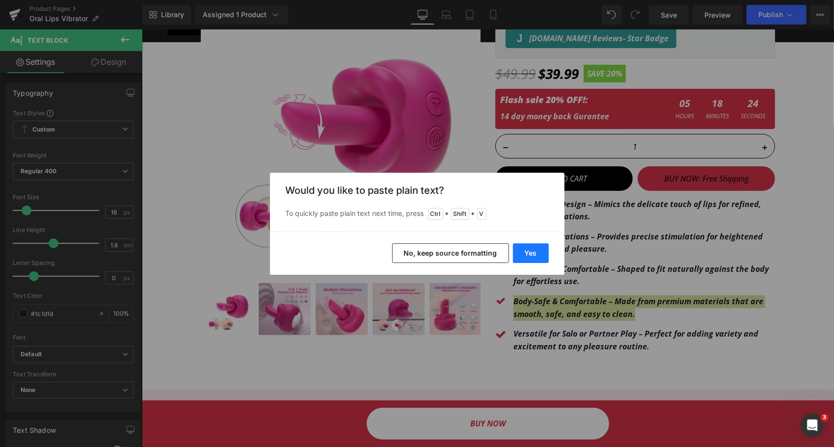
click at [532, 253] on button "Yes" at bounding box center [531, 254] width 36 height 20
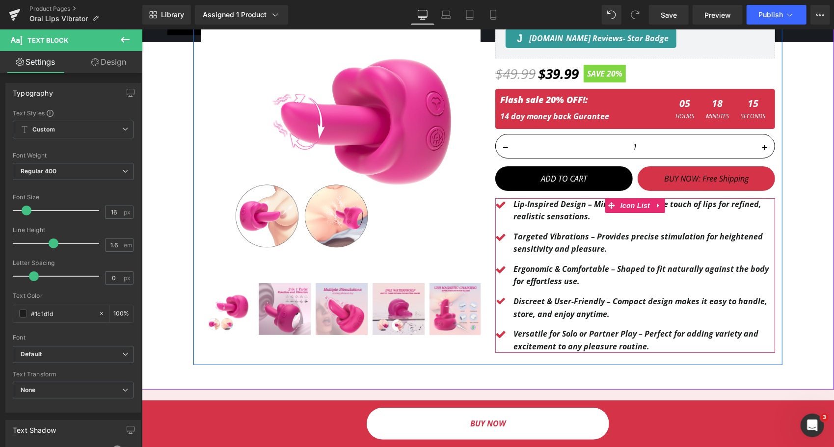
click at [141, 29] on div at bounding box center [141, 29] width 0 height 0
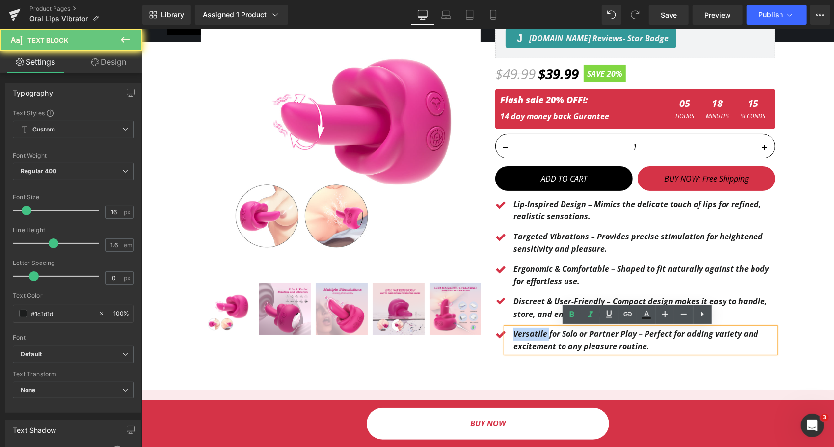
click at [528, 329] on b "Versatile for Solo or Partner Play – Perfect for adding variety and excitement …" at bounding box center [635, 340] width 245 height 24
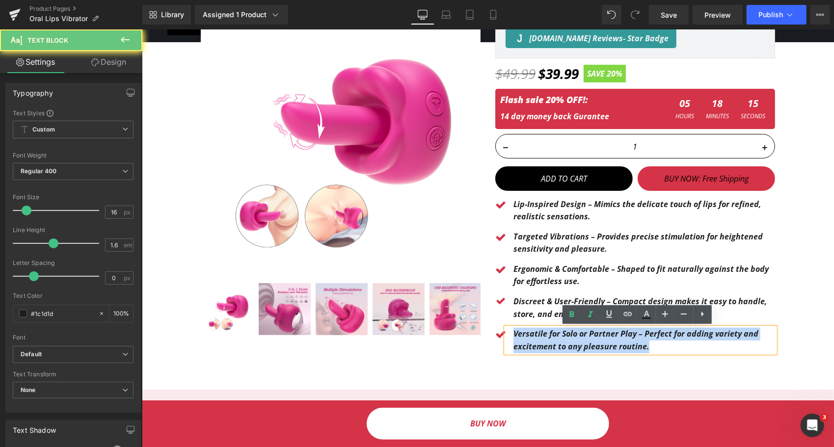
click at [528, 329] on b "Versatile for Solo or Partner Play – Perfect for adding variety and excitement …" at bounding box center [635, 340] width 245 height 24
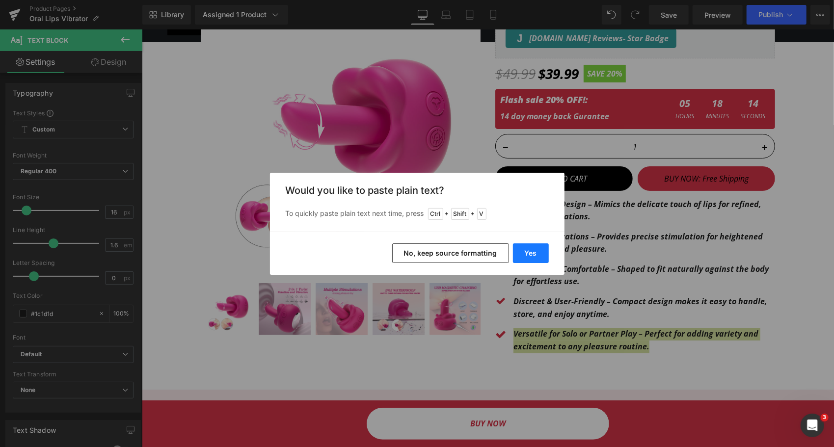
click at [533, 245] on button "Yes" at bounding box center [531, 254] width 36 height 20
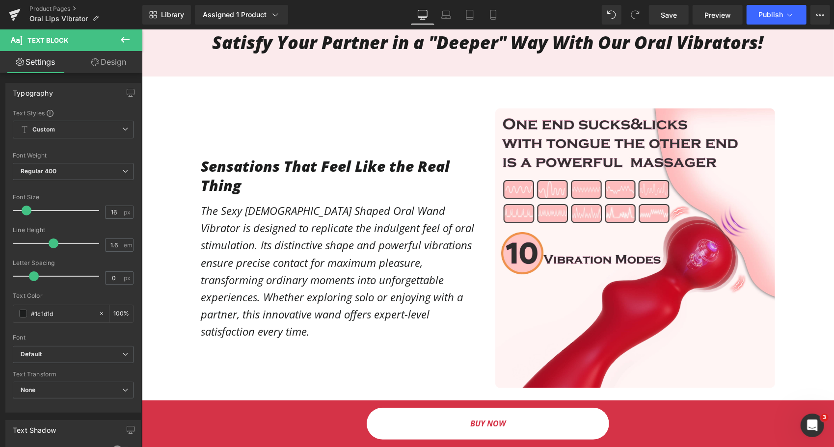
scroll to position [442, 0]
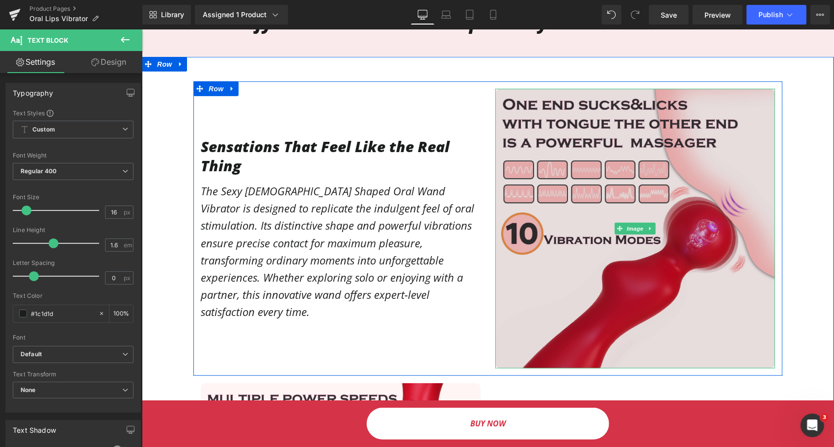
click at [540, 197] on img at bounding box center [635, 228] width 280 height 280
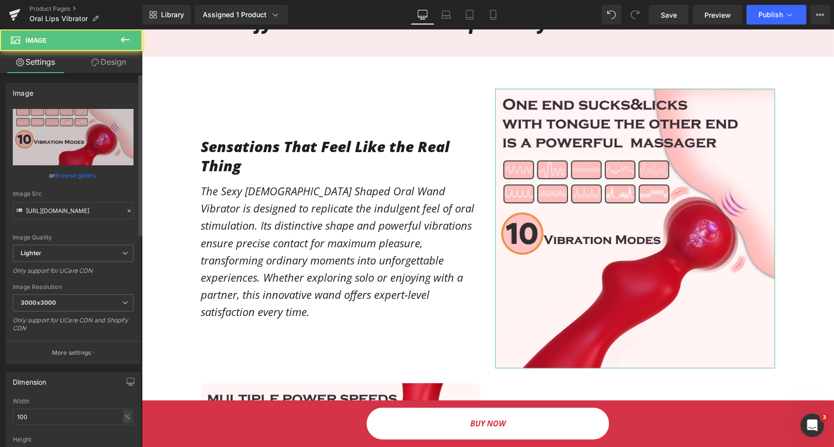
click at [61, 171] on link "Browse gallery" at bounding box center [76, 175] width 42 height 17
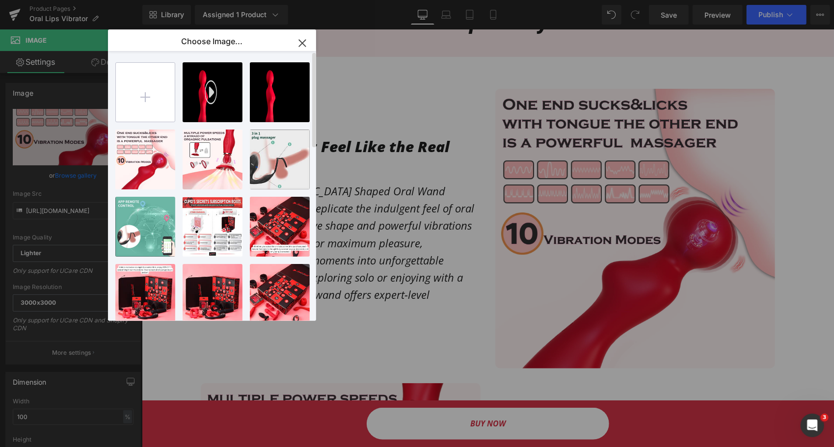
click at [147, 98] on input "file" at bounding box center [145, 92] width 59 height 59
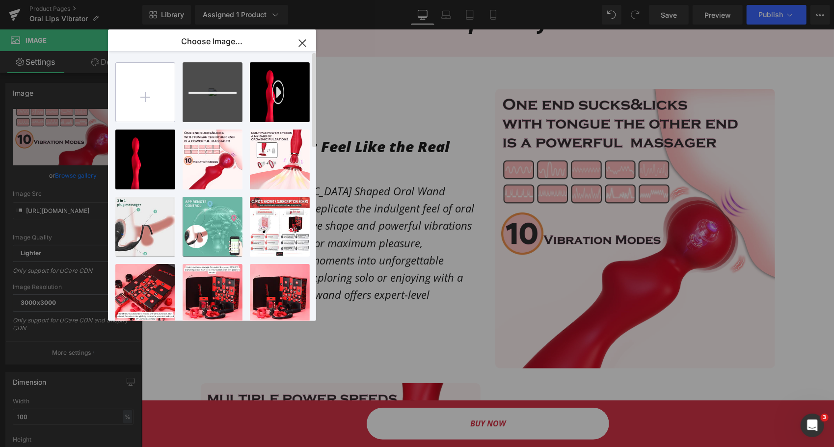
click at [140, 97] on input "file" at bounding box center [145, 92] width 59 height 59
type input "C:\fakepath\biu-016_3.png"
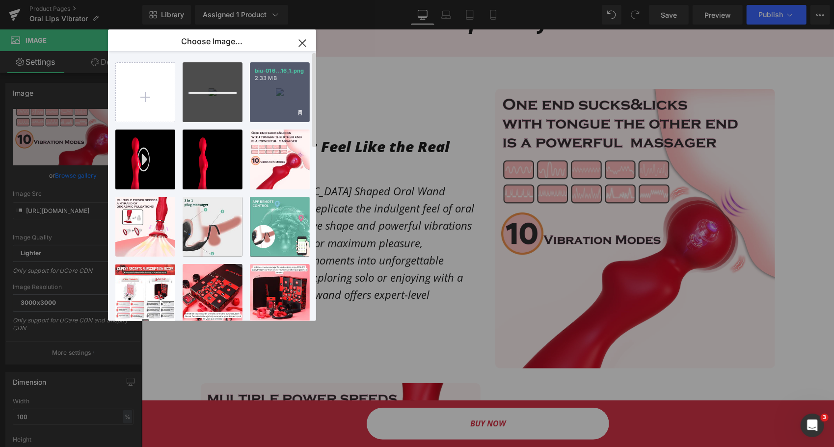
click at [261, 97] on div "biu-016...16_1.png 2.33 MB" at bounding box center [280, 92] width 60 height 60
type input "https://ucarecdn.com/ce5efef9-9f2b-414c-9ab8-28019ece239c/-/format/auto/-/previ…"
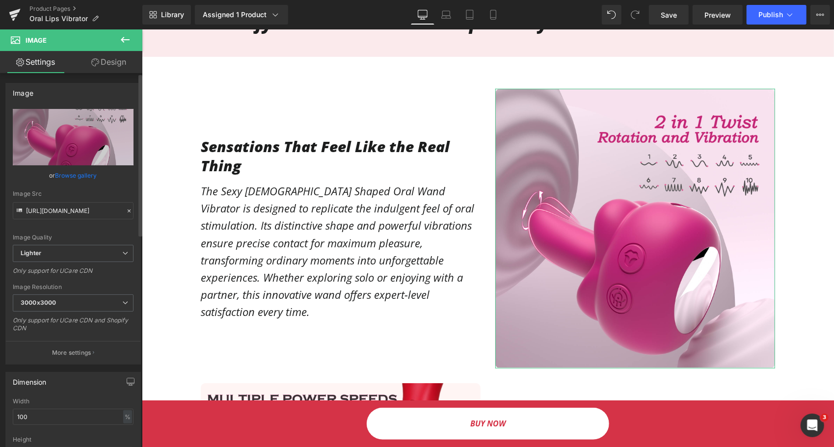
click at [86, 173] on link "Browse gallery" at bounding box center [76, 175] width 42 height 17
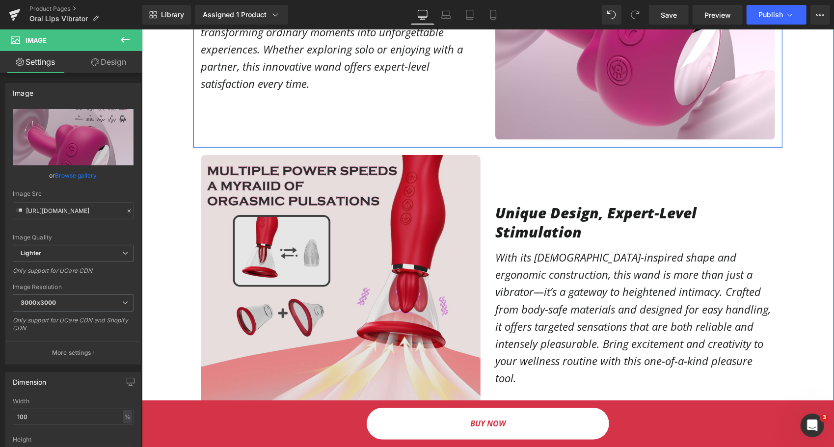
scroll to position [688, 0]
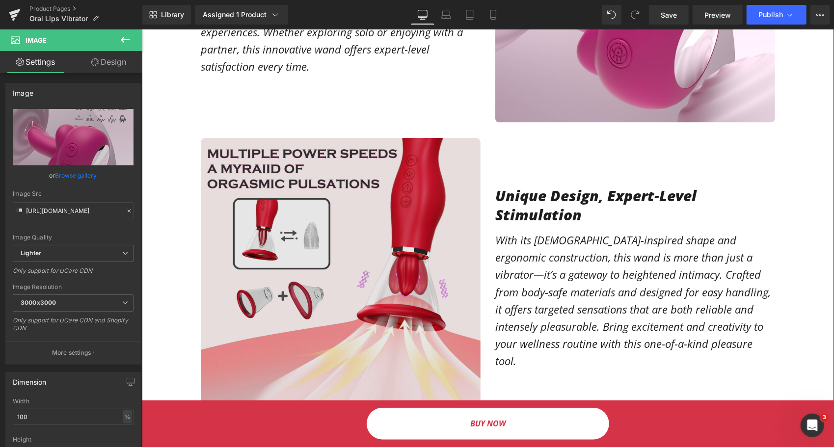
click at [259, 247] on img at bounding box center [340, 278] width 280 height 280
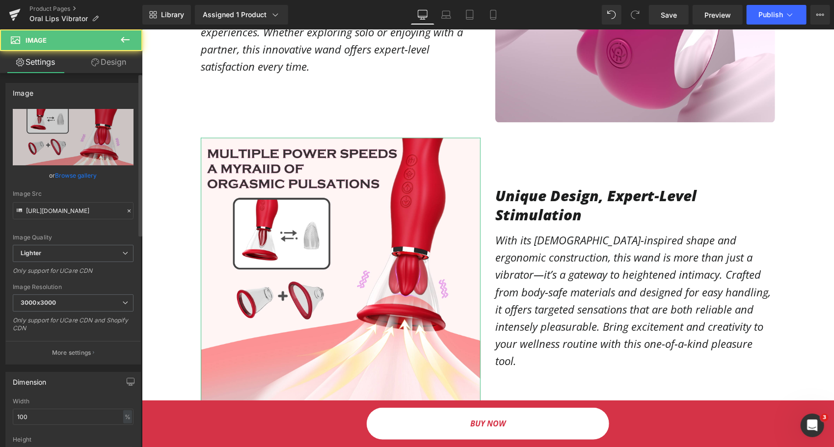
click at [72, 180] on link "Browse gallery" at bounding box center [76, 175] width 42 height 17
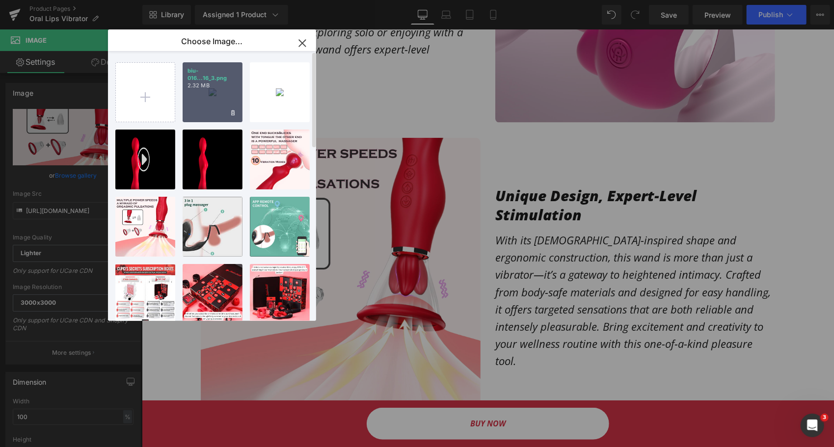
click at [222, 88] on div "biu-016...16_3.png 2.32 MB" at bounding box center [213, 92] width 60 height 60
type input "https://ucarecdn.com/18f29f23-fde5-4c67-a1c2-702d44b2da05/-/format/auto/-/previ…"
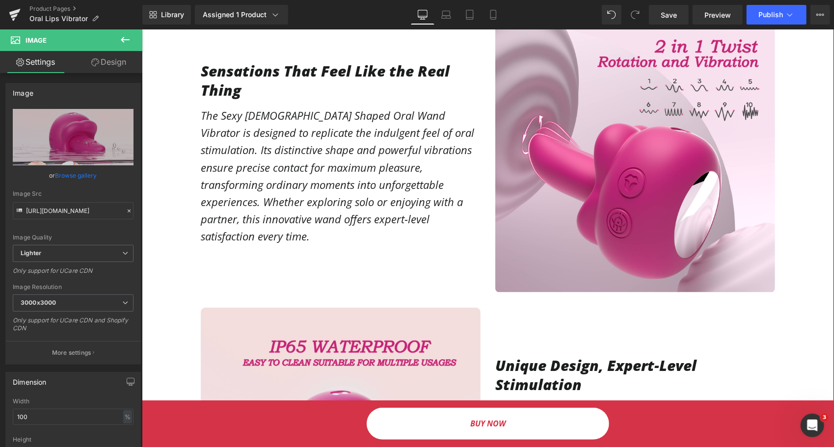
scroll to position [442, 0]
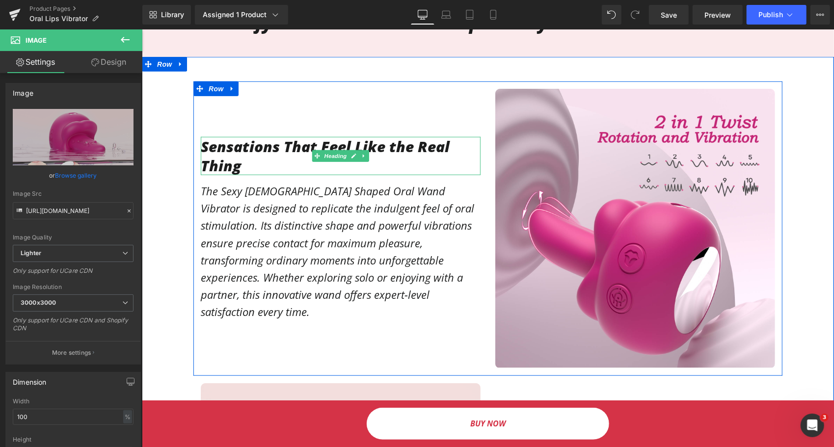
click at [241, 155] on h1 "Sensations That Feel Like the Real Thing" at bounding box center [340, 156] width 280 height 38
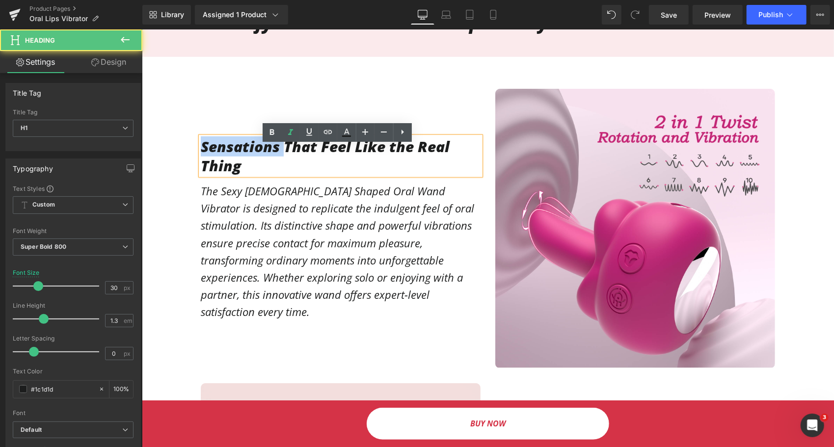
click at [241, 155] on h1 "Sensations That Feel Like the Real Thing" at bounding box center [340, 156] width 280 height 38
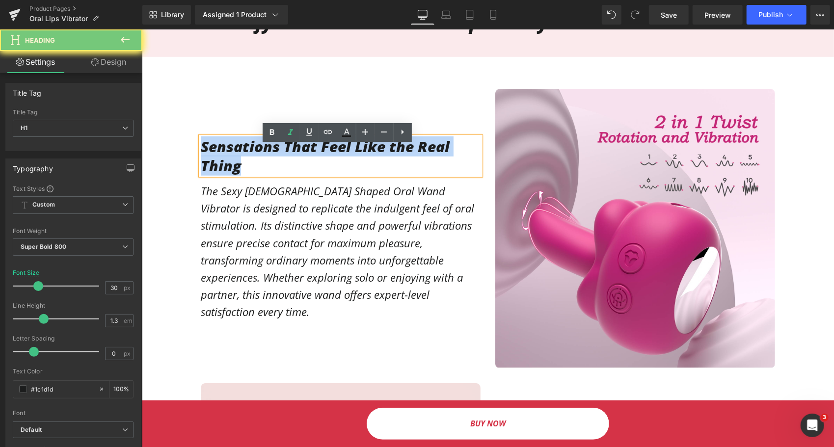
click at [241, 155] on h1 "Sensations That Feel Like the Real Thing" at bounding box center [340, 156] width 280 height 38
paste div
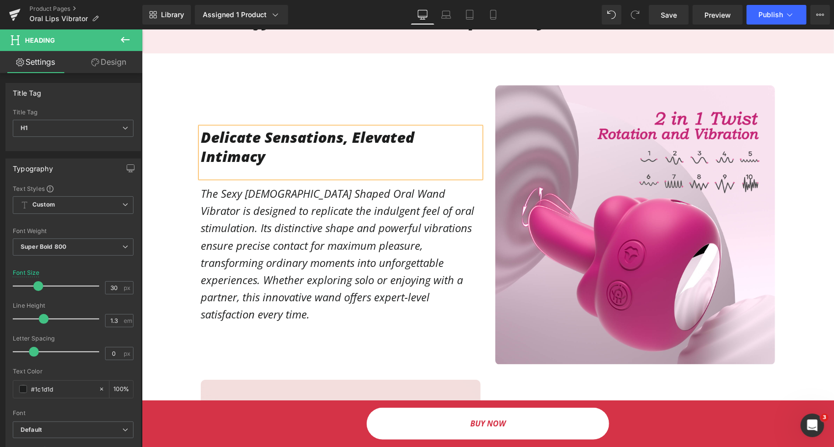
scroll to position [451, 0]
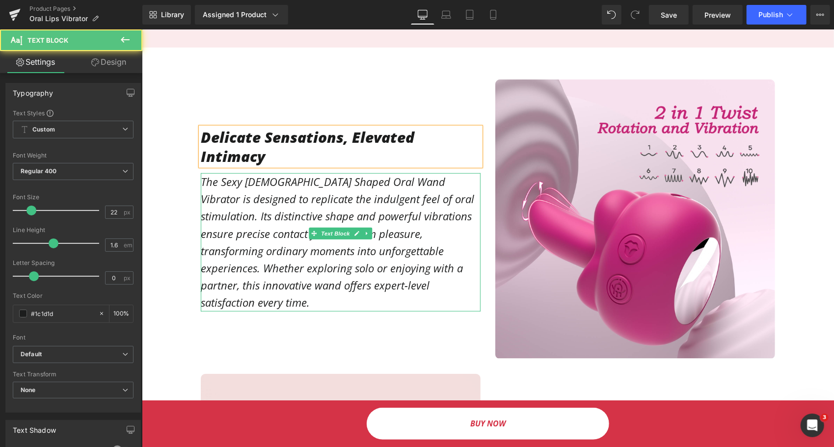
click at [295, 213] on p "The Sexy Lady Shaped Oral Wand Vibrator is designed to replicate the indulgent …" at bounding box center [340, 242] width 280 height 139
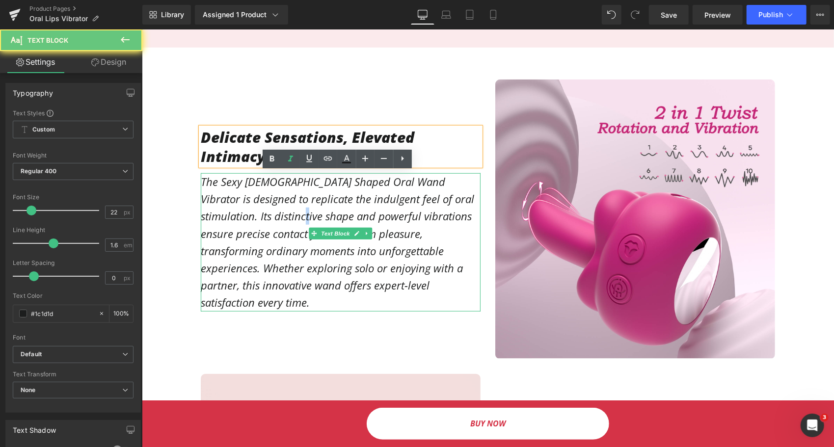
click at [295, 213] on p "The Sexy Lady Shaped Oral Wand Vibrator is designed to replicate the indulgent …" at bounding box center [340, 242] width 280 height 139
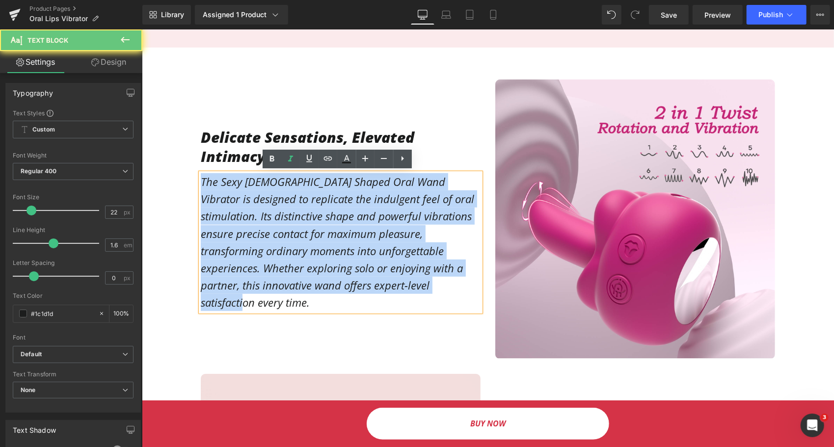
click at [295, 213] on p "The Sexy Lady Shaped Oral Wand Vibrator is designed to replicate the indulgent …" at bounding box center [340, 242] width 280 height 139
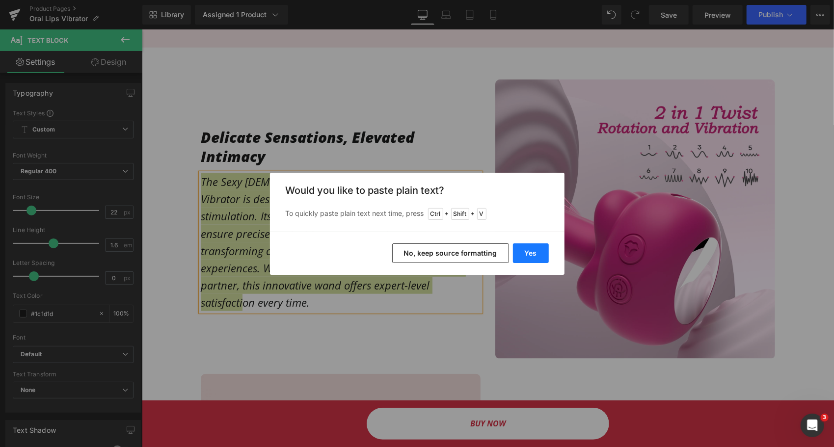
click at [537, 251] on button "Yes" at bounding box center [531, 254] width 36 height 20
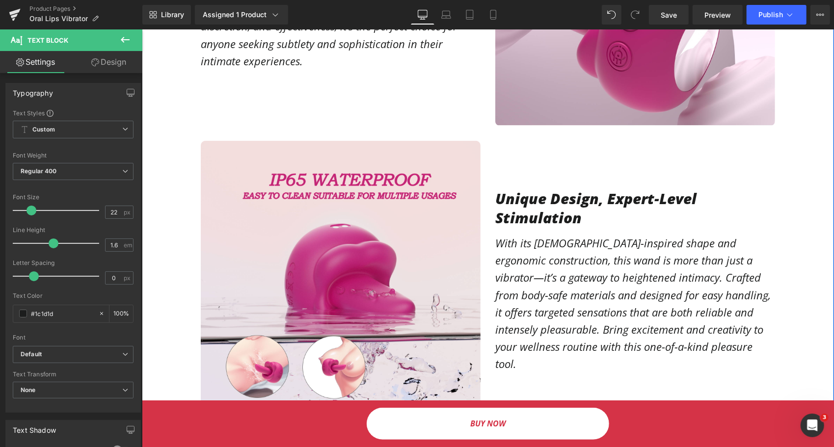
scroll to position [697, 0]
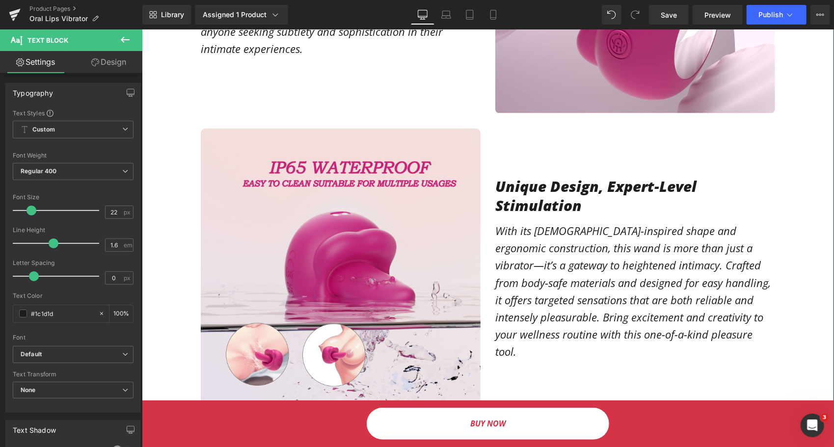
click at [538, 200] on h1 "Unique Design, Expert-Level Stimulation" at bounding box center [635, 195] width 280 height 38
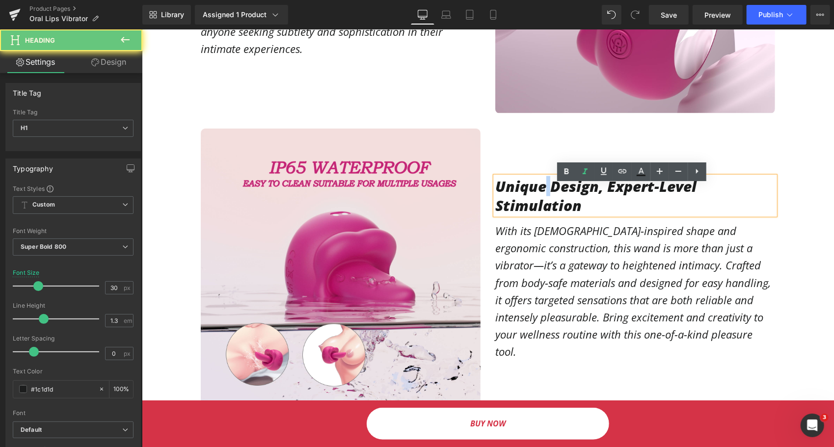
click at [538, 200] on h1 "Unique Design, Expert-Level Stimulation" at bounding box center [635, 195] width 280 height 38
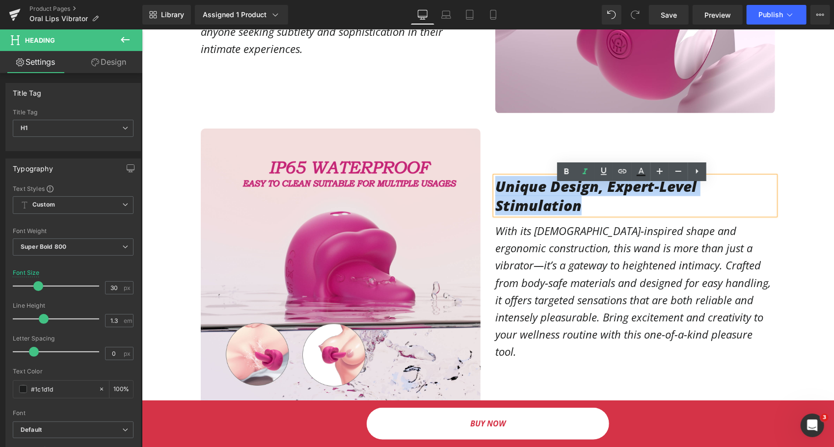
click at [538, 200] on h1 "Unique Design, Expert-Level Stimulation" at bounding box center [635, 195] width 280 height 38
paste div
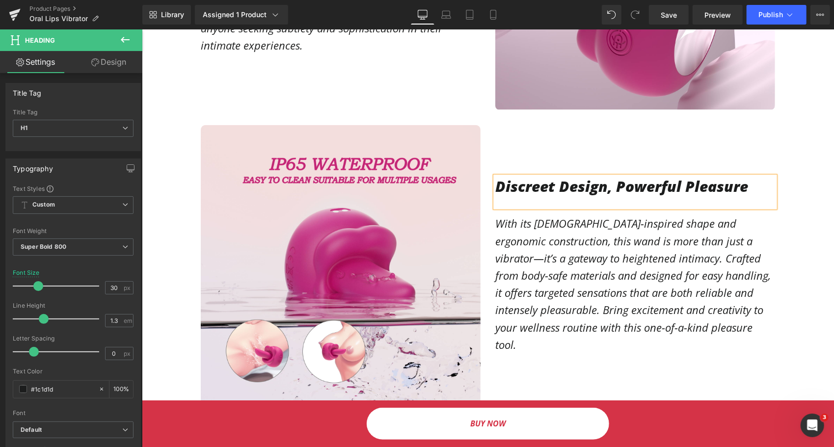
scroll to position [706, 0]
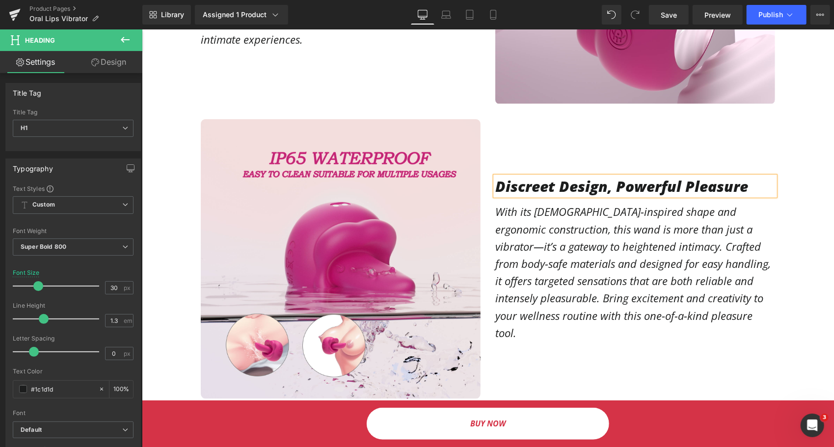
click at [512, 142] on div "Discreet Design, Powerful Pleasure Heading With its lady-inspired shape and erg…" at bounding box center [635, 259] width 295 height 280
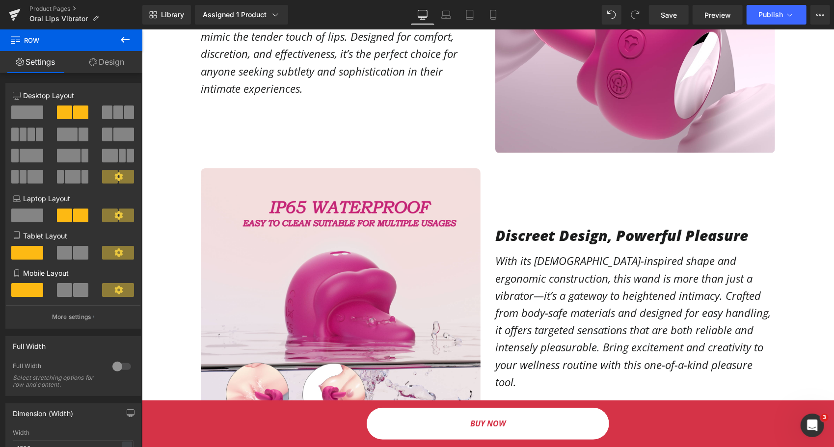
scroll to position [804, 0]
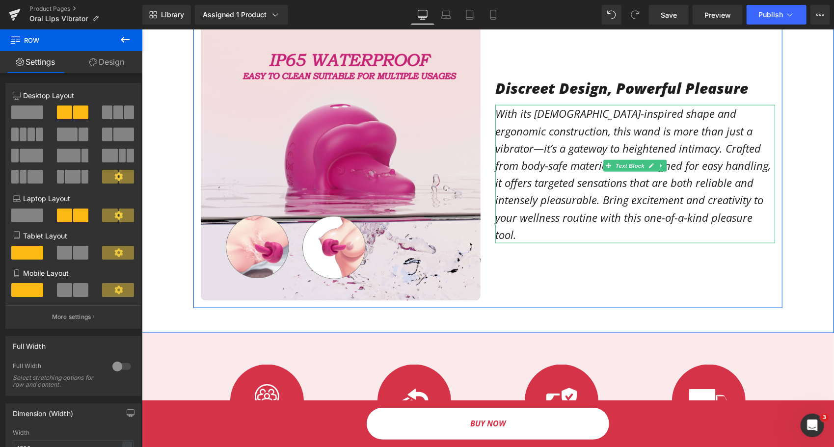
click at [534, 195] on p "With its lady-inspired shape and ergonomic construction, this wand is more than…" at bounding box center [635, 174] width 280 height 139
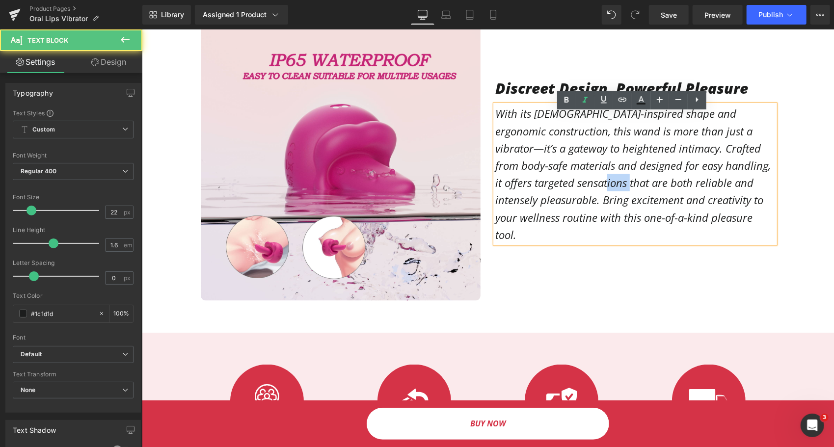
click at [534, 195] on p "With its lady-inspired shape and ergonomic construction, this wand is more than…" at bounding box center [635, 174] width 280 height 139
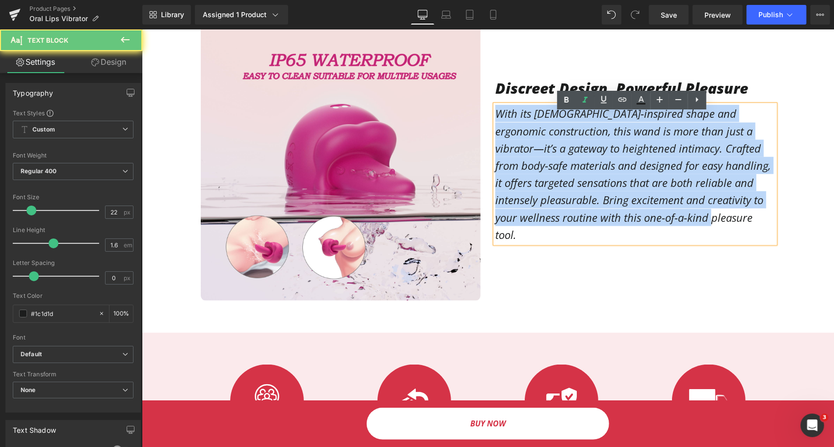
click at [534, 195] on p "With its lady-inspired shape and ergonomic construction, this wand is more than…" at bounding box center [635, 174] width 280 height 139
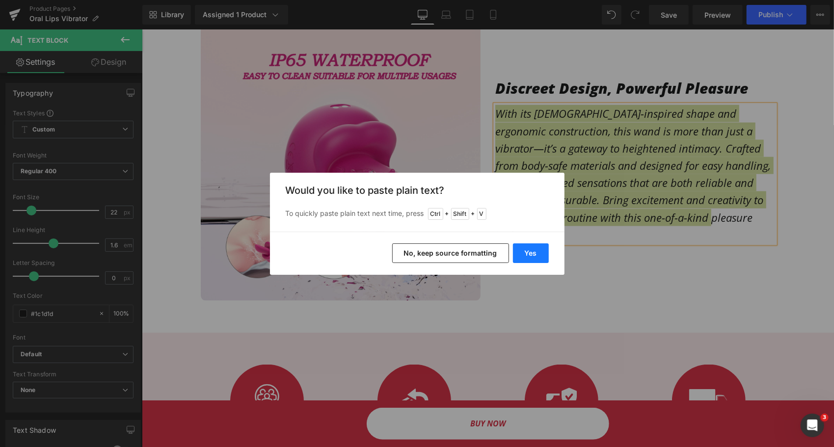
click at [536, 255] on button "Yes" at bounding box center [531, 254] width 36 height 20
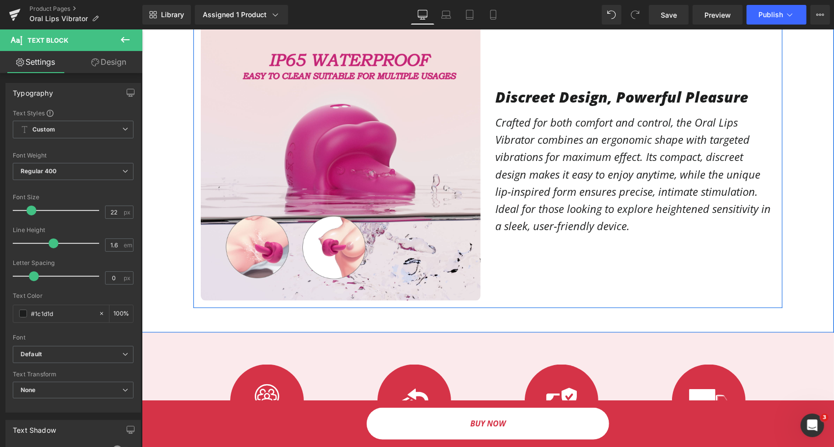
click at [532, 246] on div "Discreet Design, Powerful Pleasure Heading Crafted for both comfort and control…" at bounding box center [635, 161] width 295 height 280
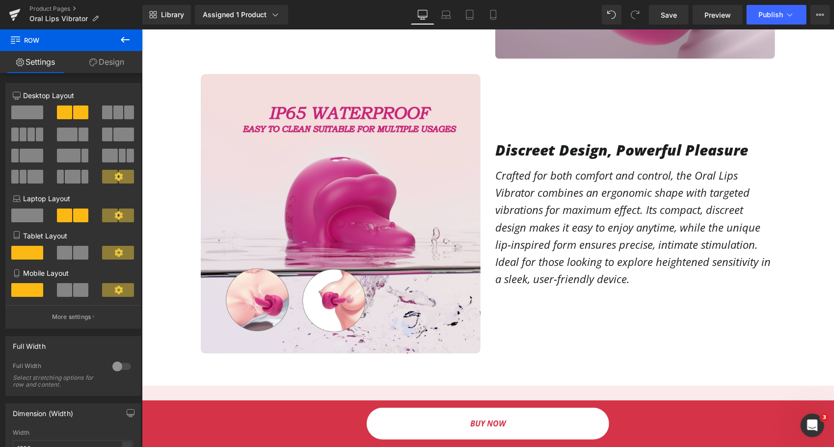
scroll to position [559, 0]
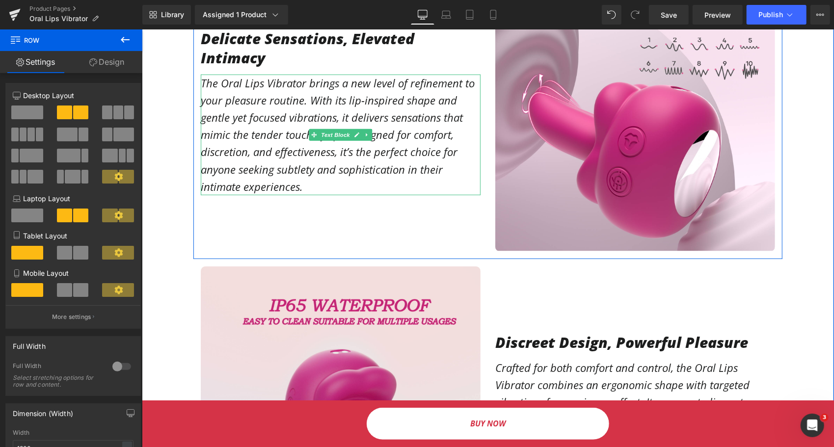
click at [316, 150] on p "The Oral Lips Vibrator brings a new level of refinement to your pleasure routin…" at bounding box center [340, 134] width 280 height 121
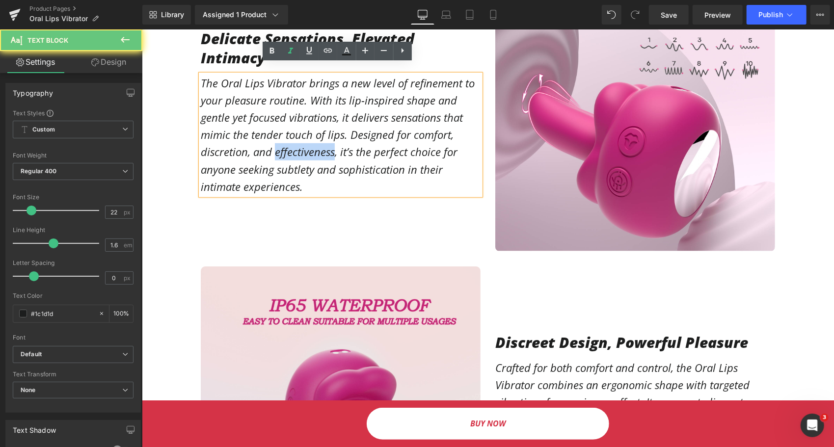
click at [316, 150] on p "The Oral Lips Vibrator brings a new level of refinement to your pleasure routin…" at bounding box center [340, 134] width 280 height 121
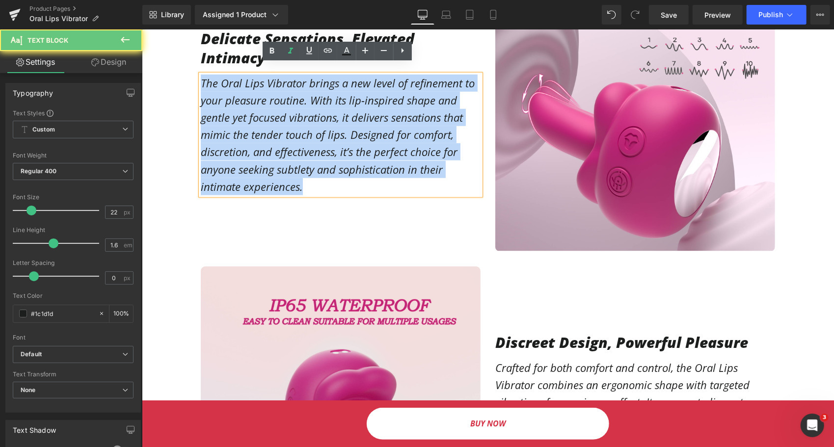
click at [316, 150] on p "The Oral Lips Vibrator brings a new level of refinement to your pleasure routin…" at bounding box center [340, 134] width 280 height 121
copy p "The Oral Lips Vibrator brings a new level of refinement to your pleasure routin…"
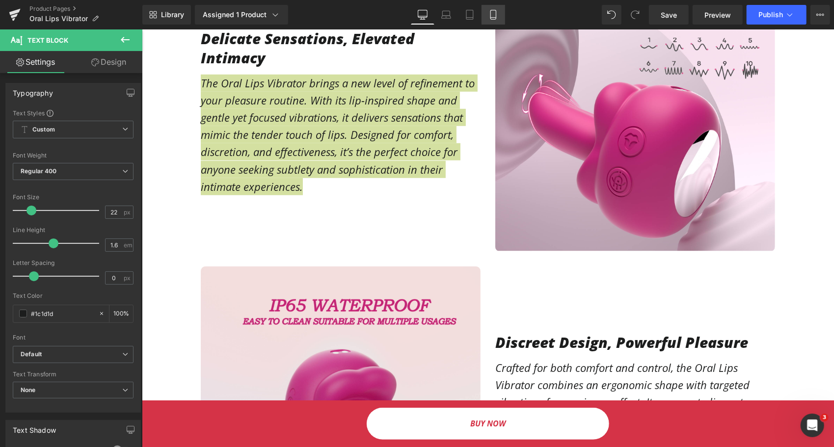
click at [501, 18] on link "Mobile" at bounding box center [494, 15] width 24 height 20
type input "100"
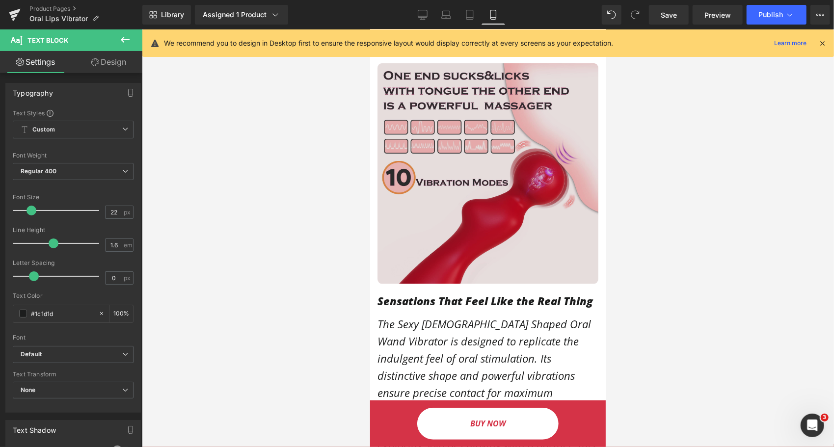
scroll to position [933, 0]
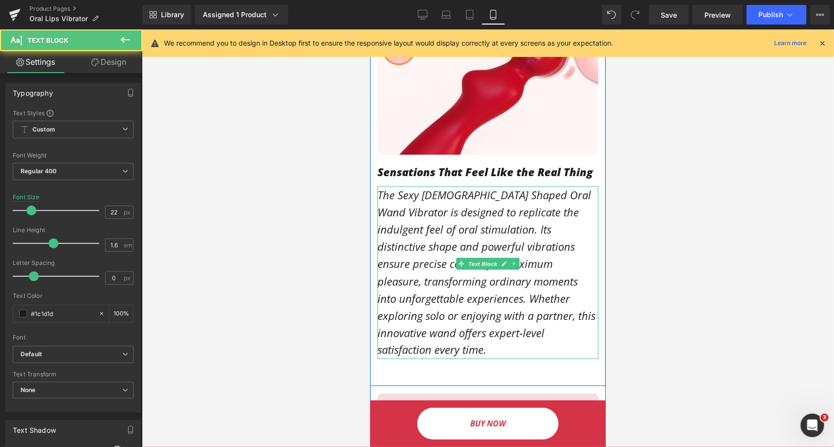
click at [437, 257] on p "The Sexy Lady Shaped Oral Wand Vibrator is designed to replicate the indulgent …" at bounding box center [487, 272] width 221 height 173
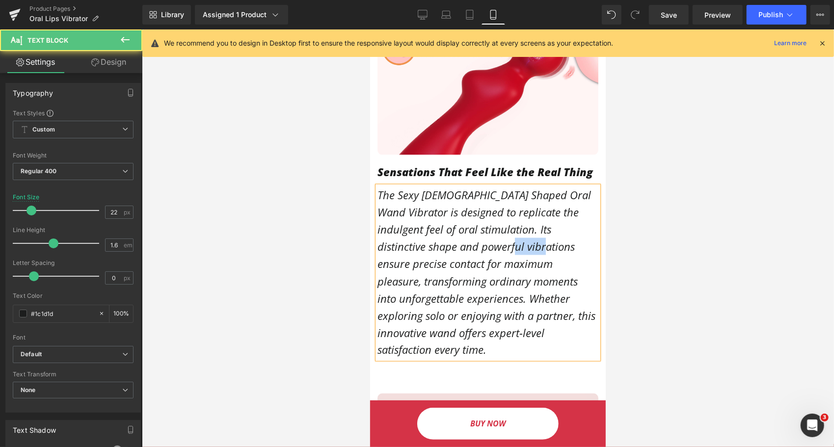
click at [437, 257] on p "The Sexy Lady Shaped Oral Wand Vibrator is designed to replicate the indulgent …" at bounding box center [487, 272] width 221 height 173
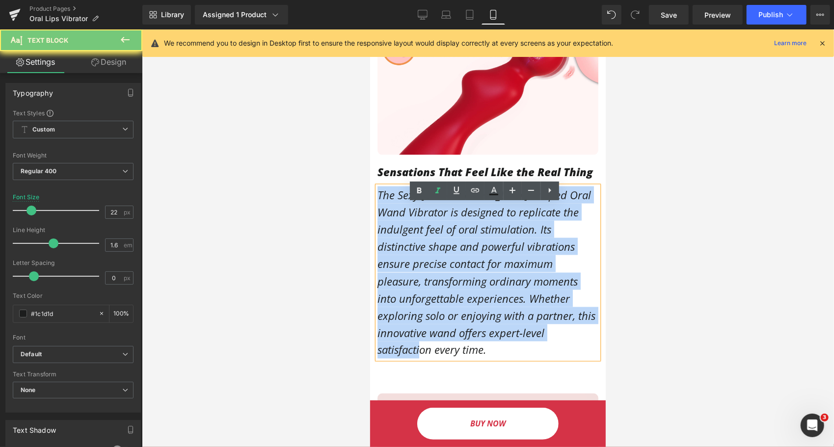
click at [437, 257] on p "The Sexy Lady Shaped Oral Wand Vibrator is designed to replicate the indulgent …" at bounding box center [487, 272] width 221 height 173
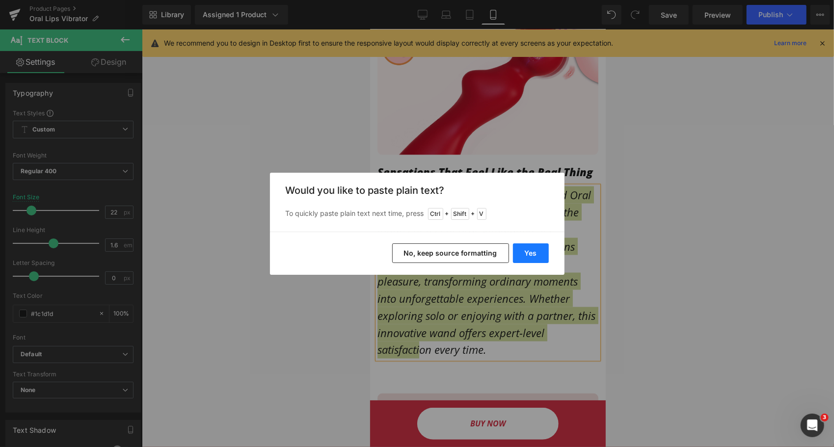
click at [534, 250] on button "Yes" at bounding box center [531, 254] width 36 height 20
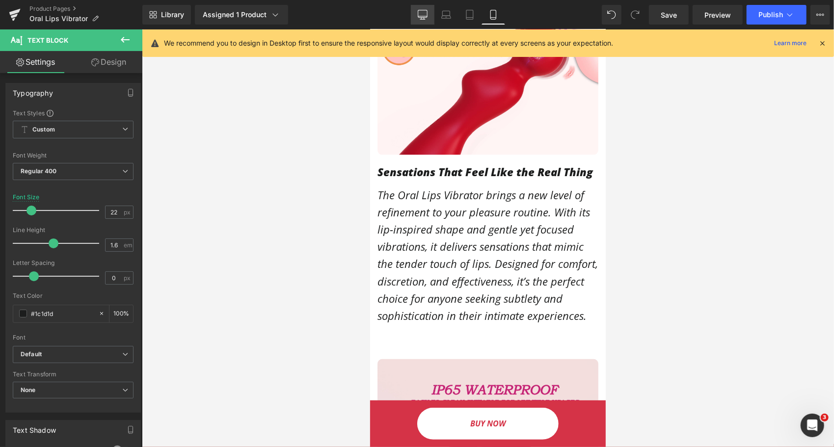
click at [423, 20] on link "Desktop" at bounding box center [423, 15] width 24 height 20
type input "16"
type input "100"
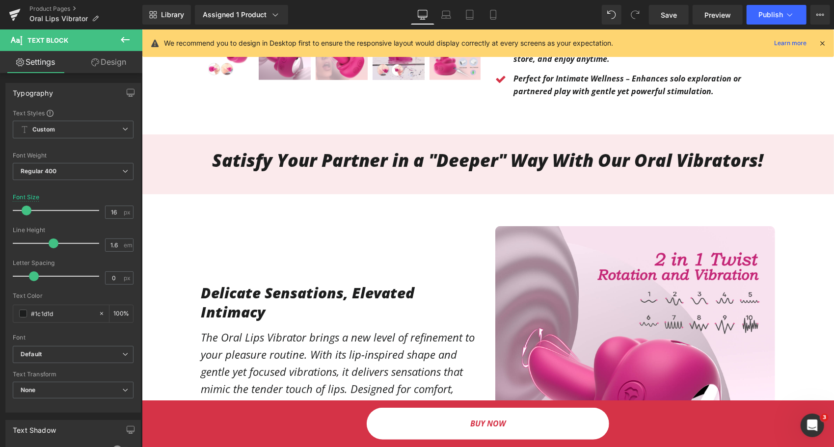
scroll to position [442, 0]
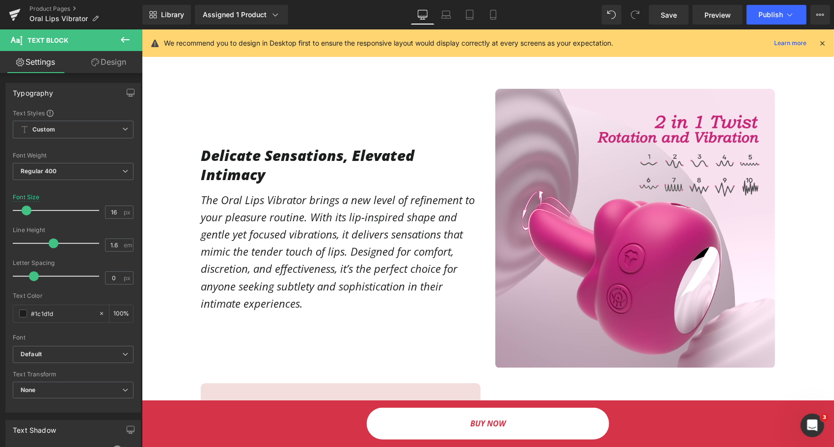
click at [285, 158] on h1 "Delicate Sensations, Elevated Intimacy" at bounding box center [340, 164] width 280 height 38
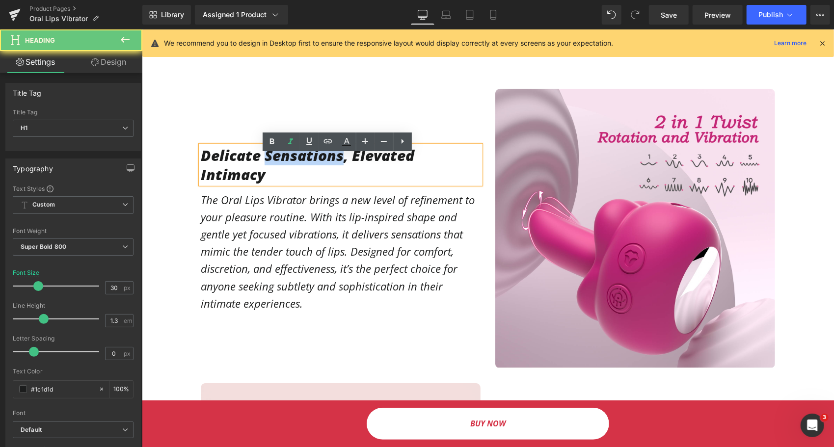
click at [286, 160] on h1 "Delicate Sensations, Elevated Intimacy" at bounding box center [340, 164] width 280 height 38
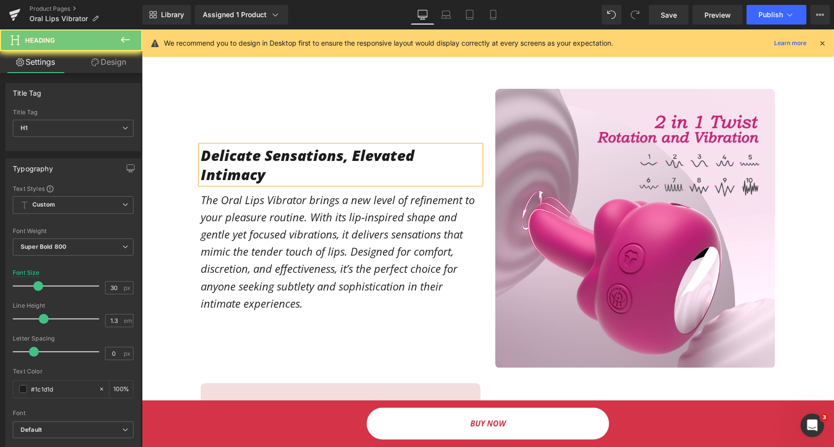
click at [290, 159] on h1 "Delicate Sensations, Elevated Intimacy" at bounding box center [340, 164] width 280 height 38
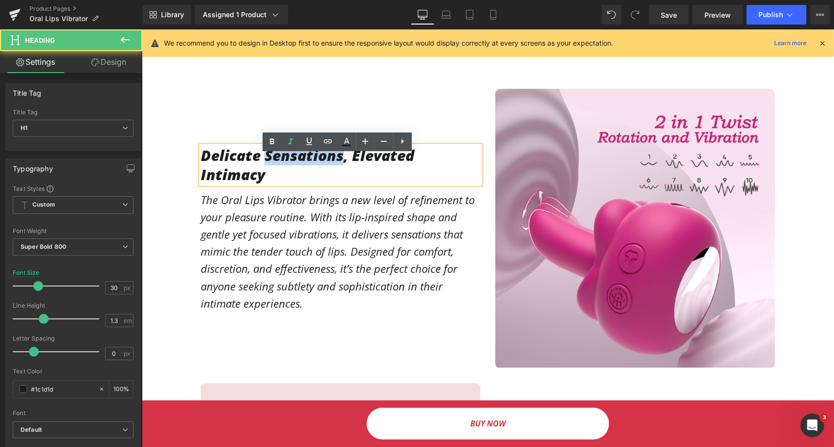
click at [290, 159] on h1 "Delicate Sensations, Elevated Intimacy" at bounding box center [340, 164] width 280 height 38
copy h1 "Delicate Sensations, Elevated Intimacy"
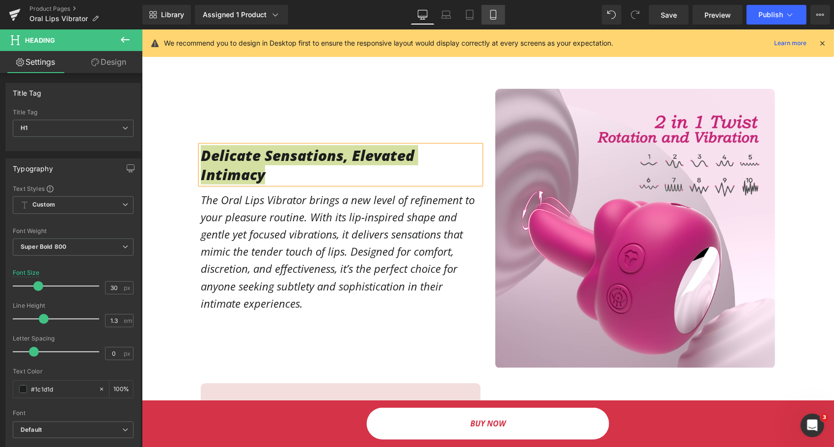
click at [487, 8] on link "Mobile" at bounding box center [494, 15] width 24 height 20
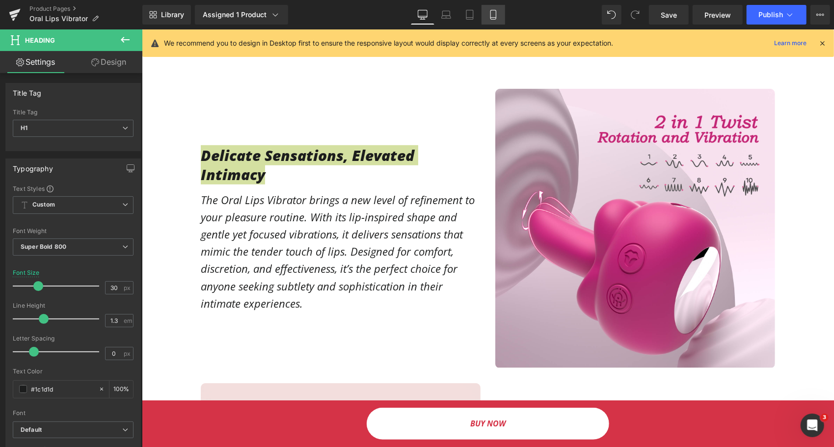
type input "24"
type input "100"
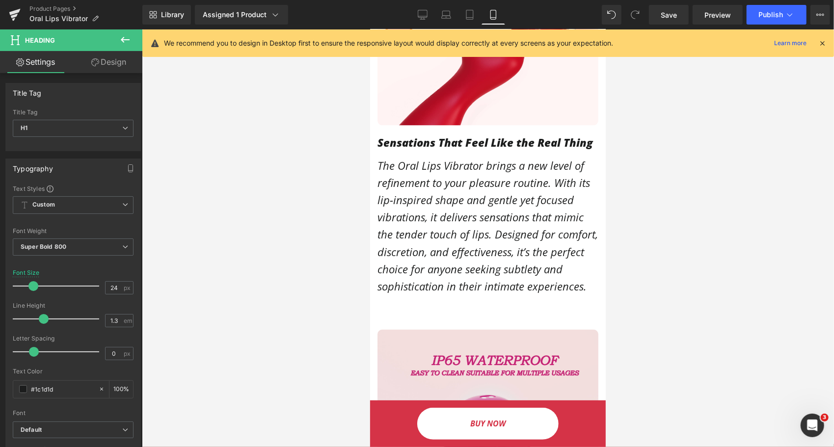
scroll to position [982, 0]
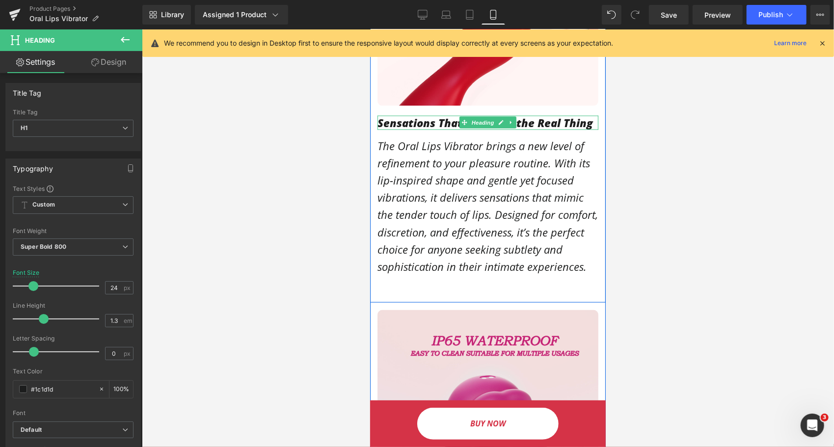
click at [409, 130] on h1 "Sensations That Feel Like the Real Thing" at bounding box center [487, 122] width 221 height 14
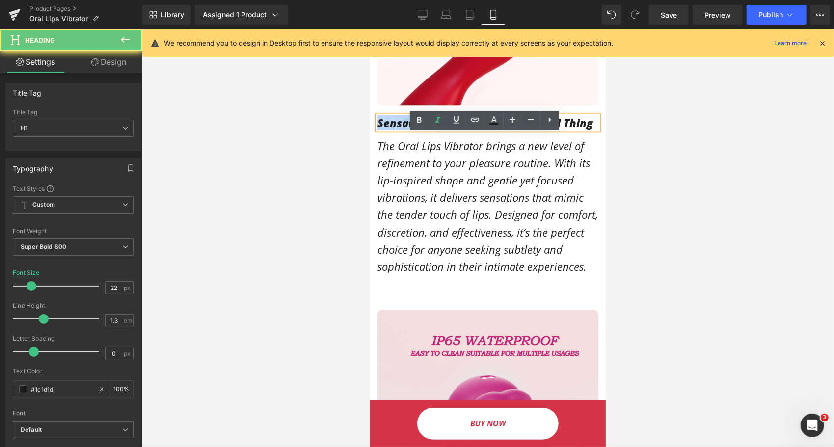
click at [408, 130] on h1 "Sensations That Feel Like the Real Thing" at bounding box center [487, 122] width 221 height 14
paste div
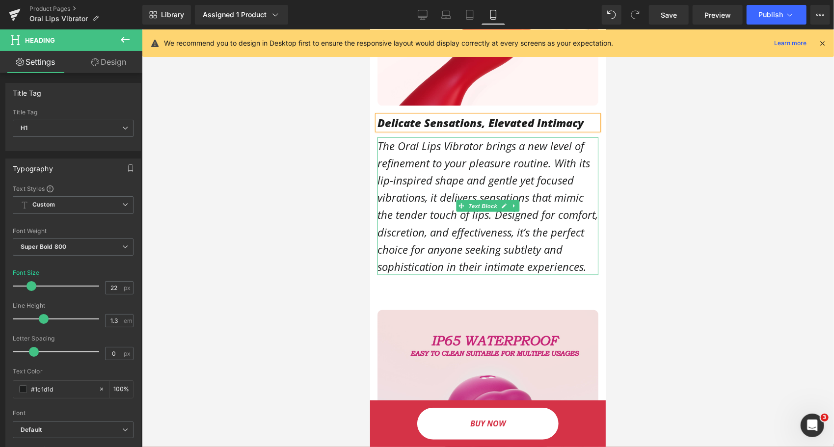
scroll to position [835, 0]
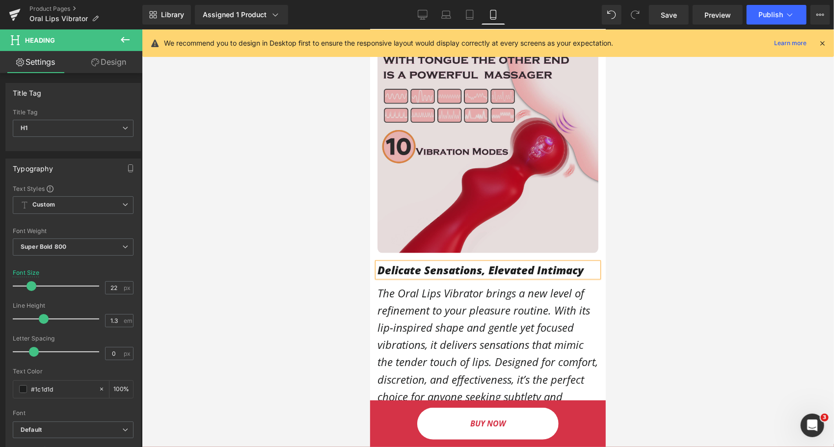
click at [472, 184] on img at bounding box center [487, 142] width 221 height 221
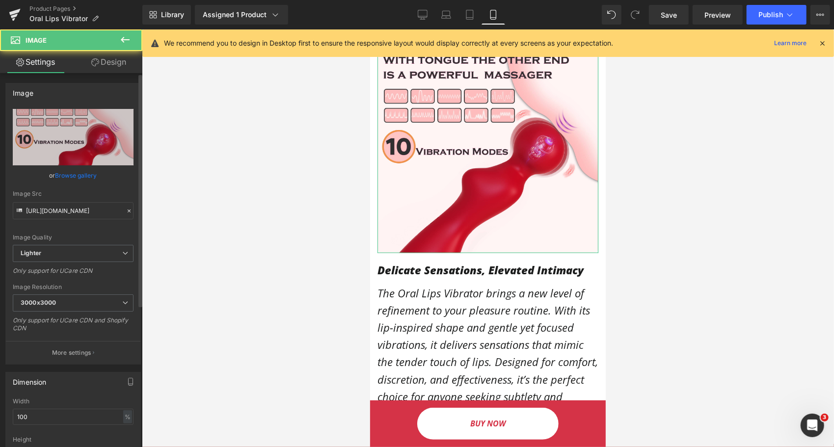
click at [69, 179] on link "Browse gallery" at bounding box center [76, 175] width 42 height 17
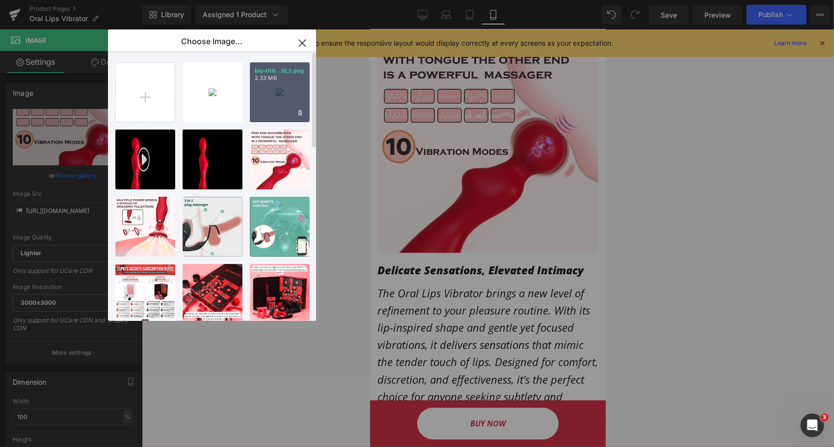
click at [266, 103] on div "biu-016...16_1.png 2.33 MB" at bounding box center [280, 92] width 60 height 60
type input "https://ucarecdn.com/ce5efef9-9f2b-414c-9ab8-28019ece239c/-/format/auto/-/previ…"
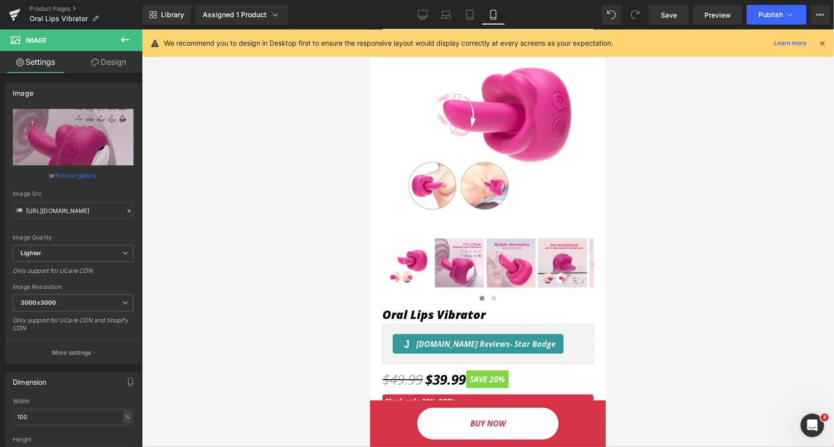
scroll to position [0, 0]
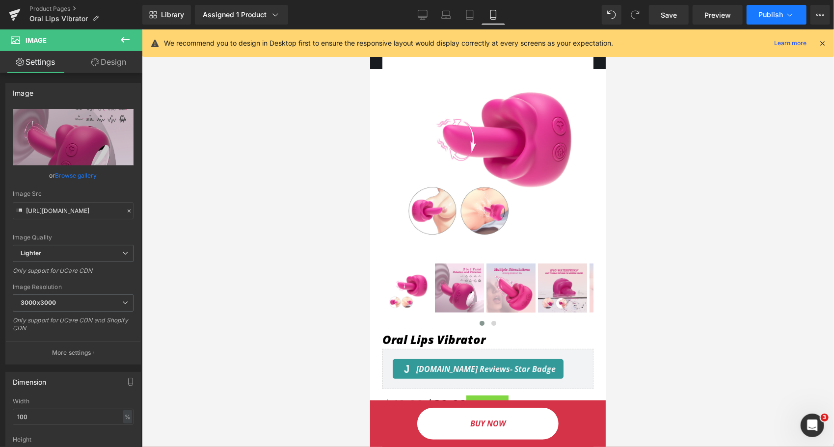
click at [765, 18] on span "Publish" at bounding box center [771, 15] width 25 height 8
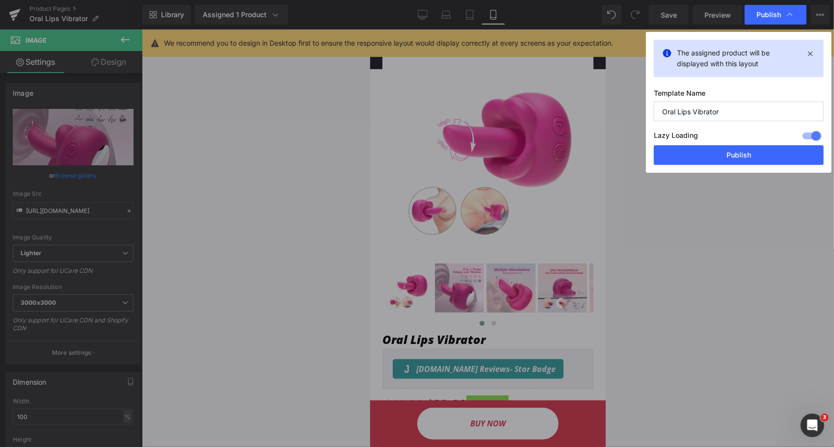
click at [734, 160] on button "Publish" at bounding box center [739, 155] width 170 height 20
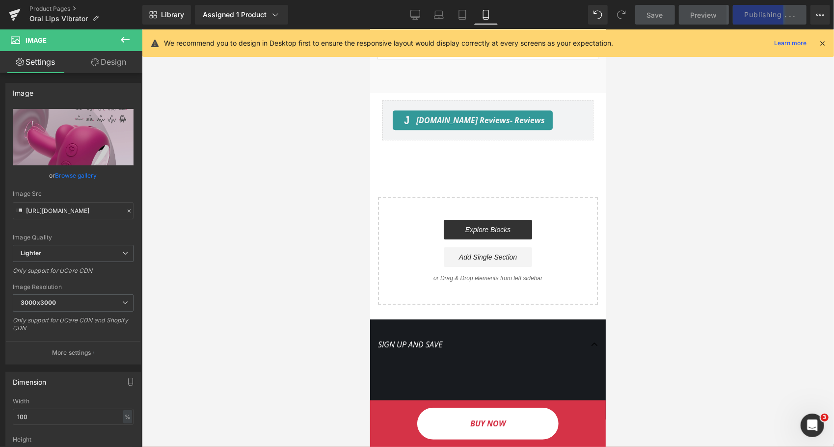
scroll to position [1965, 0]
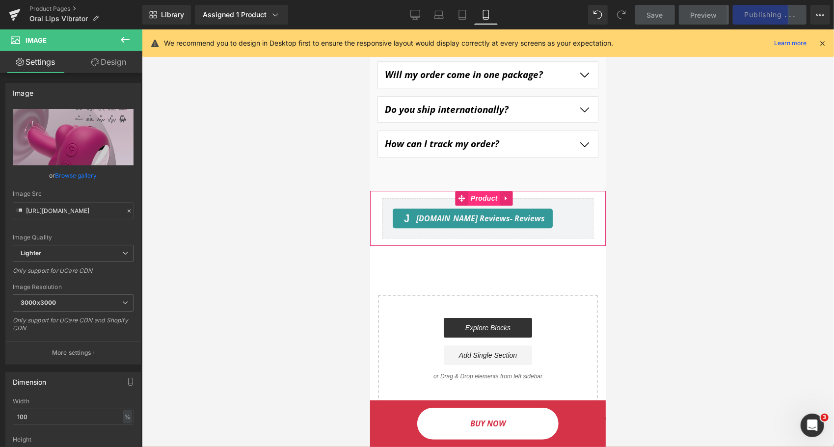
click at [484, 205] on span "Product" at bounding box center [484, 198] width 32 height 15
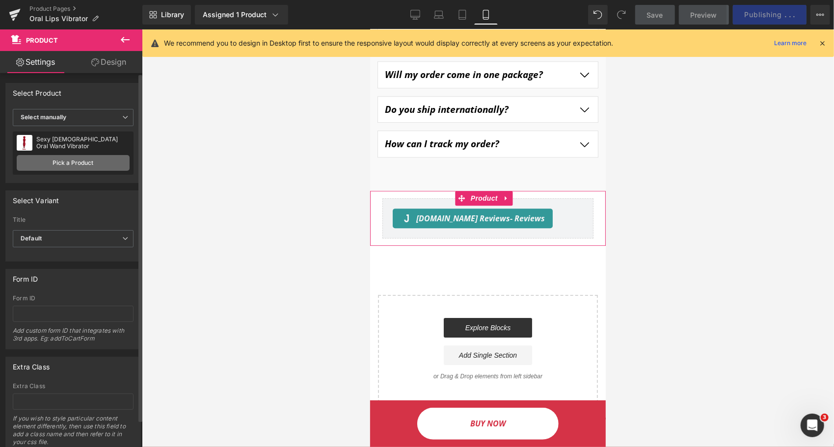
click at [74, 161] on link "Pick a Product" at bounding box center [73, 163] width 113 height 16
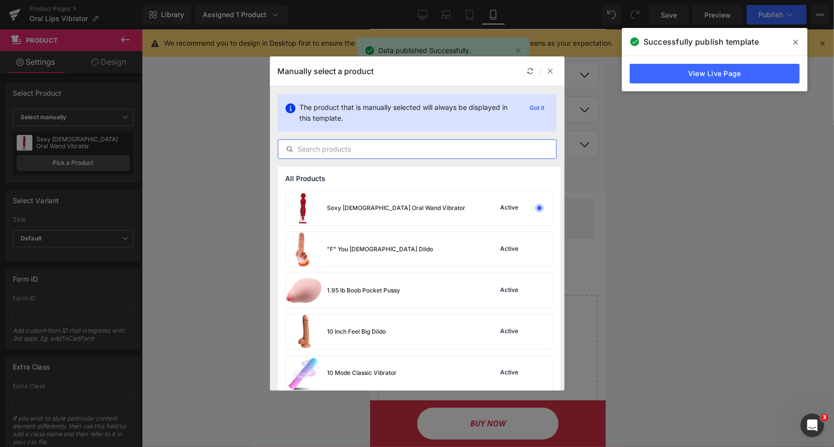
click at [315, 149] on input "text" at bounding box center [417, 149] width 278 height 12
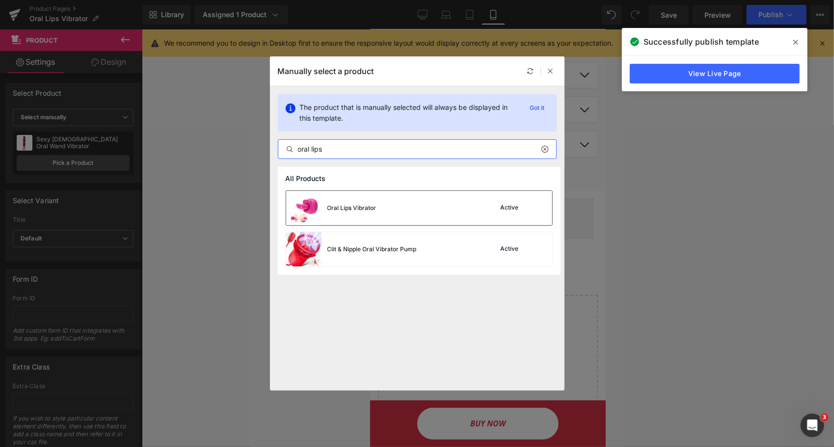
type input "oral lips"
click at [343, 211] on div "Oral Lips Vibrator" at bounding box center [352, 208] width 49 height 9
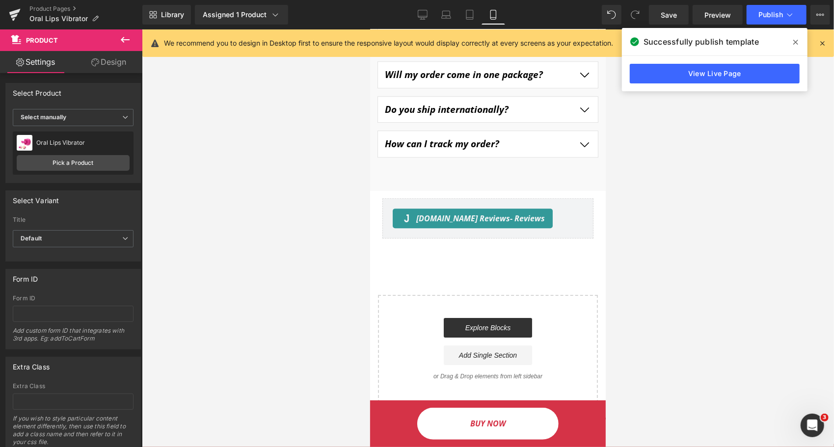
click at [794, 39] on icon at bounding box center [796, 42] width 5 height 8
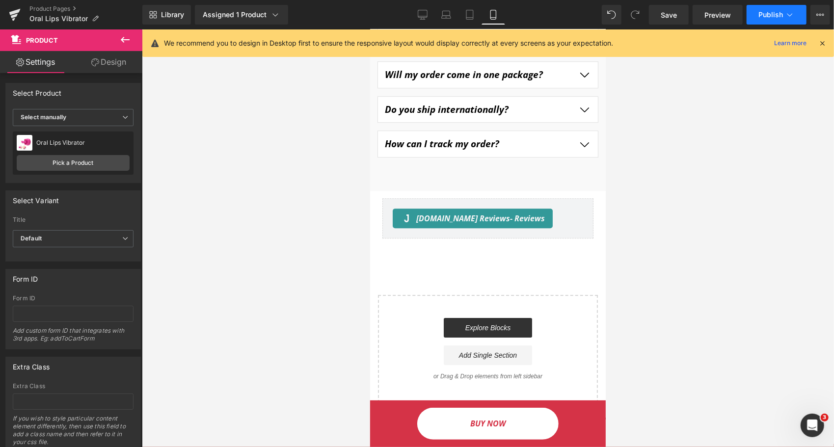
click at [773, 16] on span "Publish" at bounding box center [771, 15] width 25 height 8
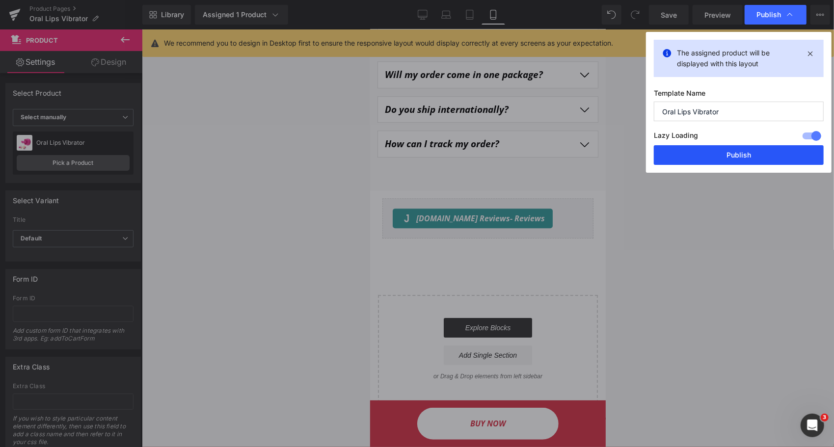
drag, startPoint x: 731, startPoint y: 149, endPoint x: 57, endPoint y: 142, distance: 673.9
click at [731, 149] on button "Publish" at bounding box center [739, 155] width 170 height 20
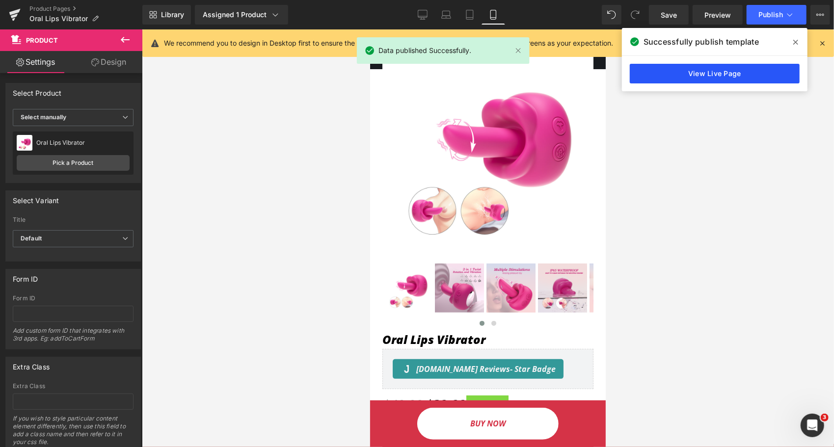
click at [716, 76] on link "View Live Page" at bounding box center [715, 74] width 170 height 20
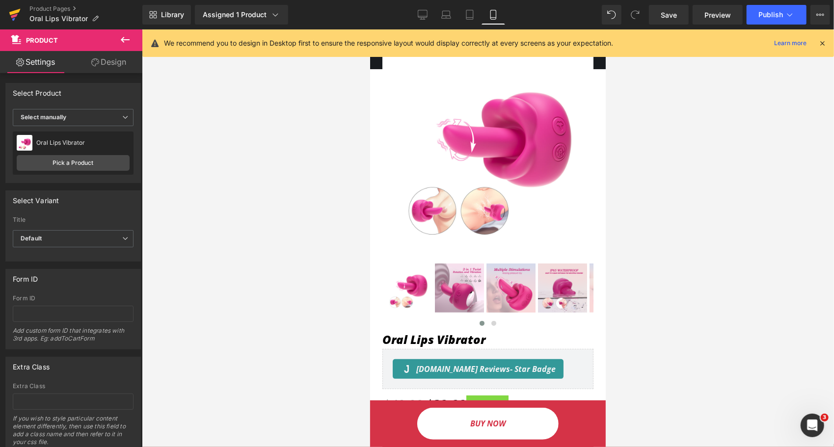
click at [8, 21] on link at bounding box center [14, 14] width 29 height 29
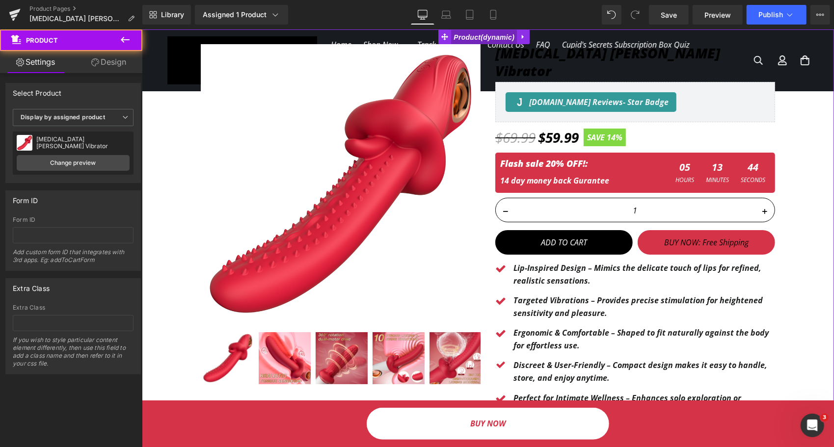
click at [475, 39] on span "Product" at bounding box center [484, 36] width 66 height 15
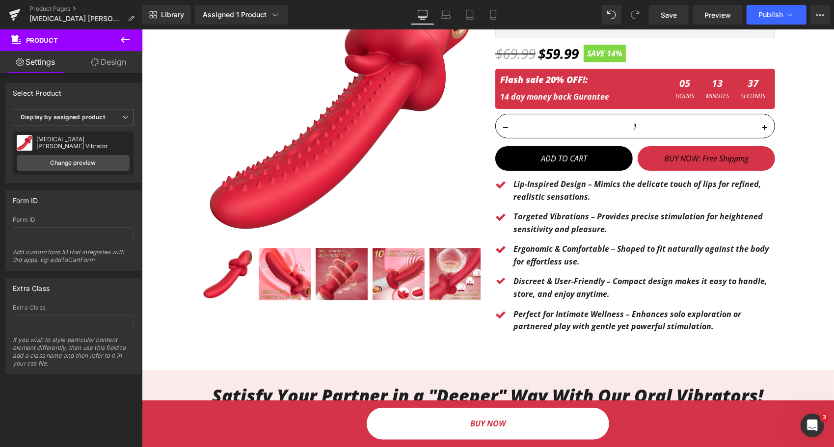
scroll to position [49, 0]
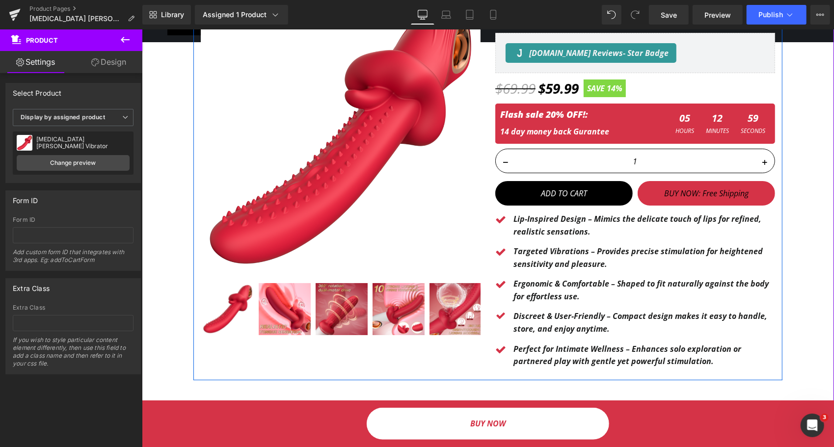
click at [528, 213] on p "Lip-Inspired Design – Mimics the delicate touch of lips for refined, realistic …" at bounding box center [644, 225] width 262 height 25
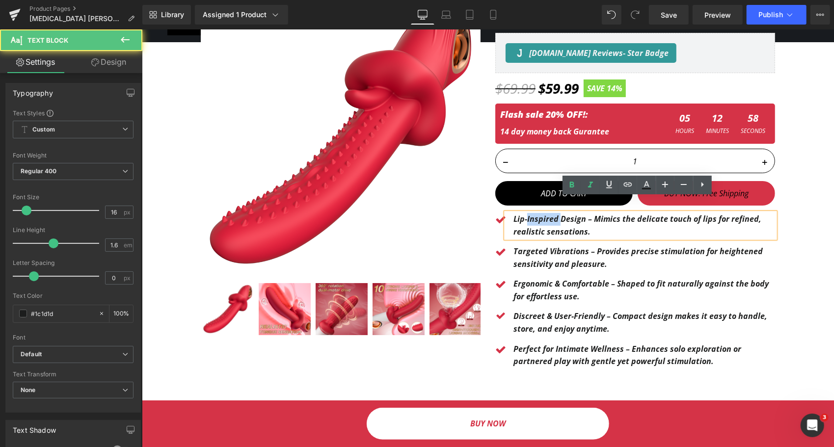
click at [528, 213] on p "Lip-Inspired Design – Mimics the delicate touch of lips for refined, realistic …" at bounding box center [644, 225] width 262 height 25
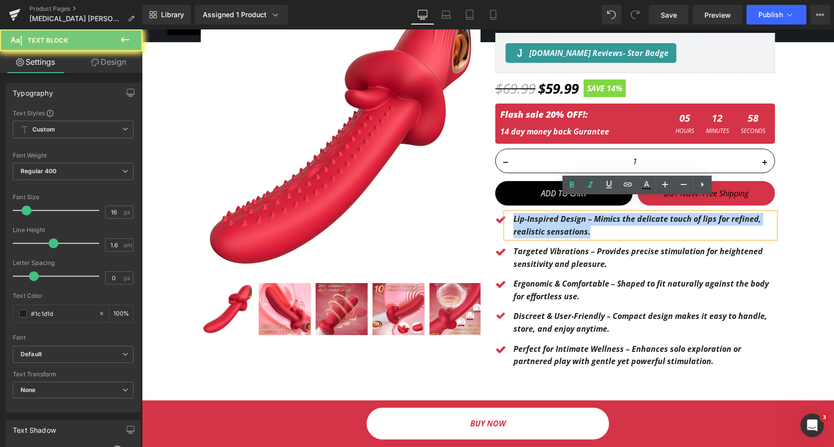
click at [528, 213] on p "Lip-Inspired Design – Mimics the delicate touch of lips for refined, realistic …" at bounding box center [644, 225] width 262 height 25
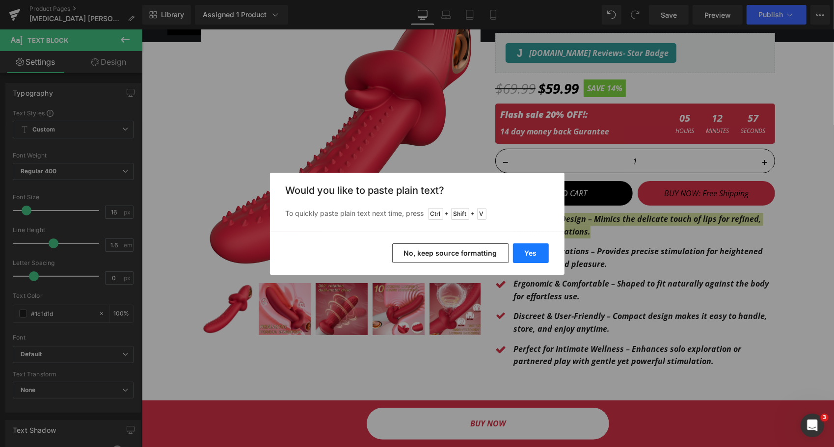
click at [537, 259] on button "Yes" at bounding box center [531, 254] width 36 height 20
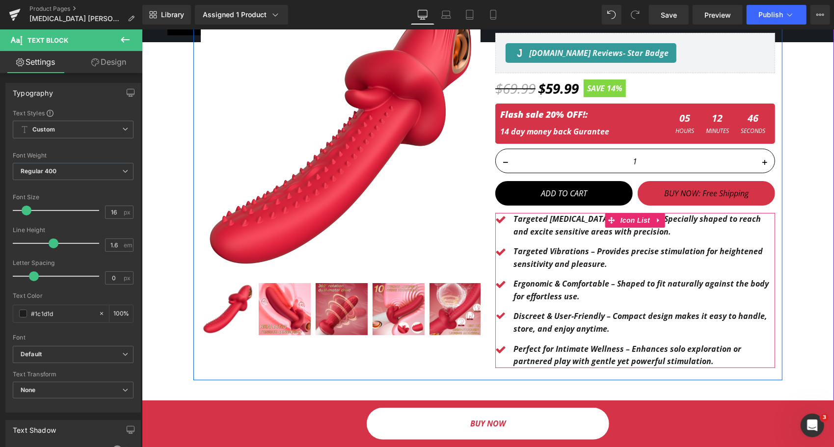
click at [557, 246] on b "Targeted Vibrations – Provides precise stimulation for heightened sensitivity a…" at bounding box center [638, 258] width 250 height 24
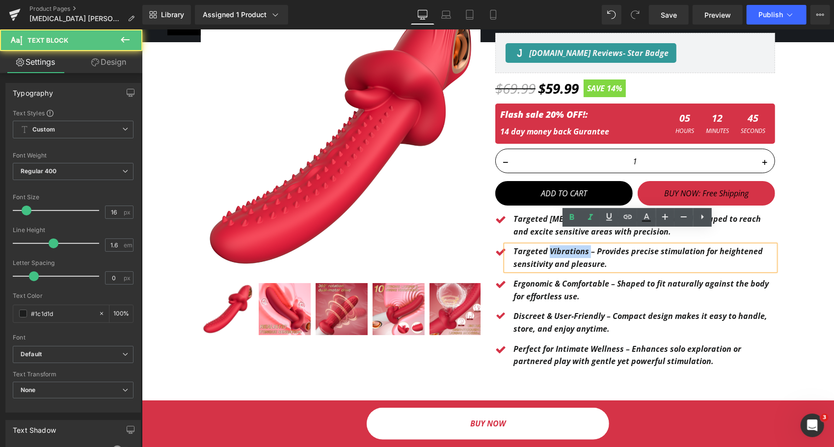
click at [557, 246] on b "Targeted Vibrations – Provides precise stimulation for heightened sensitivity a…" at bounding box center [638, 258] width 250 height 24
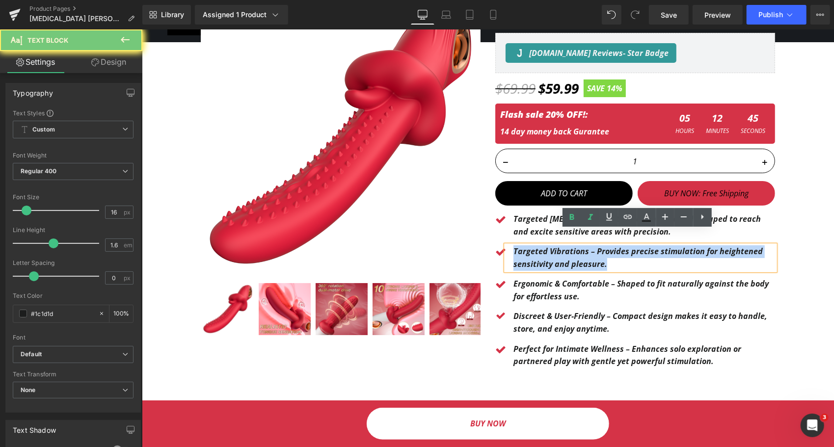
click at [557, 246] on b "Targeted Vibrations – Provides precise stimulation for heightened sensitivity a…" at bounding box center [638, 258] width 250 height 24
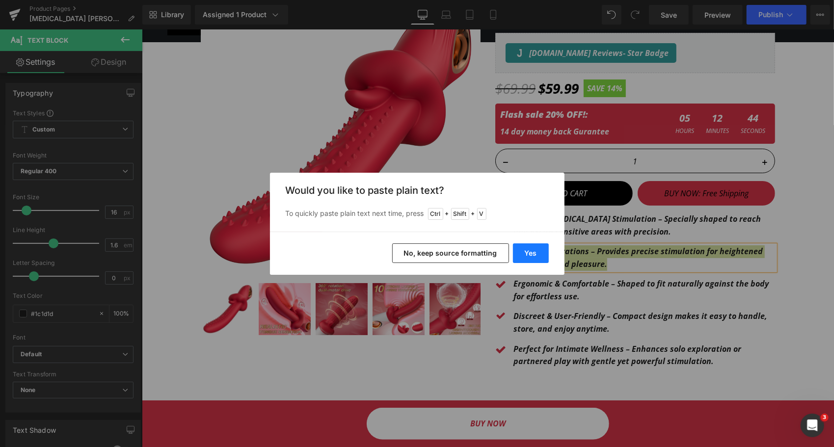
click at [533, 253] on button "Yes" at bounding box center [531, 254] width 36 height 20
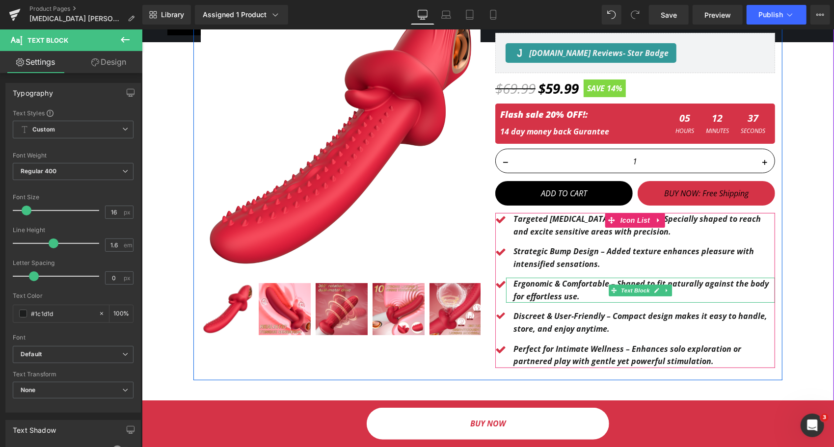
click at [527, 278] on b "Ergonomic & Comfortable – Shaped to fit naturally against the body for effortle…" at bounding box center [640, 290] width 255 height 24
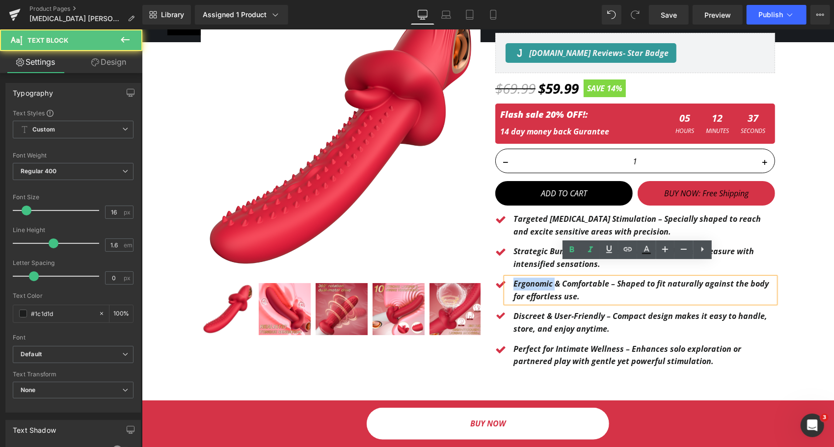
click at [527, 278] on b "Ergonomic & Comfortable – Shaped to fit naturally against the body for effortle…" at bounding box center [640, 290] width 255 height 24
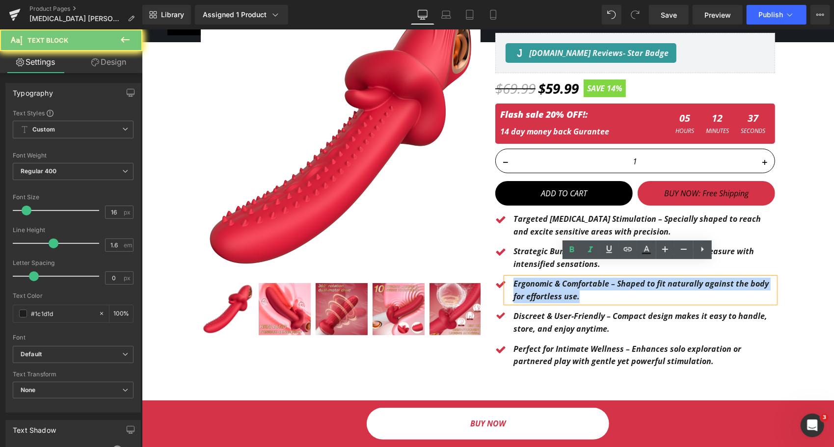
click at [527, 278] on b "Ergonomic & Comfortable – Shaped to fit naturally against the body for effortle…" at bounding box center [640, 290] width 255 height 24
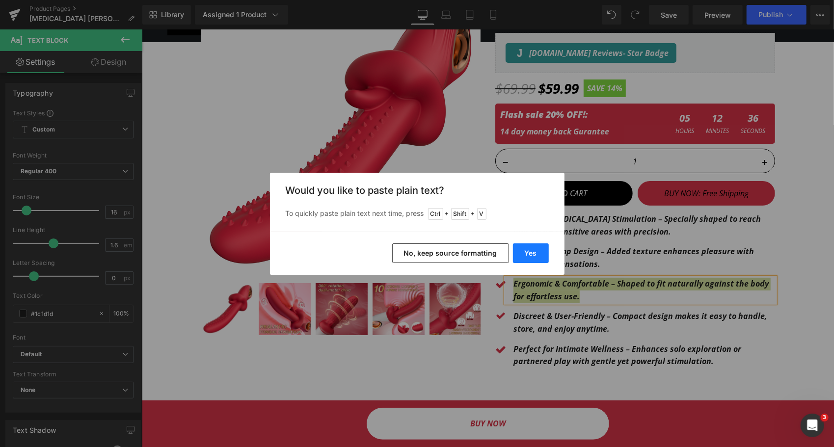
click at [526, 256] on button "Yes" at bounding box center [531, 254] width 36 height 20
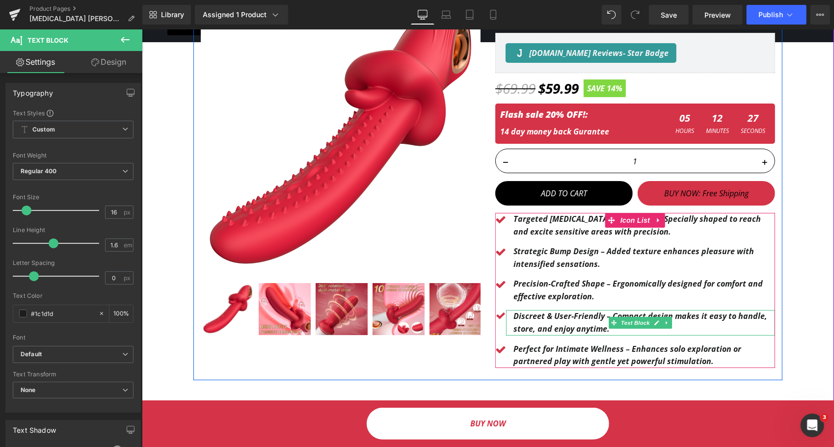
click at [535, 310] on p "Discreet & User-Friendly – Compact design makes it easy to handle, store, and e…" at bounding box center [644, 322] width 262 height 25
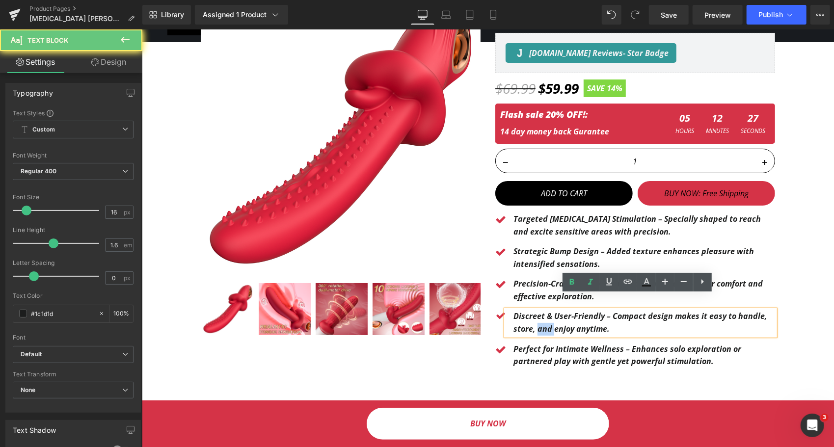
click at [535, 310] on p "Discreet & User-Friendly – Compact design makes it easy to handle, store, and e…" at bounding box center [644, 322] width 262 height 25
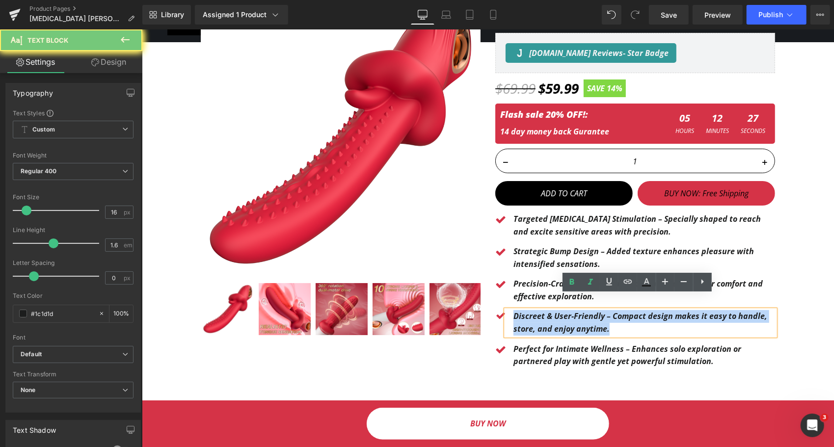
click at [535, 310] on p "Discreet & User-Friendly – Compact design makes it easy to handle, store, and e…" at bounding box center [644, 322] width 262 height 25
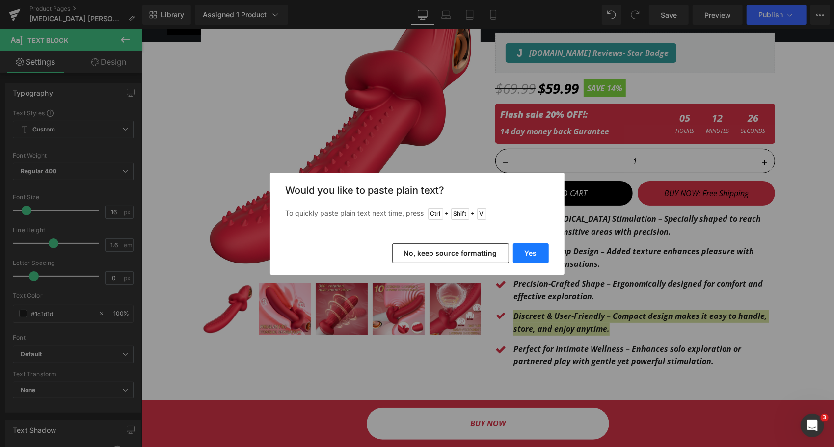
click at [529, 251] on button "Yes" at bounding box center [531, 254] width 36 height 20
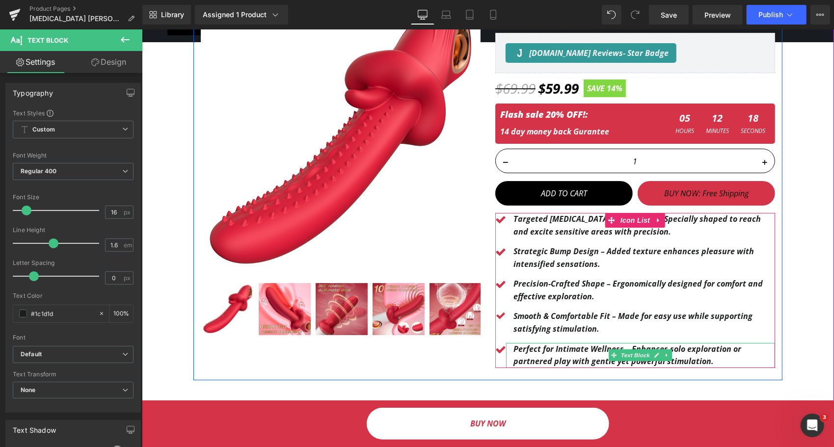
click at [538, 343] on b "Perfect for Intimate Wellness – Enhances solo exploration or partnered play wit…" at bounding box center [627, 355] width 228 height 24
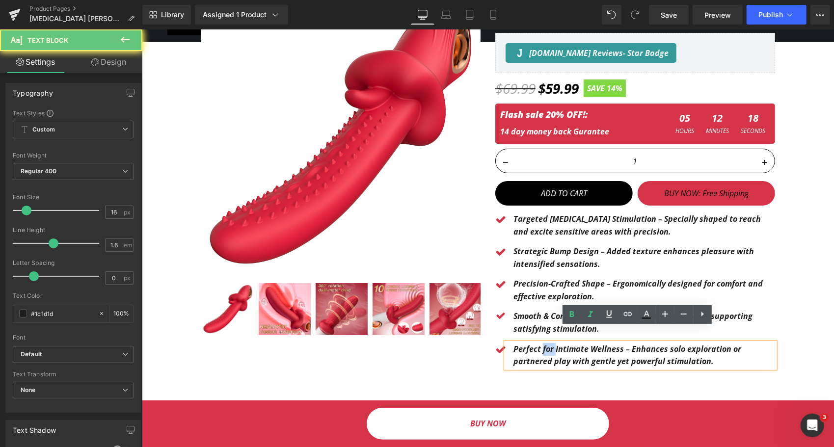
click at [538, 343] on b "Perfect for Intimate Wellness – Enhances solo exploration or partnered play wit…" at bounding box center [627, 355] width 228 height 24
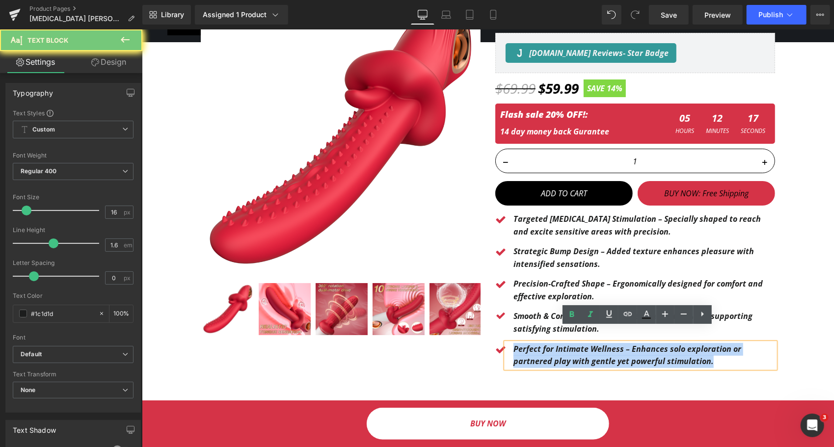
click at [538, 343] on b "Perfect for Intimate Wellness – Enhances solo exploration or partnered play wit…" at bounding box center [627, 355] width 228 height 24
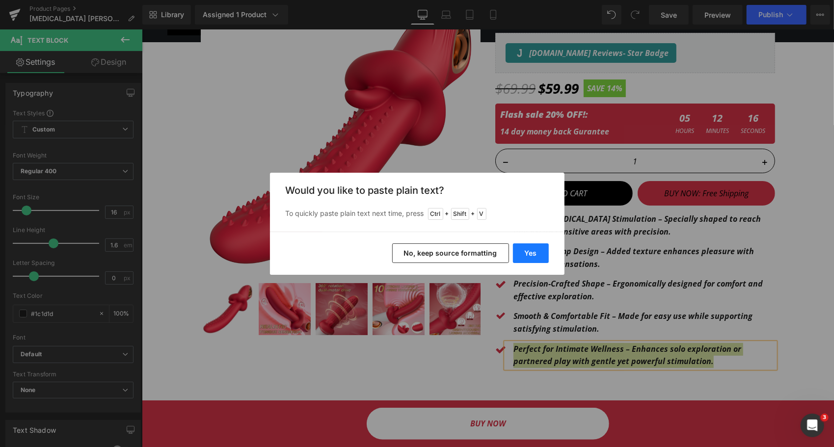
click at [539, 260] on button "Yes" at bounding box center [531, 254] width 36 height 20
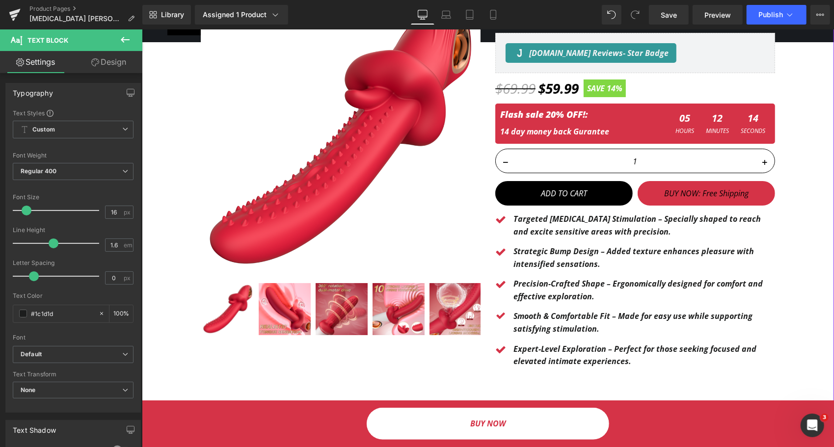
click at [788, 267] on div "Sale Off (P) Image ‹ ›" at bounding box center [487, 180] width 683 height 400
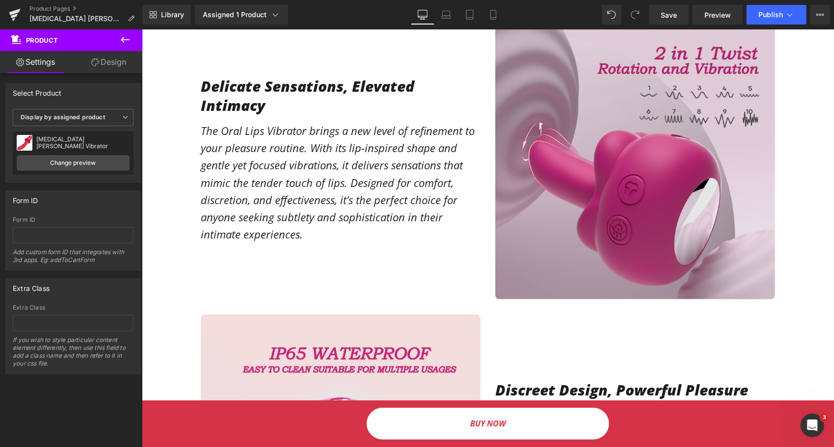
scroll to position [491, 0]
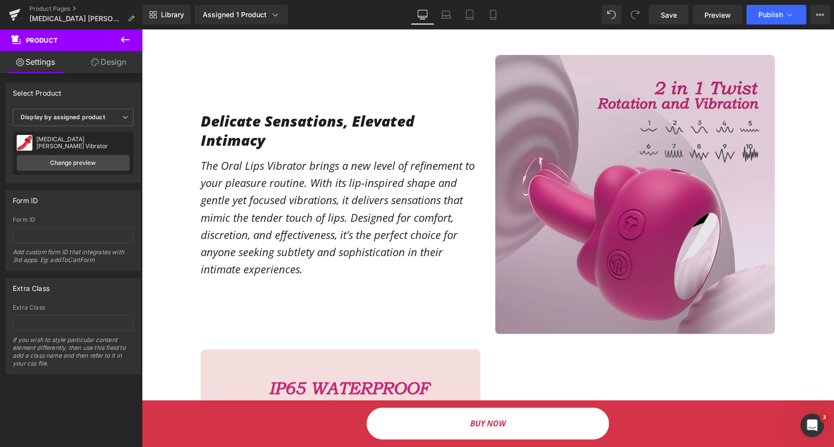
click at [549, 181] on img at bounding box center [635, 195] width 280 height 280
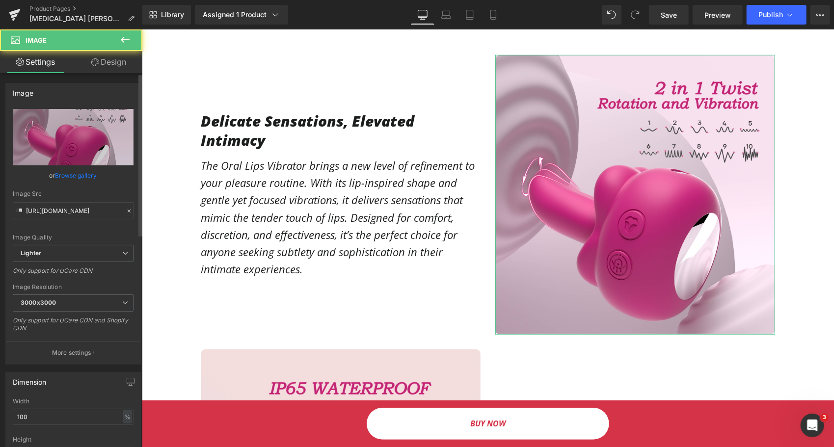
click at [89, 176] on link "Browse gallery" at bounding box center [76, 175] width 42 height 17
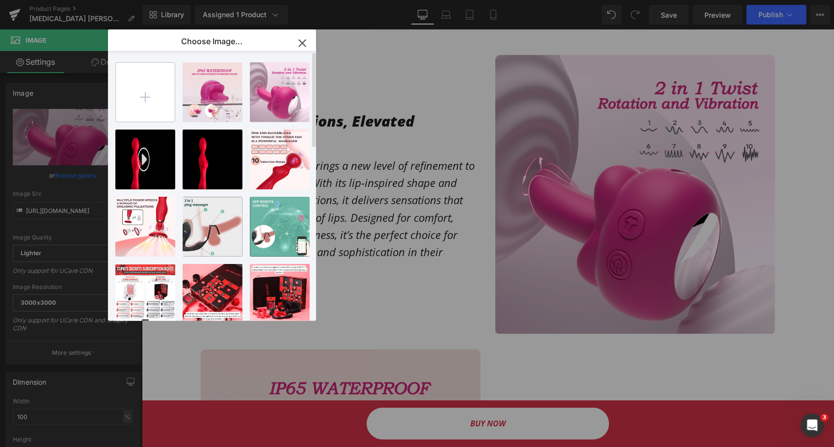
click at [155, 96] on input "file" at bounding box center [145, 92] width 59 height 59
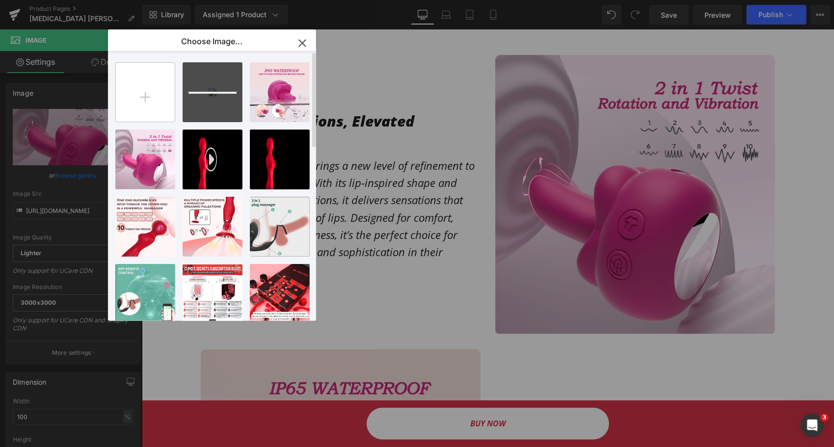
click at [152, 103] on input "file" at bounding box center [145, 92] width 59 height 59
type input "C:\fakepath\3 (1).png"
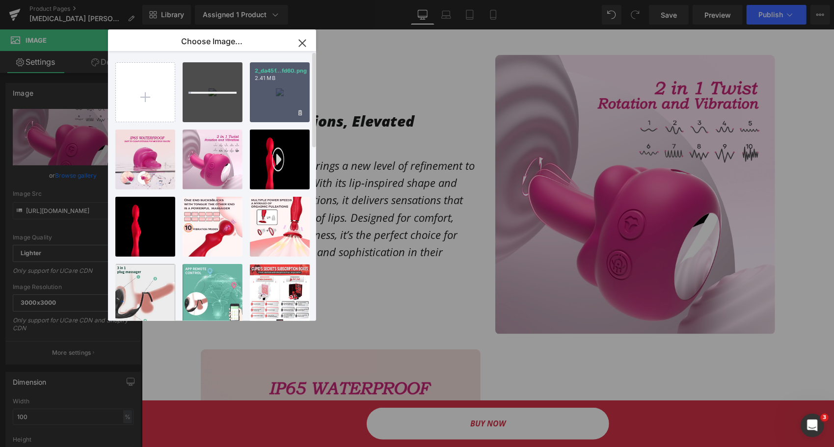
click at [281, 99] on div "2_da45f...fd60.png 2.41 MB" at bounding box center [280, 92] width 60 height 60
type input "https://ucarecdn.com/e88c117a-178a-430e-a7ab-289358451c85/-/format/auto/-/previ…"
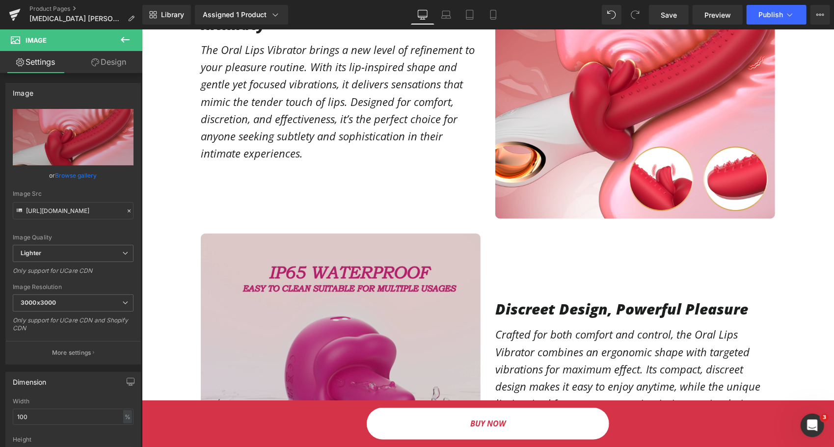
scroll to position [638, 0]
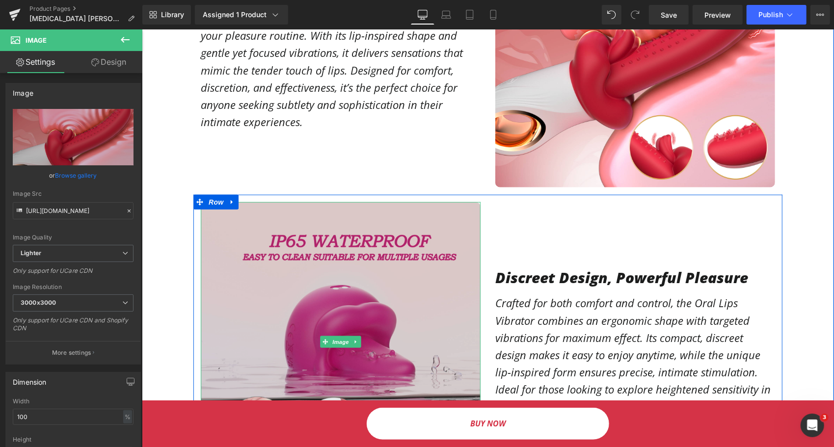
click at [279, 254] on img at bounding box center [340, 342] width 280 height 280
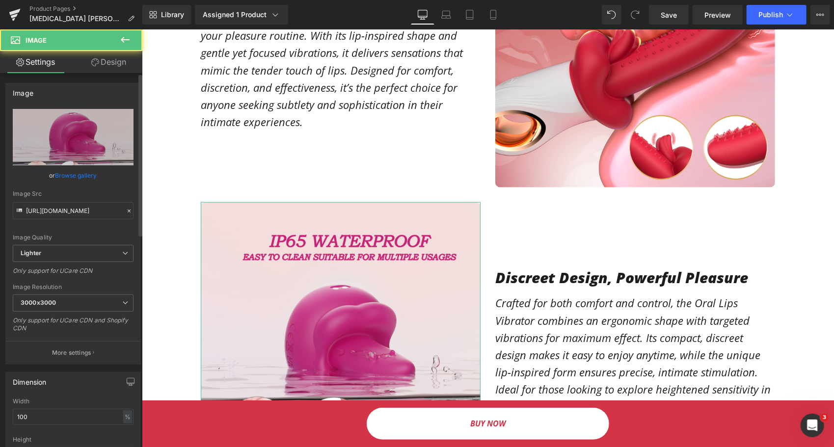
click at [64, 169] on link "Browse gallery" at bounding box center [76, 175] width 42 height 17
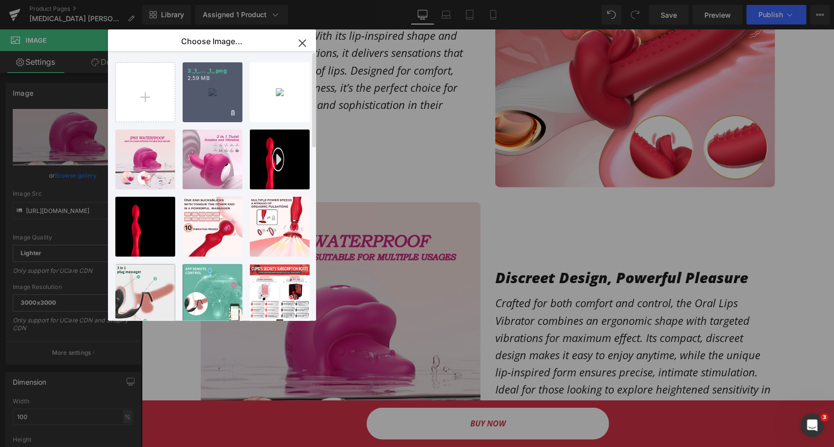
drag, startPoint x: 226, startPoint y: 88, endPoint x: 83, endPoint y: 59, distance: 145.4
click at [226, 88] on div "3 _1_... _1_.png 2.59 MB" at bounding box center [213, 92] width 60 height 60
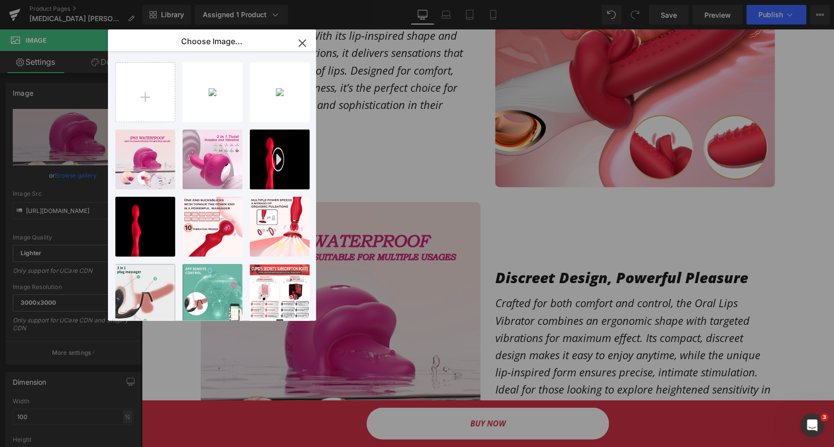
type input "https://ucarecdn.com/dfc1c18e-67c3-4176-9a84-c220b77eb1da/-/format/auto/-/previ…"
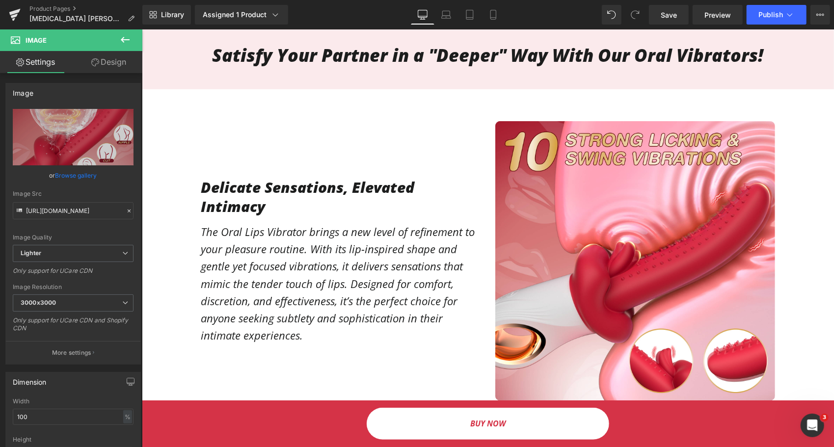
scroll to position [442, 0]
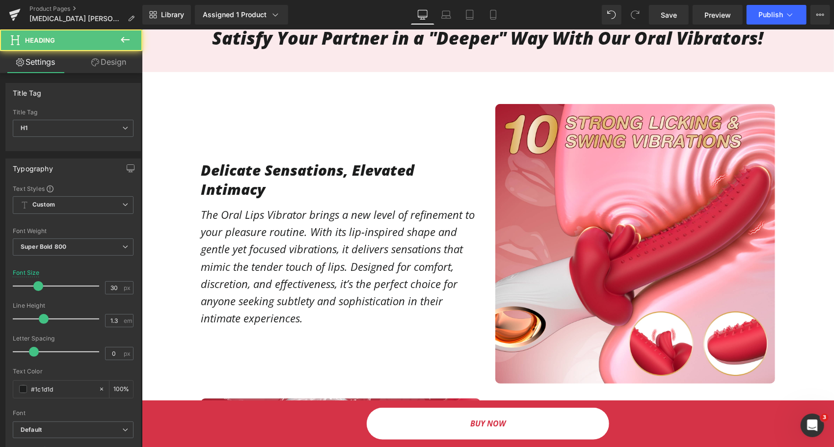
click at [293, 166] on h1 "Delicate Sensations, Elevated Intimacy" at bounding box center [340, 179] width 280 height 38
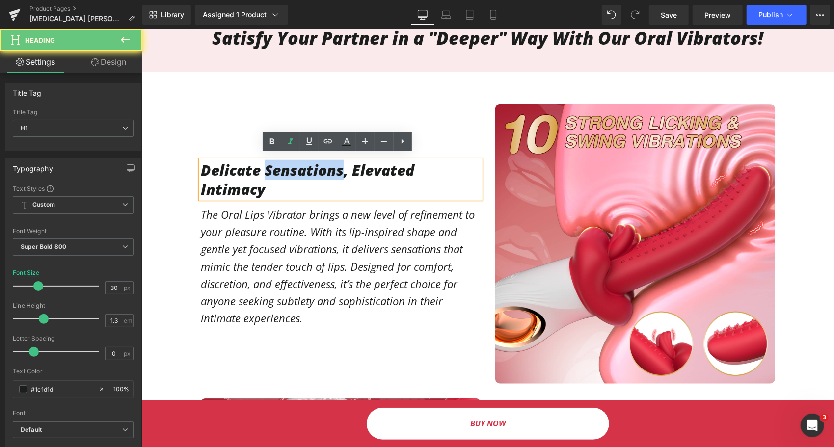
click at [293, 166] on h1 "Delicate Sensations, Elevated Intimacy" at bounding box center [340, 179] width 280 height 38
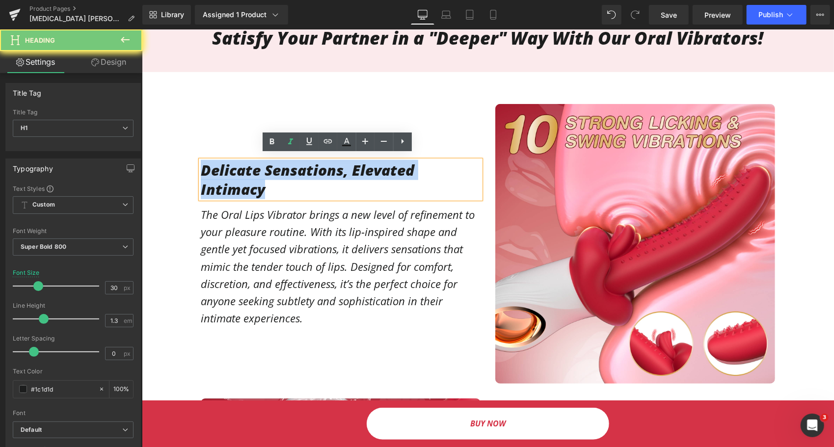
paste div
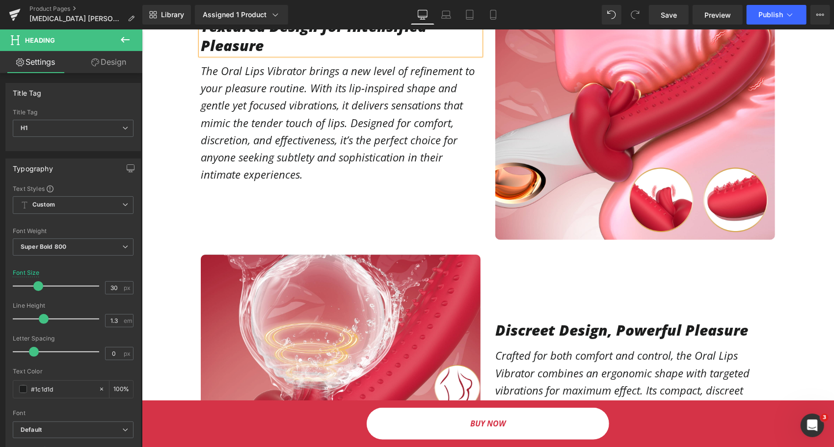
scroll to position [629, 0]
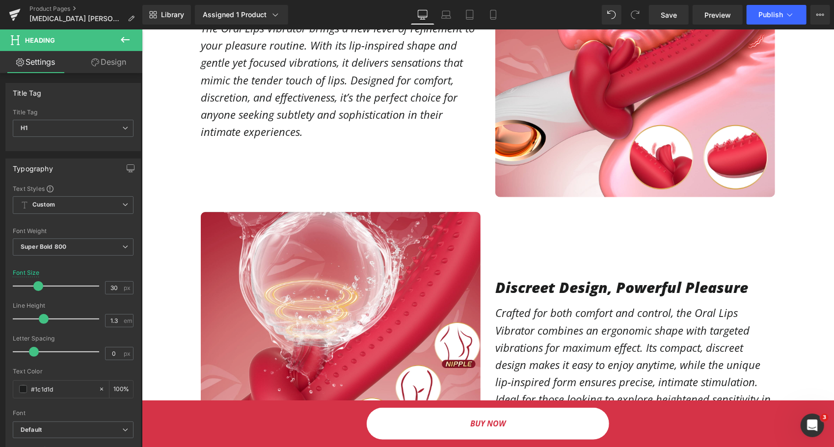
click at [531, 277] on h1 "Discreet Design, Powerful Pleasure" at bounding box center [635, 286] width 280 height 19
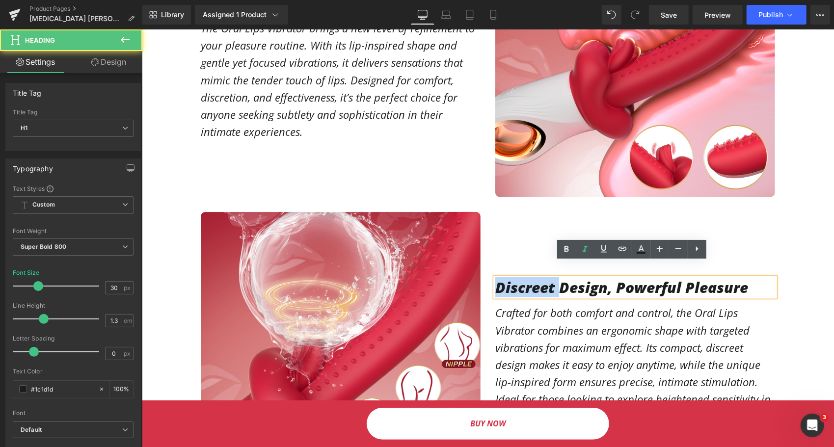
click at [531, 277] on h1 "Discreet Design, Powerful Pleasure" at bounding box center [635, 286] width 280 height 19
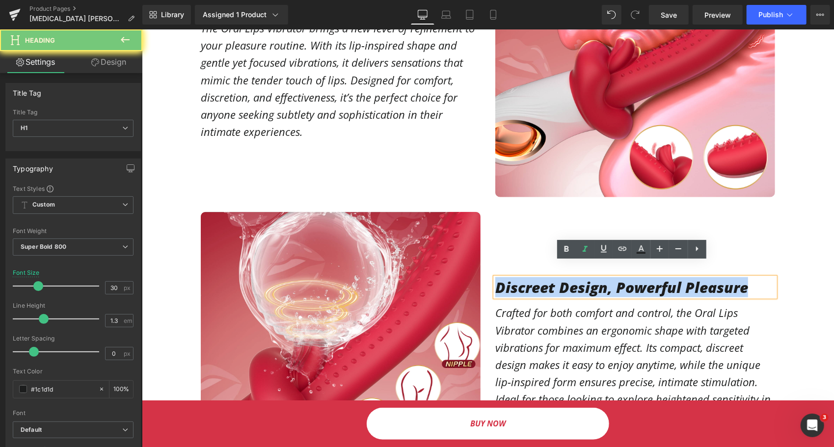
click at [531, 277] on h1 "Discreet Design, Powerful Pleasure" at bounding box center [635, 286] width 280 height 19
paste div
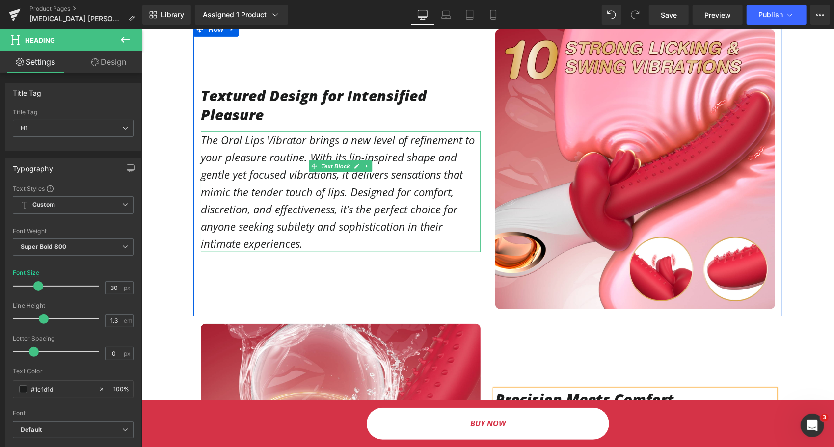
scroll to position [481, 0]
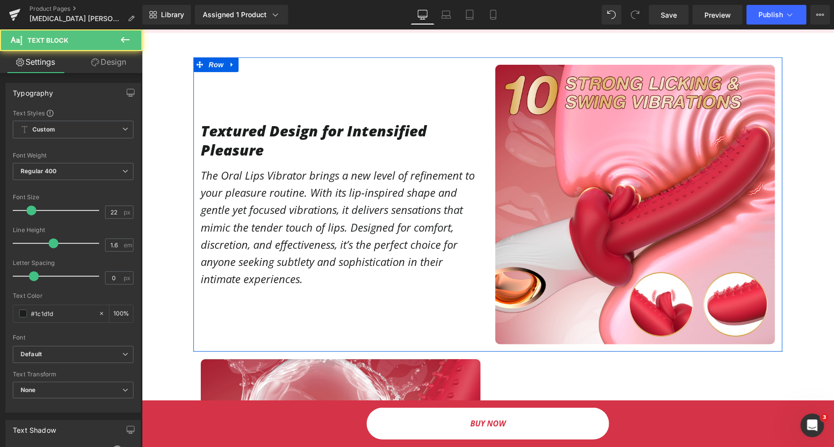
click at [232, 228] on p "The Oral Lips Vibrator brings a new level of refinement to your pleasure routin…" at bounding box center [340, 226] width 280 height 121
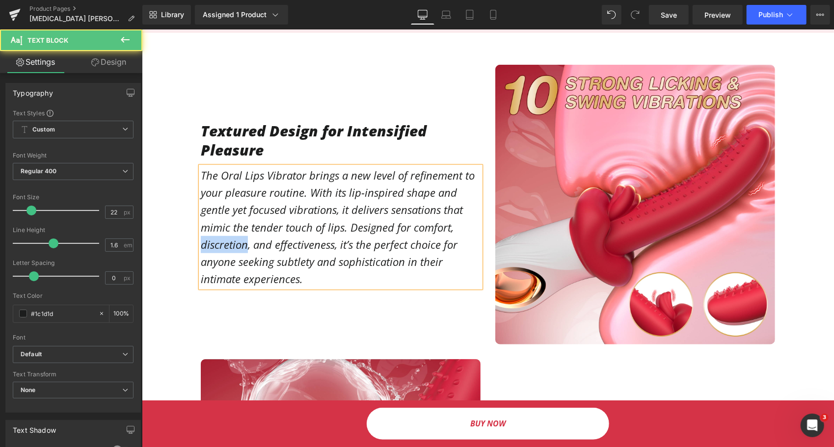
click at [232, 228] on p "The Oral Lips Vibrator brings a new level of refinement to your pleasure routin…" at bounding box center [340, 226] width 280 height 121
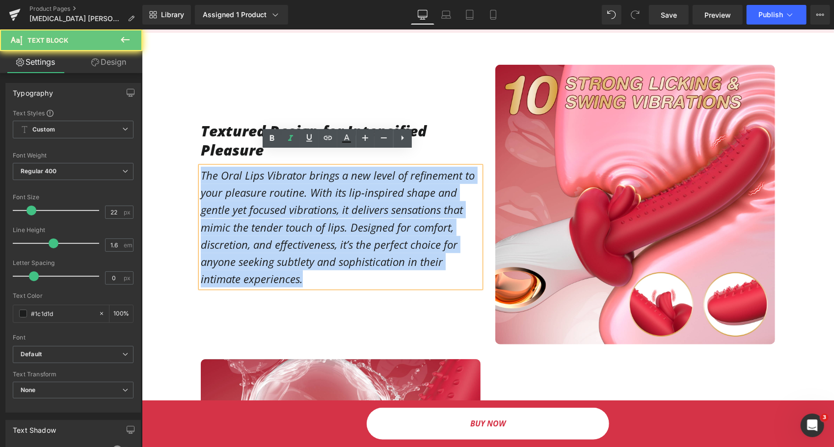
click at [232, 228] on p "The Oral Lips Vibrator brings a new level of refinement to your pleasure routin…" at bounding box center [340, 226] width 280 height 121
click at [279, 195] on p "The Oral Lips Vibrator brings a new level of refinement to your pleasure routin…" at bounding box center [340, 226] width 280 height 121
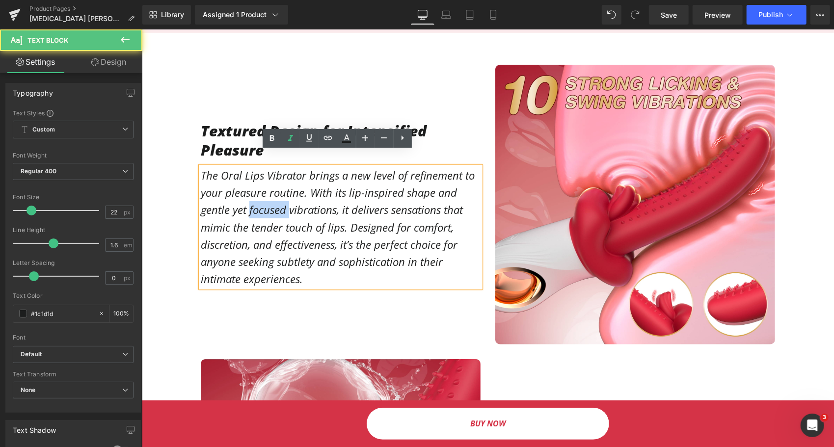
click at [279, 195] on p "The Oral Lips Vibrator brings a new level of refinement to your pleasure routin…" at bounding box center [340, 226] width 280 height 121
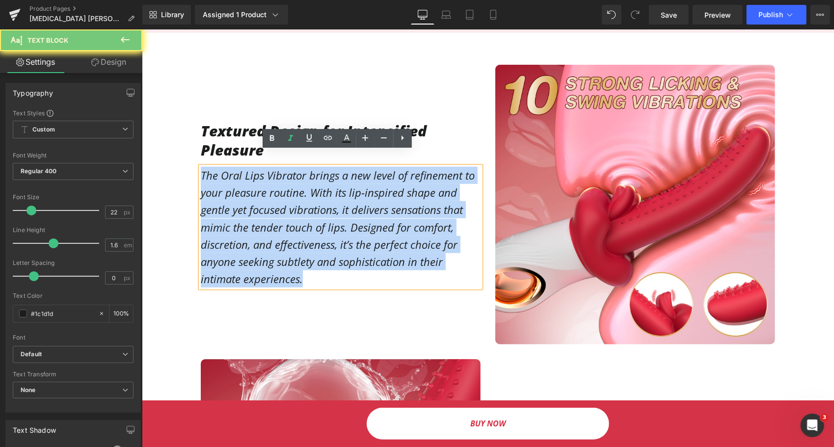
click at [279, 195] on p "The Oral Lips Vibrator brings a new level of refinement to your pleasure routin…" at bounding box center [340, 226] width 280 height 121
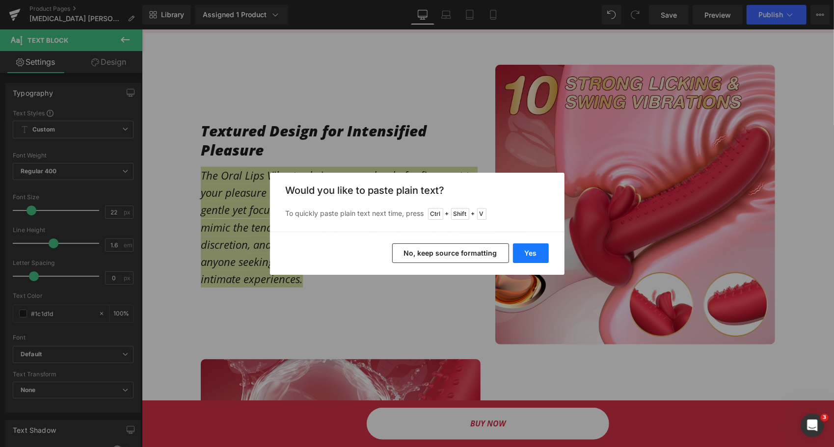
drag, startPoint x: 534, startPoint y: 255, endPoint x: 330, endPoint y: 221, distance: 207.8
click at [534, 255] on button "Yes" at bounding box center [531, 254] width 36 height 20
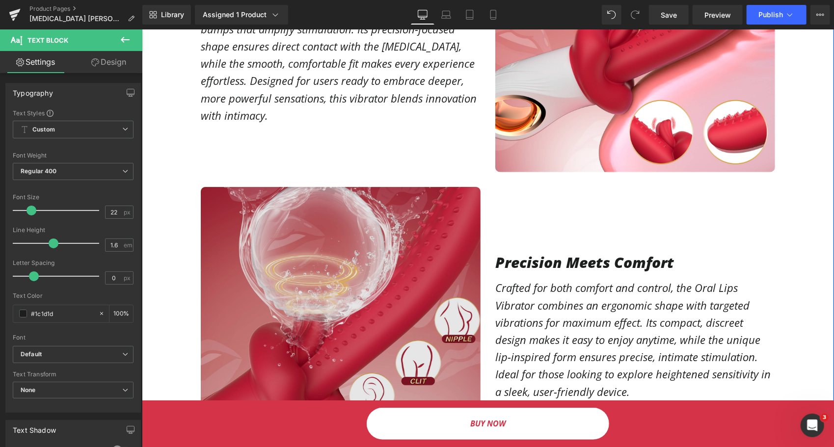
scroll to position [776, 0]
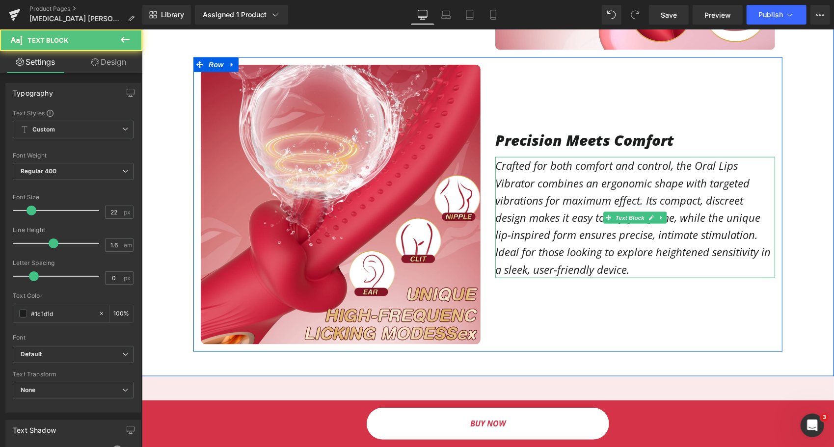
click at [521, 200] on p "Crafted for both comfort and control, the Oral Lips Vibrator combines an ergono…" at bounding box center [635, 217] width 280 height 121
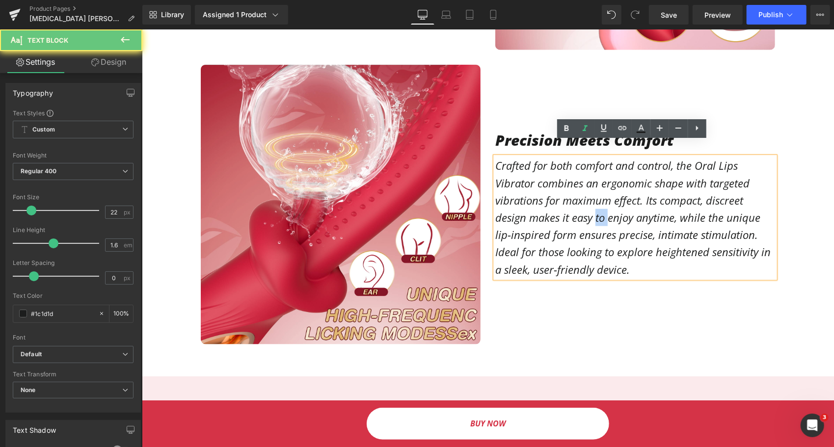
click at [521, 200] on p "Crafted for both comfort and control, the Oral Lips Vibrator combines an ergono…" at bounding box center [635, 217] width 280 height 121
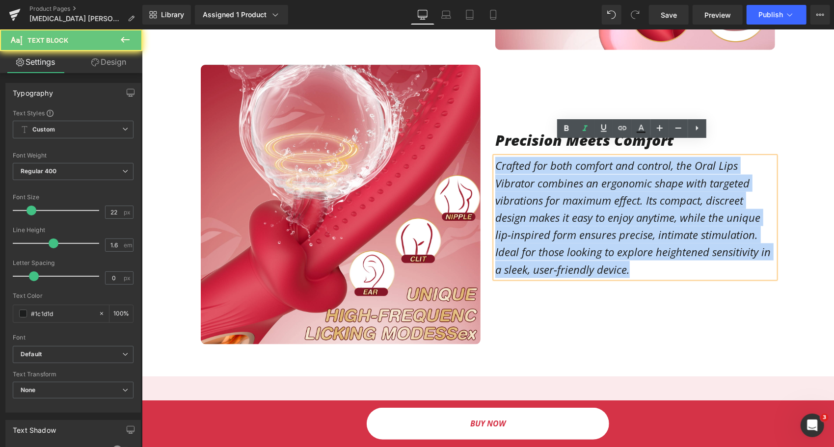
click at [521, 200] on p "Crafted for both comfort and control, the Oral Lips Vibrator combines an ergono…" at bounding box center [635, 217] width 280 height 121
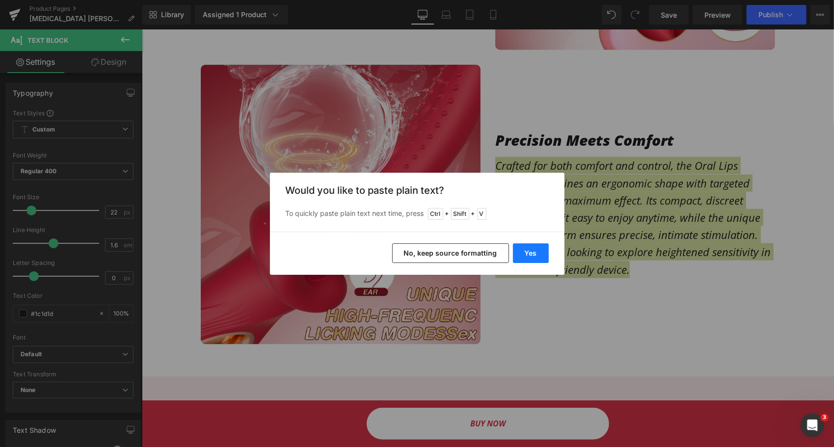
click at [523, 253] on button "Yes" at bounding box center [531, 254] width 36 height 20
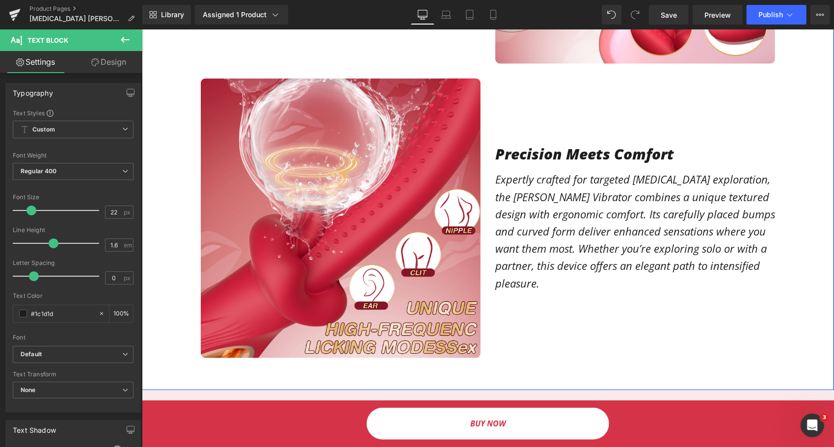
scroll to position [727, 0]
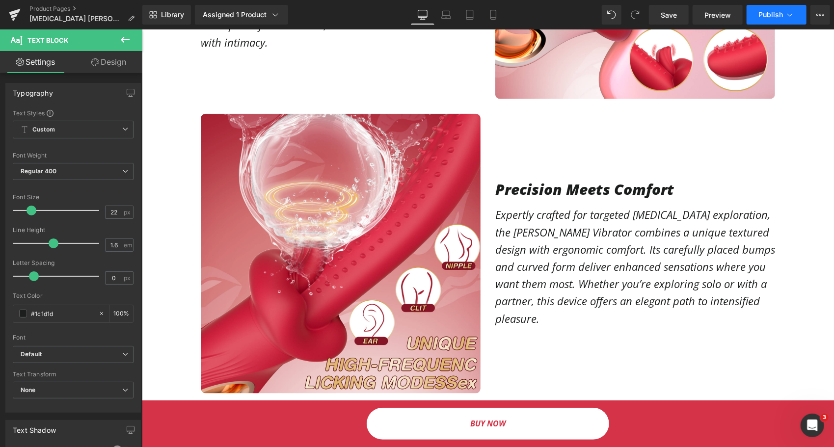
click at [774, 21] on button "Publish" at bounding box center [777, 15] width 60 height 20
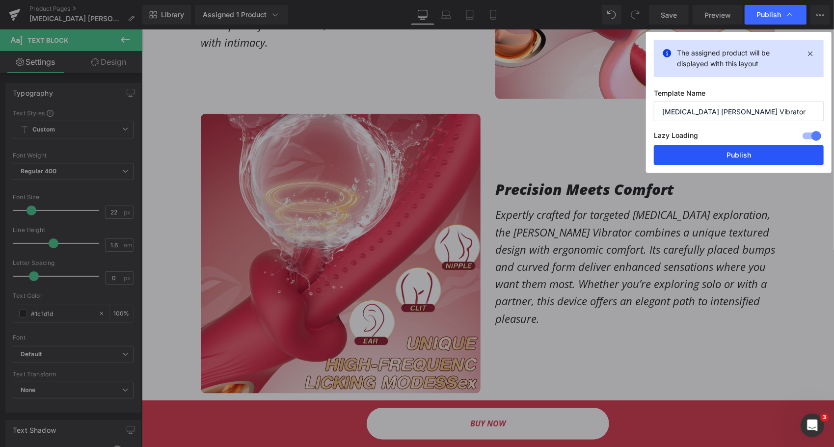
drag, startPoint x: 710, startPoint y: 150, endPoint x: 434, endPoint y: 141, distance: 276.2
click at [710, 150] on button "Publish" at bounding box center [739, 155] width 170 height 20
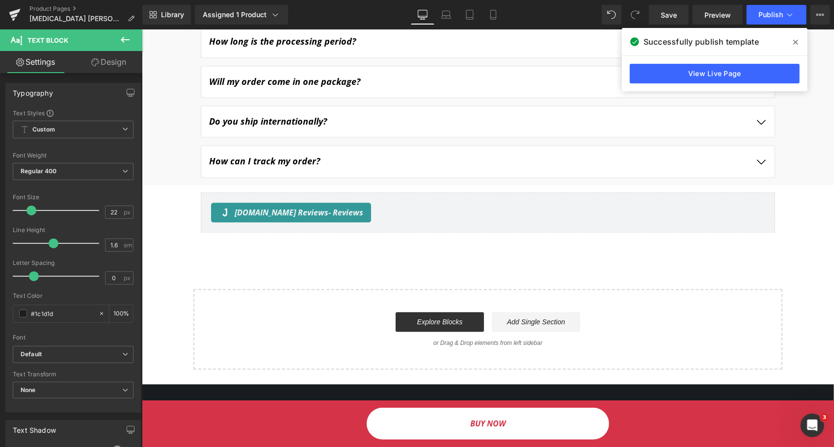
scroll to position [1414, 0]
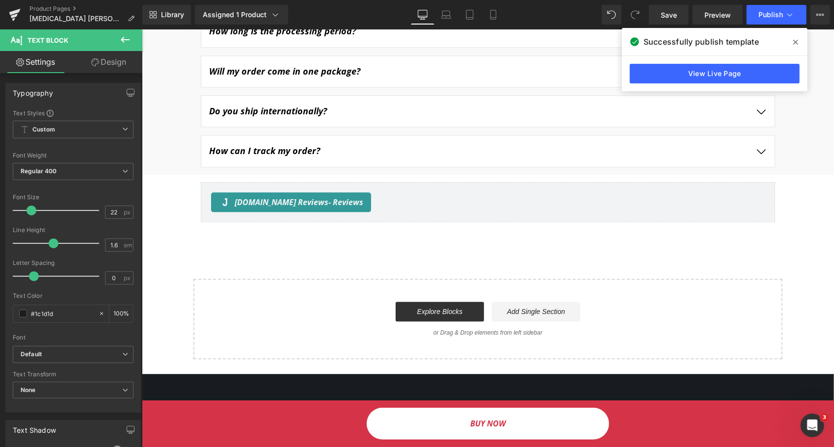
click at [796, 37] on span at bounding box center [796, 42] width 16 height 16
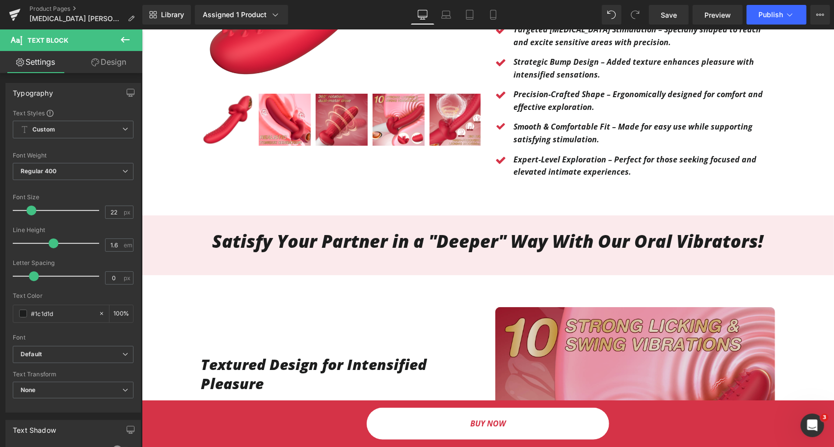
scroll to position [481, 0]
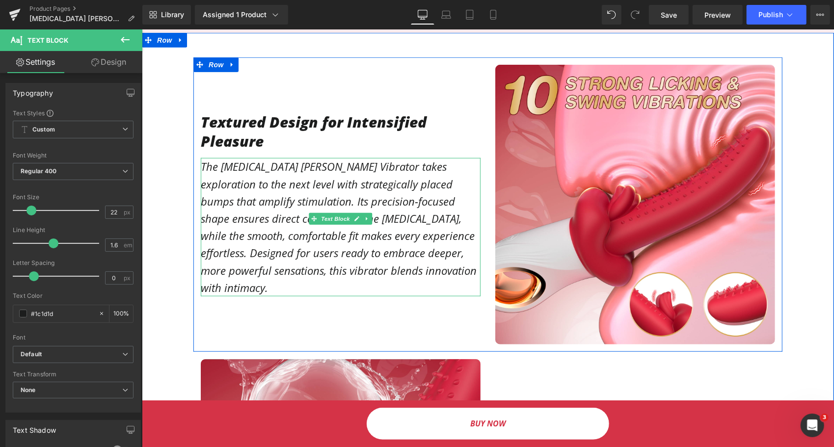
click at [368, 240] on p "The G-Spot Rose Tung Vibrator takes exploration to the next level with strategi…" at bounding box center [340, 227] width 280 height 139
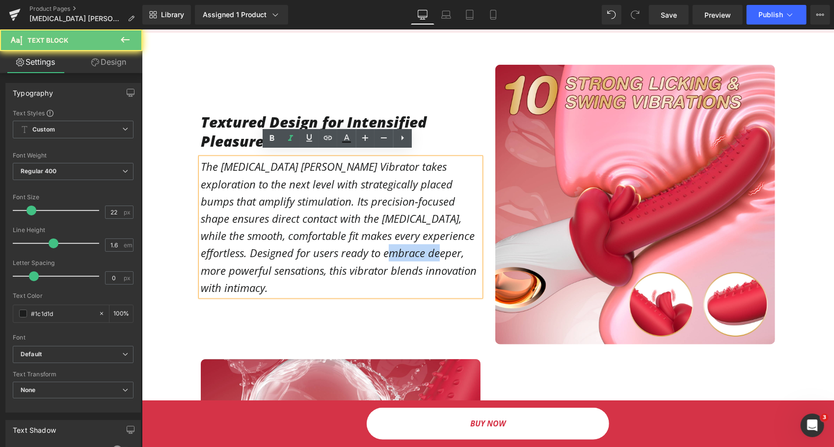
click at [368, 240] on p "The G-Spot Rose Tung Vibrator takes exploration to the next level with strategi…" at bounding box center [340, 227] width 280 height 139
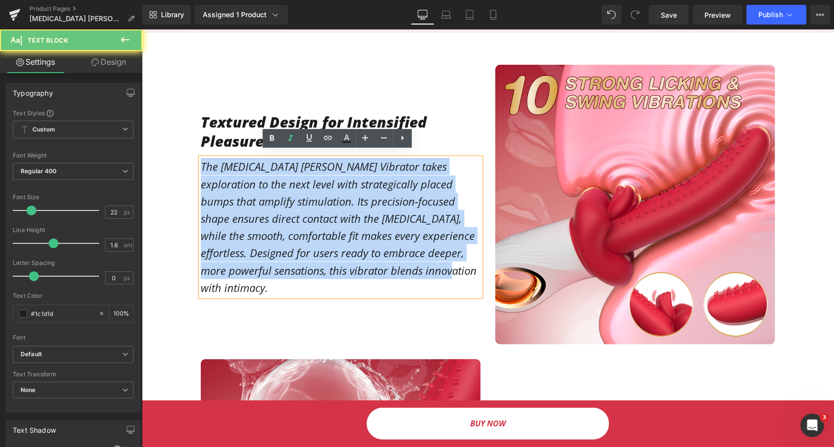
click at [368, 240] on p "The G-Spot Rose Tung Vibrator takes exploration to the next level with strategi…" at bounding box center [340, 227] width 280 height 139
copy p "The G-Spot Rose Tung Vibrator takes exploration to the next level with strategi…"
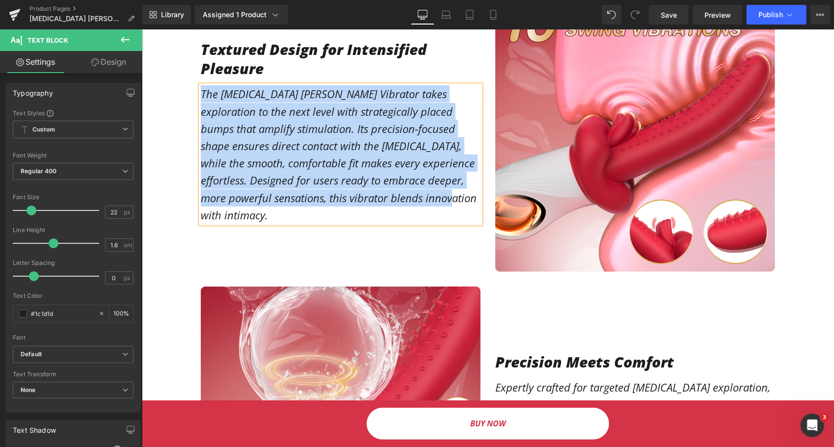
scroll to position [589, 0]
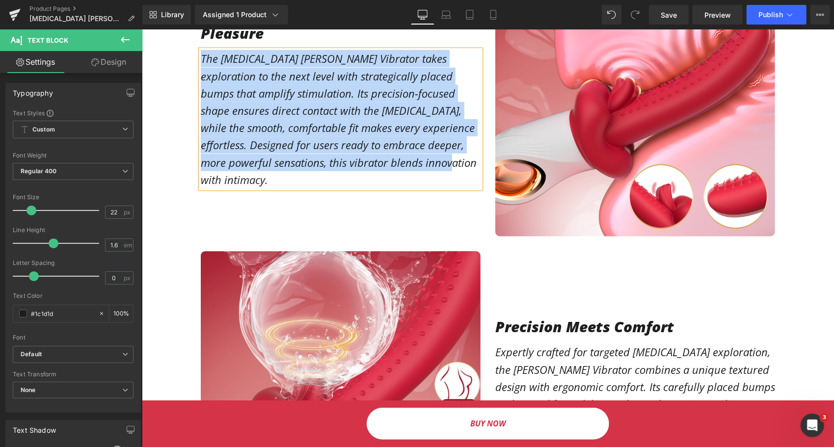
click at [456, 136] on p "The G-Spot Rose Tung Vibrator takes exploration to the next level with strategi…" at bounding box center [340, 119] width 280 height 139
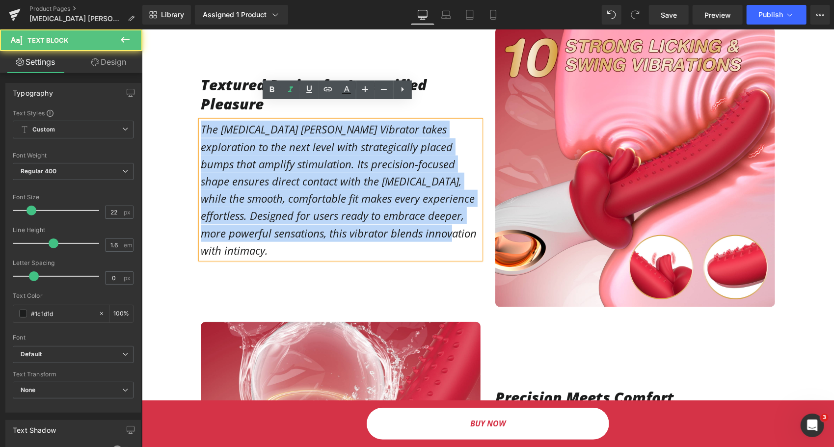
scroll to position [491, 0]
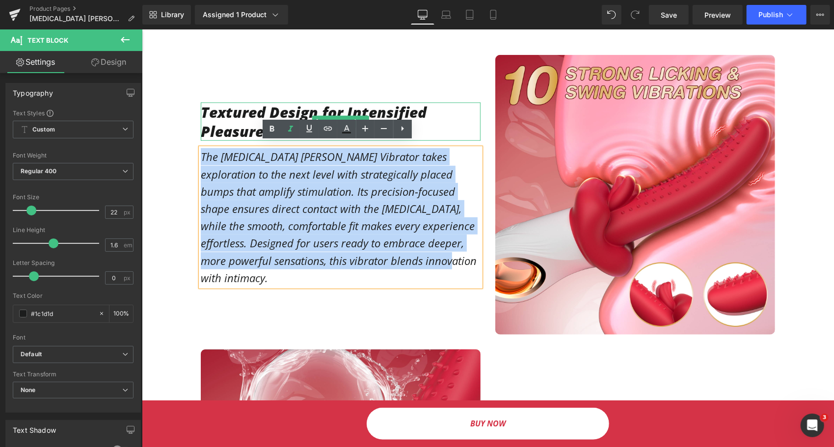
click at [444, 113] on h1 "Textured Design for Intensified Pleasure" at bounding box center [340, 121] width 280 height 38
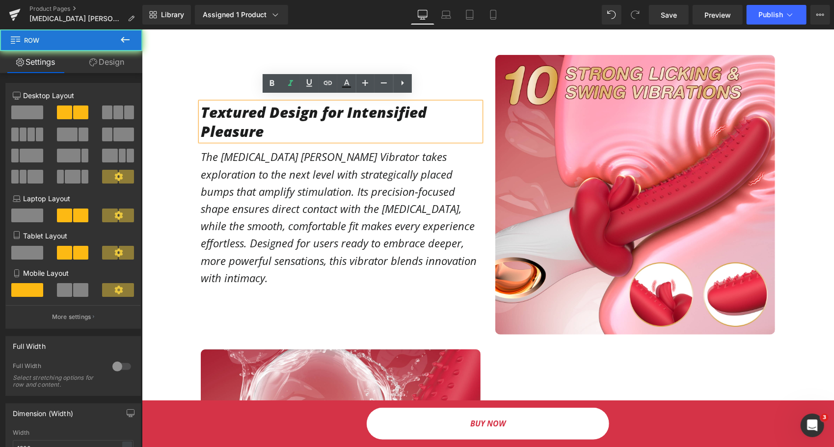
click at [437, 70] on div "Textured Design for Intensified Pleasure Heading The G-Spot Rose Tung Vibrator …" at bounding box center [340, 195] width 295 height 280
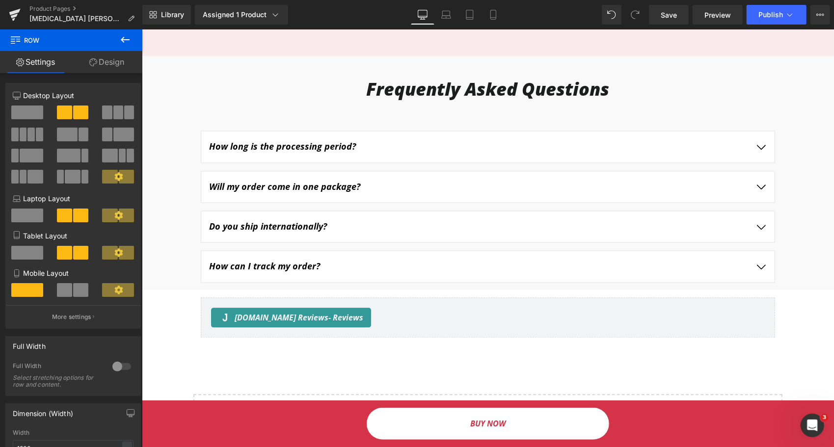
scroll to position [1375, 0]
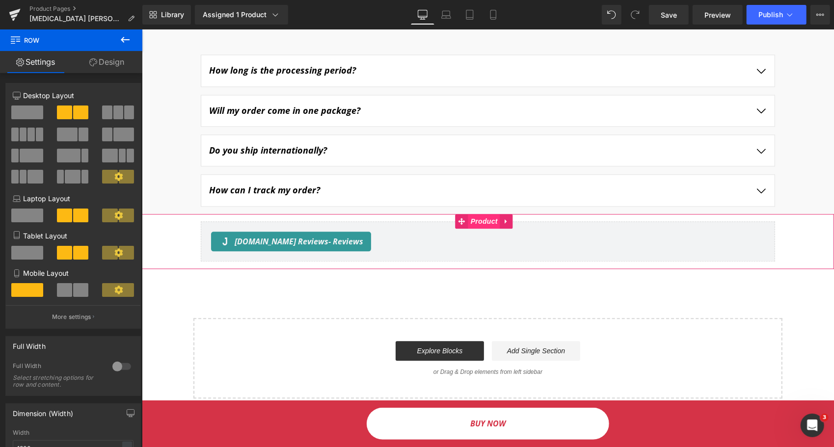
click at [478, 214] on span "Product" at bounding box center [484, 221] width 32 height 15
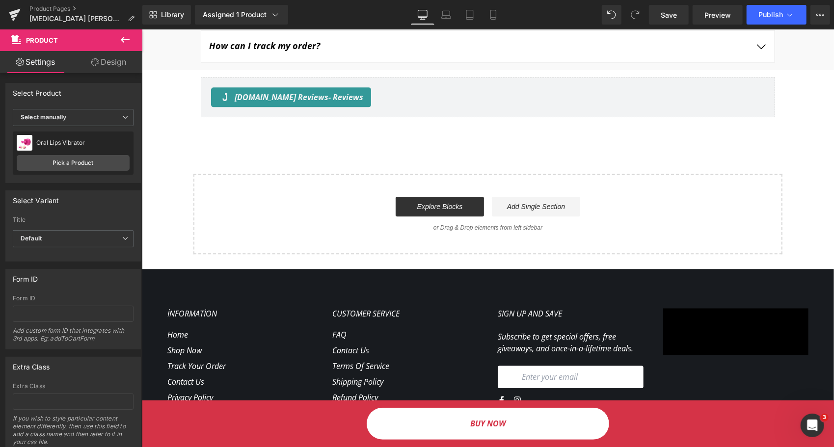
scroll to position [1361, 0]
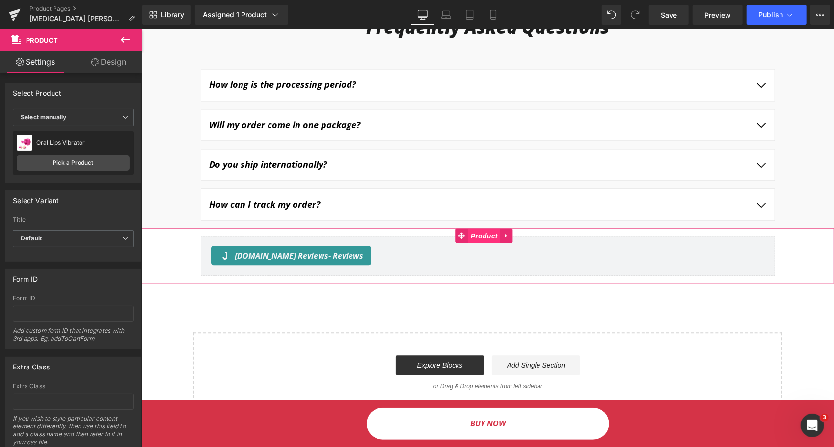
click at [480, 228] on span "Product" at bounding box center [484, 235] width 32 height 15
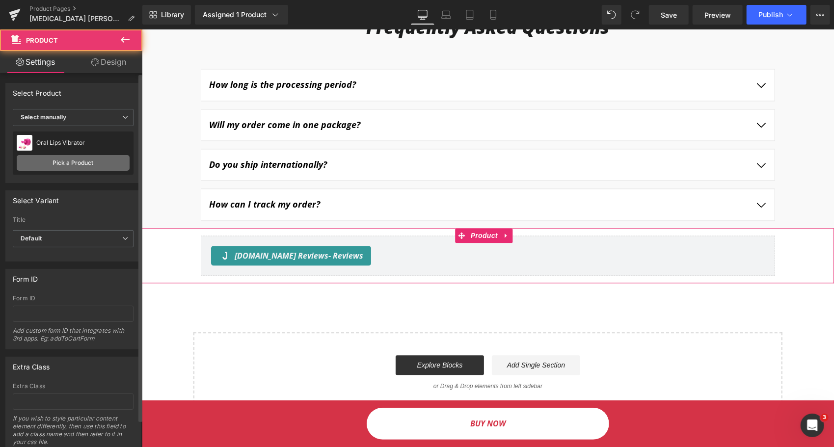
click at [49, 164] on link "Pick a Product" at bounding box center [73, 163] width 113 height 16
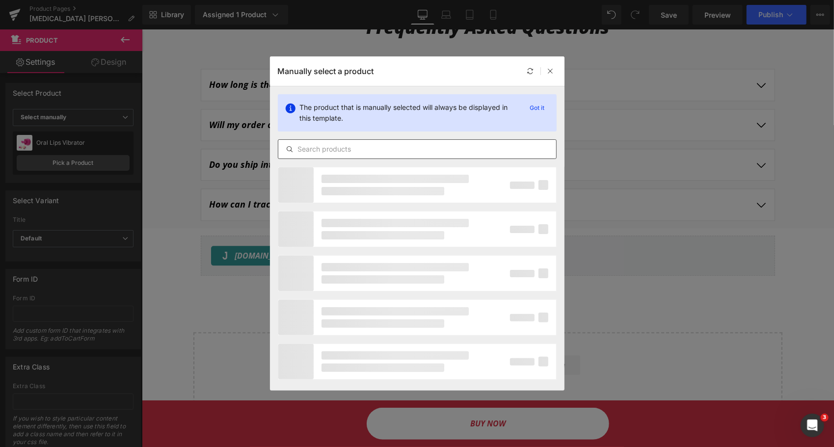
click at [333, 144] on input "text" at bounding box center [417, 149] width 278 height 12
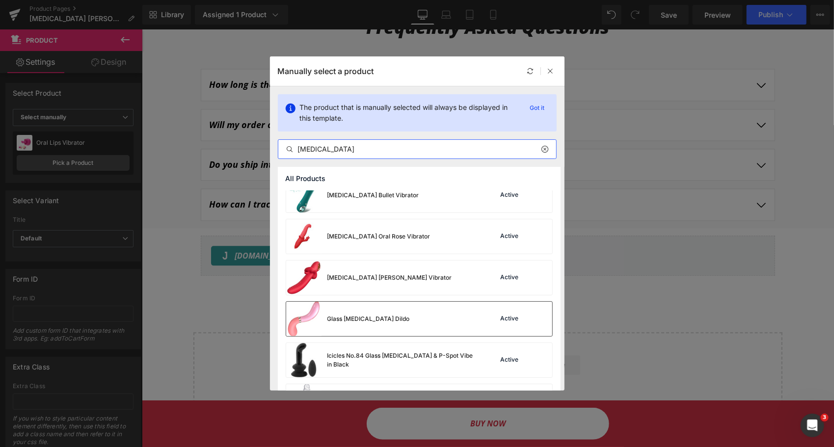
scroll to position [295, 0]
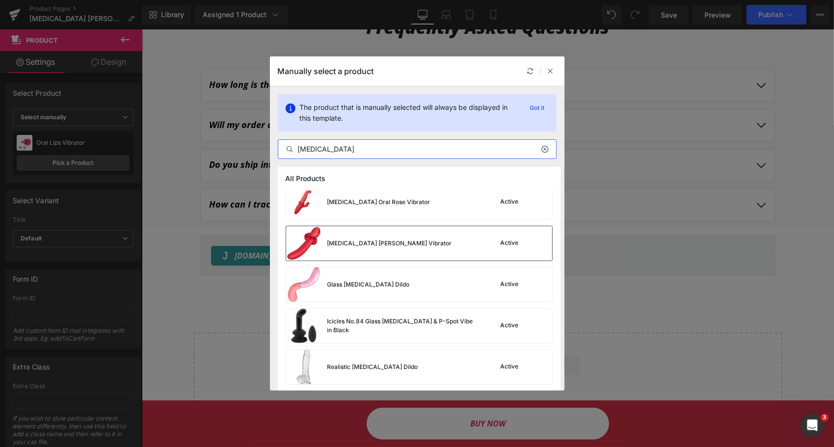
type input "g-spot"
click at [337, 250] on div "[MEDICAL_DATA] [PERSON_NAME] Vibrator" at bounding box center [369, 243] width 166 height 34
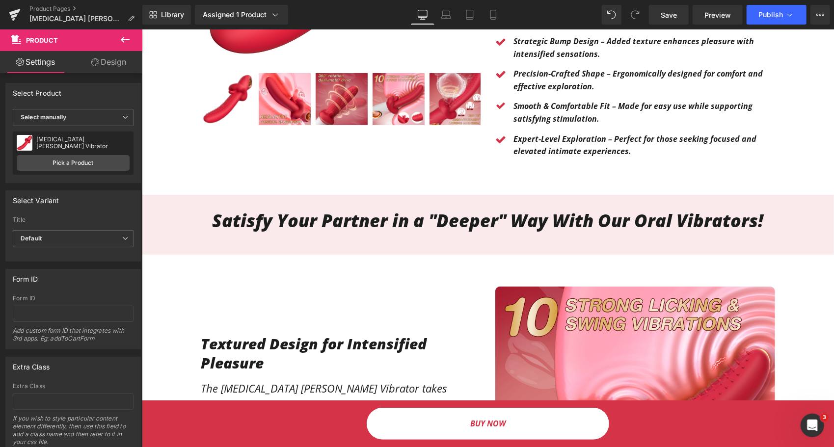
scroll to position [0, 0]
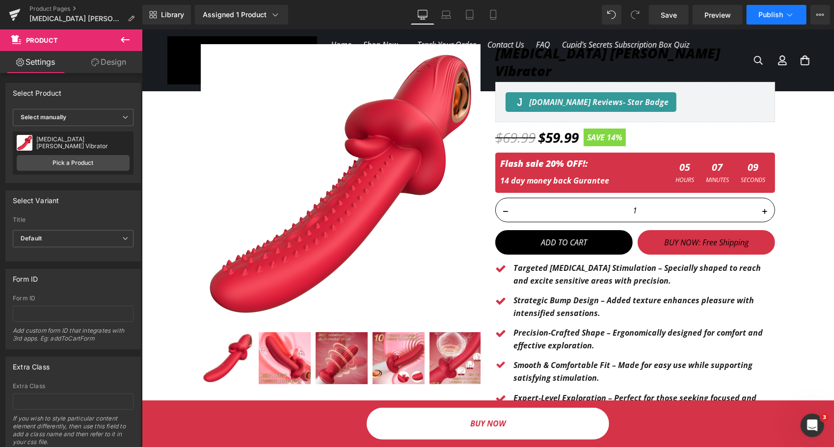
click at [777, 19] on button "Publish" at bounding box center [777, 15] width 60 height 20
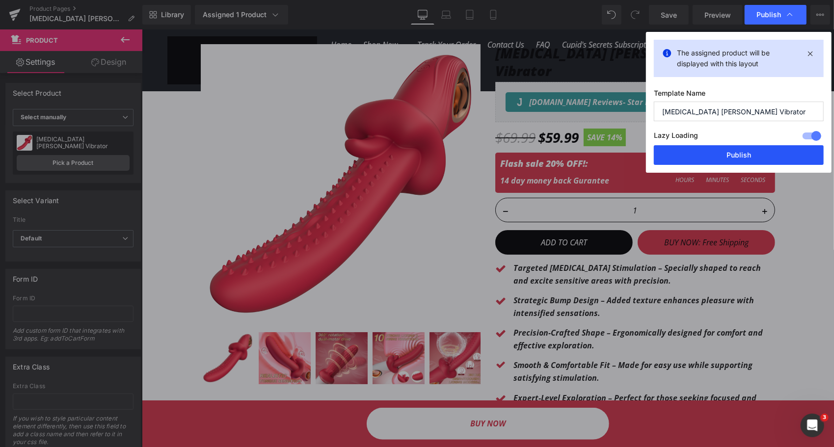
click at [726, 157] on button "Publish" at bounding box center [739, 155] width 170 height 20
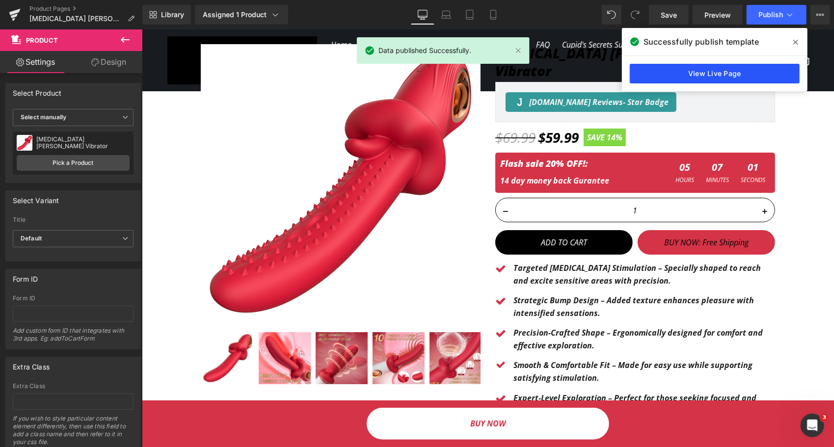
click at [717, 67] on link "View Live Page" at bounding box center [715, 74] width 170 height 20
